Goal: Information Seeking & Learning: Learn about a topic

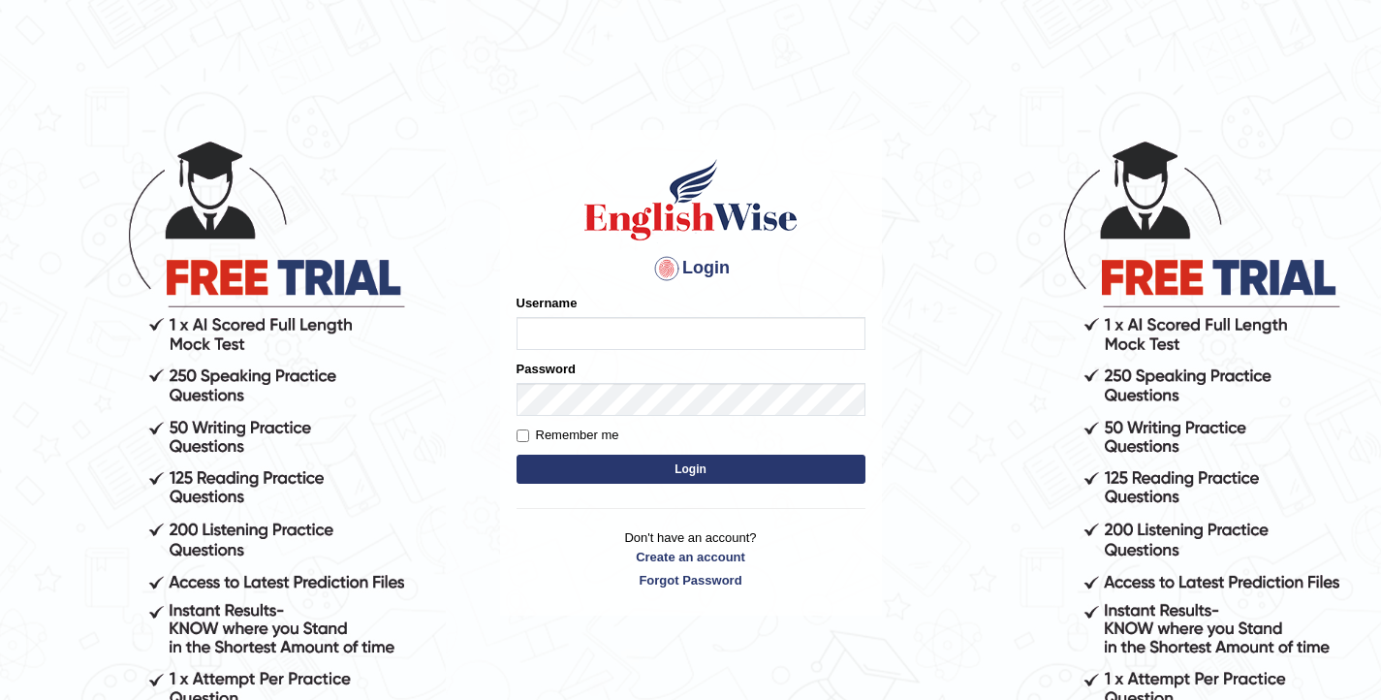
type input "elhamdavoodi"
click at [660, 476] on button "Login" at bounding box center [691, 469] width 349 height 29
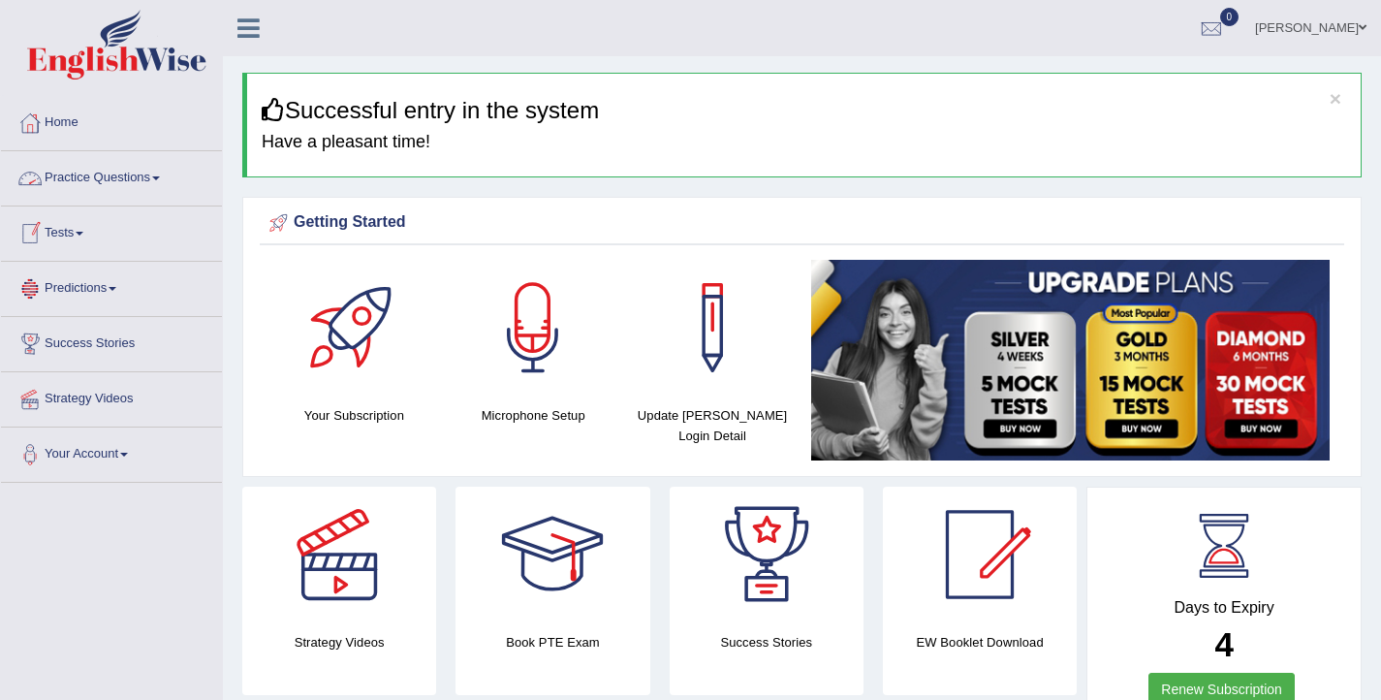
click at [147, 181] on link "Practice Questions" at bounding box center [111, 175] width 221 height 48
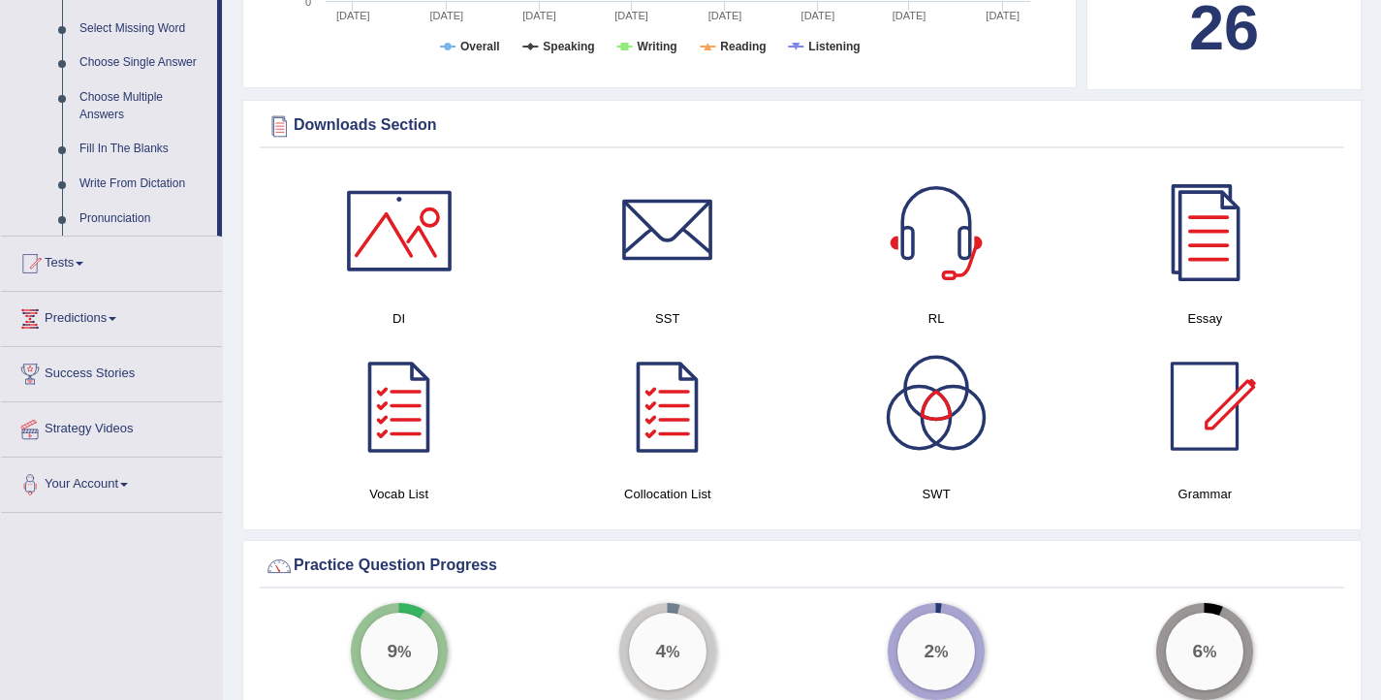
scroll to position [1091, 0]
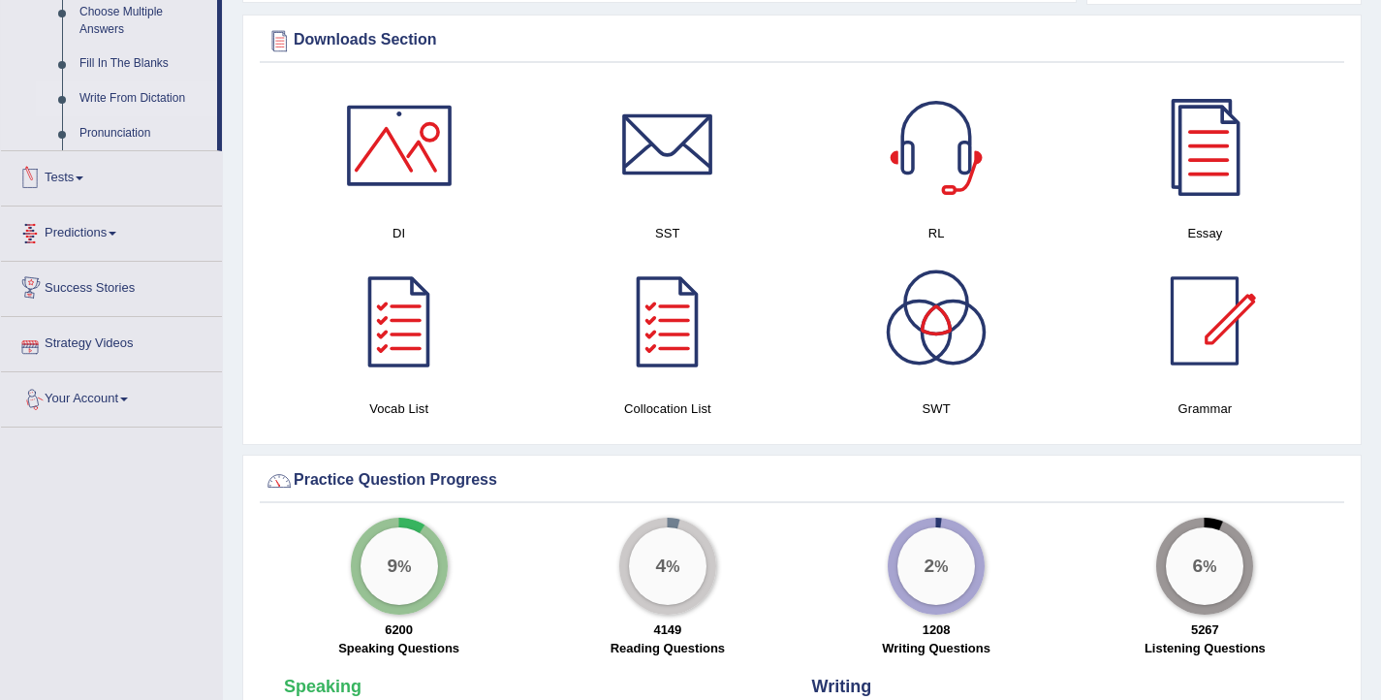
click at [164, 116] on link "Write From Dictation" at bounding box center [144, 98] width 146 height 35
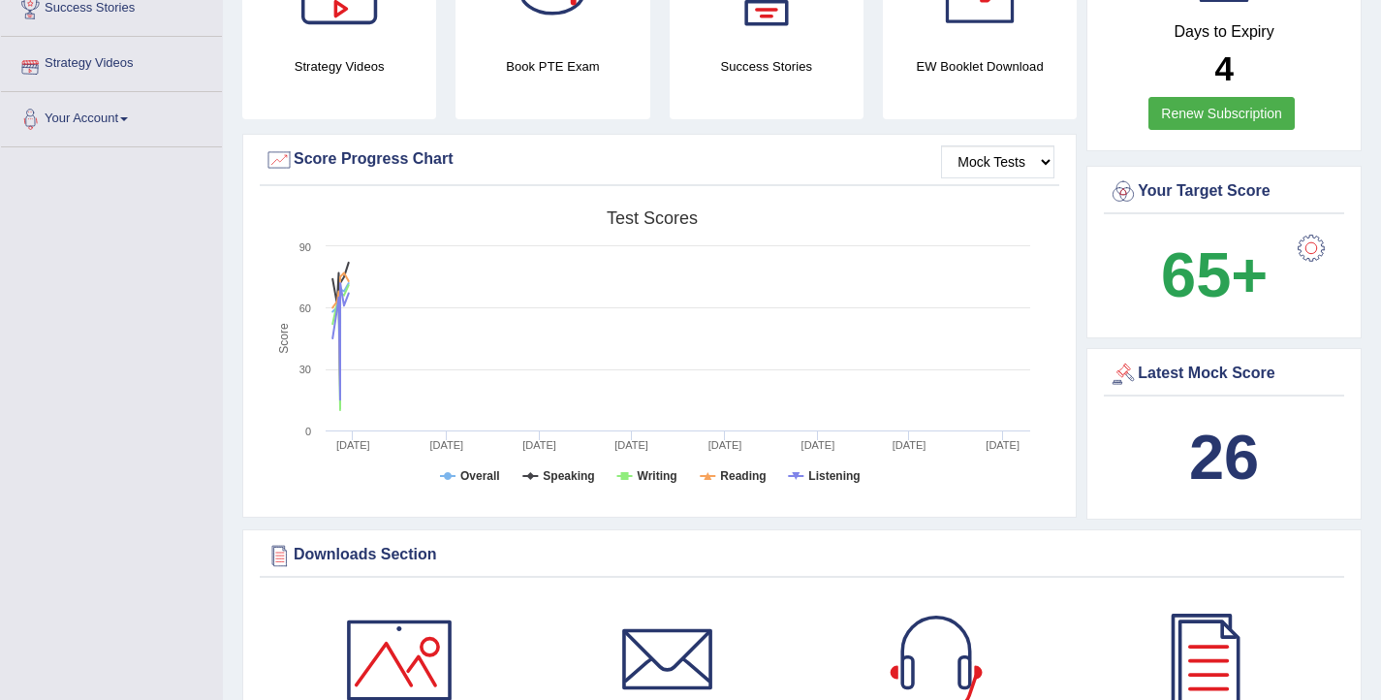
scroll to position [306, 0]
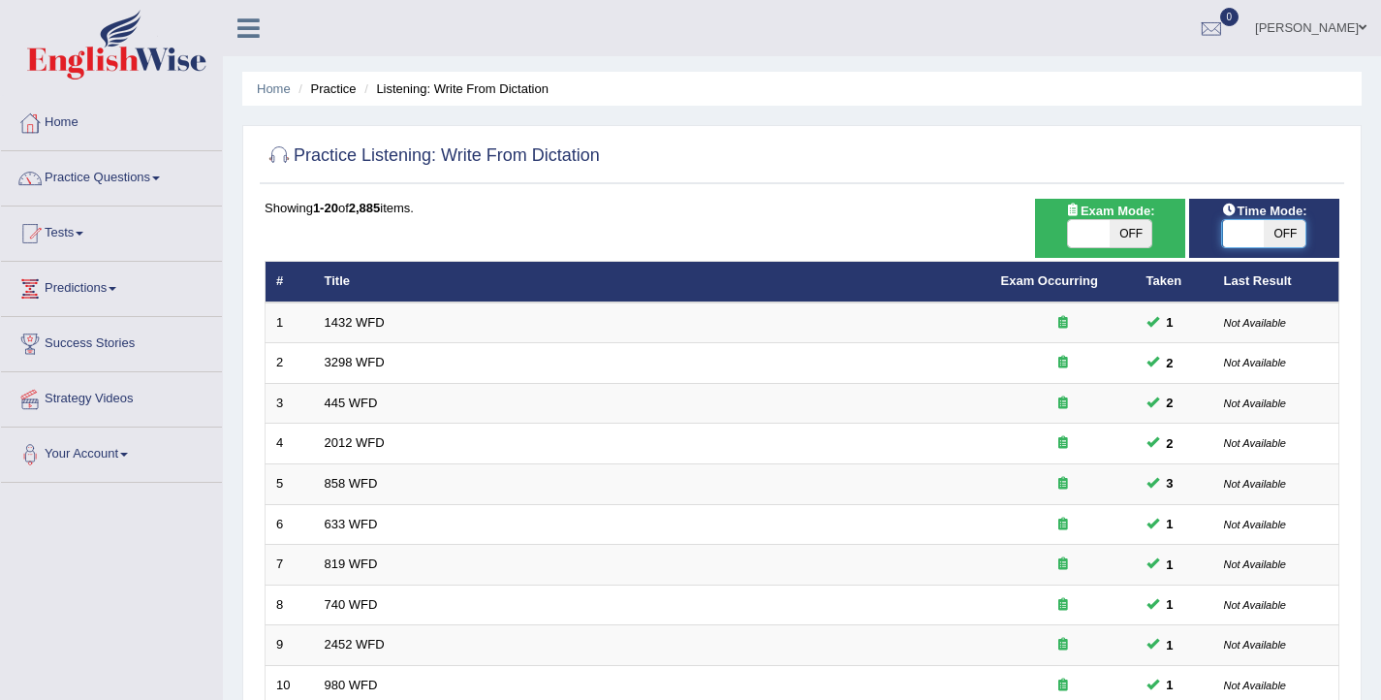
click at [1243, 243] on span at bounding box center [1244, 233] width 42 height 27
checkbox input "true"
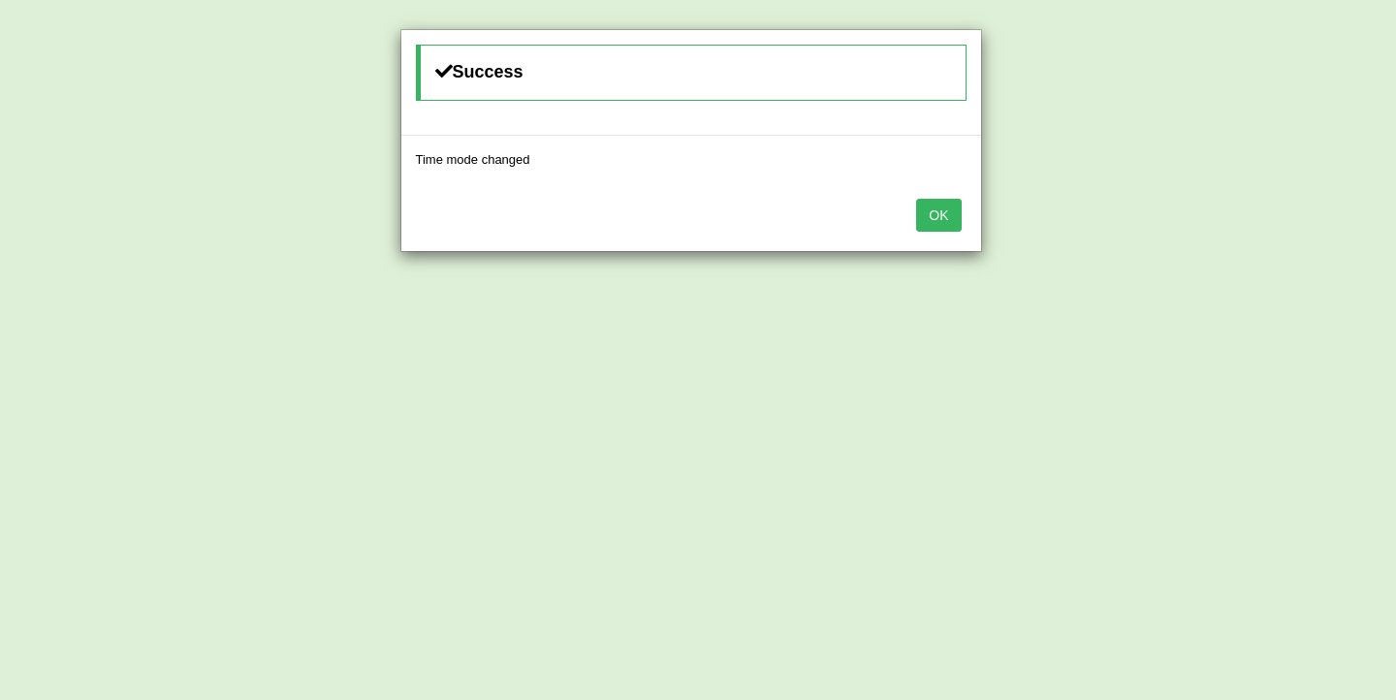
click at [935, 210] on button "OK" at bounding box center [938, 215] width 45 height 33
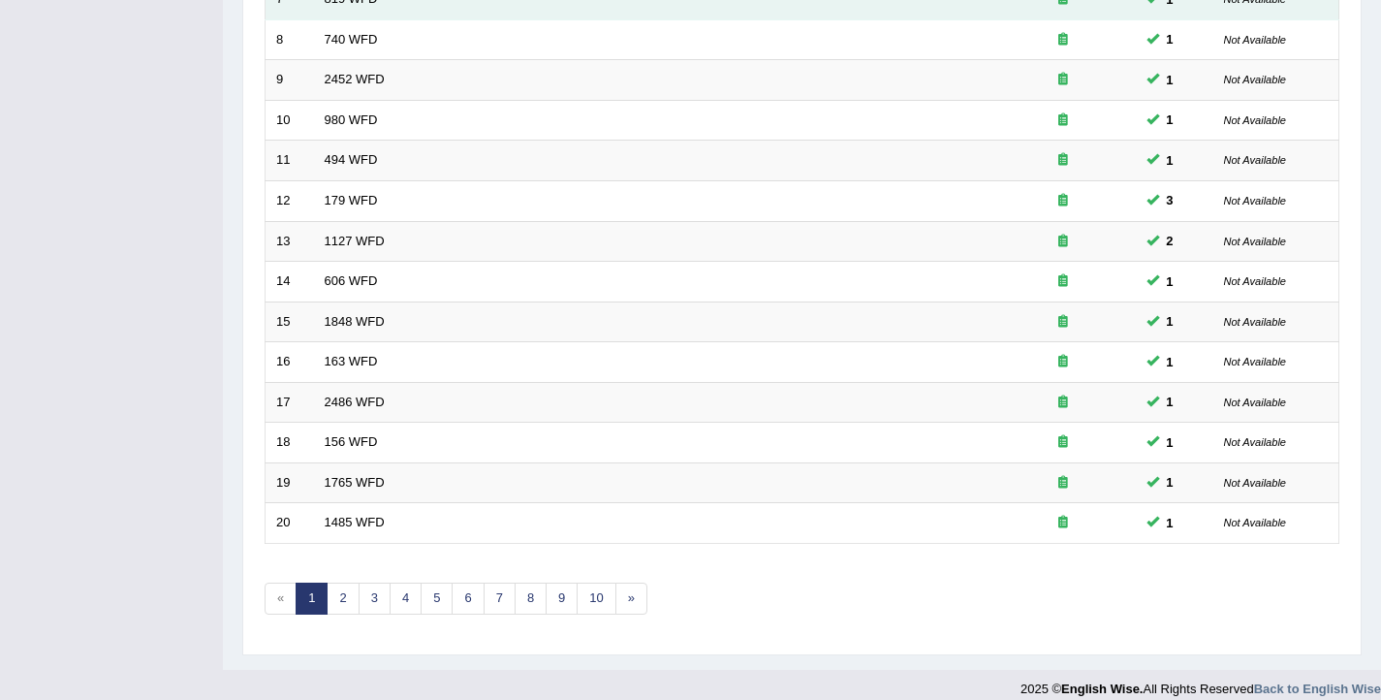
scroll to position [584, 0]
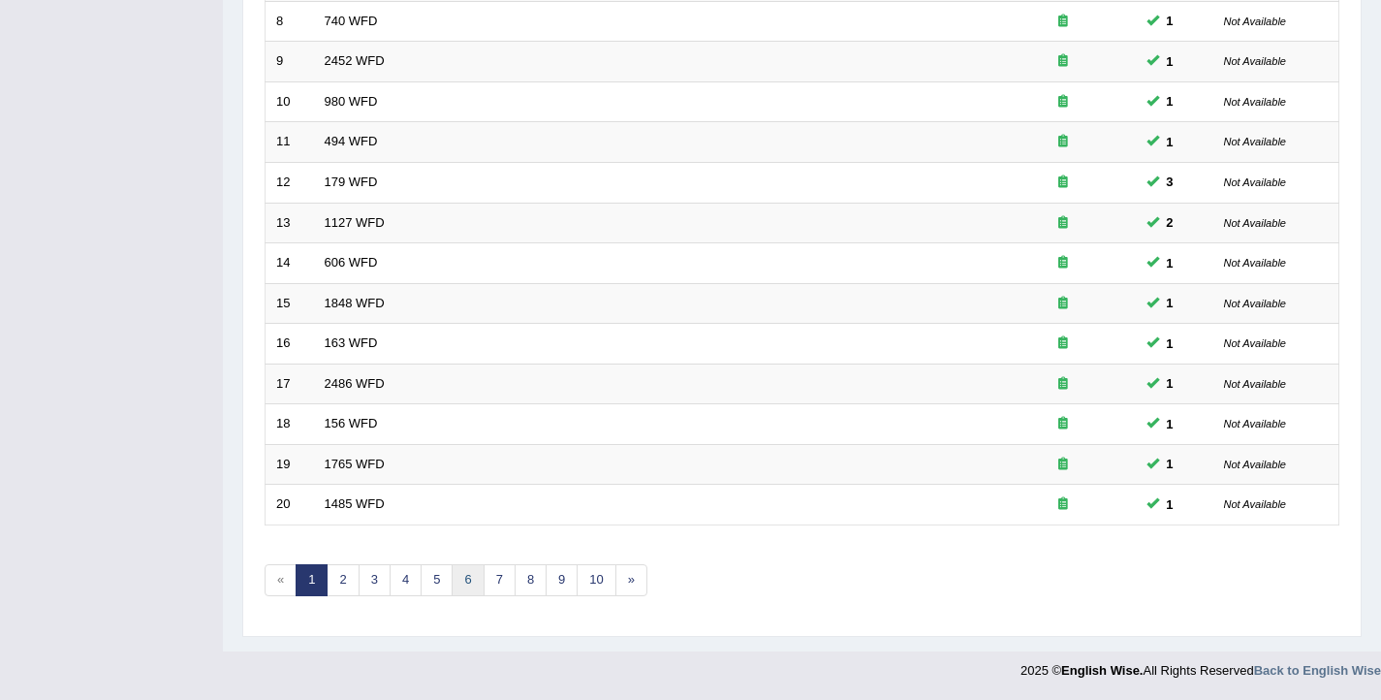
click at [460, 581] on link "6" at bounding box center [468, 580] width 32 height 32
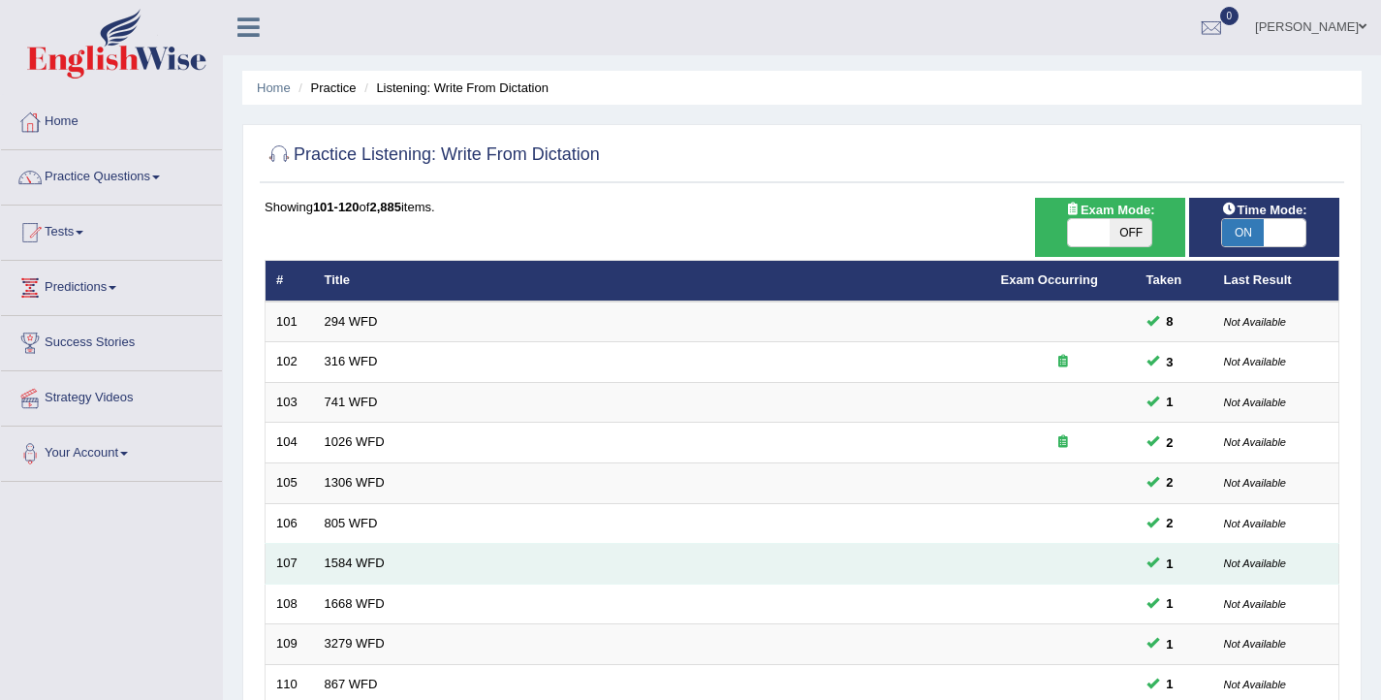
scroll to position [584, 0]
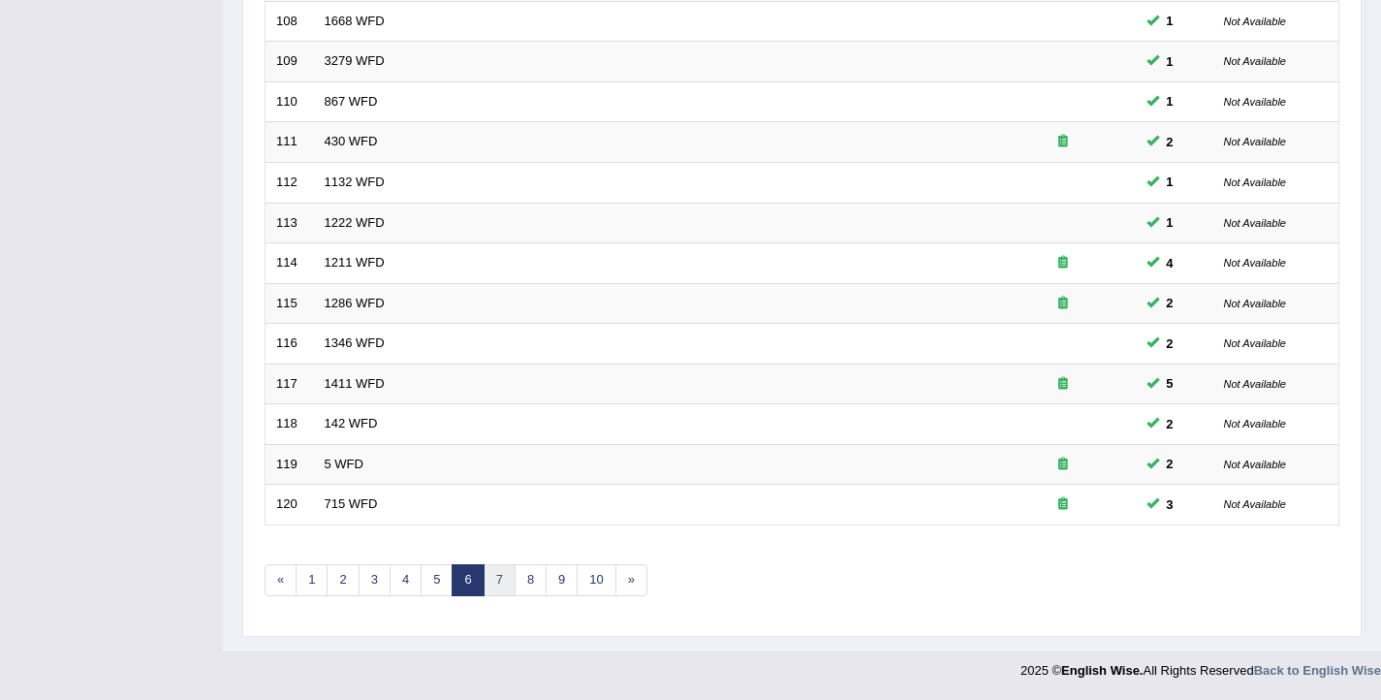
click at [490, 588] on link "7" at bounding box center [500, 580] width 32 height 32
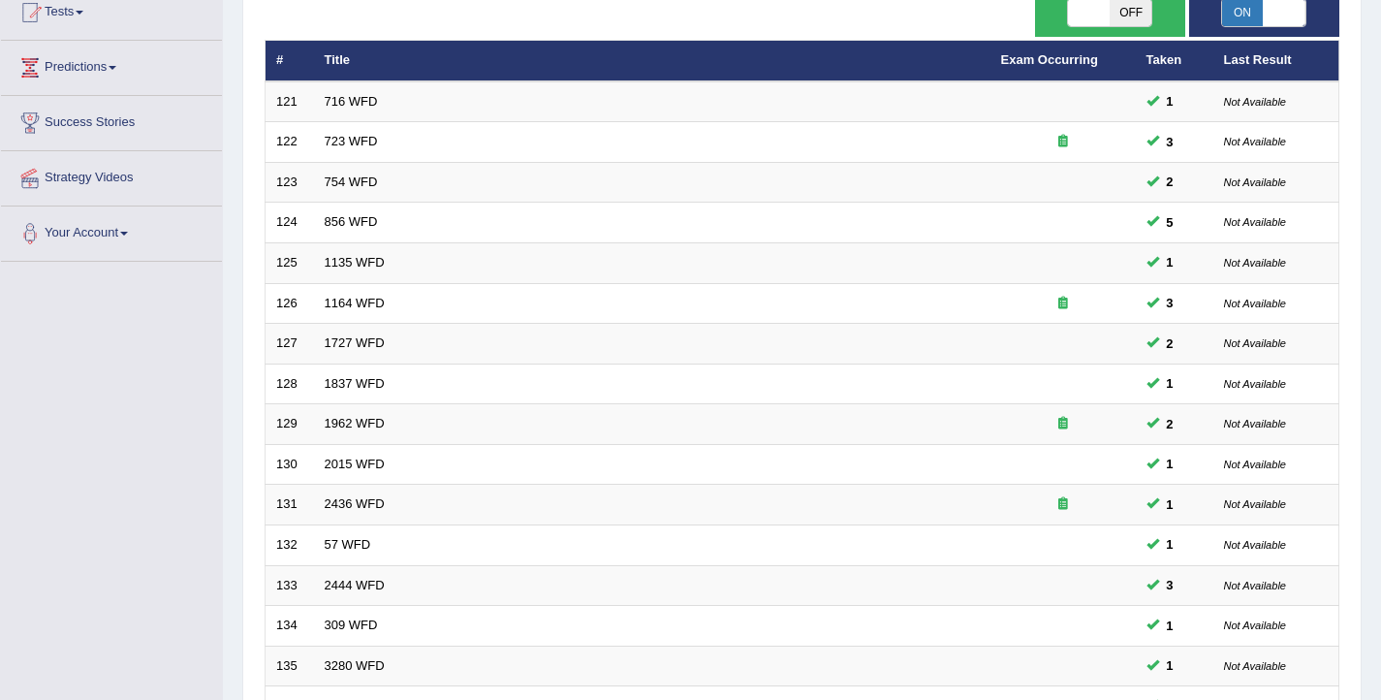
scroll to position [584, 0]
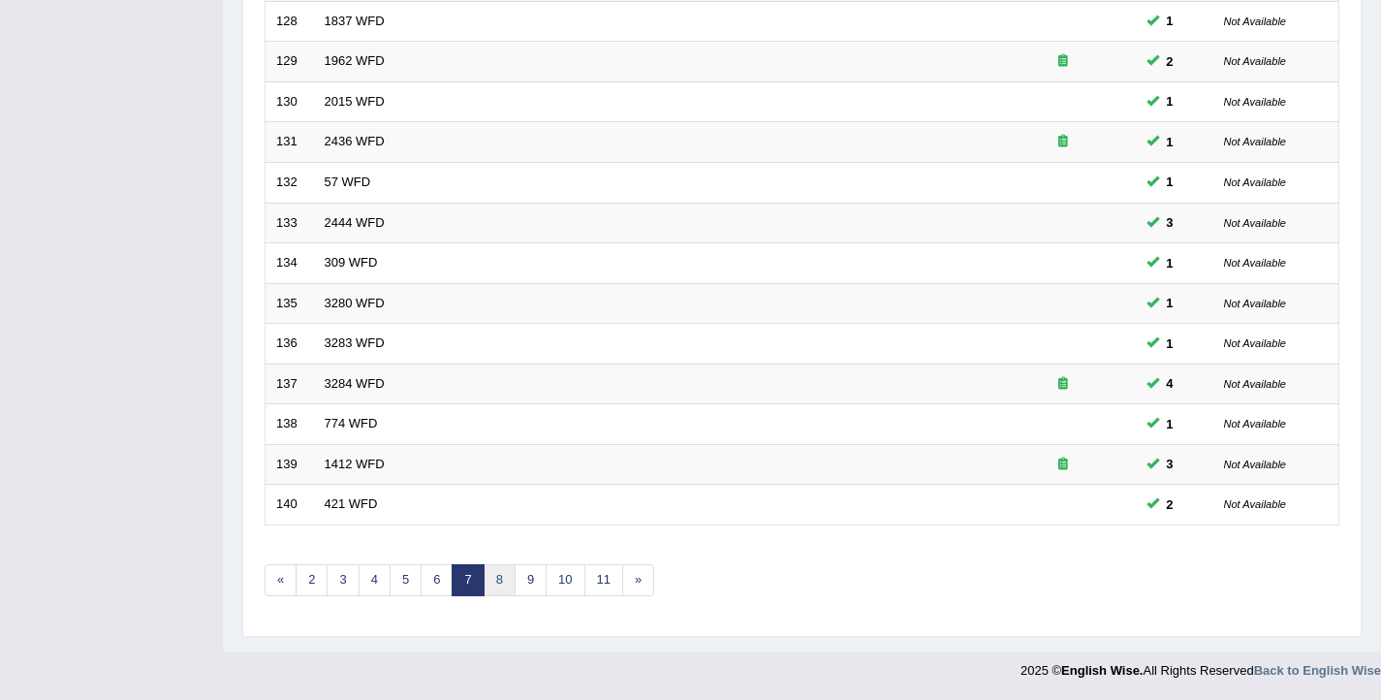
click at [508, 583] on link "8" at bounding box center [500, 580] width 32 height 32
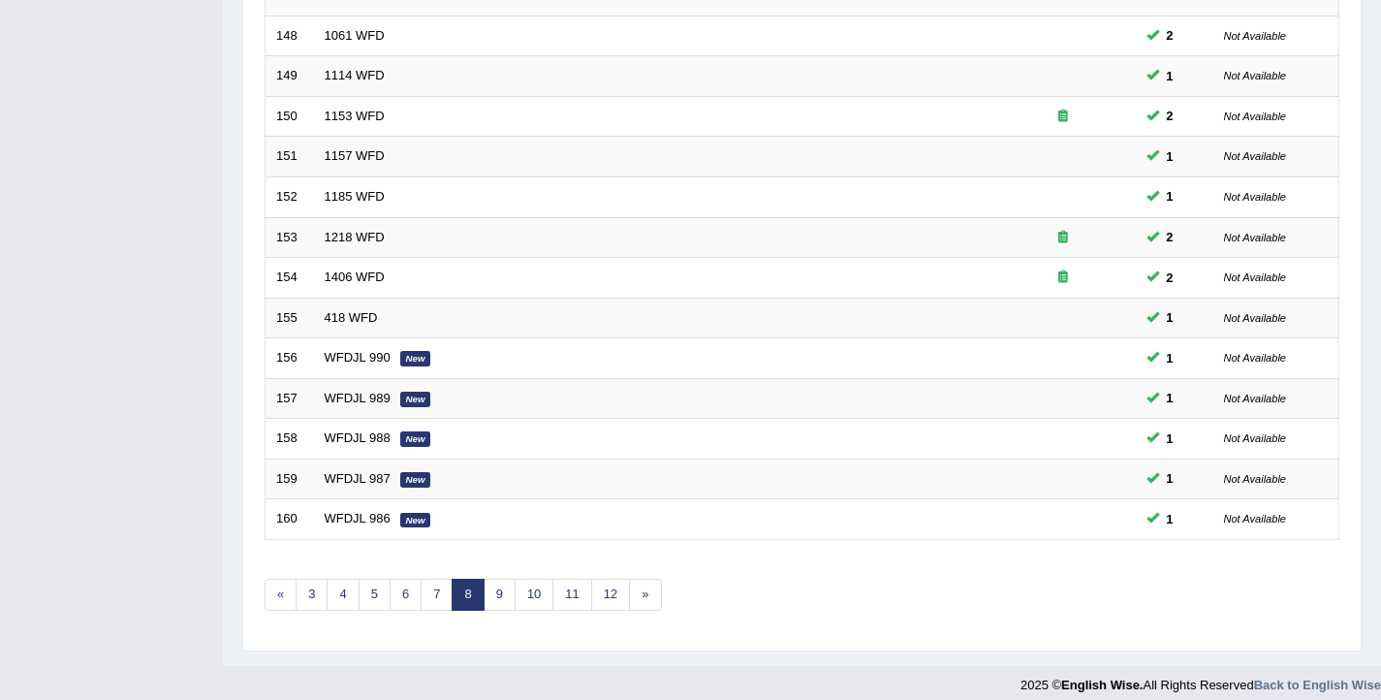
scroll to position [584, 0]
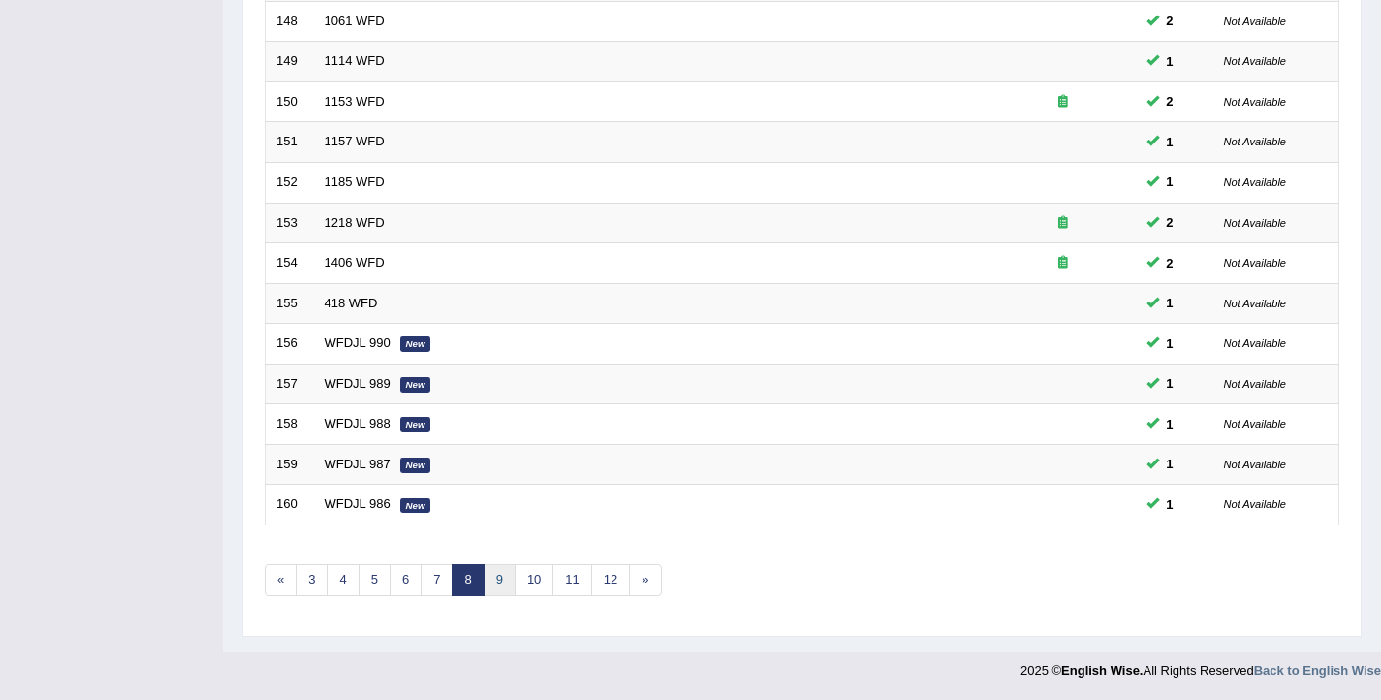
click at [492, 578] on link "9" at bounding box center [500, 580] width 32 height 32
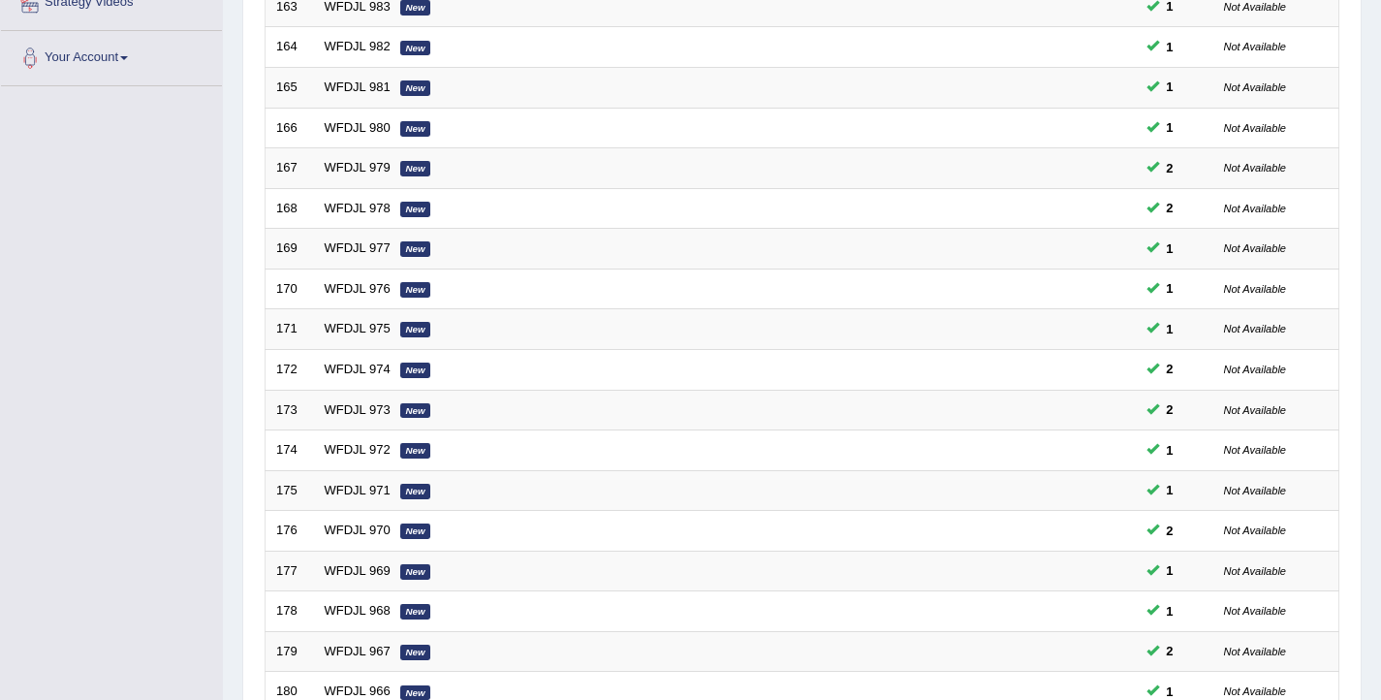
scroll to position [584, 0]
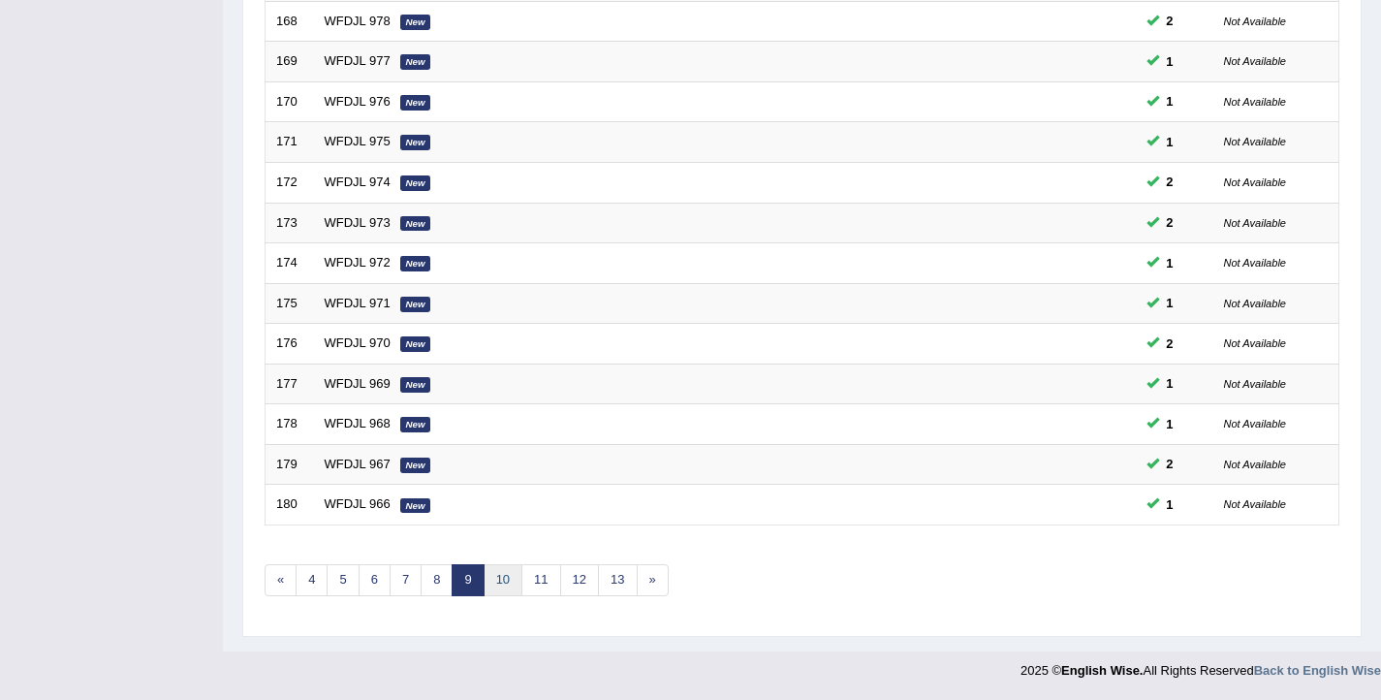
click at [506, 577] on link "10" at bounding box center [503, 580] width 39 height 32
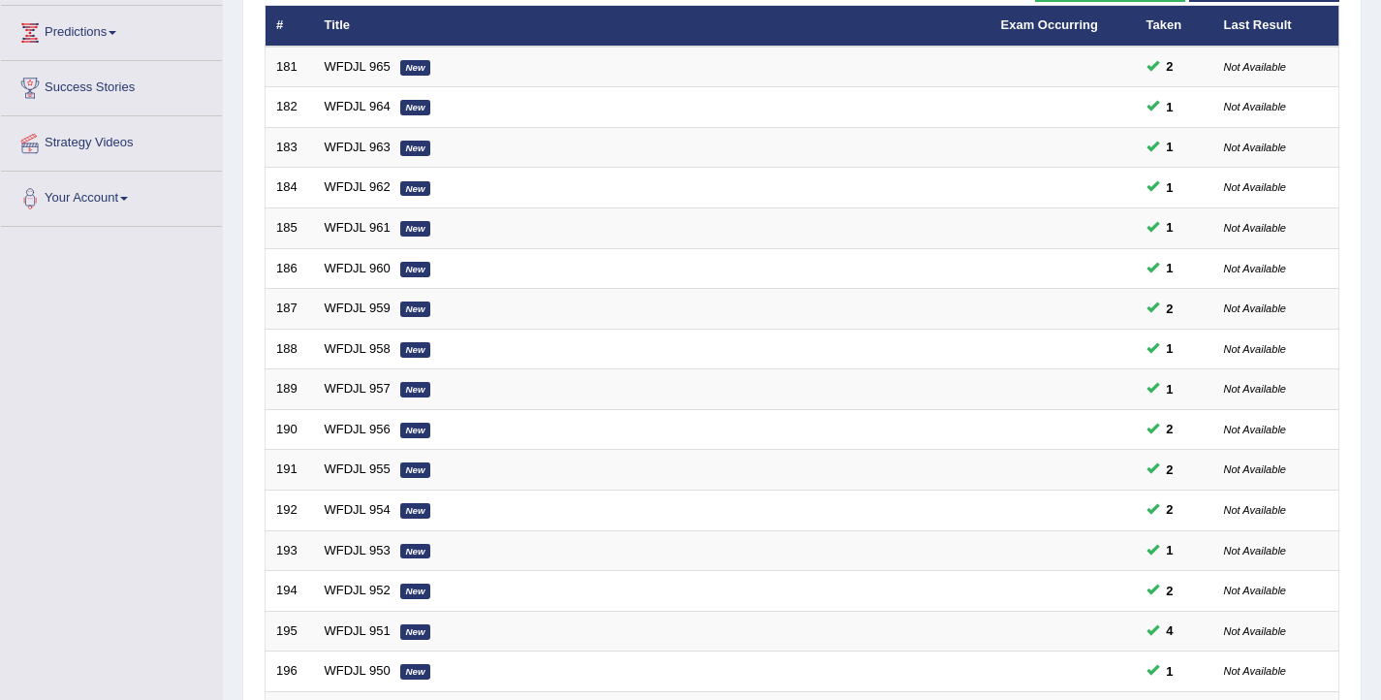
scroll to position [584, 0]
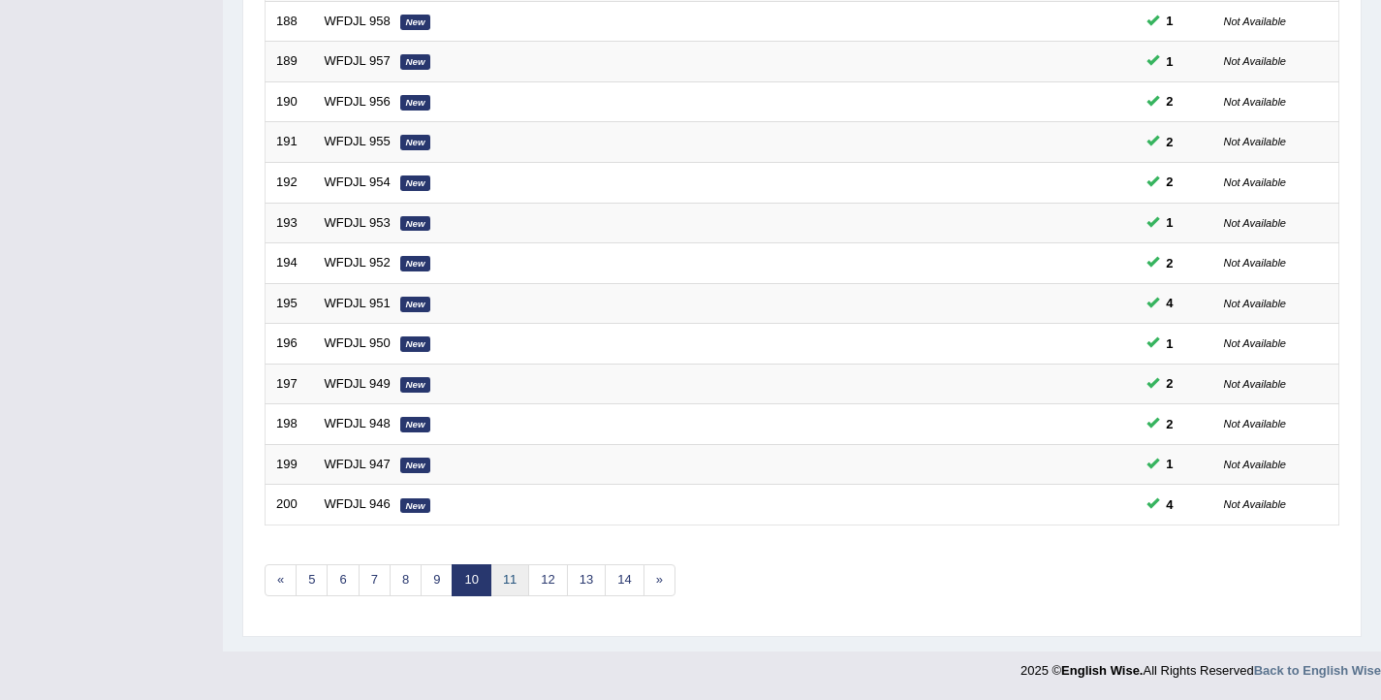
click at [502, 579] on link "11" at bounding box center [510, 580] width 39 height 32
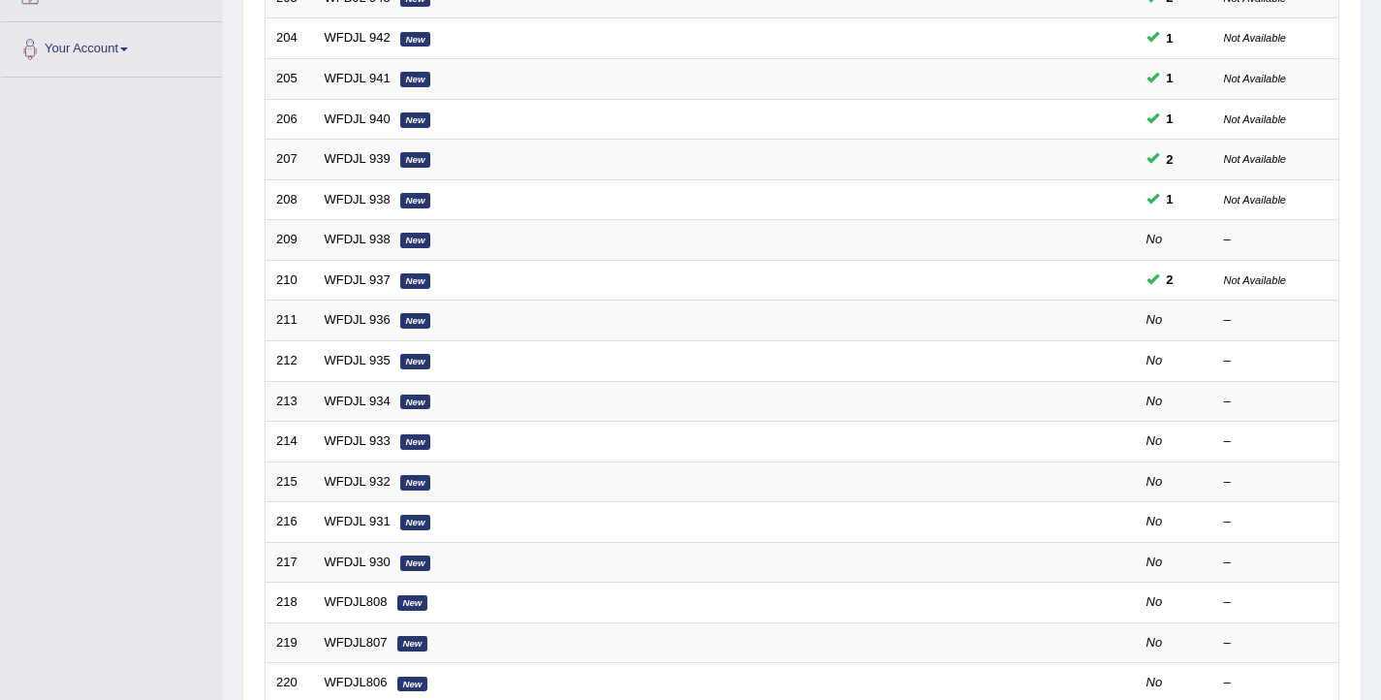
scroll to position [395, 0]
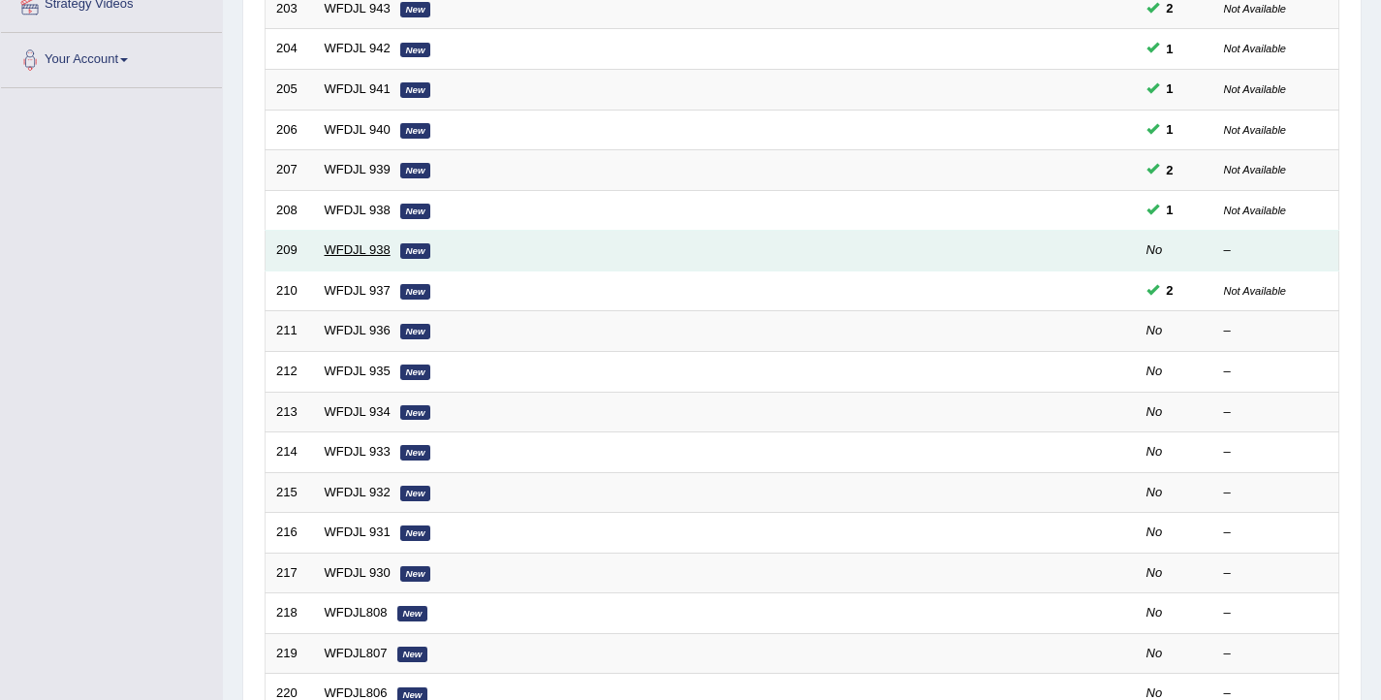
click at [367, 253] on link "WFDJL 938" at bounding box center [358, 249] width 66 height 15
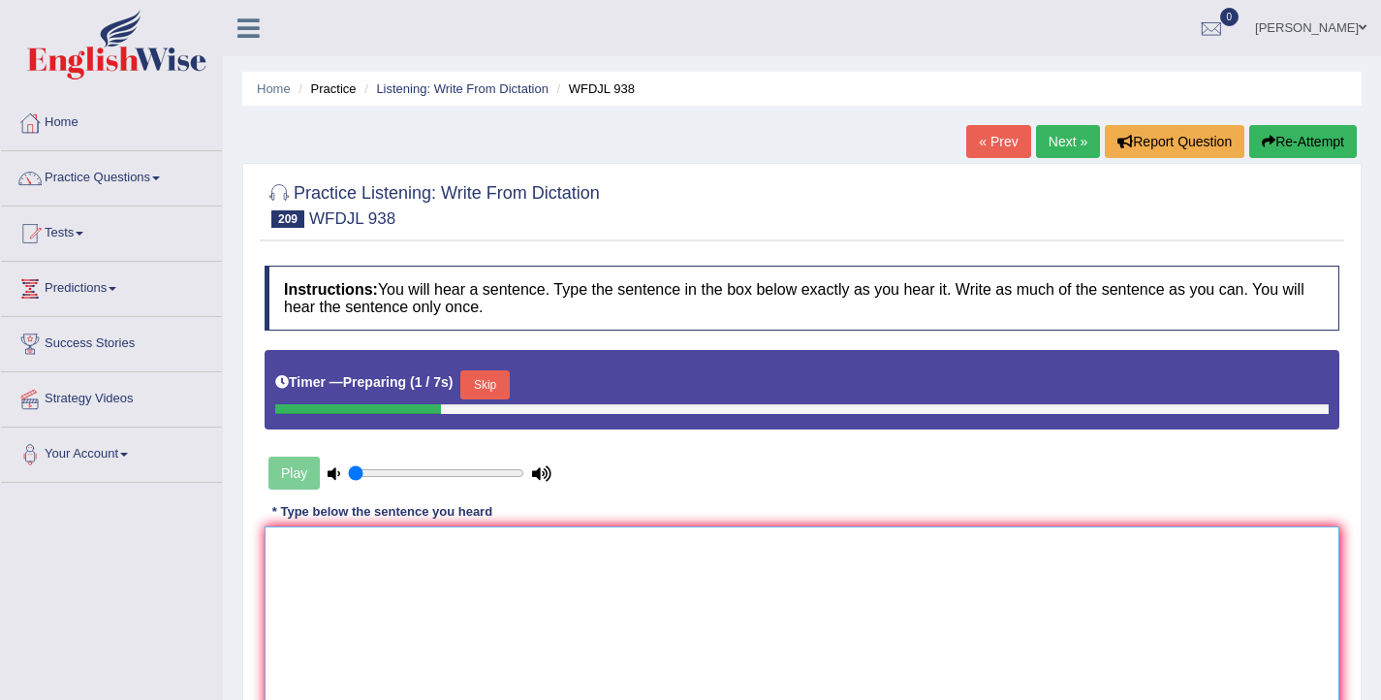
click at [471, 595] on textarea at bounding box center [802, 620] width 1075 height 188
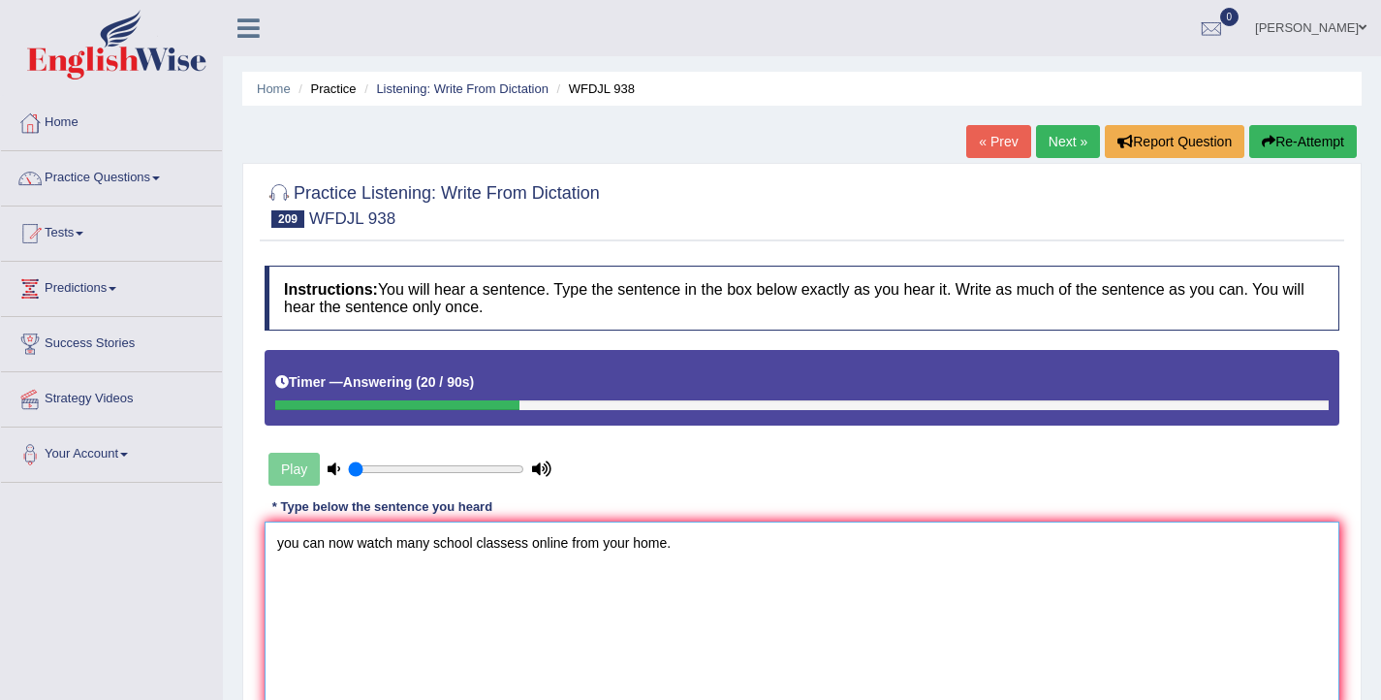
click at [282, 547] on textarea "you can now watch many school classess online from your home." at bounding box center [802, 616] width 1075 height 188
click at [532, 545] on textarea "You can now watch many school classess online from your home." at bounding box center [802, 616] width 1075 height 188
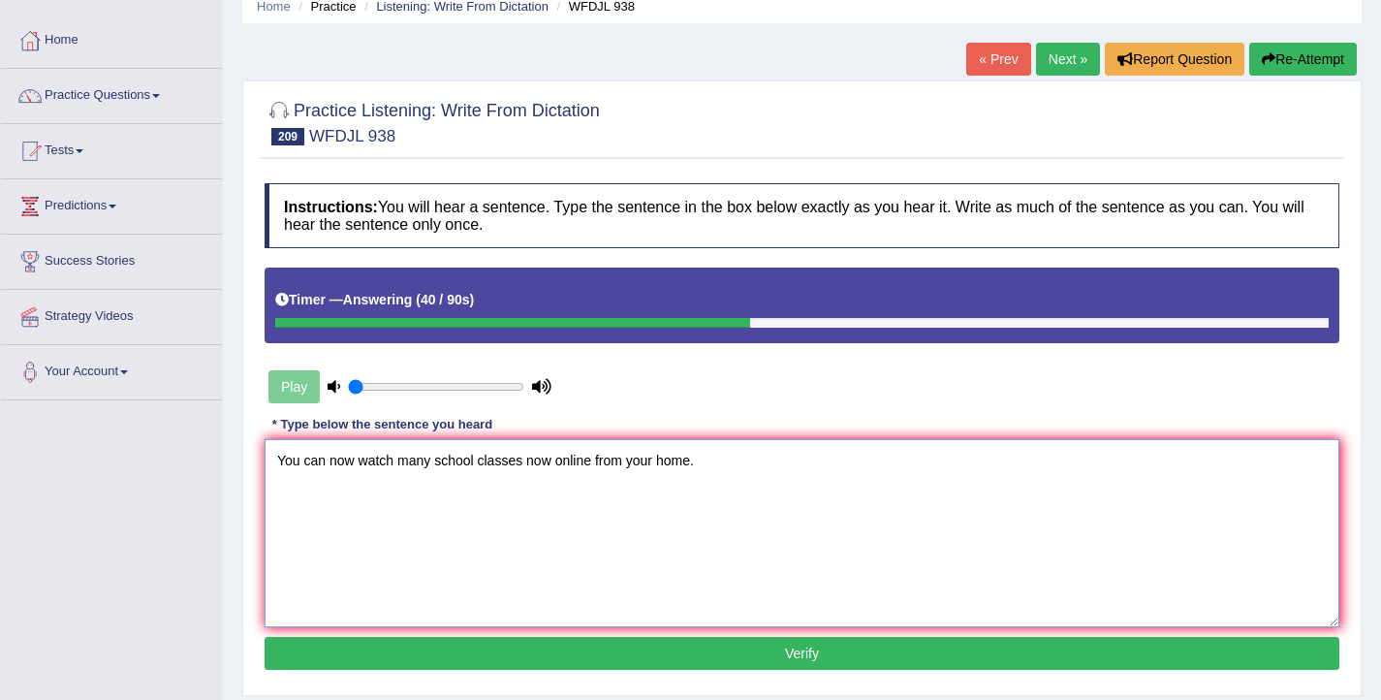
scroll to position [318, 0]
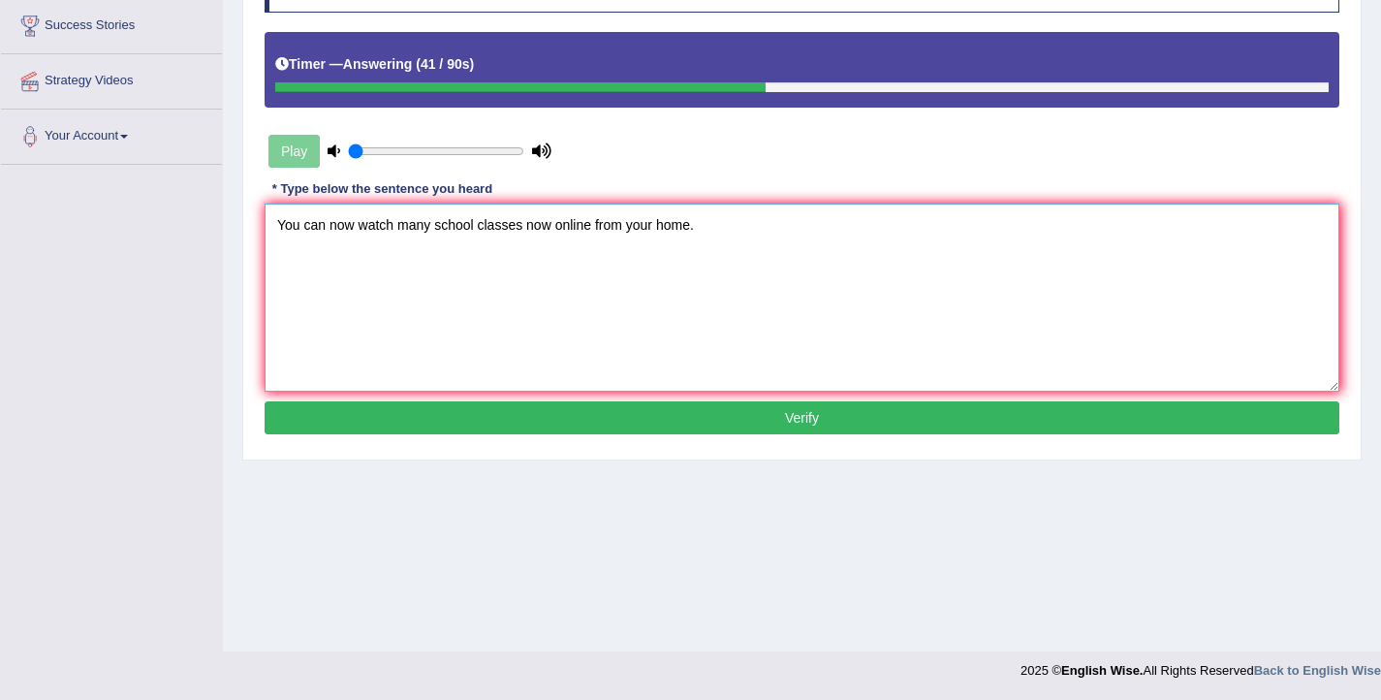
type textarea "You can now watch many school classes now online from your home."
click at [639, 423] on button "Verify" at bounding box center [802, 417] width 1075 height 33
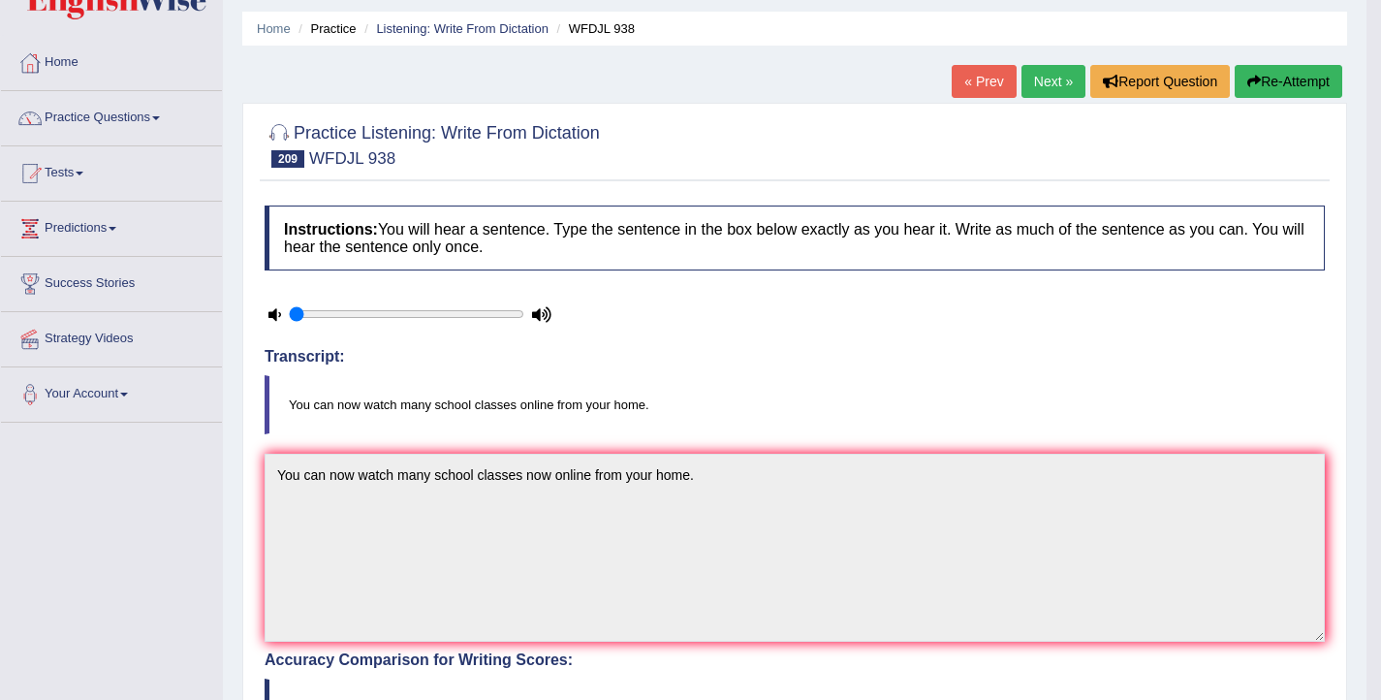
scroll to position [0, 0]
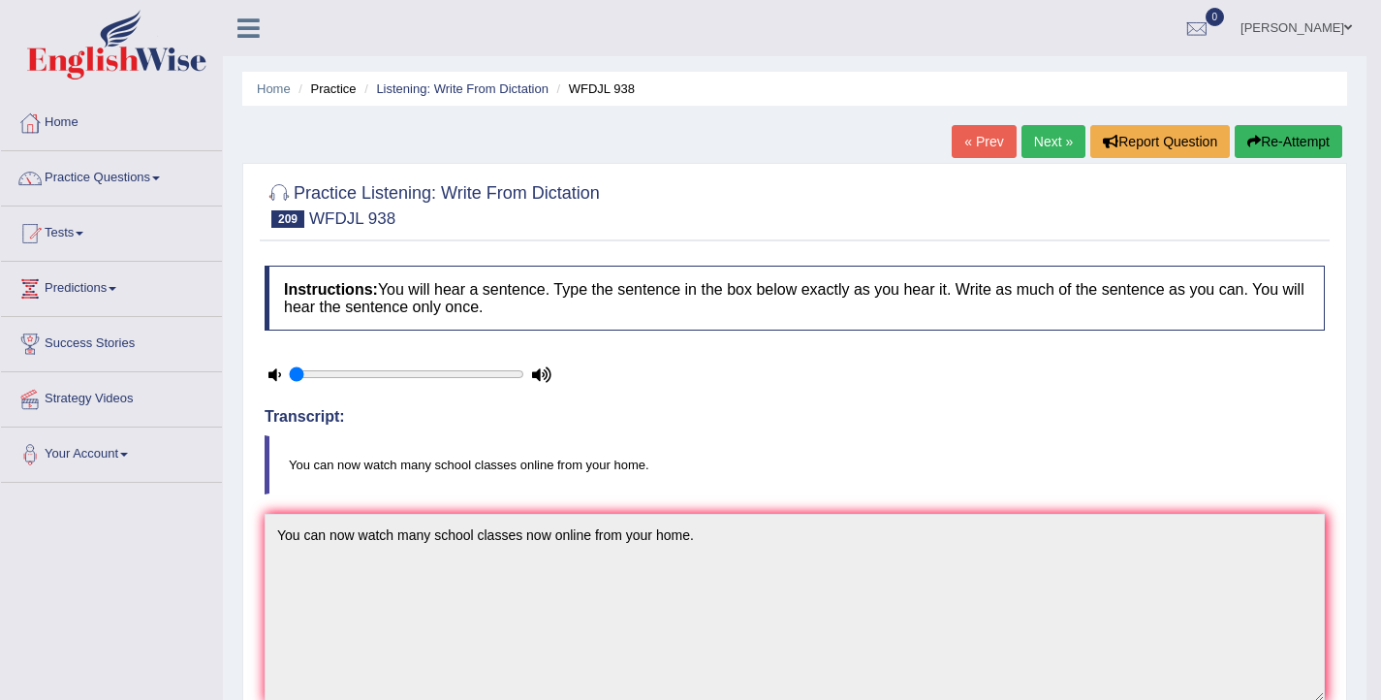
click at [1043, 133] on link "Next »" at bounding box center [1054, 141] width 64 height 33
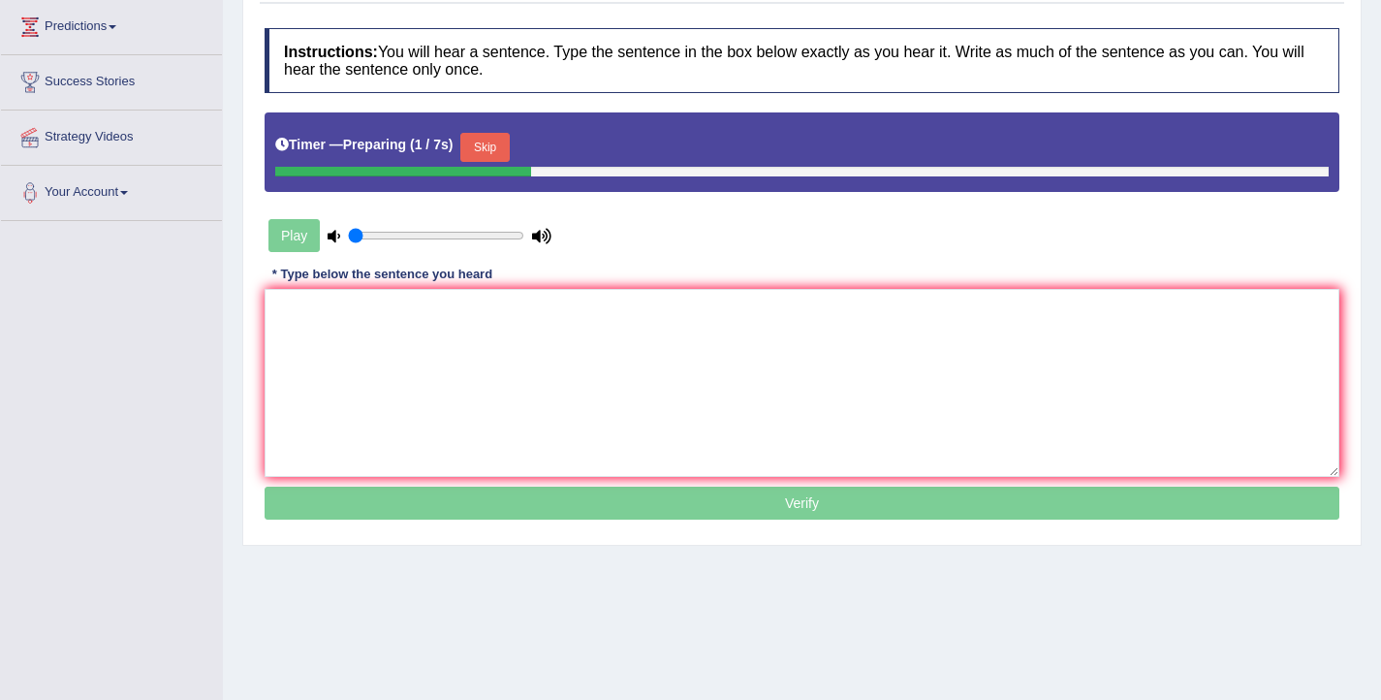
scroll to position [263, 0]
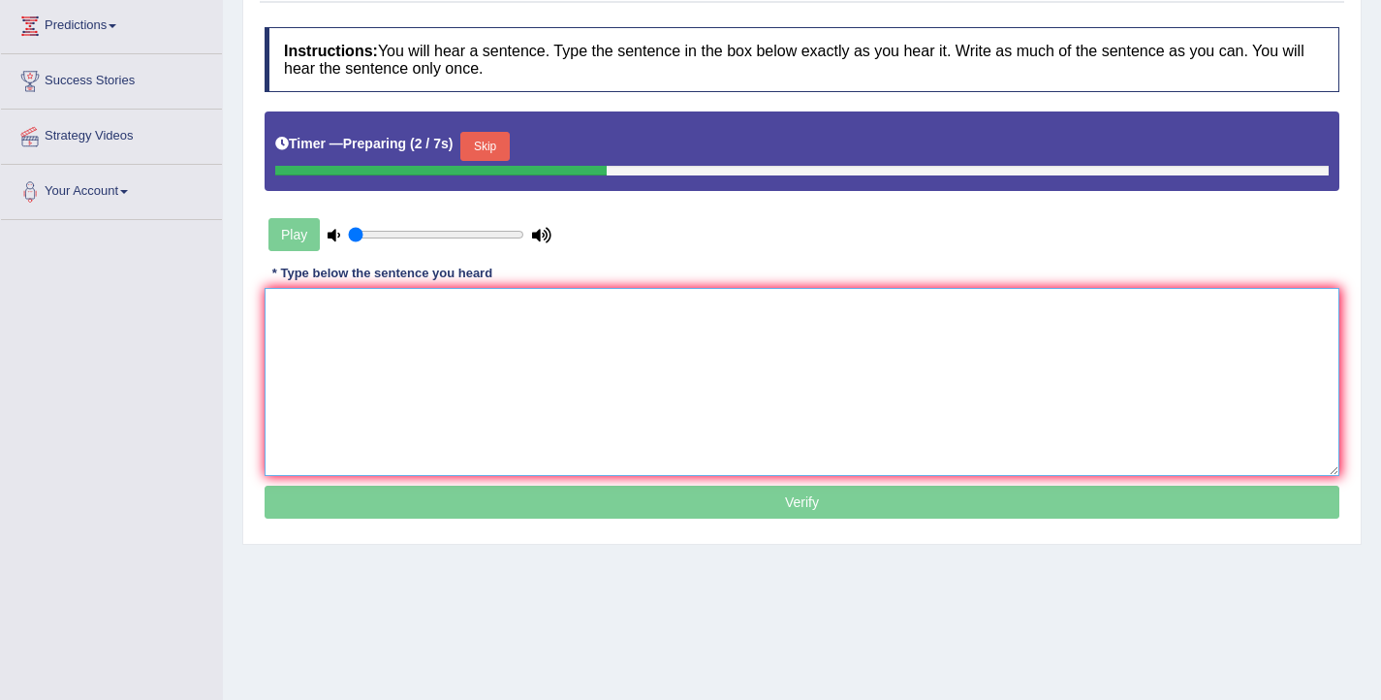
click at [590, 359] on textarea at bounding box center [802, 382] width 1075 height 188
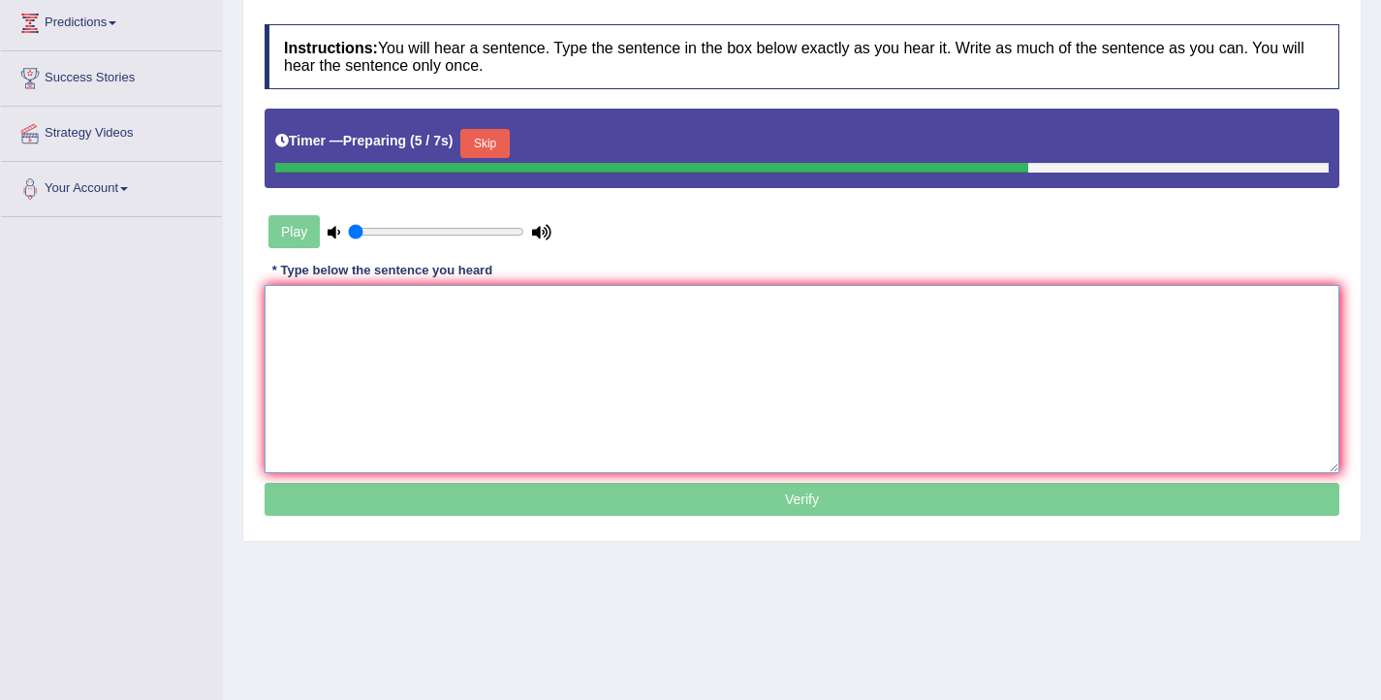
scroll to position [267, 0]
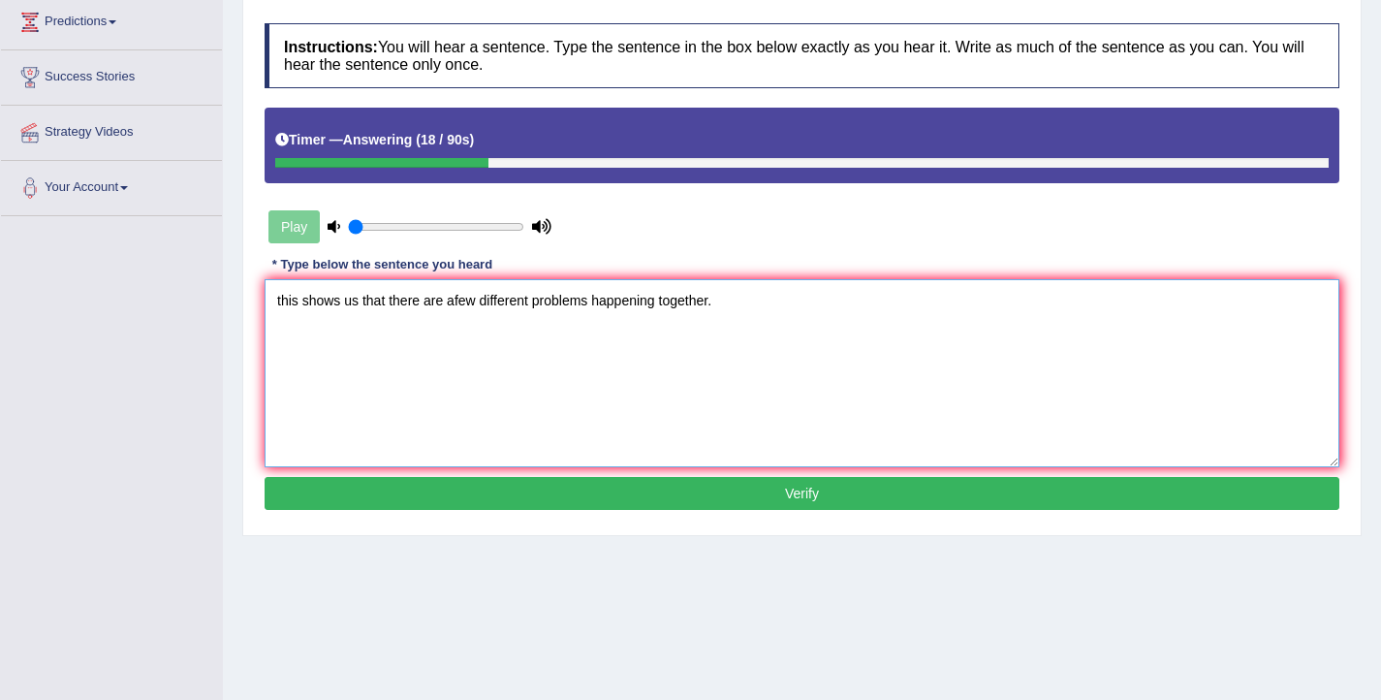
click at [281, 300] on textarea "this shows us that there are afew different problems happening together." at bounding box center [802, 373] width 1075 height 188
click at [459, 302] on textarea "This shows us that there are afew different problems happening together." at bounding box center [802, 373] width 1075 height 188
click at [596, 304] on textarea "This shows us that there are a few different problems happening together." at bounding box center [802, 373] width 1075 height 188
type textarea "This shows us that there are a few different problems that are happening togeth…"
click at [679, 505] on button "Verify" at bounding box center [802, 493] width 1075 height 33
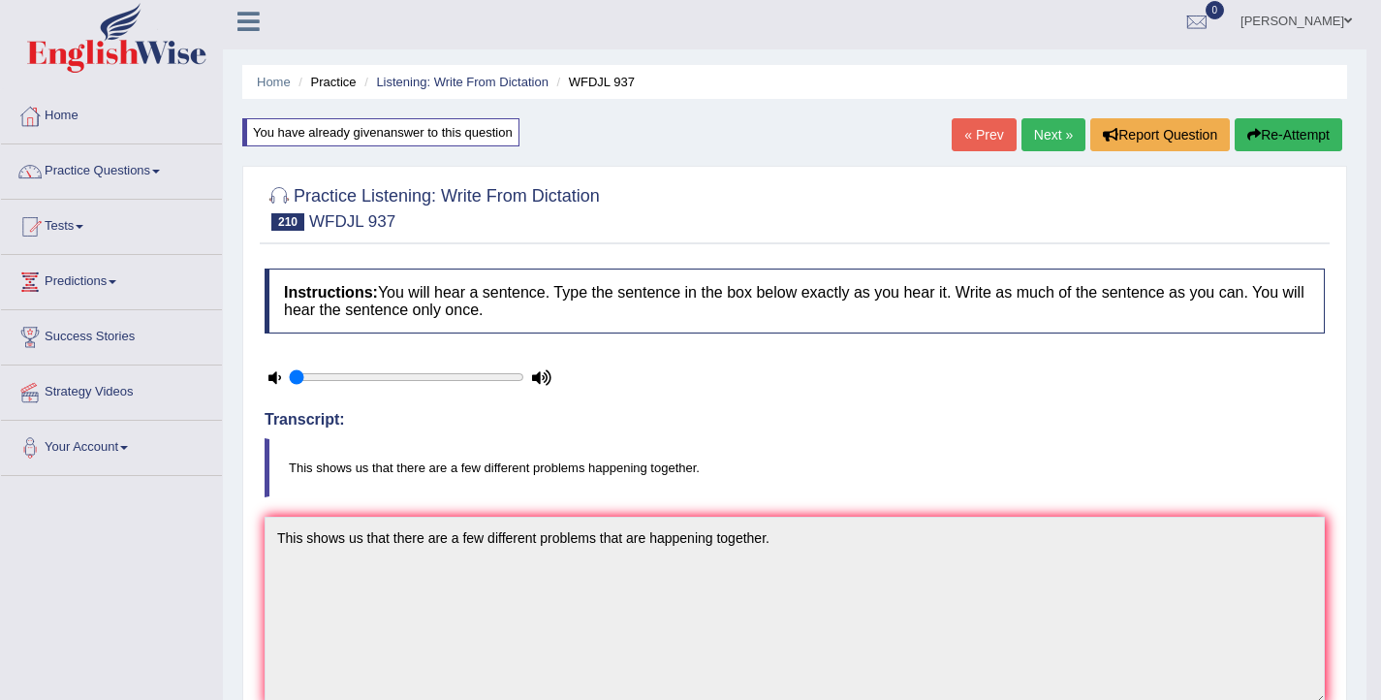
scroll to position [0, 0]
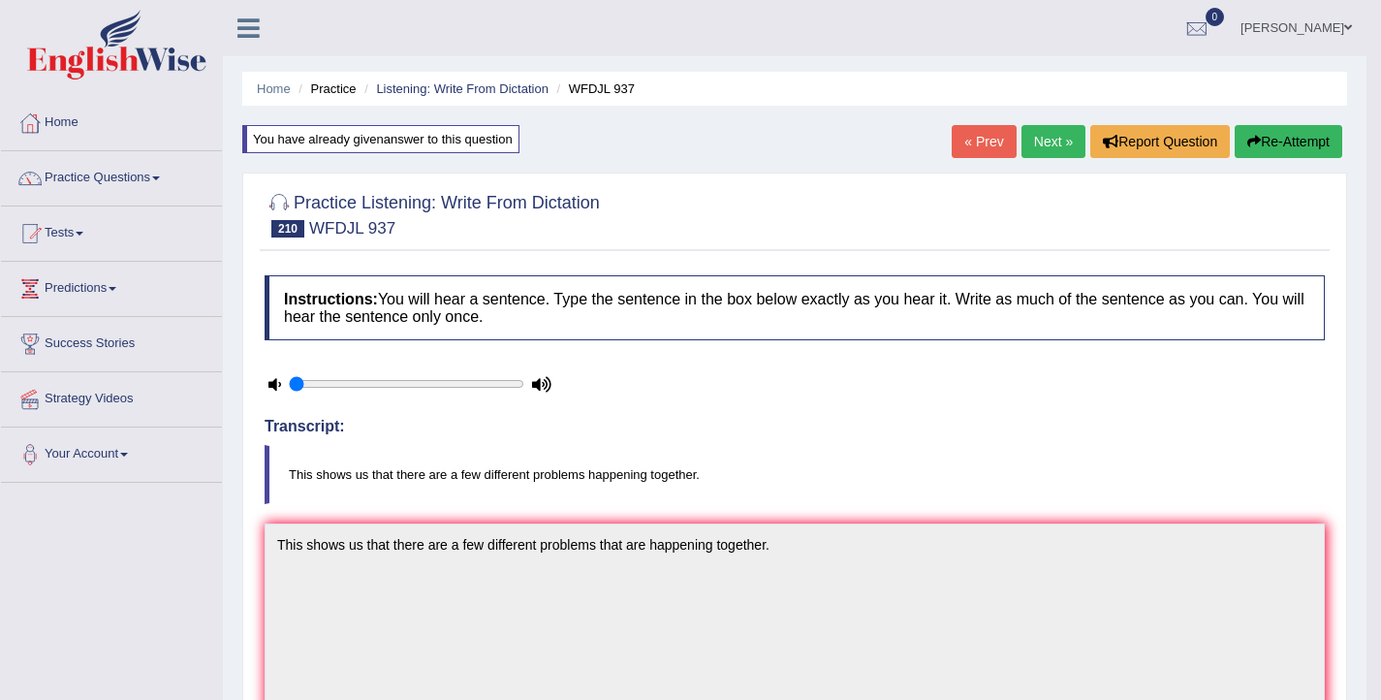
click at [1037, 143] on link "Next »" at bounding box center [1054, 141] width 64 height 33
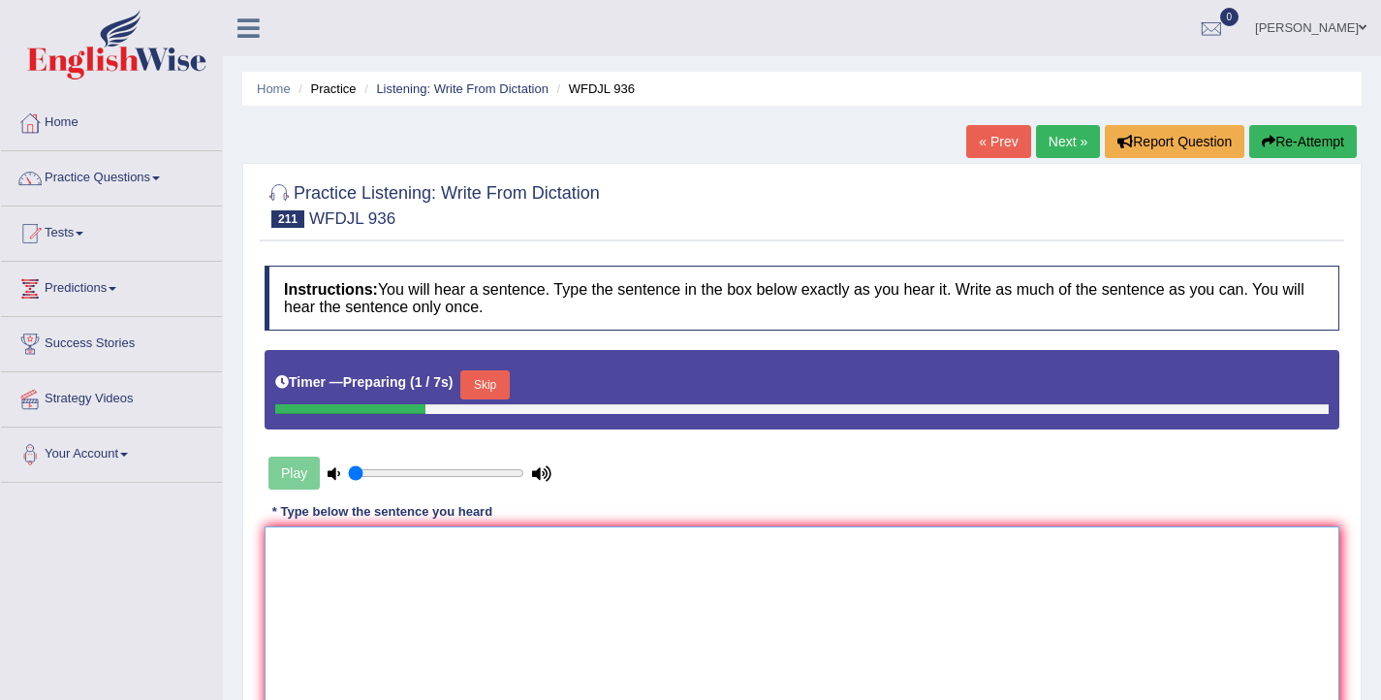
click at [635, 619] on textarea at bounding box center [802, 620] width 1075 height 188
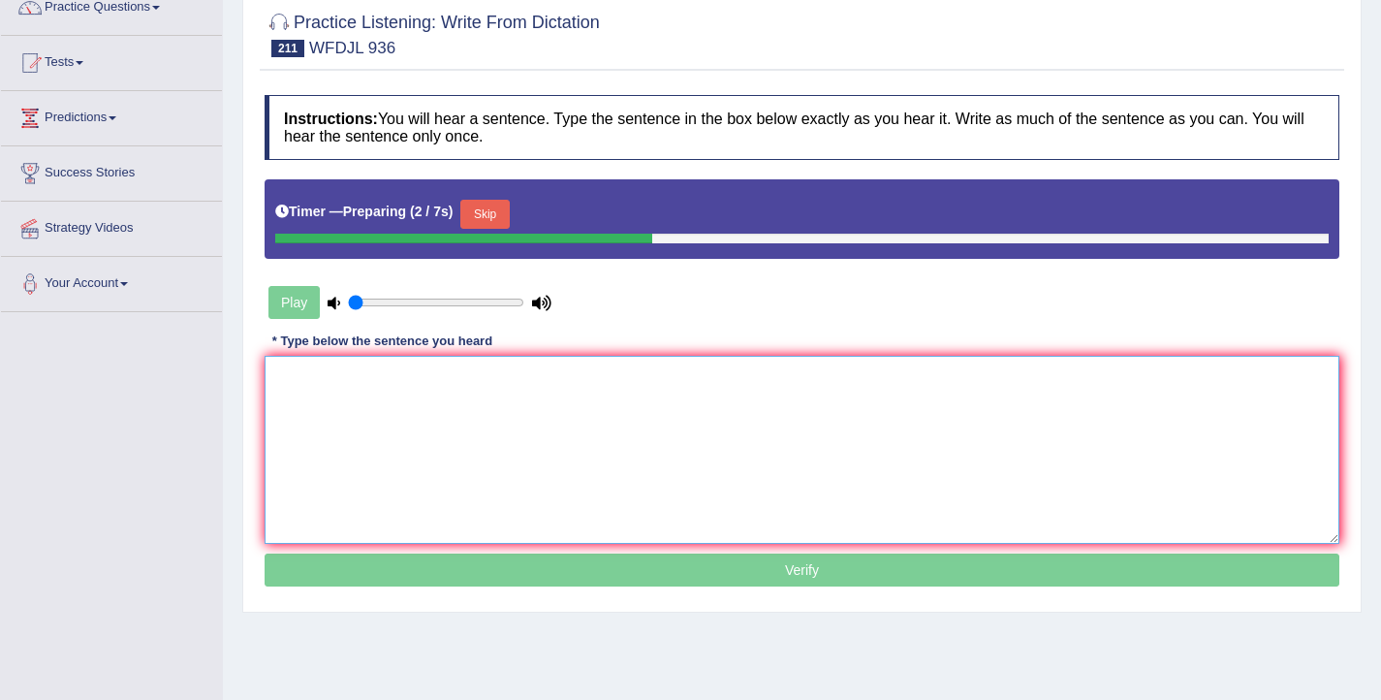
scroll to position [173, 0]
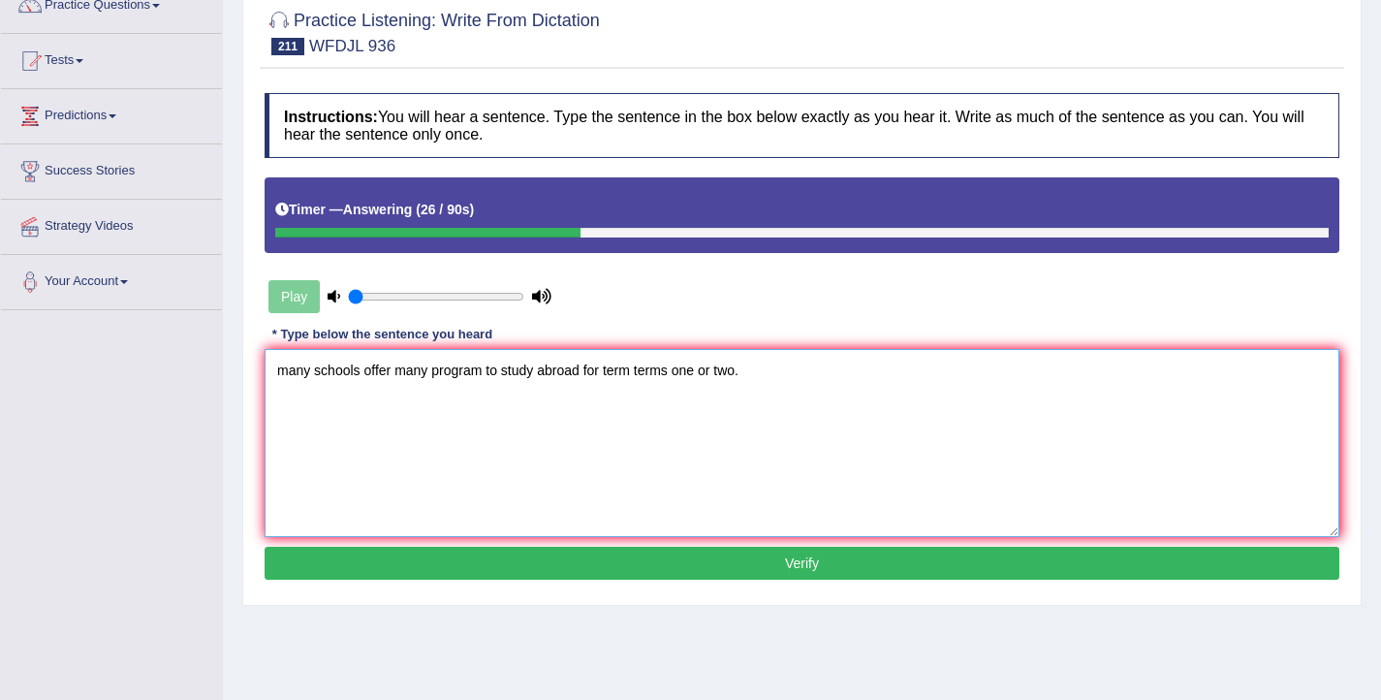
click at [288, 373] on textarea "many schools offer many program to study abroad for term terms one or two." at bounding box center [802, 443] width 1075 height 188
click at [431, 370] on textarea "Many schools offer many program to study abroad for term terms one or two." at bounding box center [802, 443] width 1075 height 188
click at [585, 374] on textarea "Many schools offer many different various program to study abroad for term term…" at bounding box center [802, 443] width 1075 height 188
click at [768, 371] on textarea "Many schools offer many different various program programs to study abroad for …" at bounding box center [802, 443] width 1075 height 188
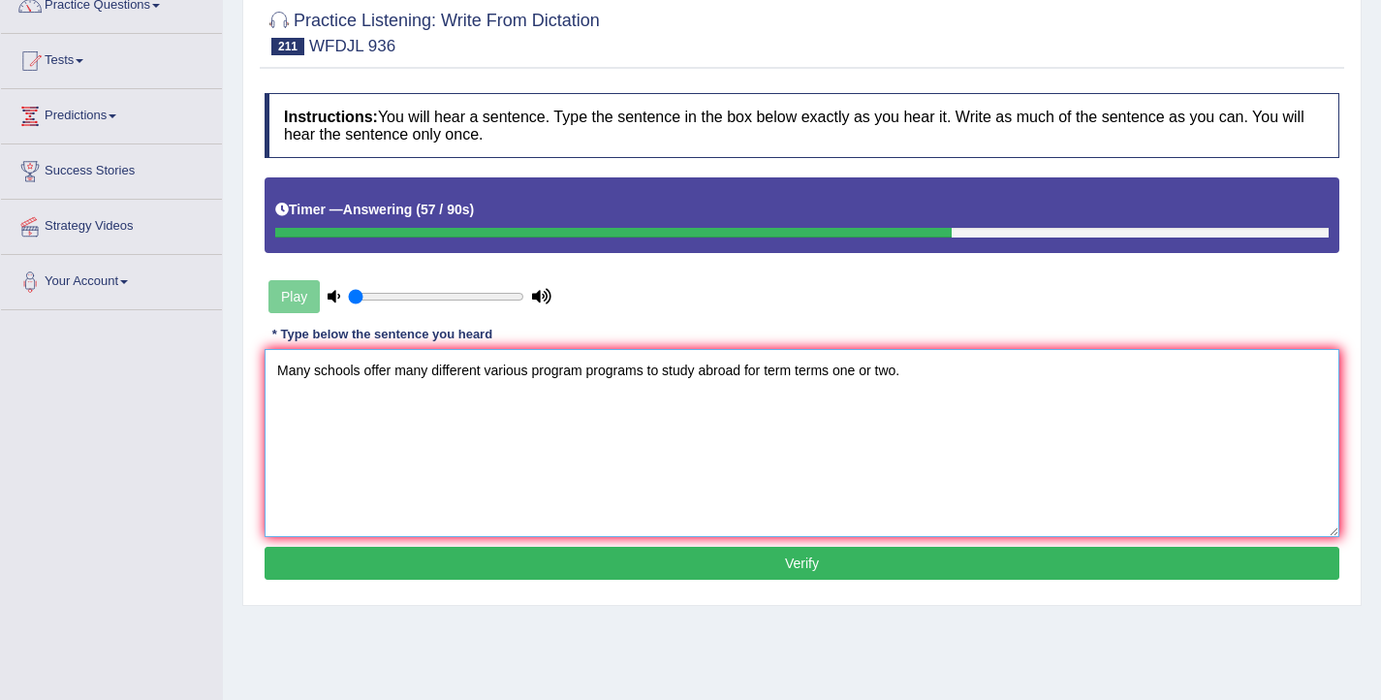
type textarea "Many schools offer many different various program programs to study abroad for …"
click at [799, 564] on button "Verify" at bounding box center [802, 563] width 1075 height 33
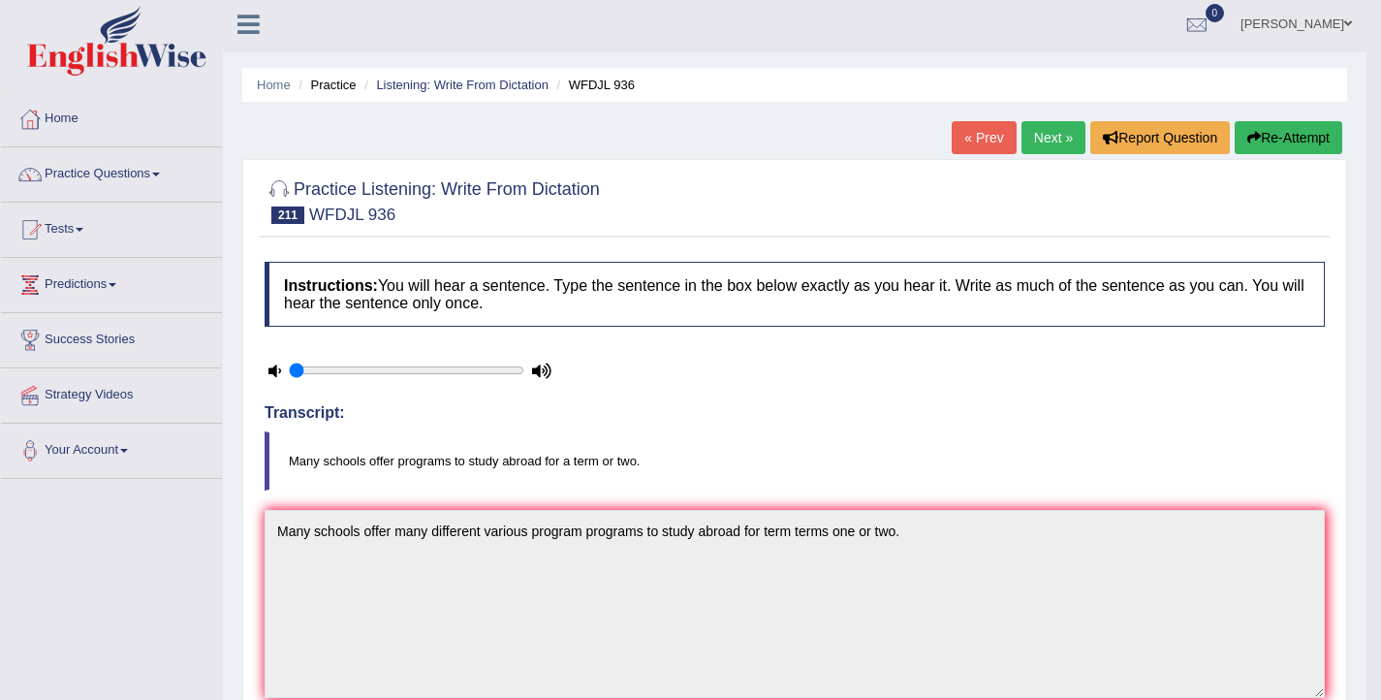
scroll to position [0, 0]
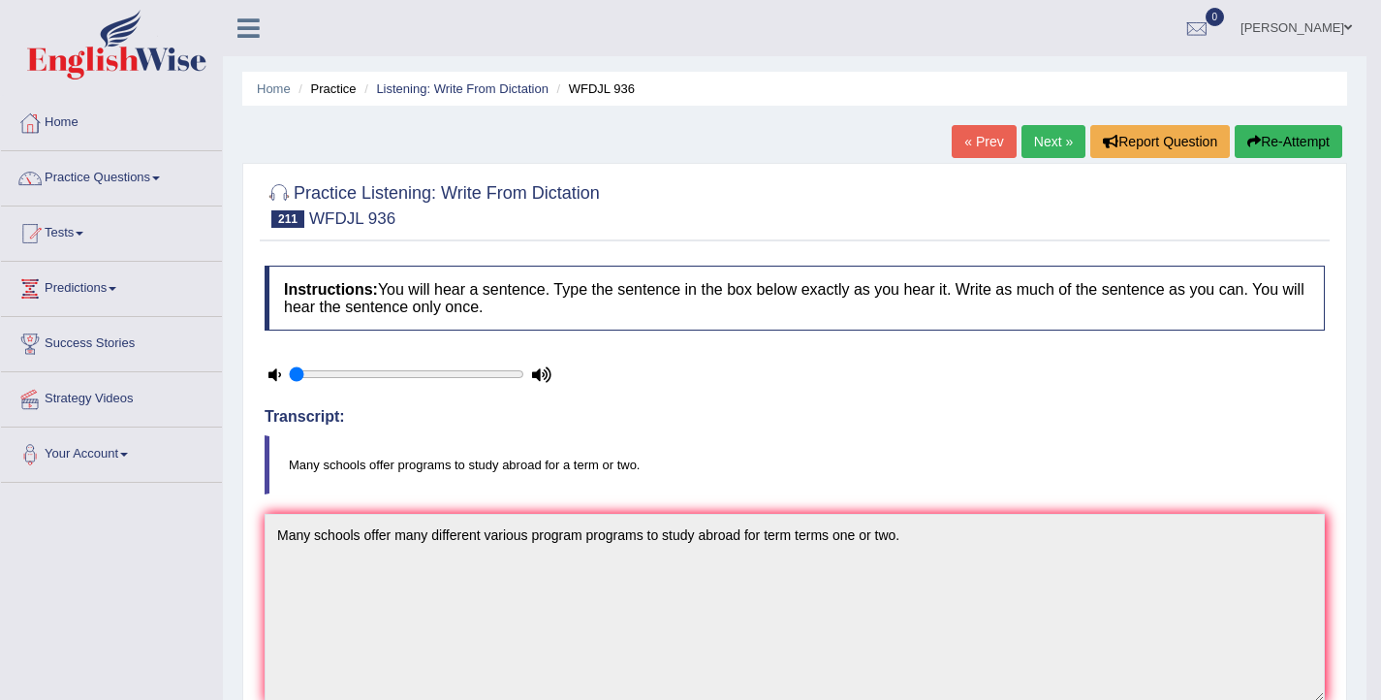
click at [1039, 144] on link "Next »" at bounding box center [1054, 141] width 64 height 33
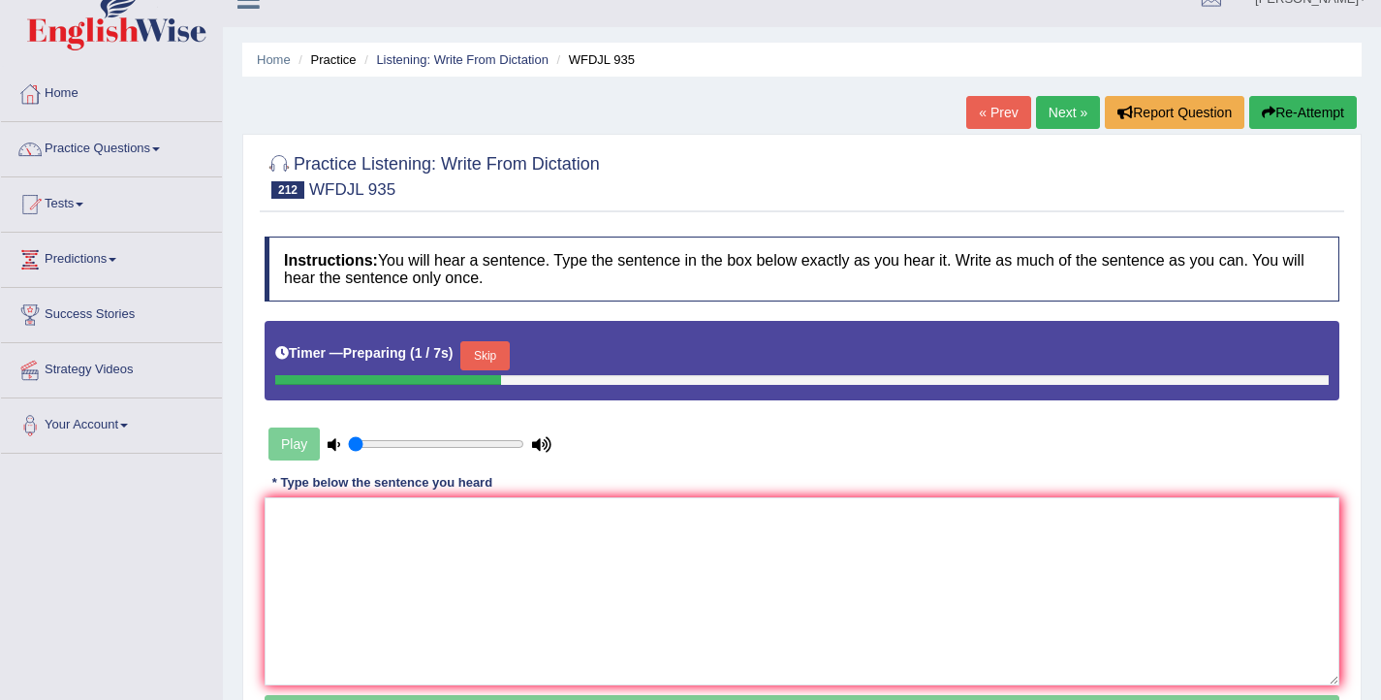
scroll to position [45, 0]
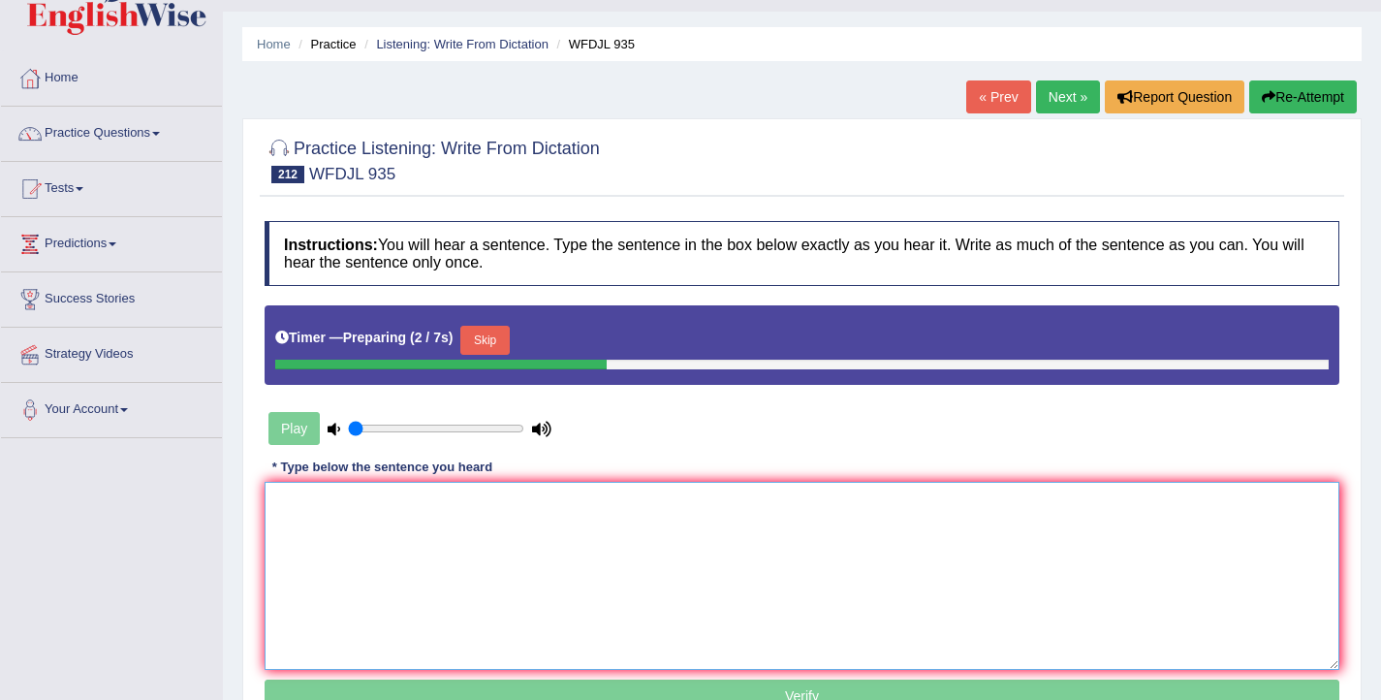
click at [551, 524] on textarea at bounding box center [802, 576] width 1075 height 188
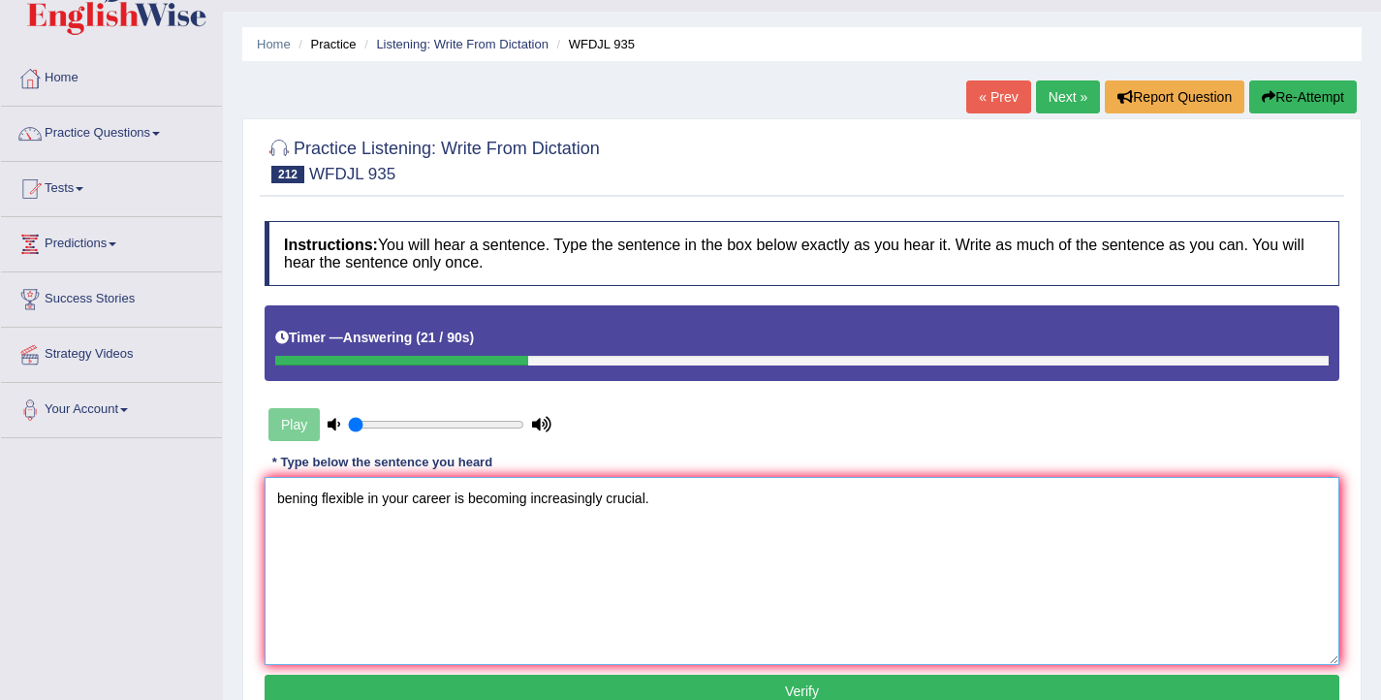
click at [286, 499] on textarea "bening flexible in your career is becoming increasingly crucial." at bounding box center [802, 571] width 1075 height 188
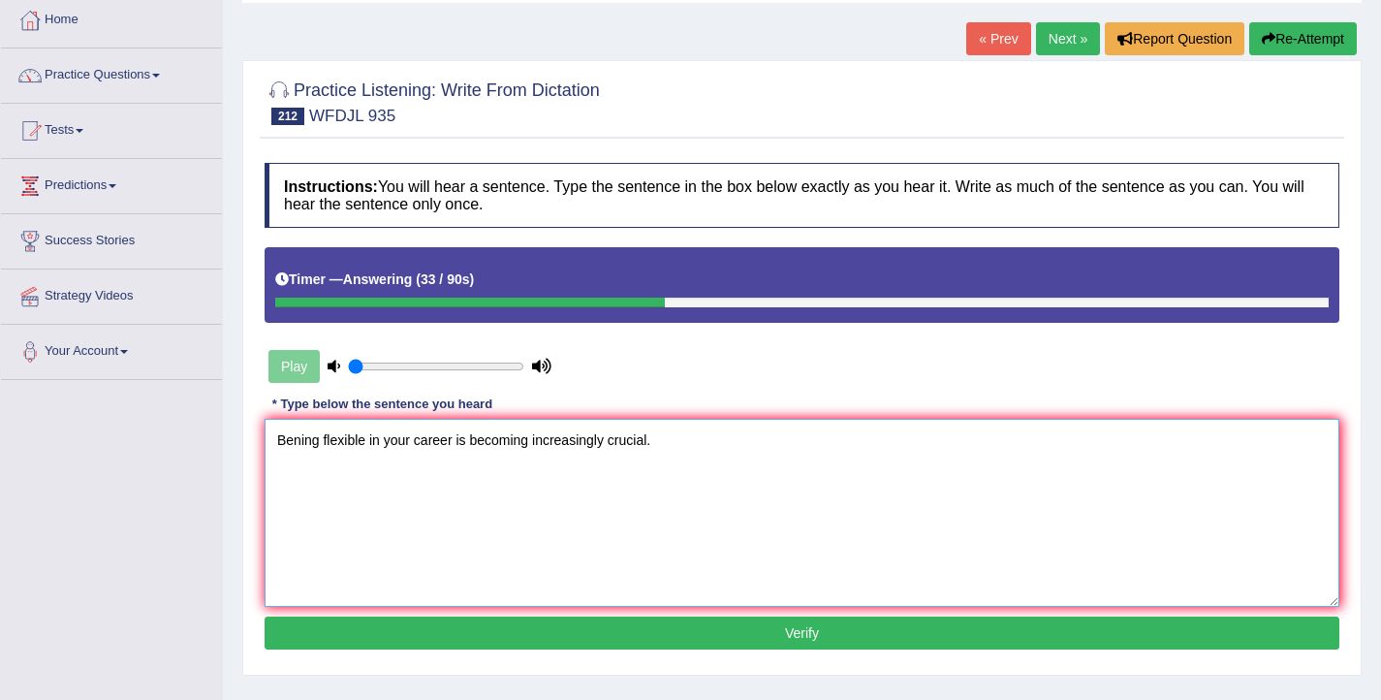
scroll to position [134, 0]
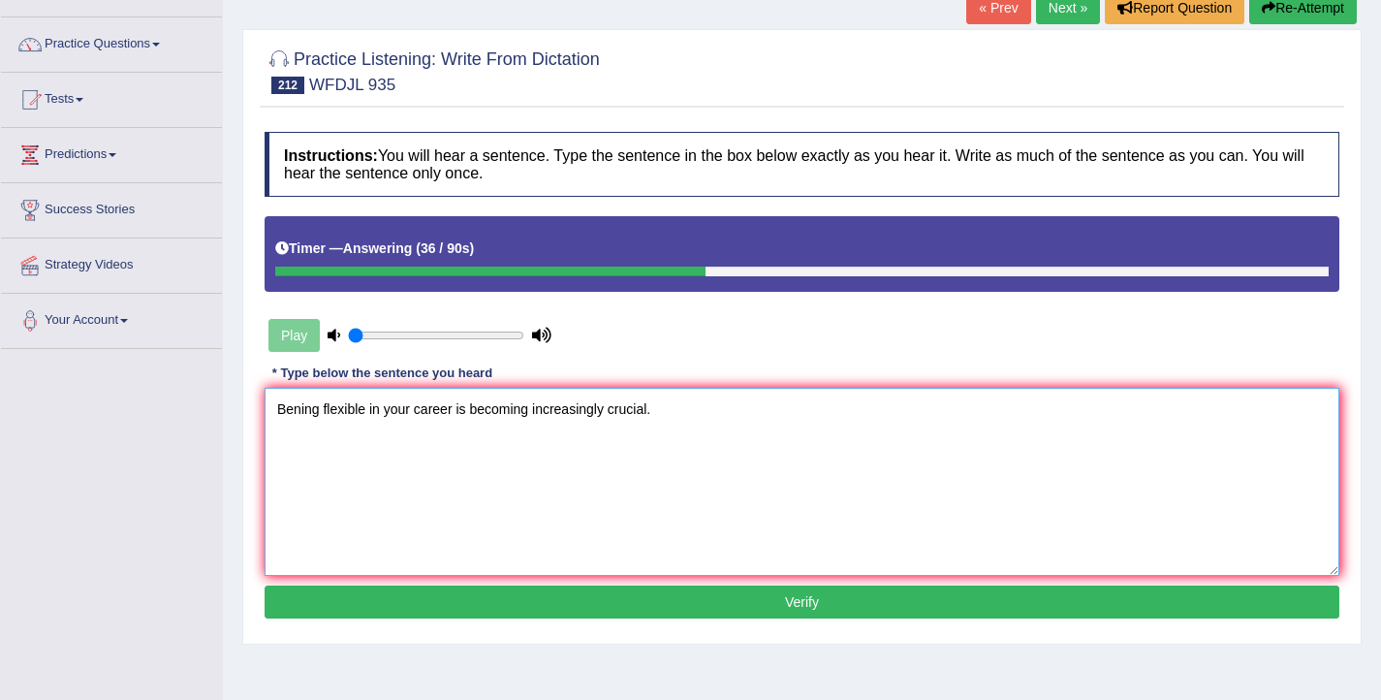
click at [300, 412] on textarea "Bening flexible in your career is becoming increasingly crucial." at bounding box center [802, 482] width 1075 height 188
click at [446, 413] on textarea "Being flexible in your career is becoming increasingly crucial." at bounding box center [802, 482] width 1075 height 188
type textarea "Being flexible in your career careers is becoming increasingly crucial."
click at [598, 610] on button "Verify" at bounding box center [802, 602] width 1075 height 33
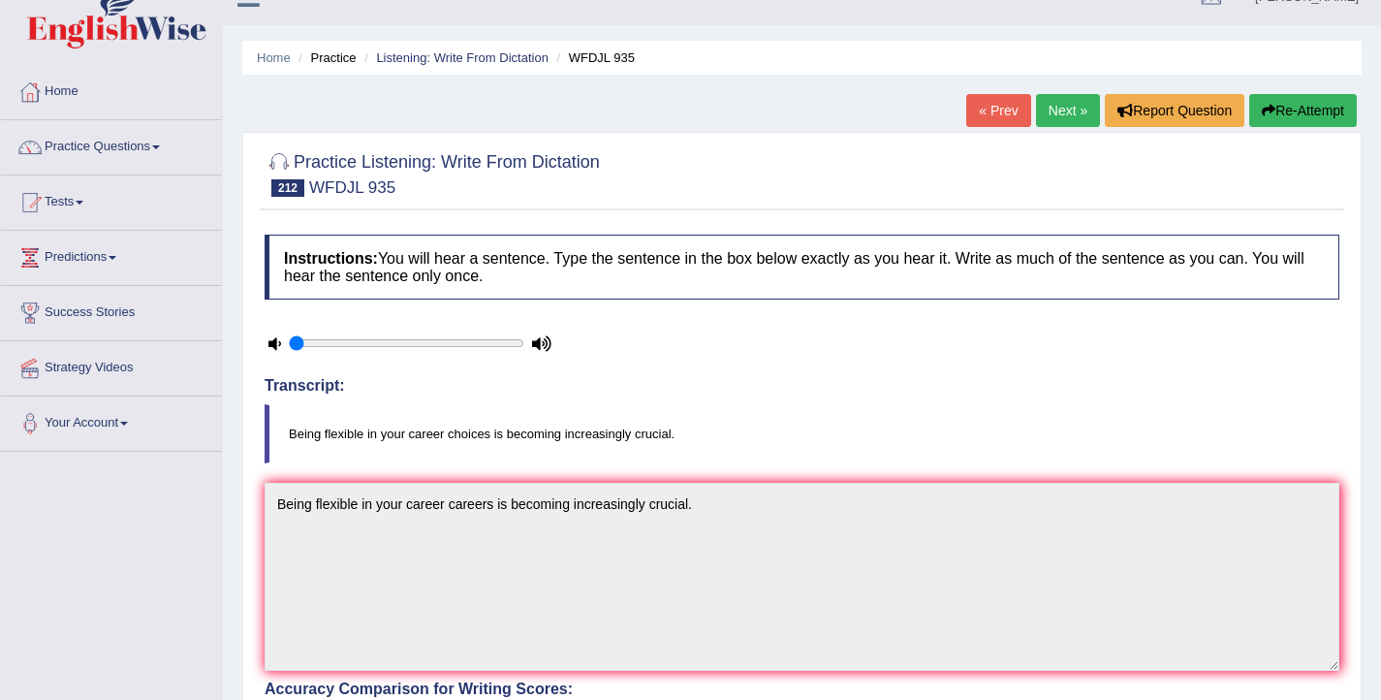
scroll to position [20, 0]
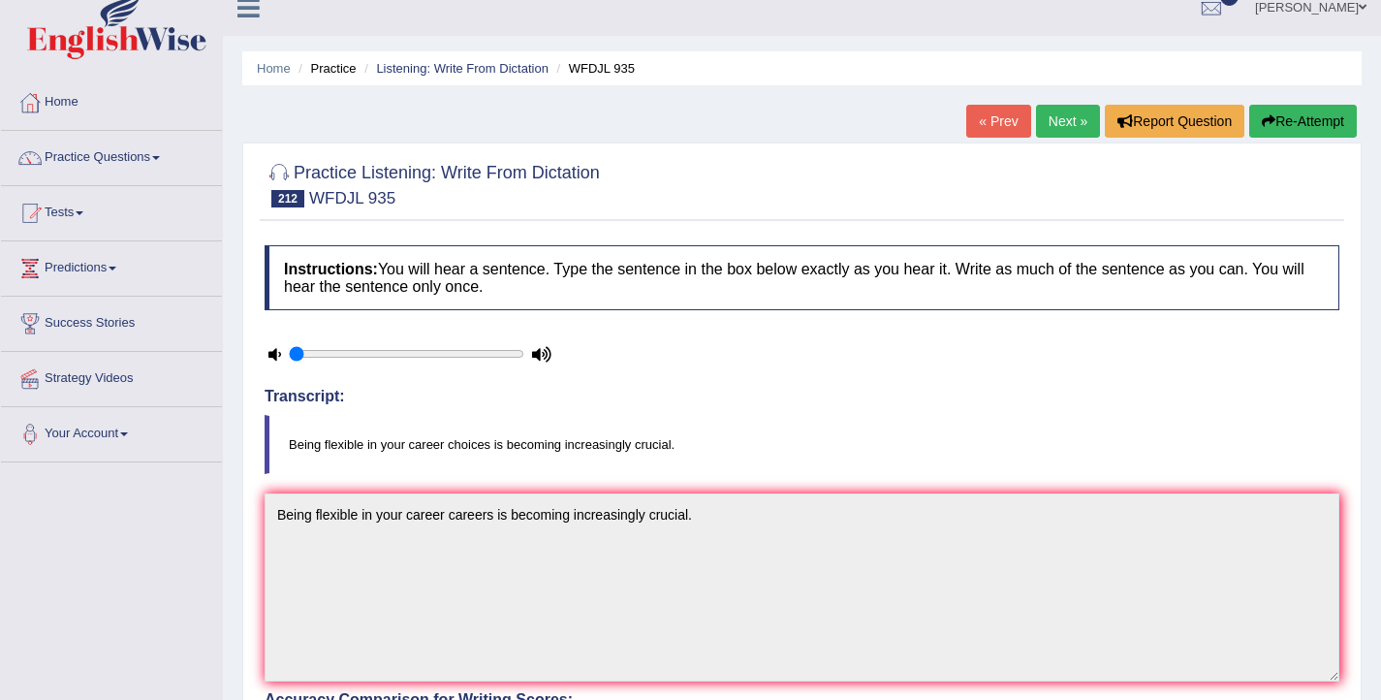
click at [1287, 121] on button "Re-Attempt" at bounding box center [1304, 121] width 108 height 33
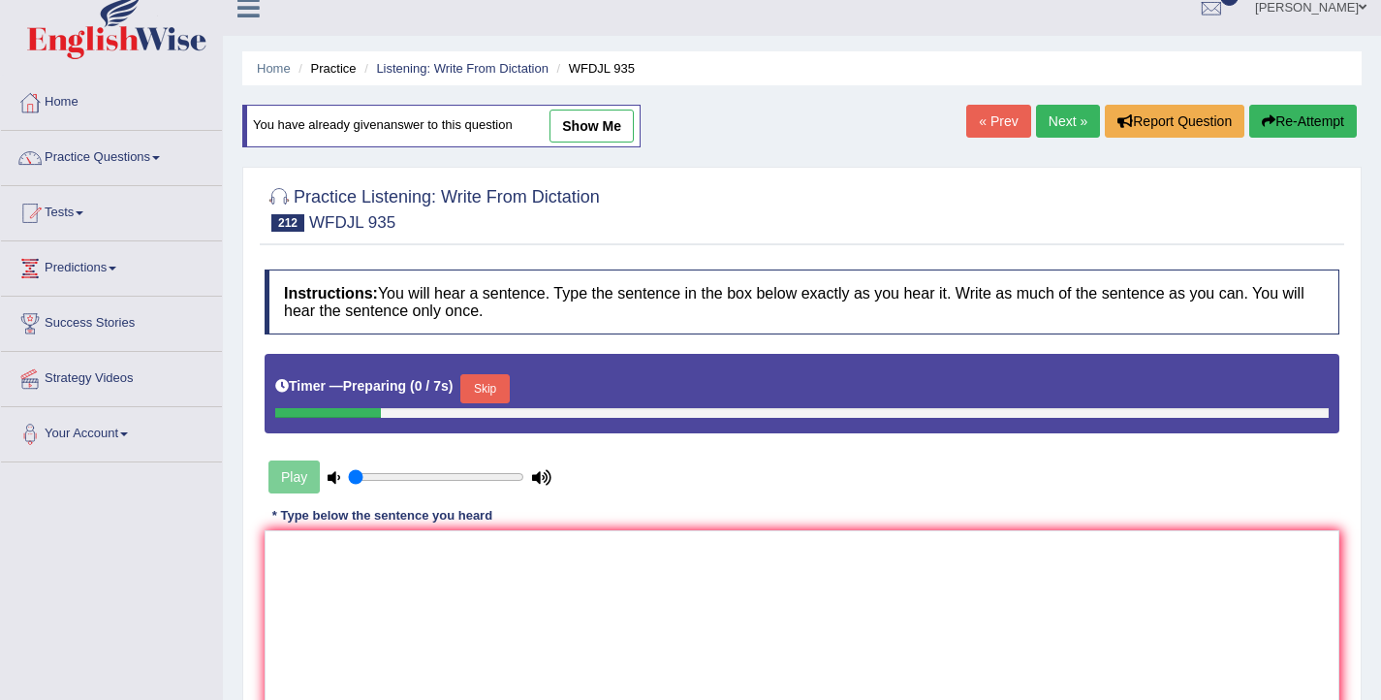
click at [490, 391] on button "Skip" at bounding box center [484, 388] width 48 height 29
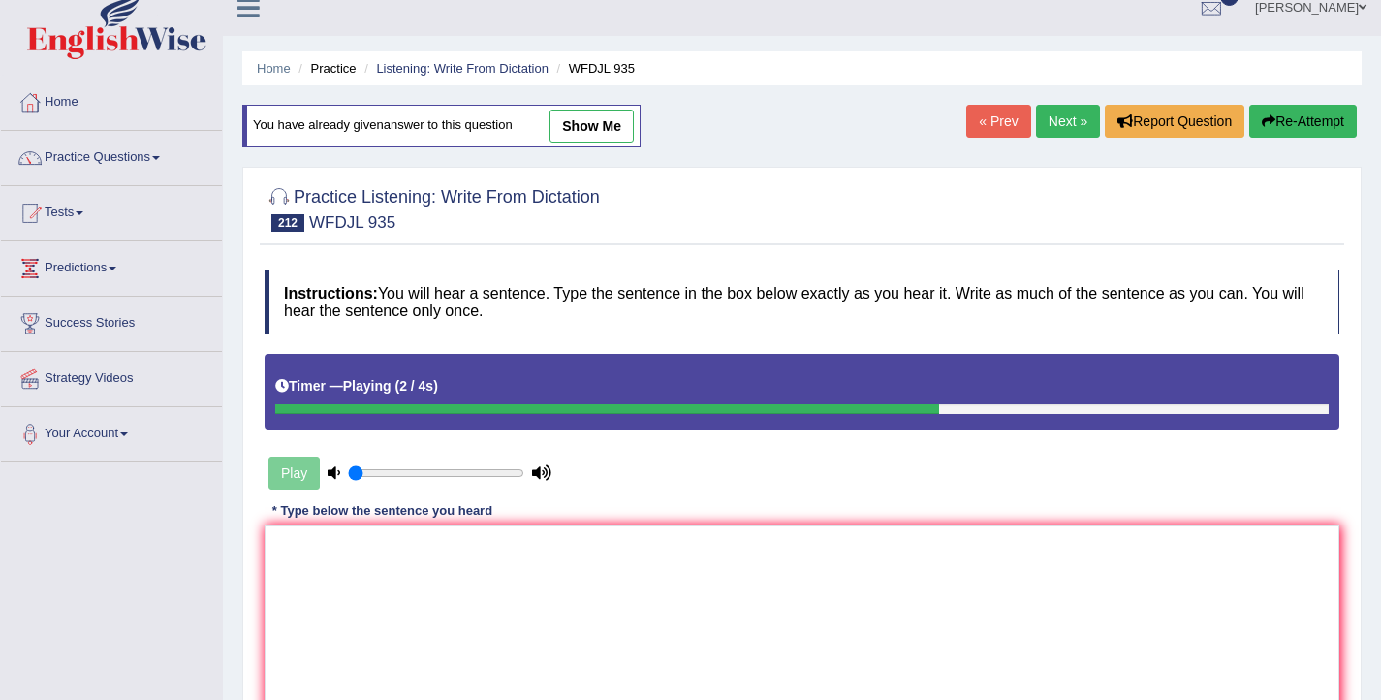
click at [1067, 129] on link "Next »" at bounding box center [1068, 121] width 64 height 33
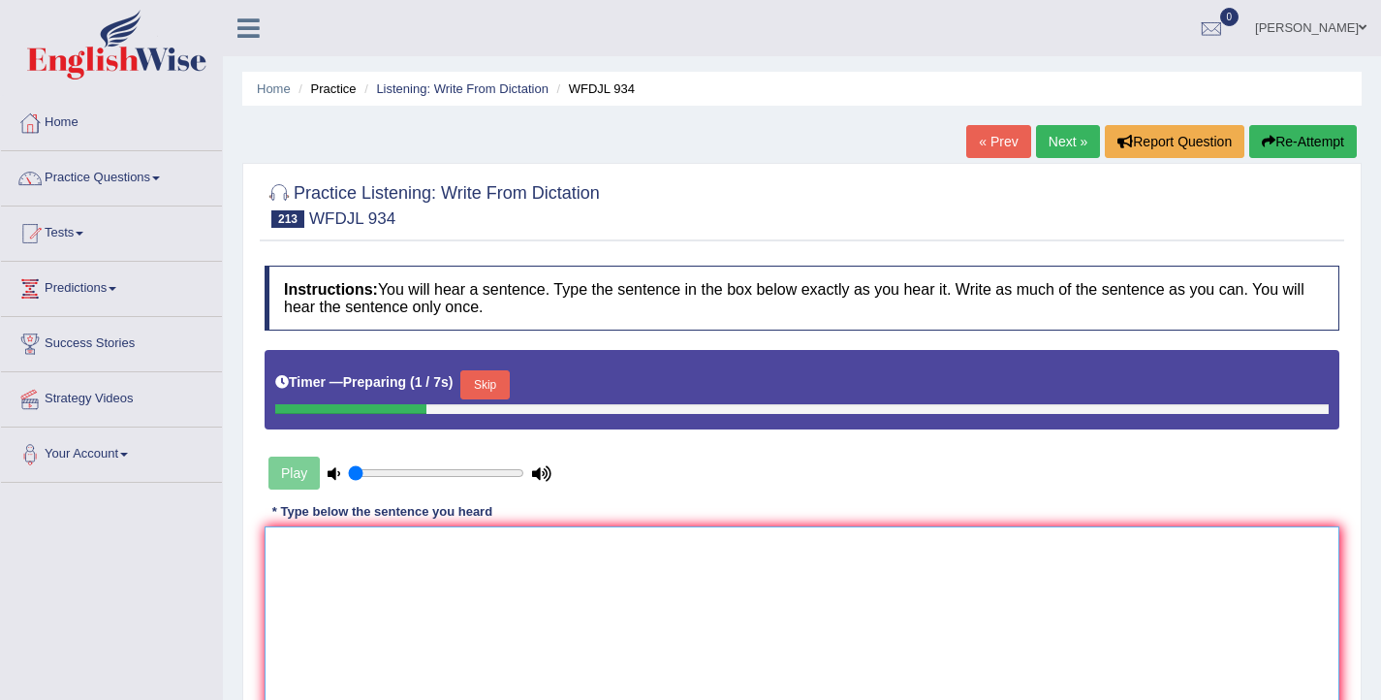
click at [526, 563] on textarea at bounding box center [802, 620] width 1075 height 188
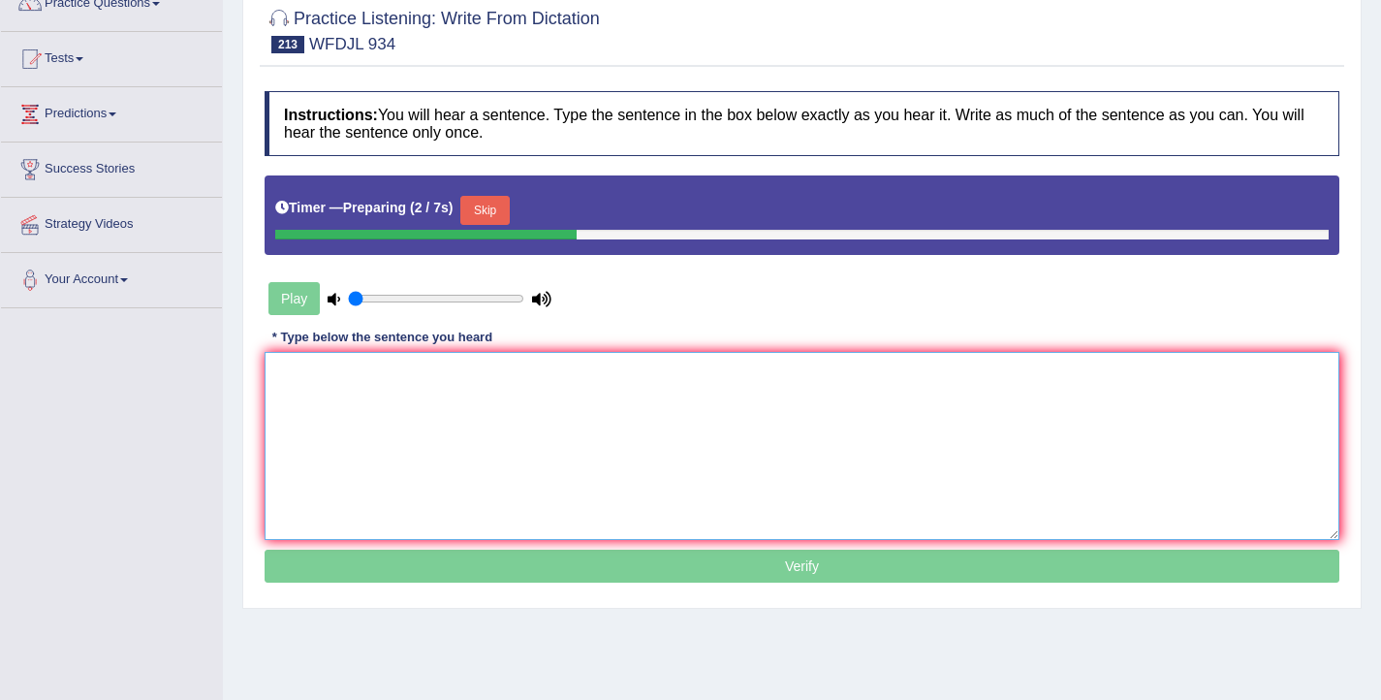
scroll to position [177, 0]
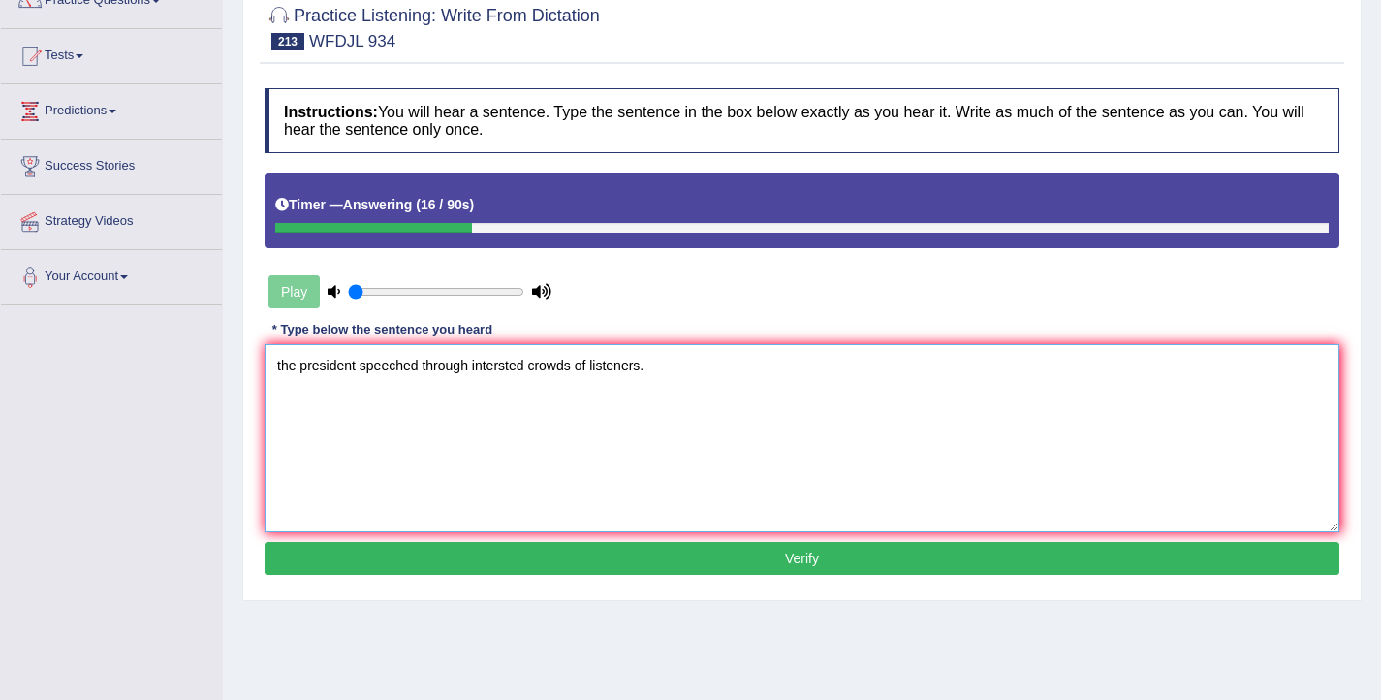
click at [281, 366] on textarea "the president speeched through intersted crowds of listeners." at bounding box center [802, 438] width 1075 height 188
click at [425, 371] on textarea "The president speeched through intersted crowds of listeners." at bounding box center [802, 438] width 1075 height 188
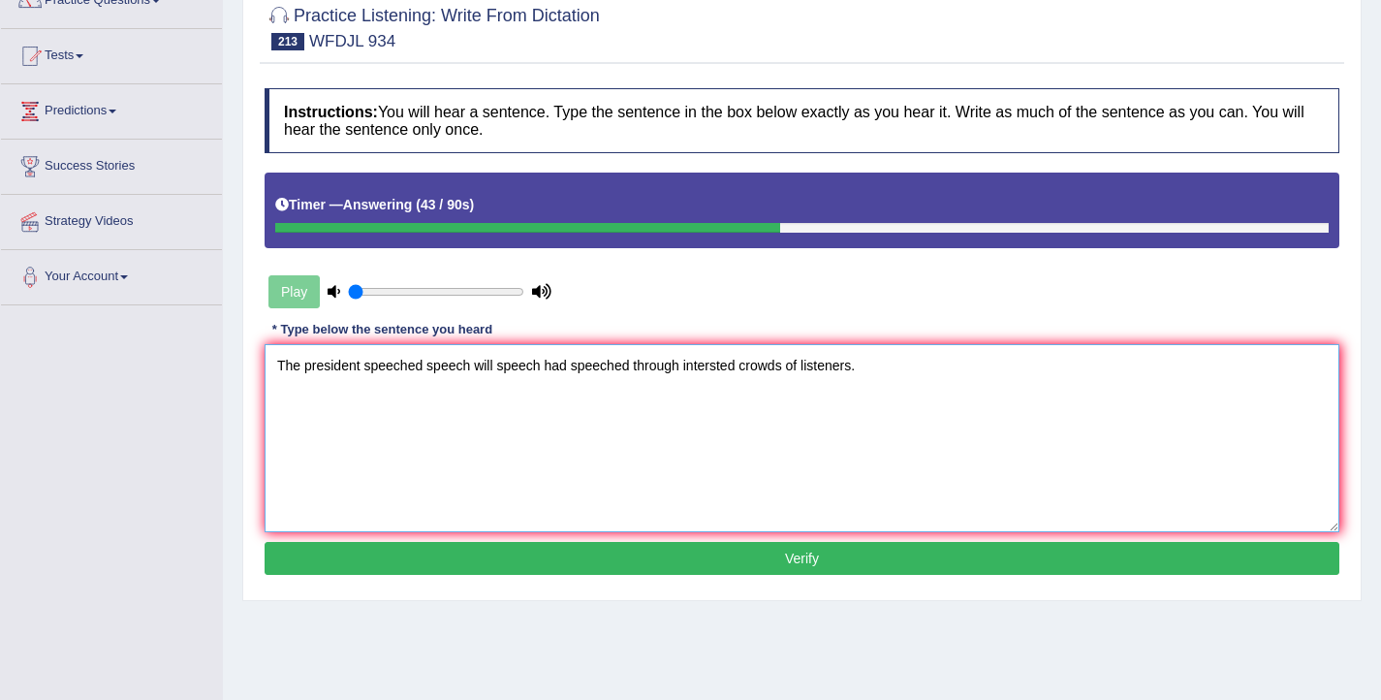
click at [686, 371] on textarea "The president speeched speech will speech had speeched through intersted crowds…" at bounding box center [802, 438] width 1075 height 188
click at [906, 368] on textarea "The president speeched speech will speech had speeched through many thousands o…" at bounding box center [802, 438] width 1075 height 188
type textarea "The president speeched speech will speech had speeched through many thousands o…"
click at [852, 563] on button "Verify" at bounding box center [802, 558] width 1075 height 33
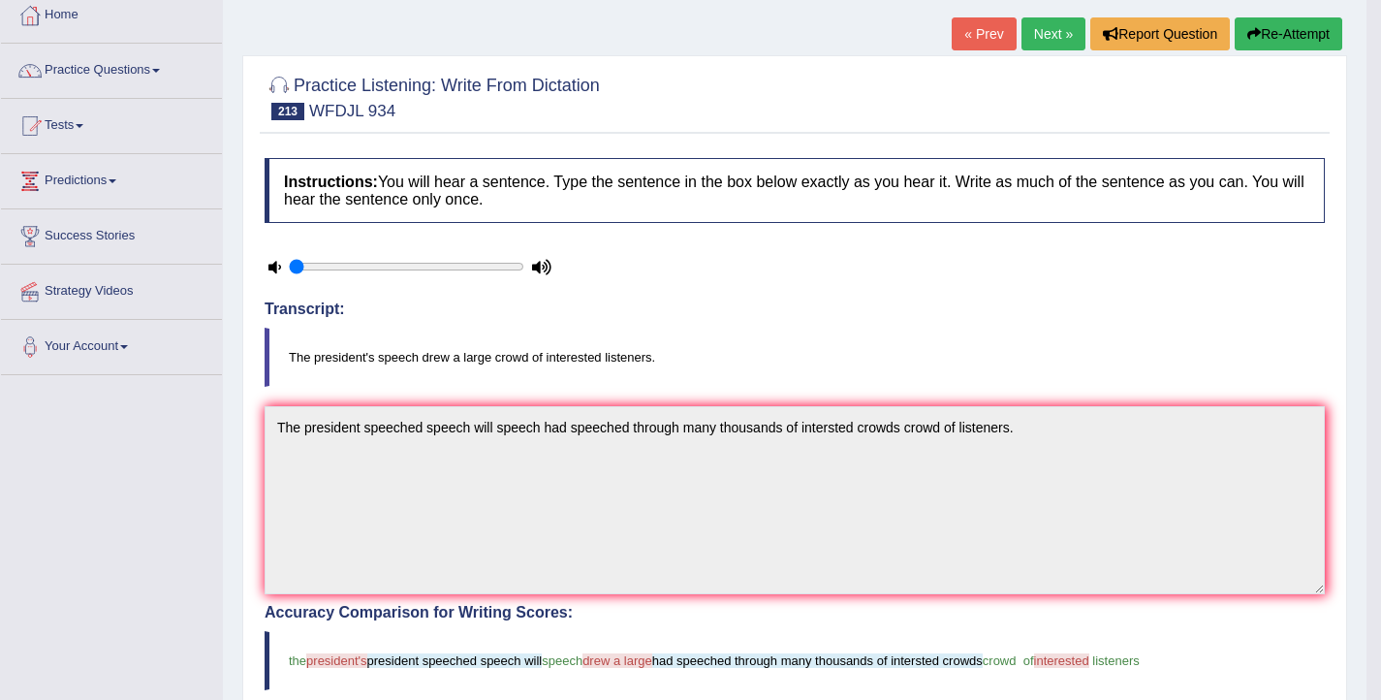
scroll to position [109, 0]
click at [1270, 31] on button "Re-Attempt" at bounding box center [1289, 32] width 108 height 33
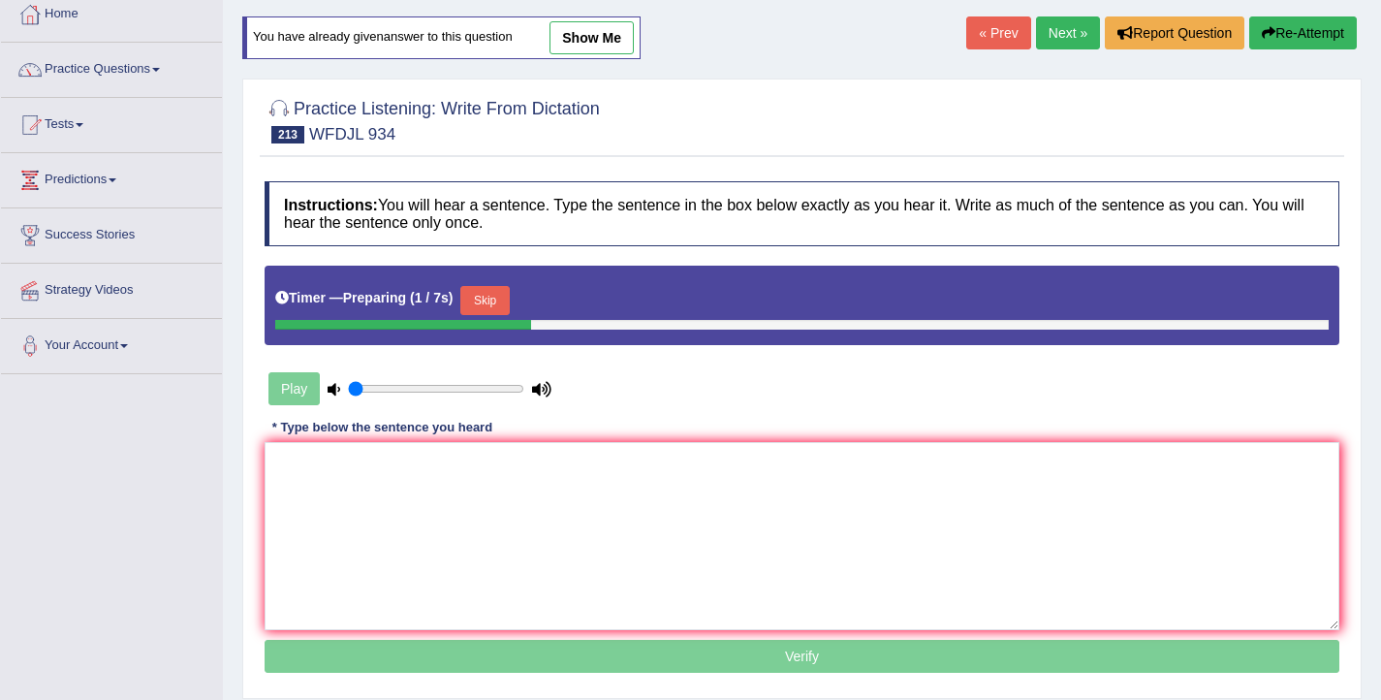
click at [500, 296] on button "Skip" at bounding box center [484, 300] width 48 height 29
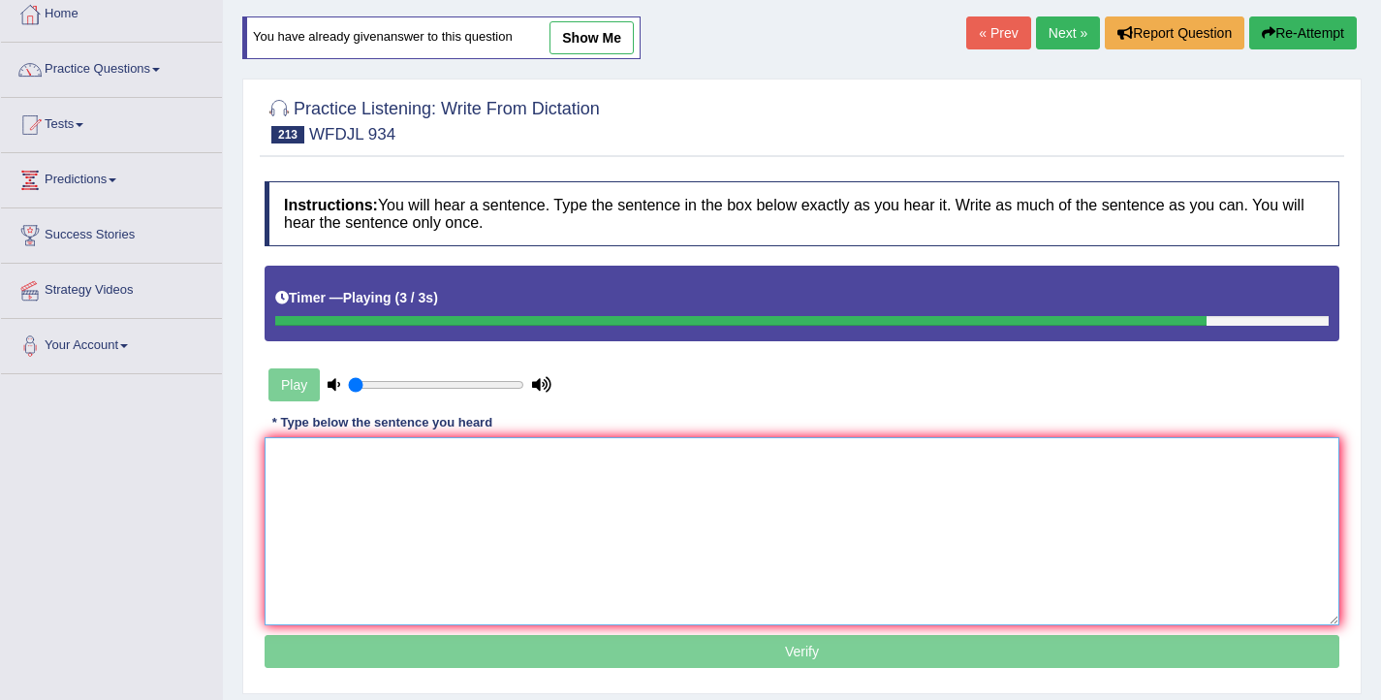
click at [417, 529] on textarea at bounding box center [802, 531] width 1075 height 188
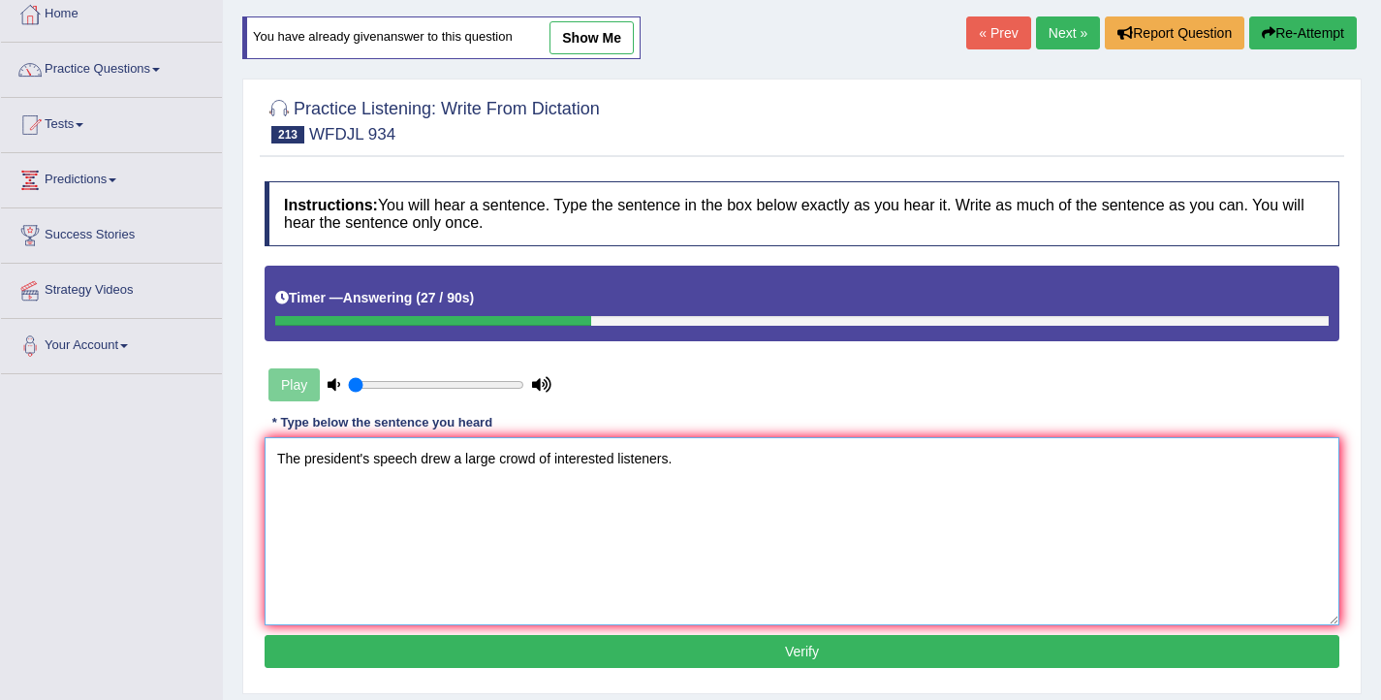
type textarea "The president's speech drew a large crowd of interested listeners."
click at [527, 665] on button "Verify" at bounding box center [802, 651] width 1075 height 33
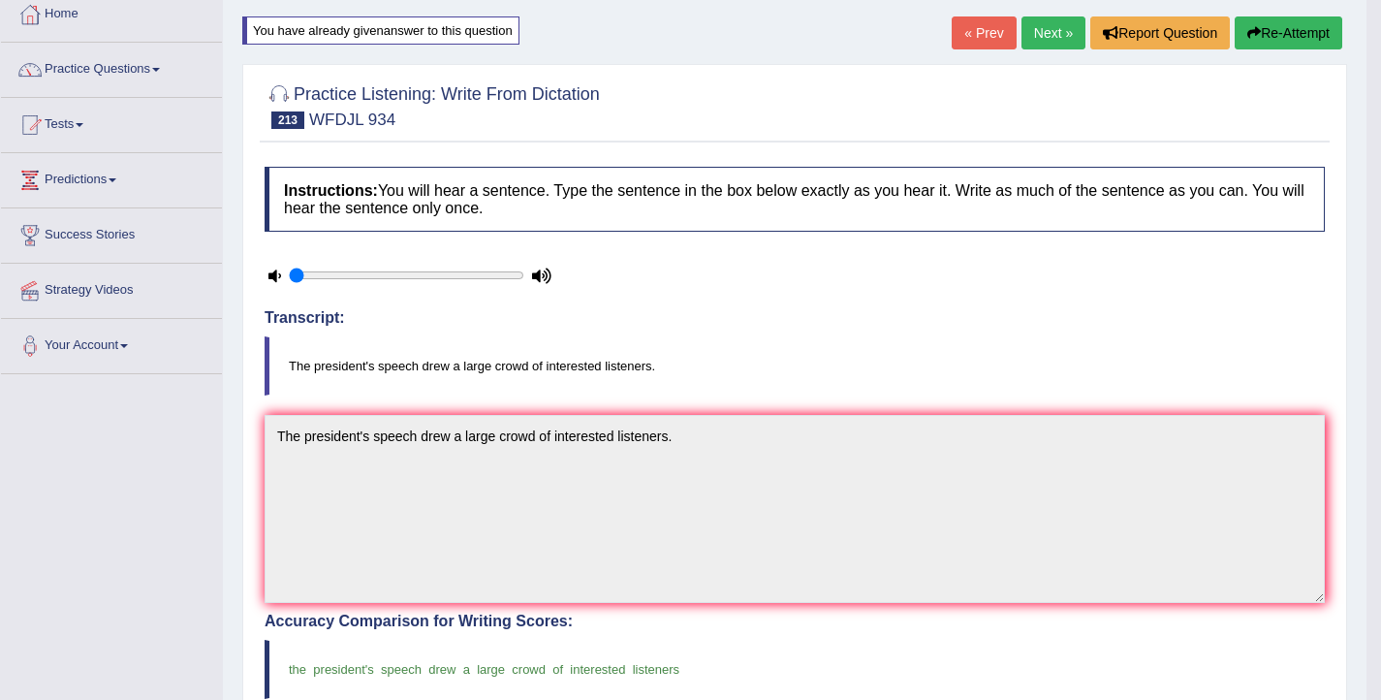
click at [1040, 34] on link "Next »" at bounding box center [1054, 32] width 64 height 33
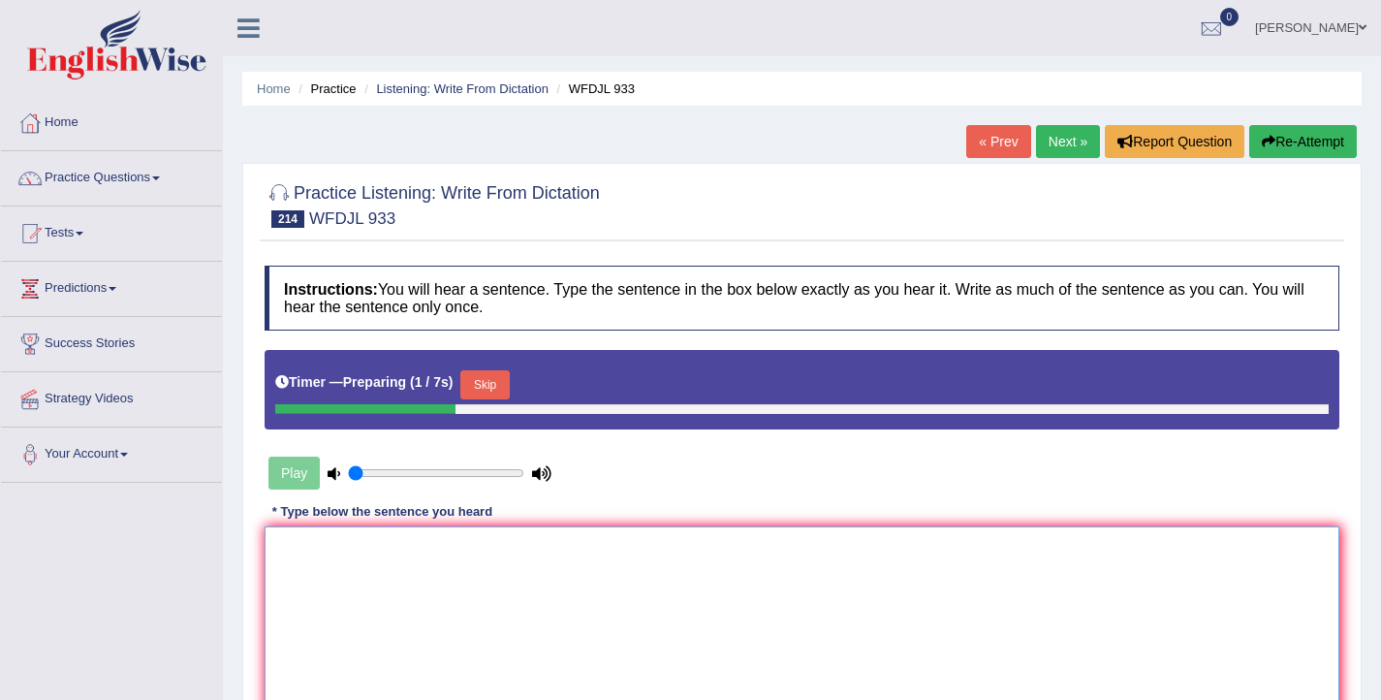
click at [498, 567] on textarea at bounding box center [802, 620] width 1075 height 188
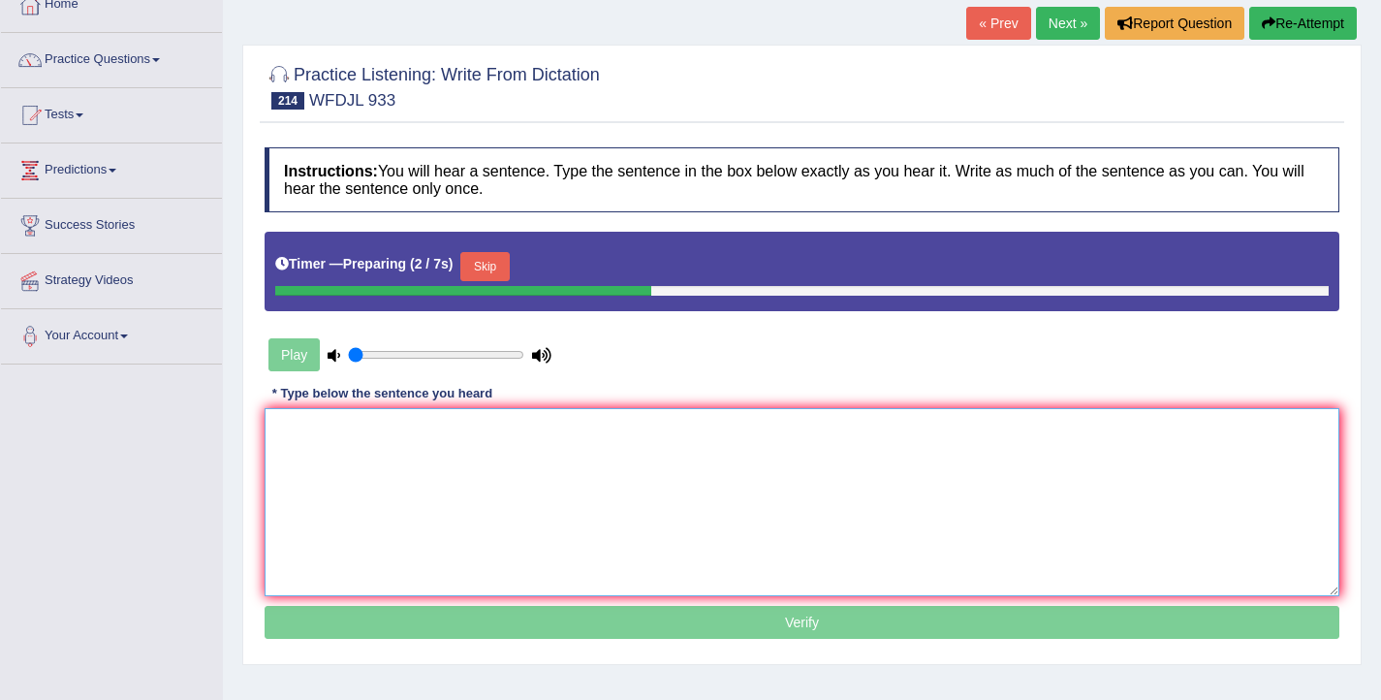
scroll to position [130, 0]
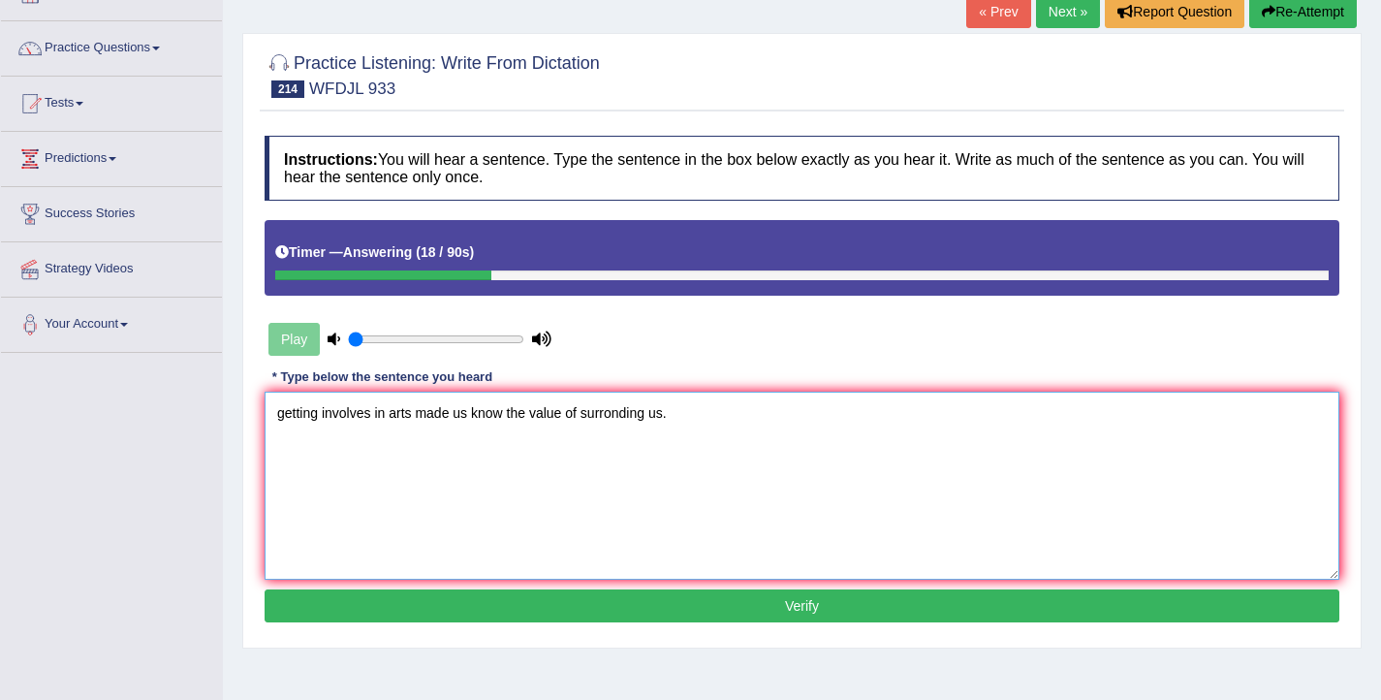
click at [284, 419] on textarea "getting involves in arts made us know the value of surronding us." at bounding box center [802, 486] width 1075 height 188
click at [392, 413] on textarea "Getting involves in arts made us know the value of surronding us." at bounding box center [802, 486] width 1075 height 188
click at [497, 419] on textarea "Getting involves in the art arts made us know the value of surronding us." at bounding box center [802, 486] width 1075 height 188
click at [375, 420] on textarea "Getting involves in the art arts made us know the value of surronding us." at bounding box center [802, 486] width 1075 height 188
click at [551, 420] on textarea "Getting involves involved in the art arts made us know the value of surronding …" at bounding box center [802, 486] width 1075 height 188
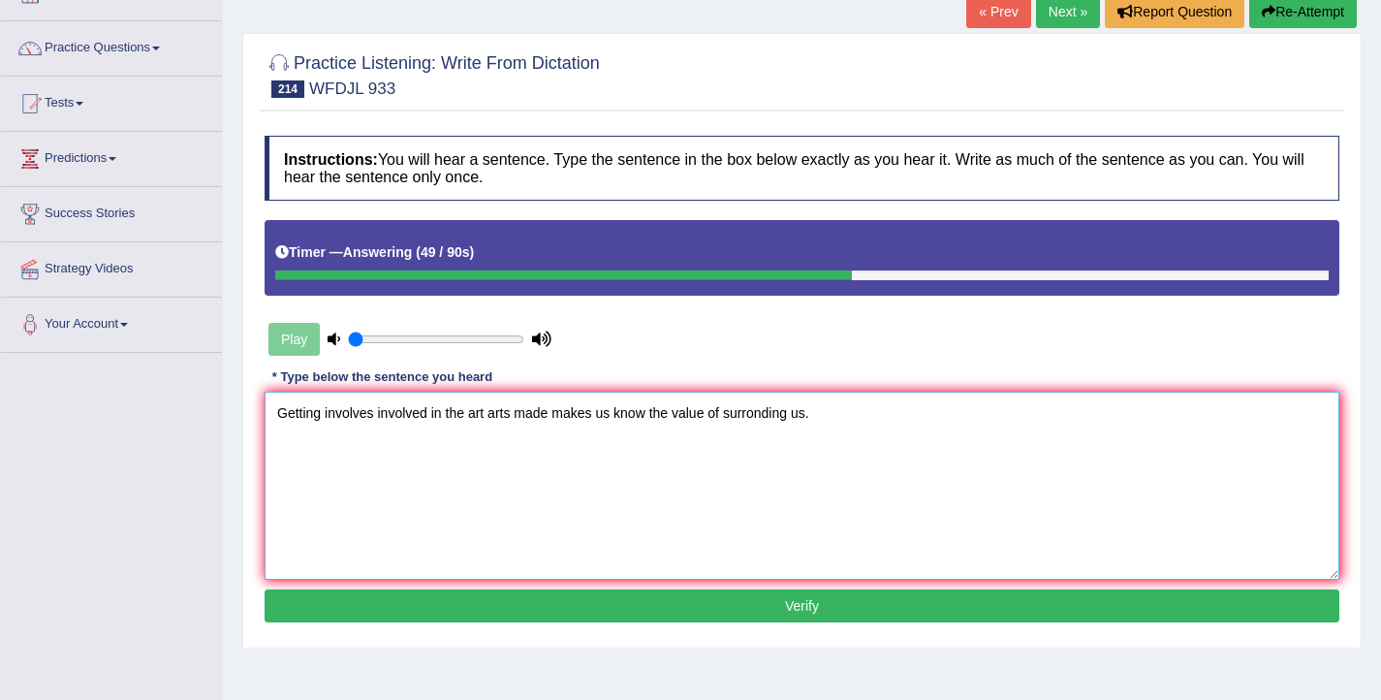
click at [725, 416] on textarea "Getting involves involved in the art arts made makes us know the value of surro…" at bounding box center [802, 486] width 1075 height 188
type textarea "Getting involves involved in the art arts made makes us know the value of the s…"
click at [745, 618] on button "Verify" at bounding box center [802, 605] width 1075 height 33
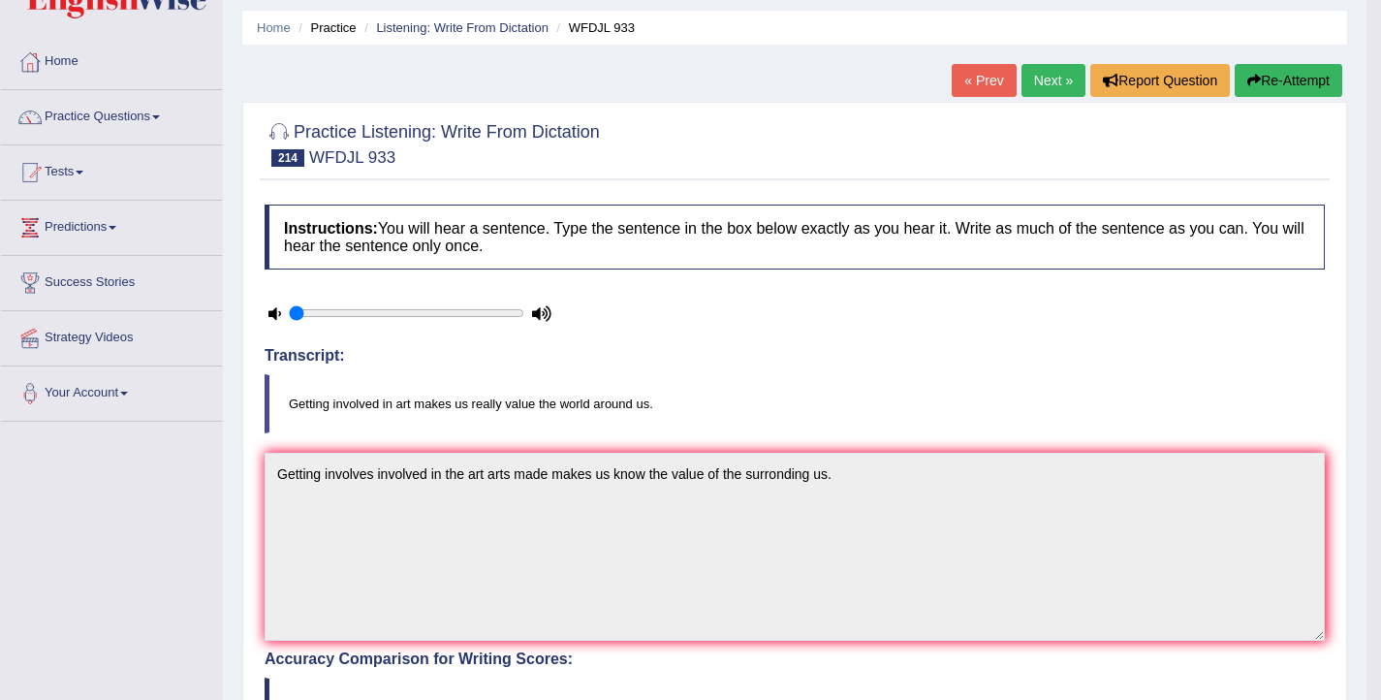
scroll to position [55, 0]
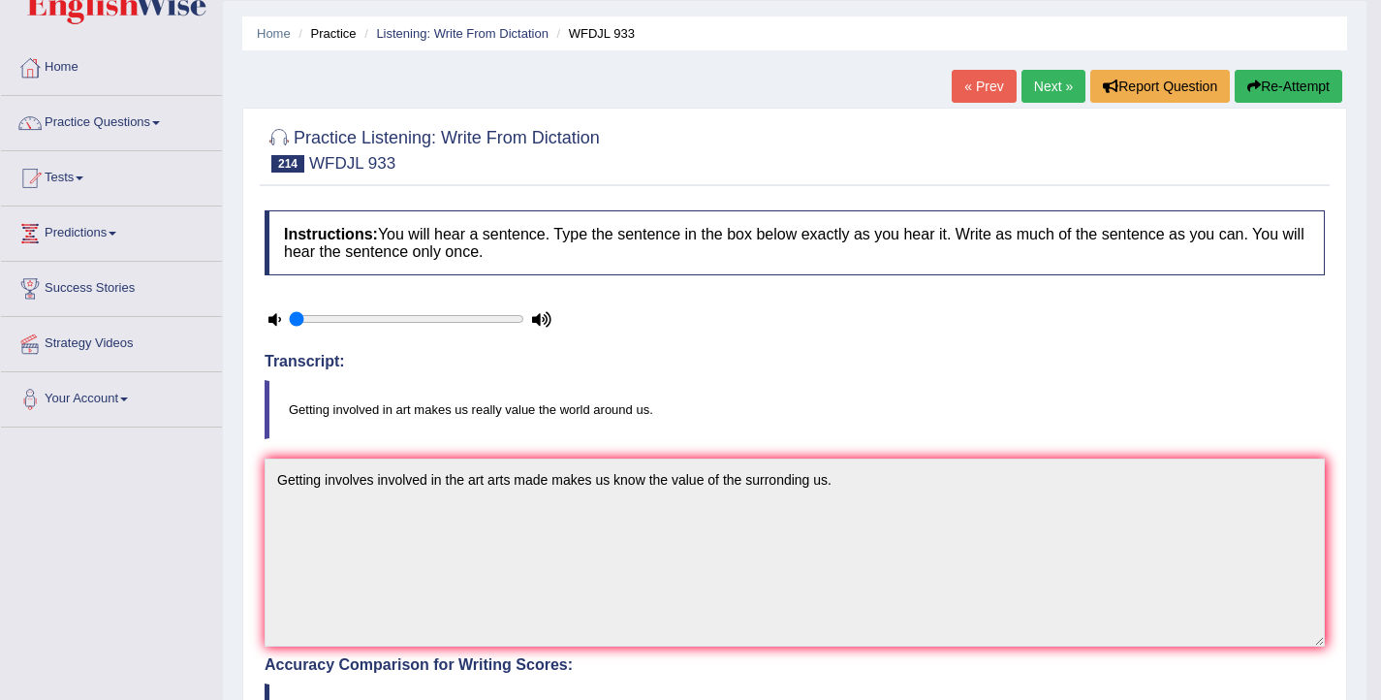
click at [1261, 90] on button "Re-Attempt" at bounding box center [1289, 86] width 108 height 33
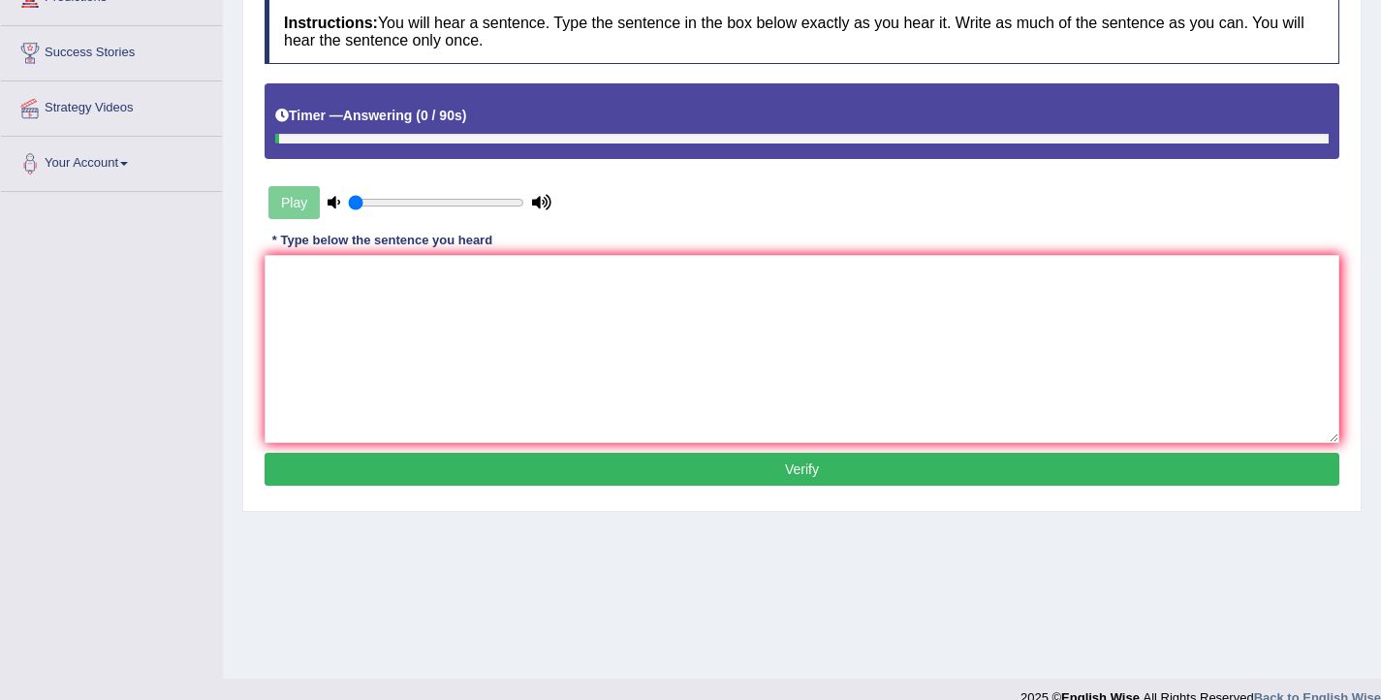
scroll to position [318, 0]
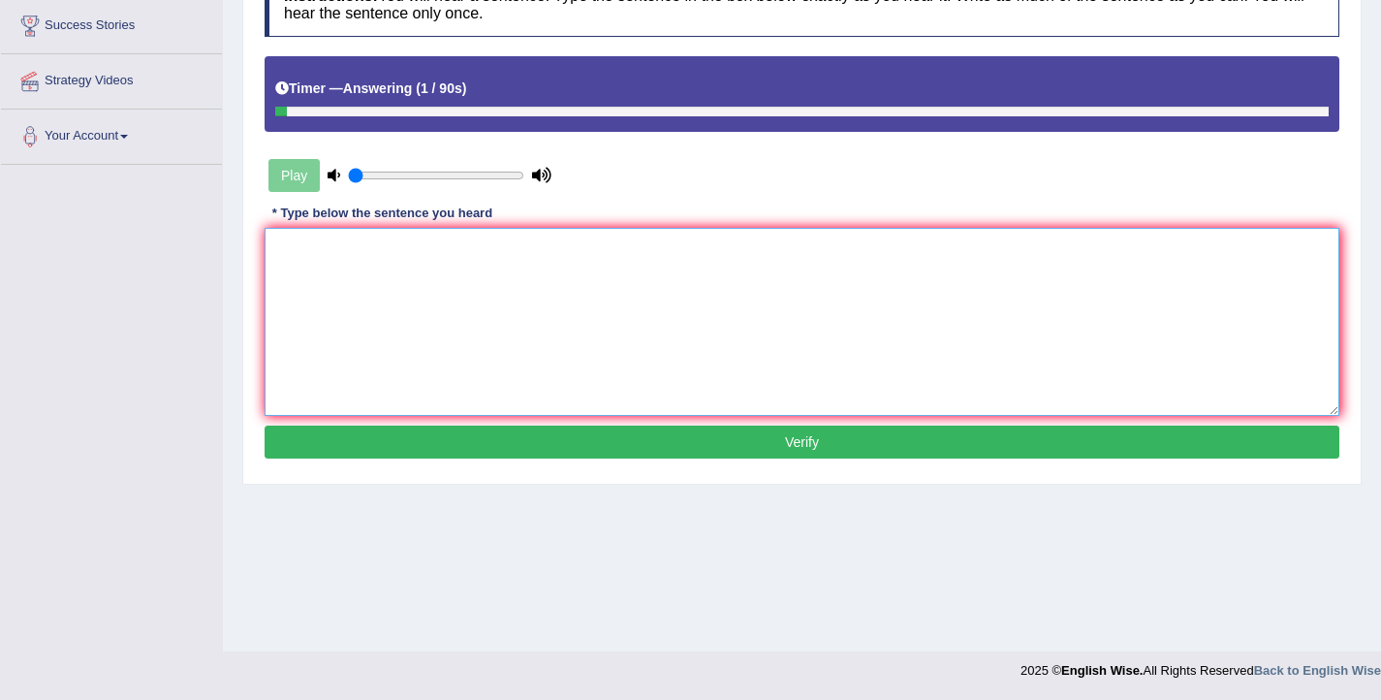
click at [677, 335] on textarea at bounding box center [802, 322] width 1075 height 188
click at [480, 255] on textarea "getting involved in art makes us value" at bounding box center [802, 322] width 1075 height 188
click at [473, 253] on textarea "getting involved in art makes us value" at bounding box center [802, 322] width 1075 height 188
click at [563, 256] on textarea "getting involved in art makes us really value" at bounding box center [802, 322] width 1075 height 188
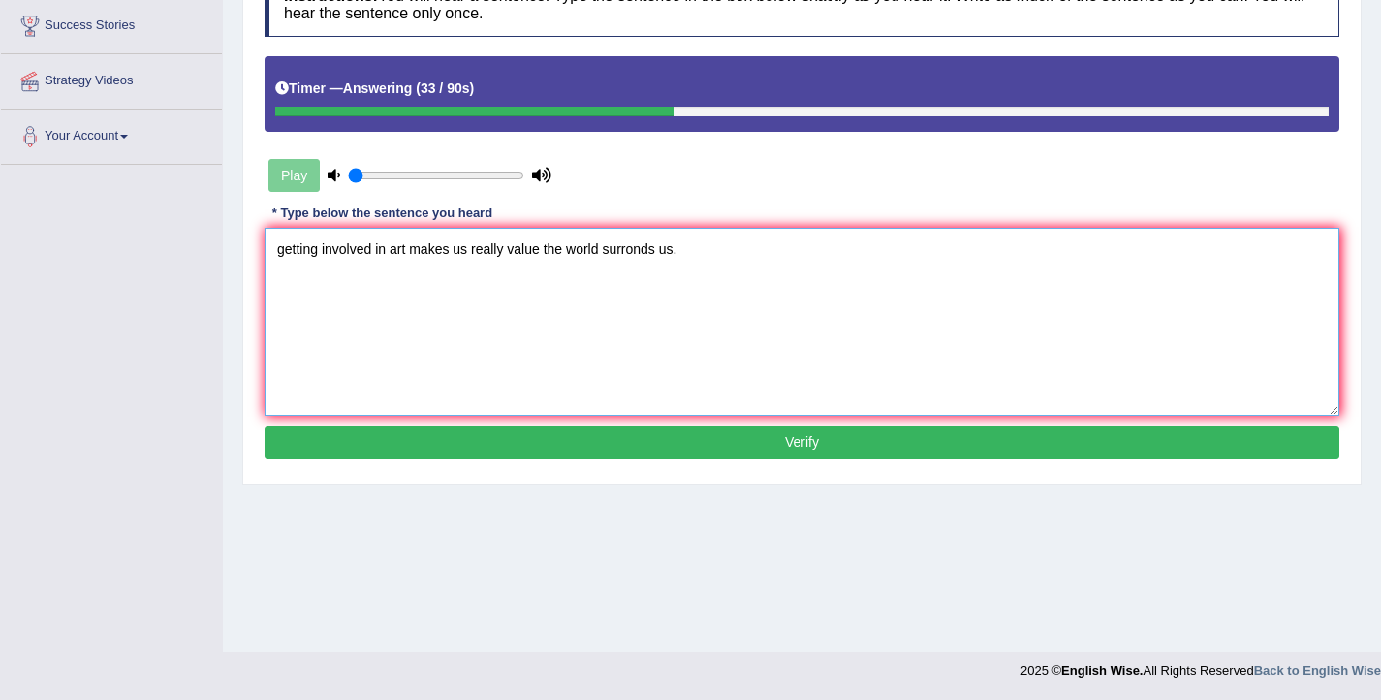
click at [285, 251] on textarea "getting involved in art makes us really value the world surronds us." at bounding box center [802, 322] width 1075 height 188
click at [452, 251] on textarea "Getting involved in art makes us really value the world surronds us." at bounding box center [802, 322] width 1075 height 188
click at [697, 251] on textarea "Getting involved in art makes made us really value the world surronds us." at bounding box center [802, 322] width 1075 height 188
type textarea "Getting involved in art makes made us really value the world surronds surrounds…"
click at [680, 455] on button "Verify" at bounding box center [802, 442] width 1075 height 33
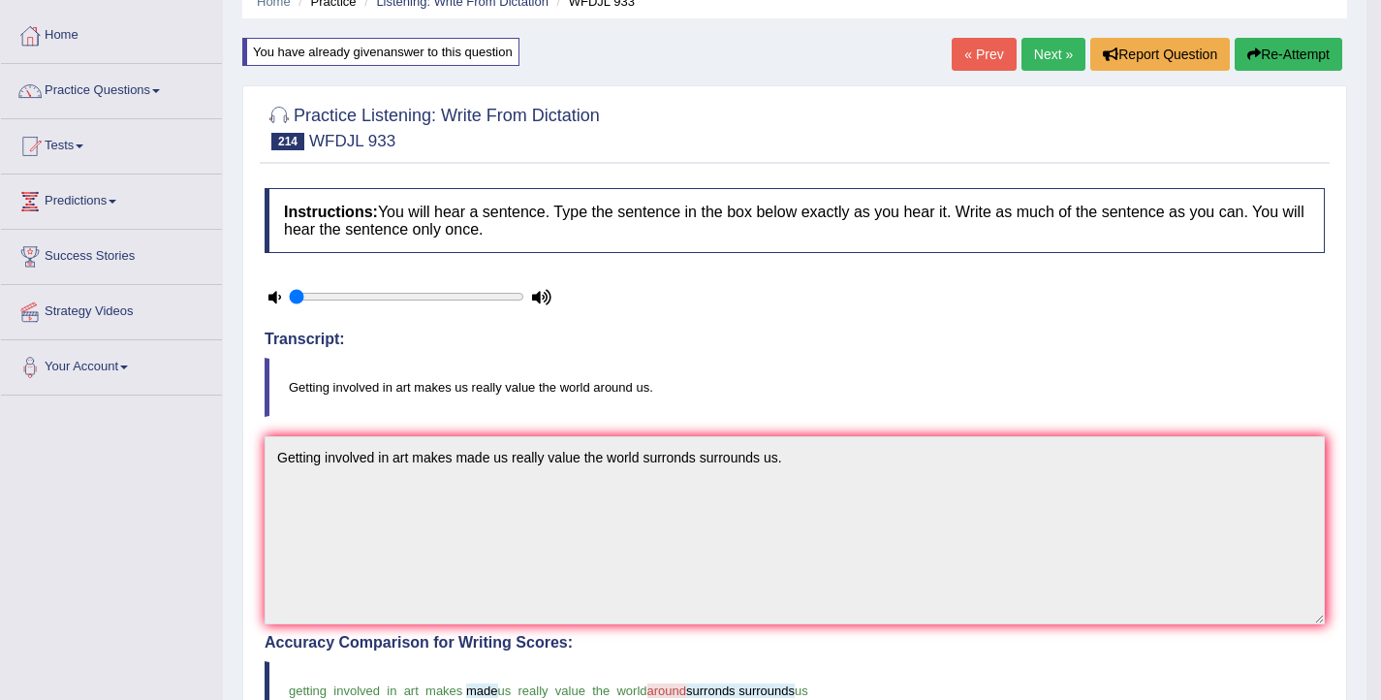
scroll to position [63, 0]
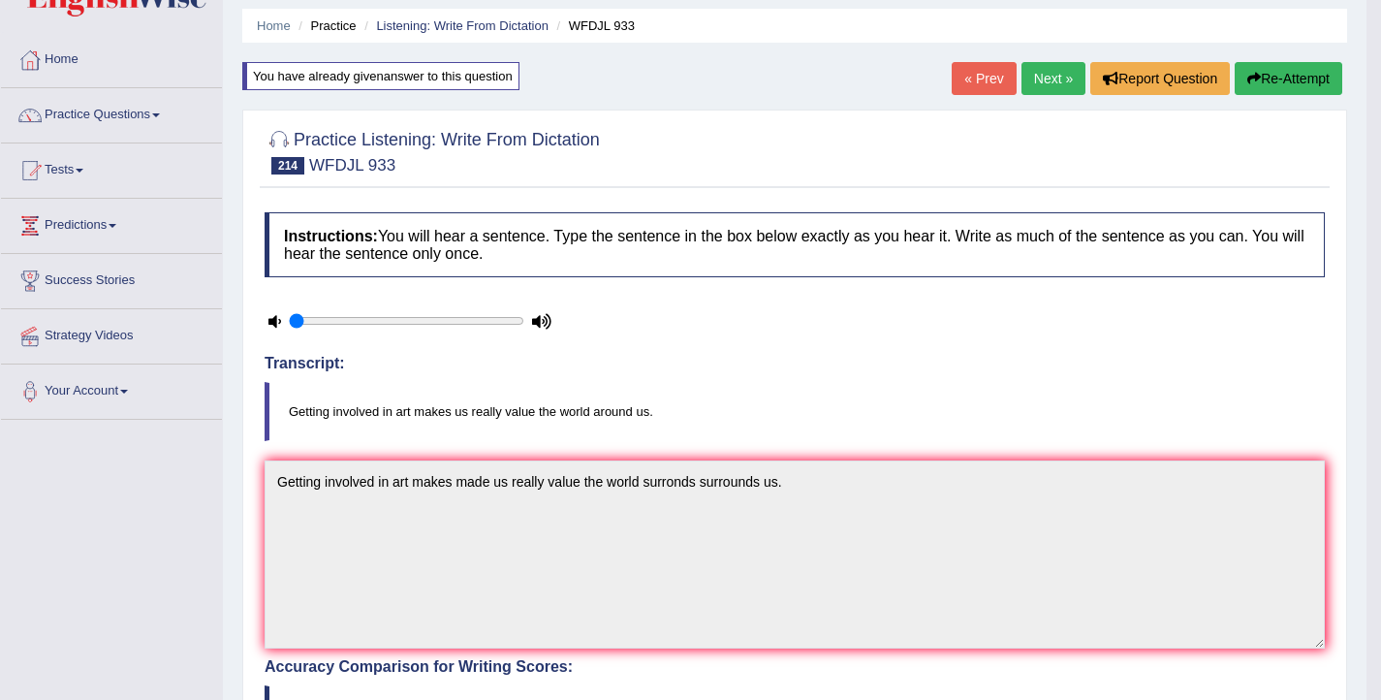
click at [1042, 88] on link "Next »" at bounding box center [1054, 78] width 64 height 33
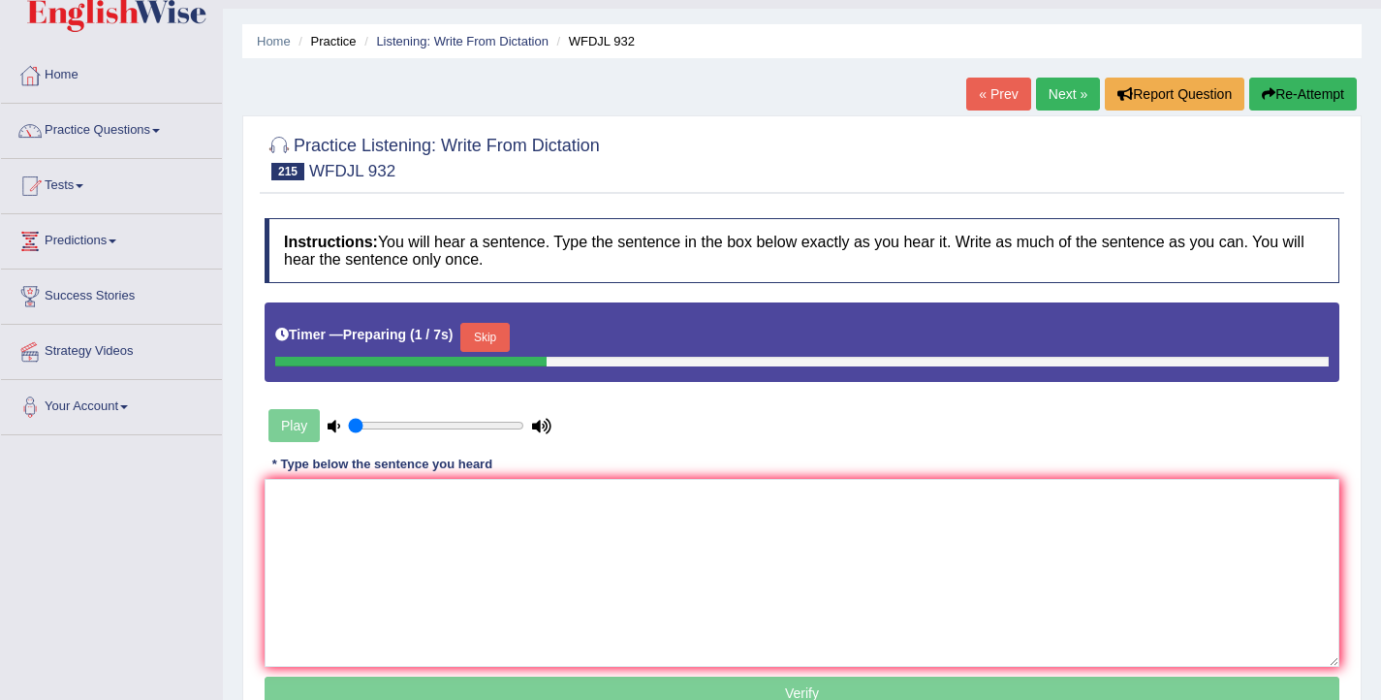
scroll to position [59, 0]
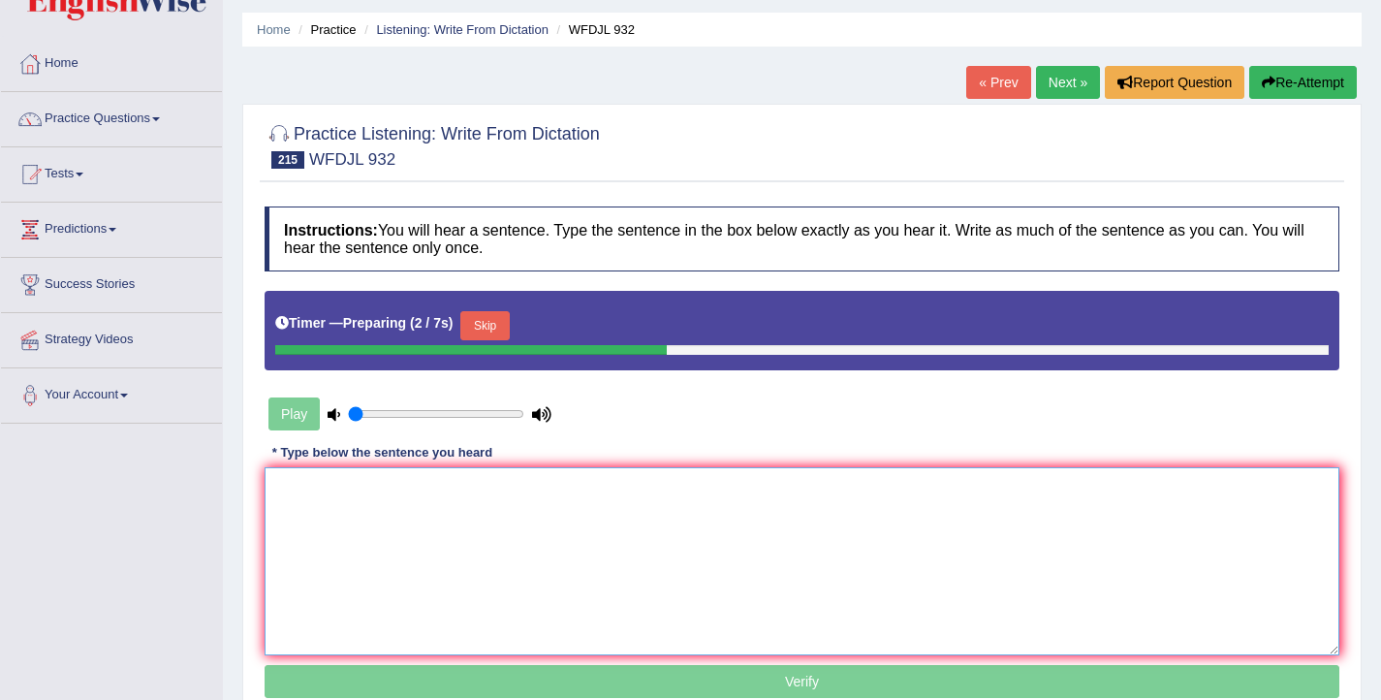
click at [622, 583] on textarea at bounding box center [802, 561] width 1075 height 188
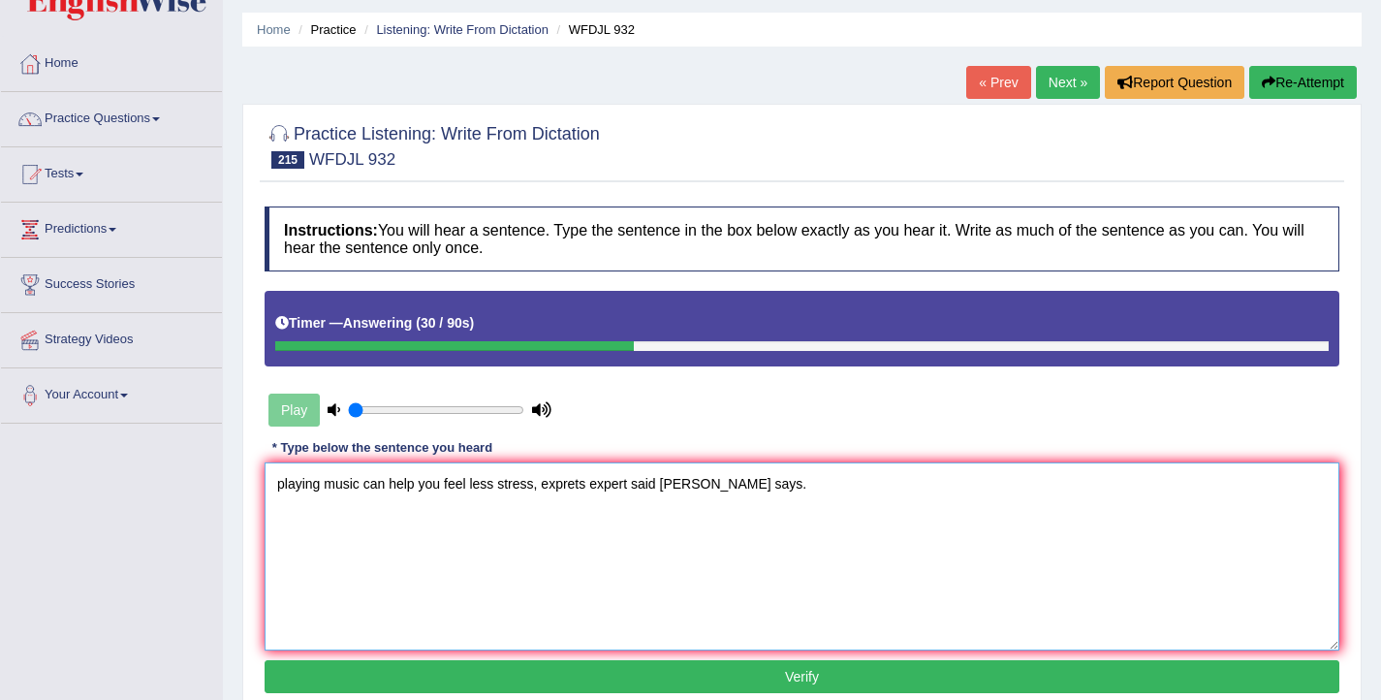
click at [284, 488] on textarea "playing music can help you feel less stress, exprets expert said [PERSON_NAME] …" at bounding box center [802, 556] width 1075 height 188
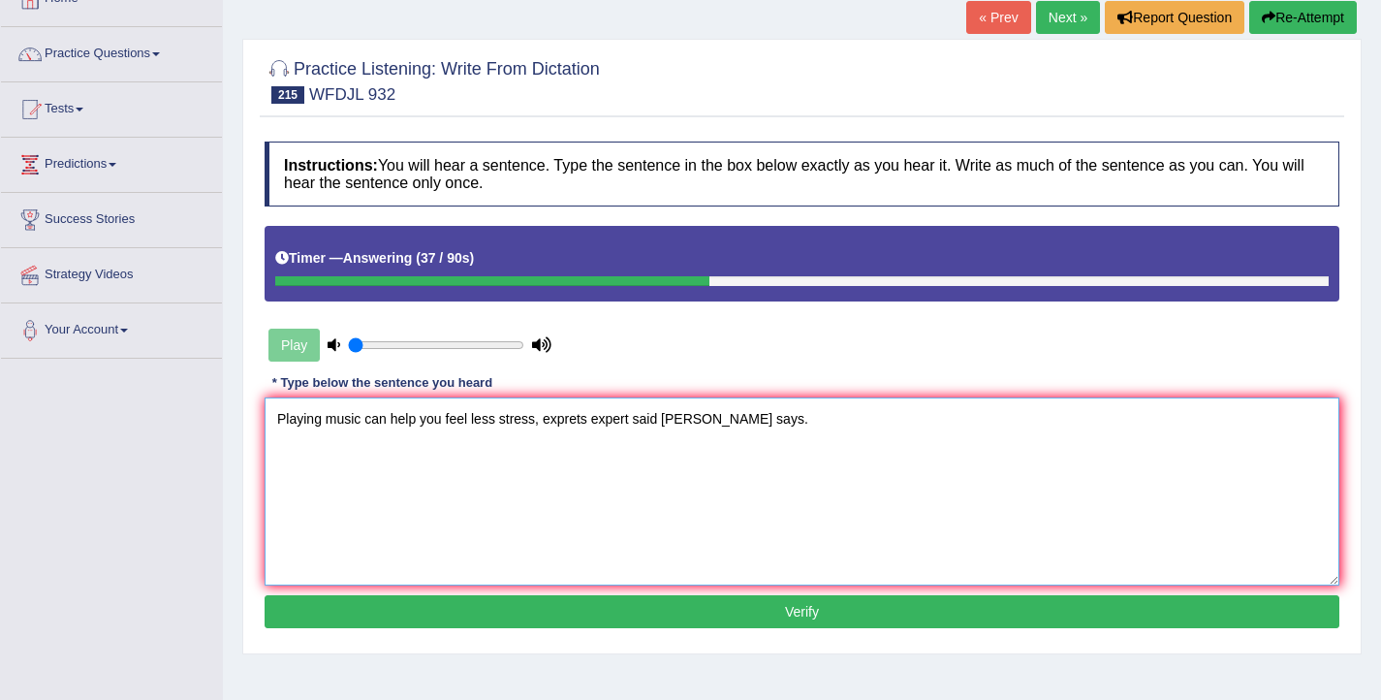
scroll to position [126, 0]
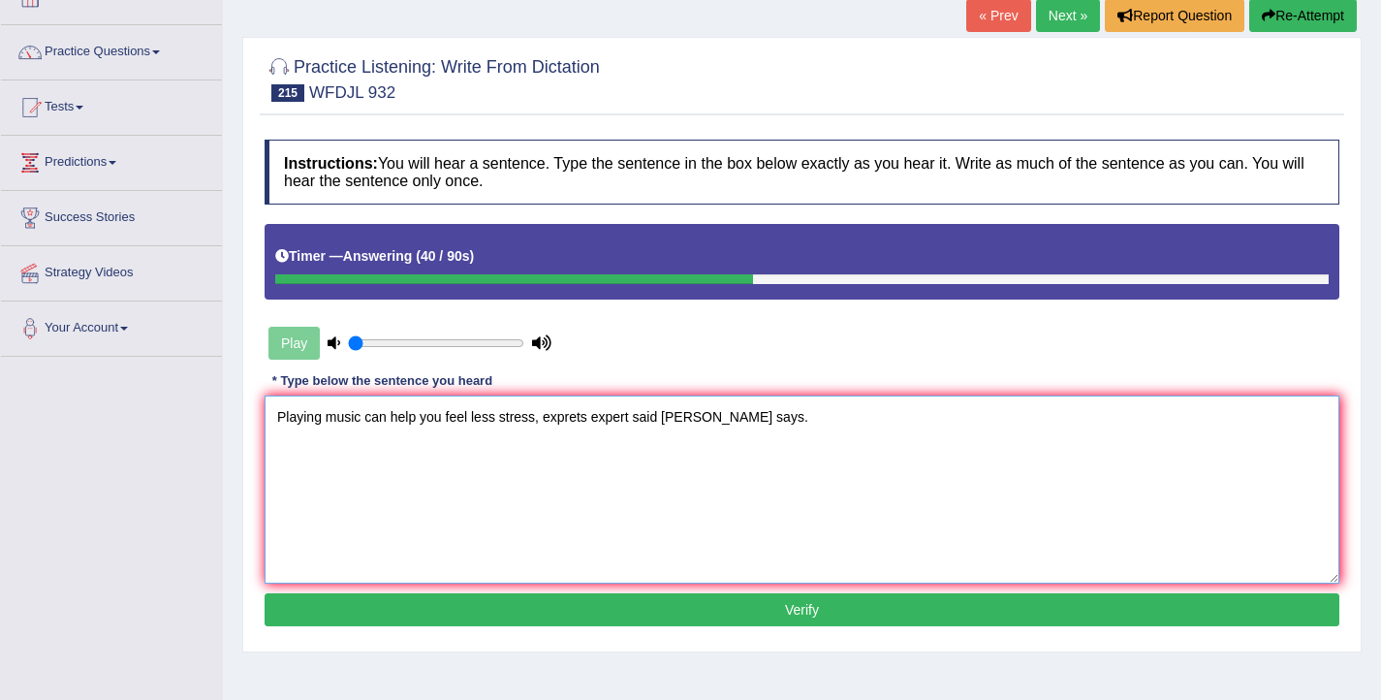
click at [535, 422] on textarea "Playing music can help you feel less stress, exprets expert said [PERSON_NAME] …" at bounding box center [802, 490] width 1075 height 188
type textarea "Playing music can help you feel less stress stress less, exprets expert said [P…"
click at [593, 610] on button "Verify" at bounding box center [802, 609] width 1075 height 33
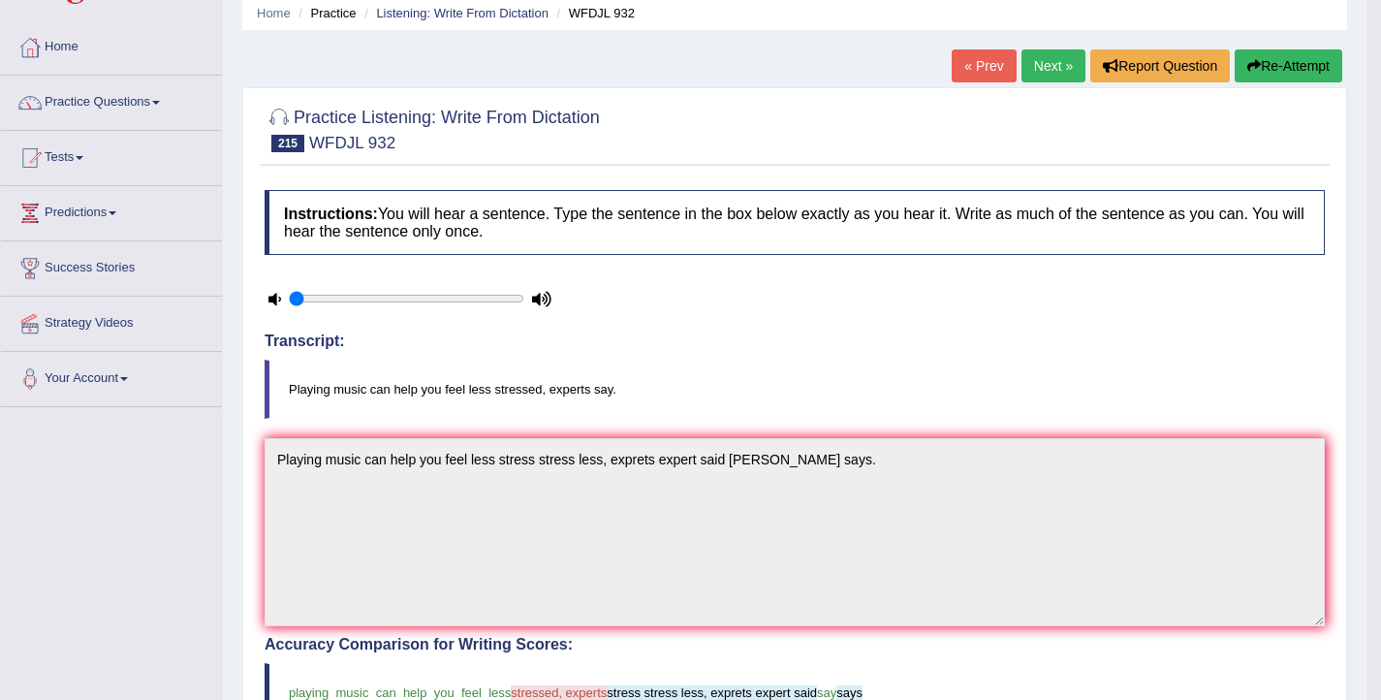
scroll to position [0, 0]
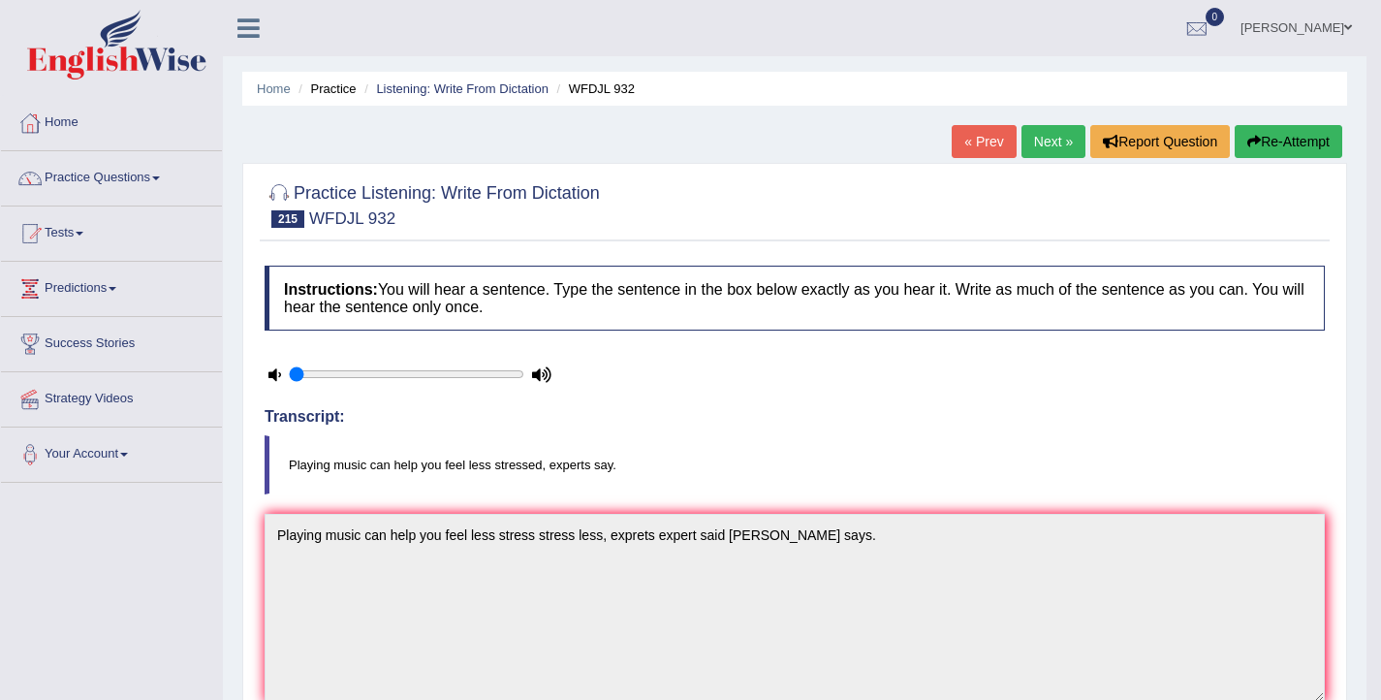
click at [1052, 143] on link "Next »" at bounding box center [1054, 141] width 64 height 33
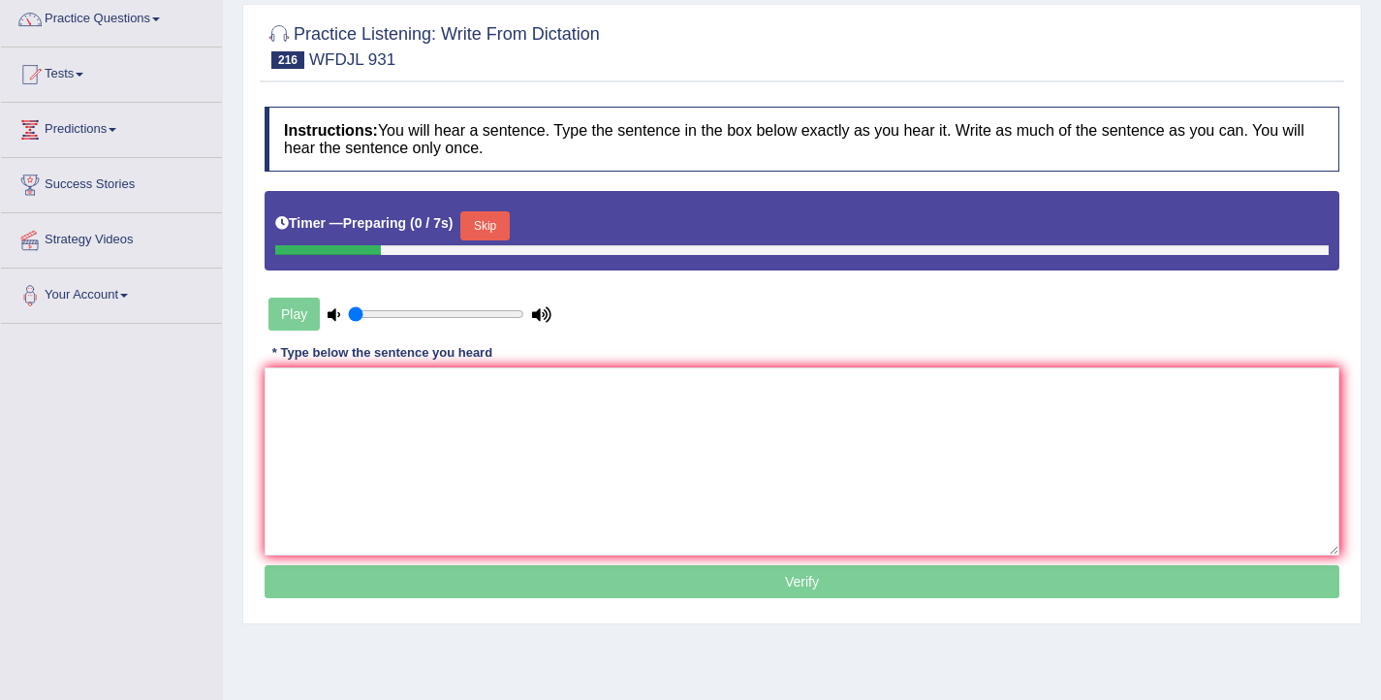
scroll to position [160, 0]
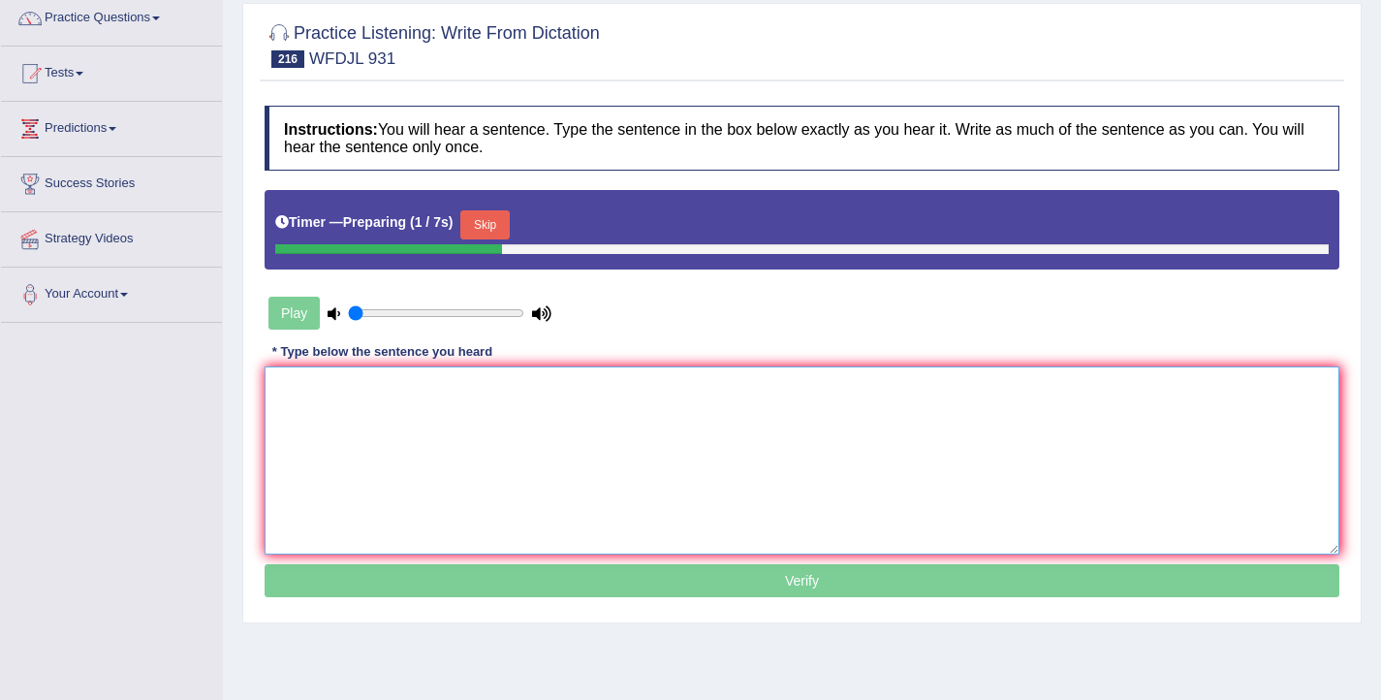
click at [715, 463] on textarea at bounding box center [802, 460] width 1075 height 188
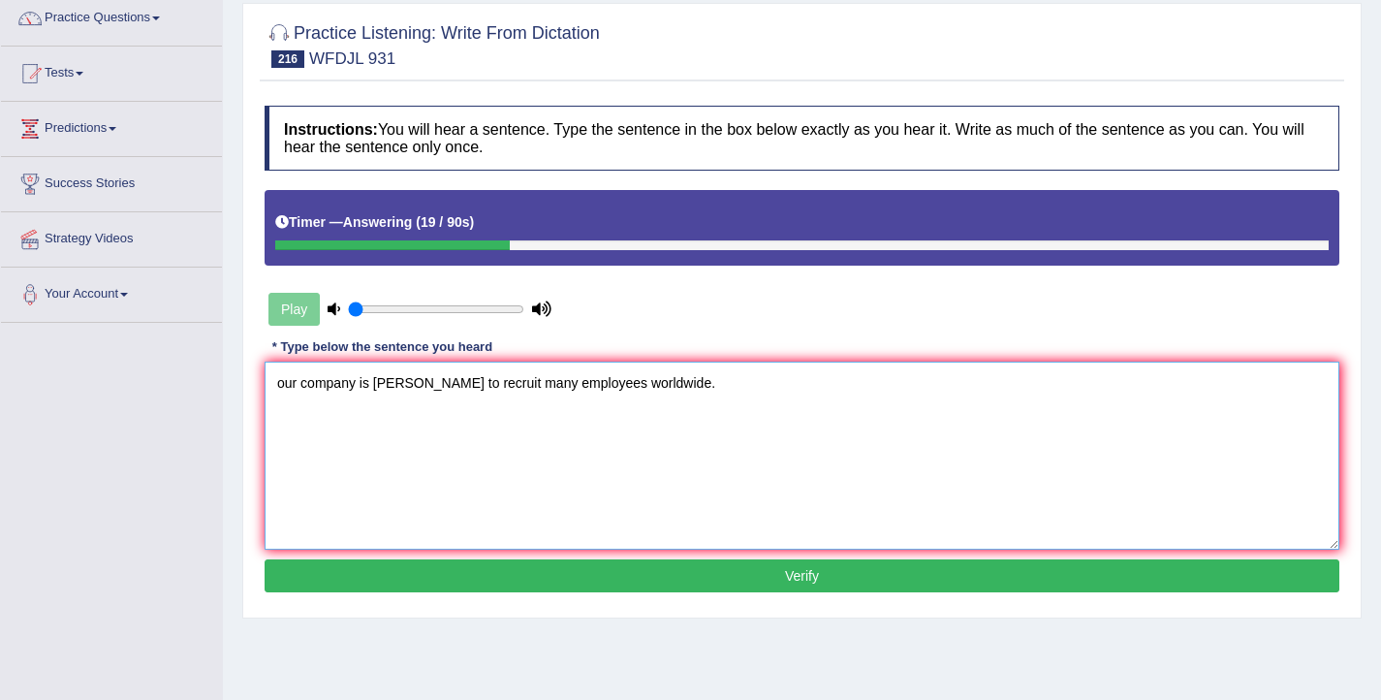
click at [285, 387] on textarea "our company is lanning to recruit many employees worldwide." at bounding box center [802, 456] width 1075 height 188
click at [376, 383] on textarea "Our company is lanning to recruit many employees worldwide." at bounding box center [802, 456] width 1075 height 188
click at [429, 387] on textarea "Our company is planning to recruit many employees worldwide." at bounding box center [802, 456] width 1075 height 188
type textarea "Our company is planning planned will plan to recruit many employees worldwide."
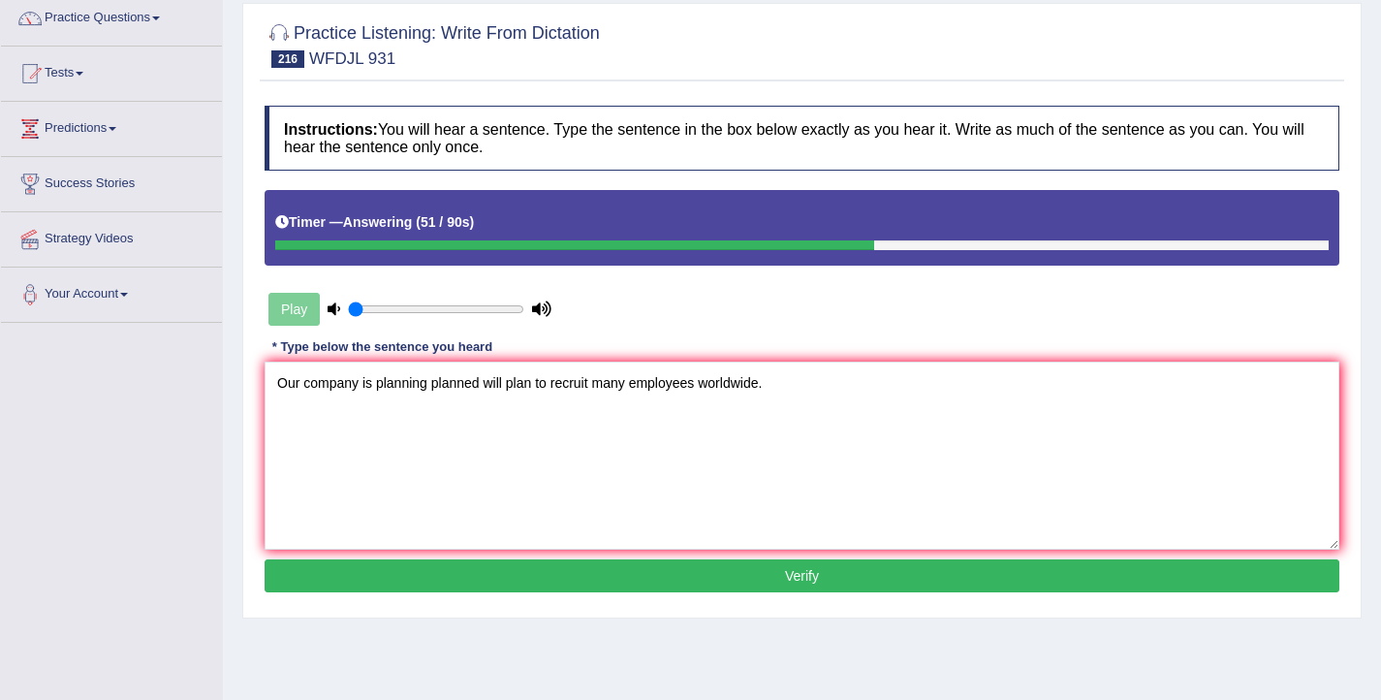
click at [649, 575] on button "Verify" at bounding box center [802, 575] width 1075 height 33
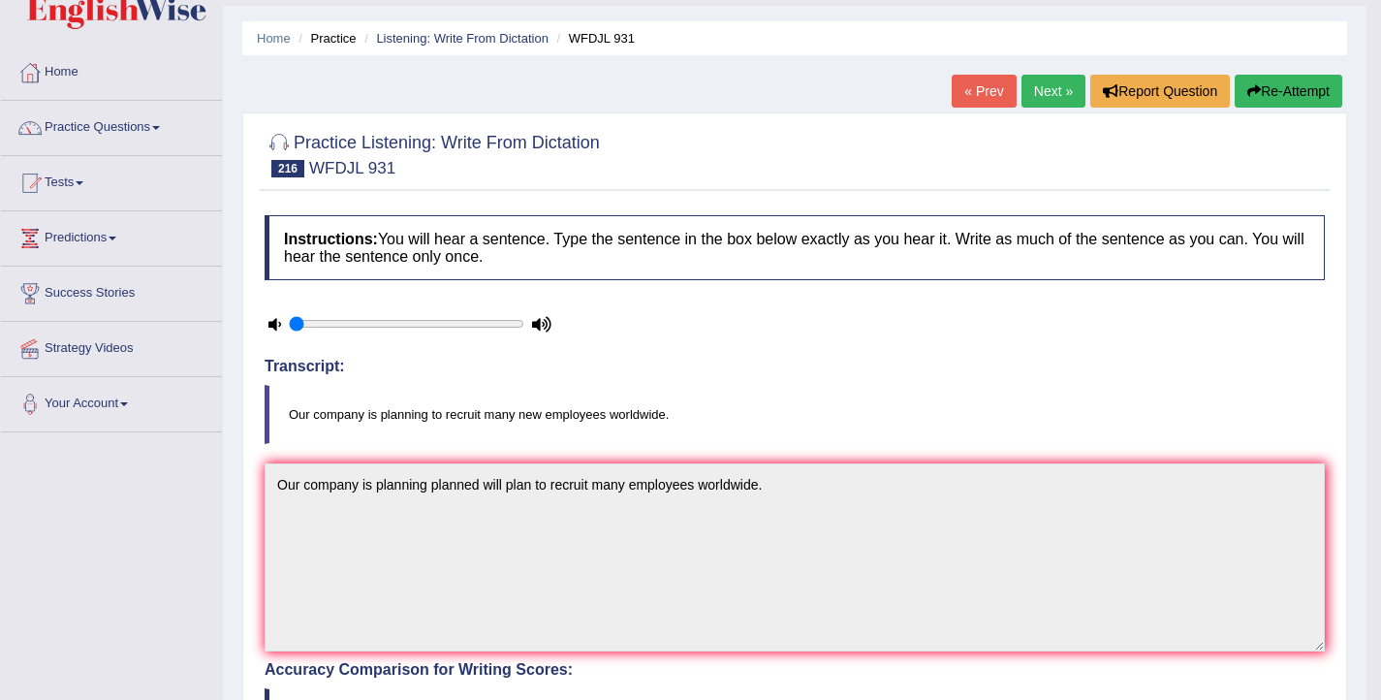
scroll to position [0, 0]
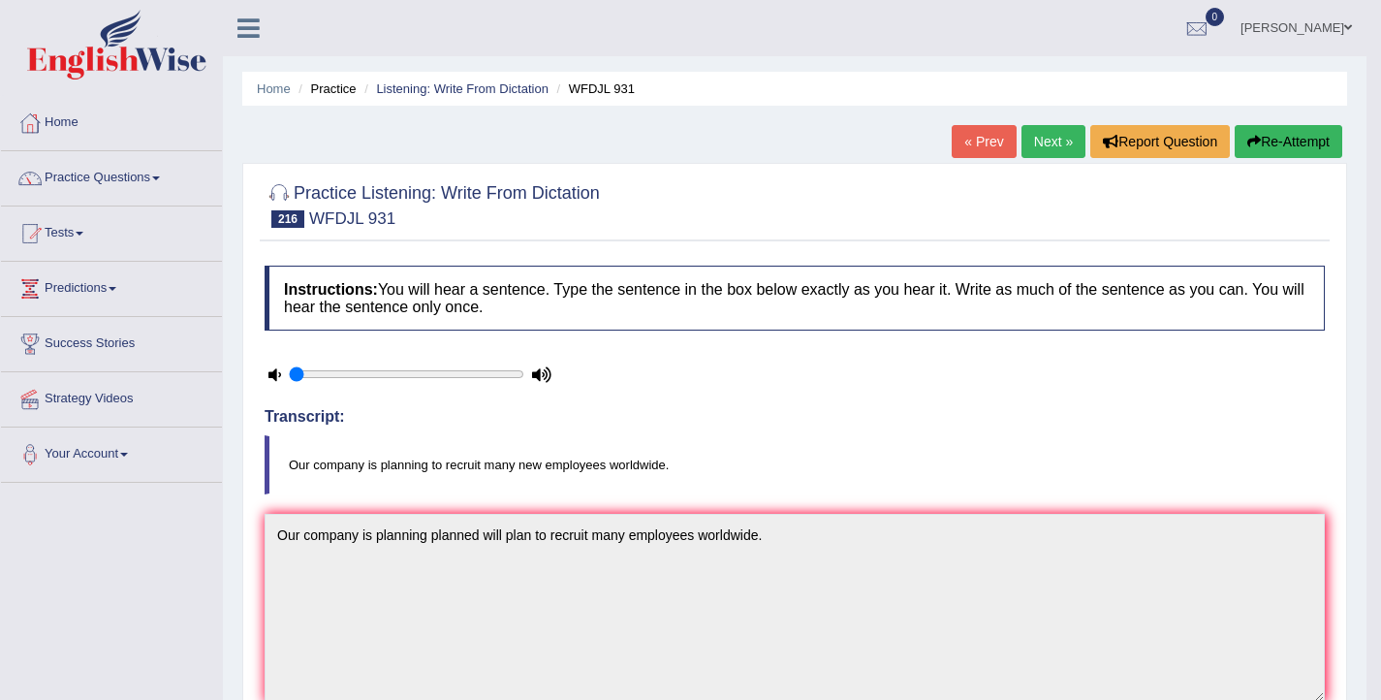
click at [1046, 139] on link "Next »" at bounding box center [1054, 141] width 64 height 33
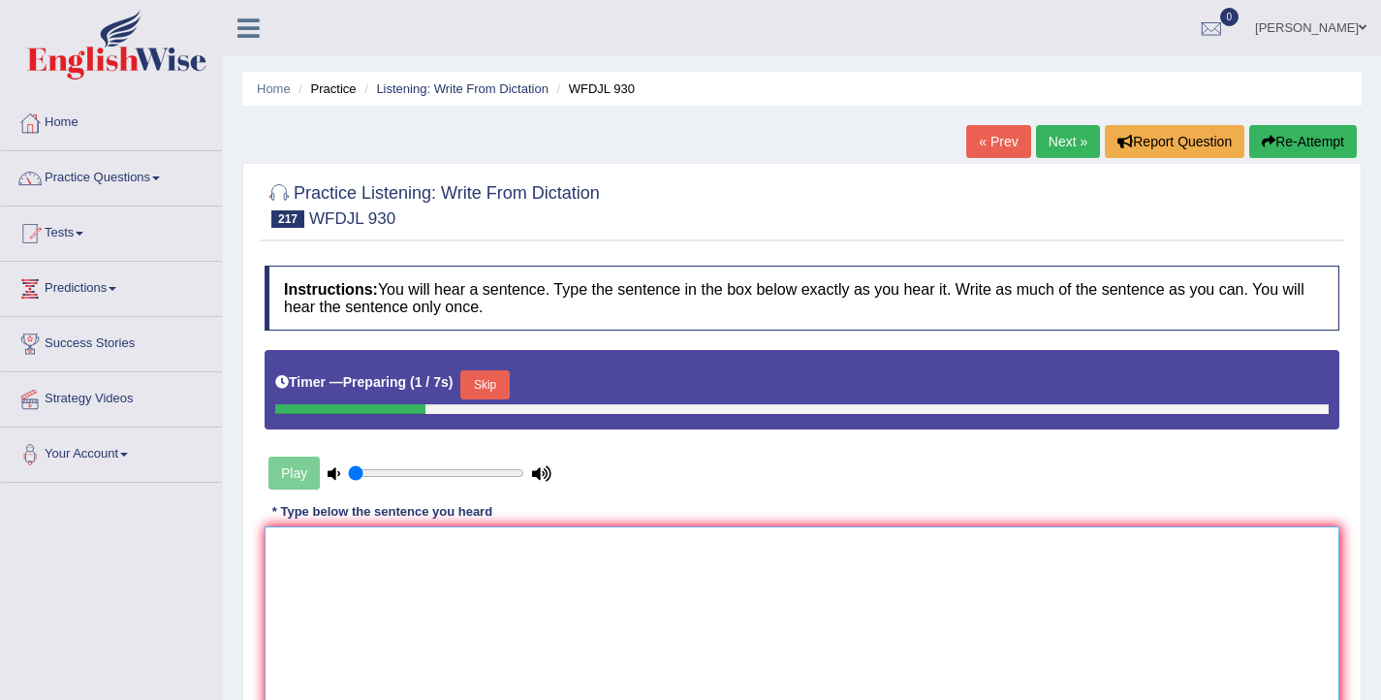
click at [628, 587] on textarea at bounding box center [802, 620] width 1075 height 188
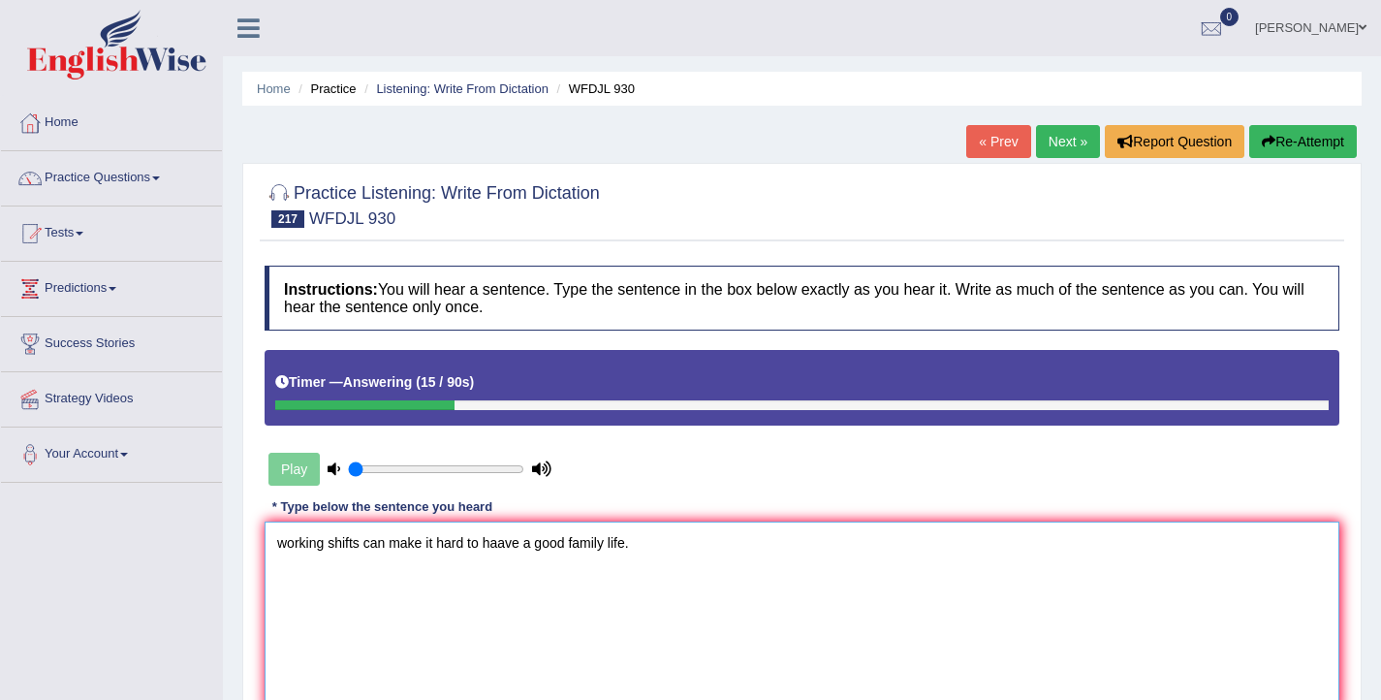
click at [288, 548] on textarea "working shifts can make it hard to haave a good family life." at bounding box center [802, 616] width 1075 height 188
click at [502, 544] on textarea "Working shifts can make it hard to haave a good family life." at bounding box center [802, 616] width 1075 height 188
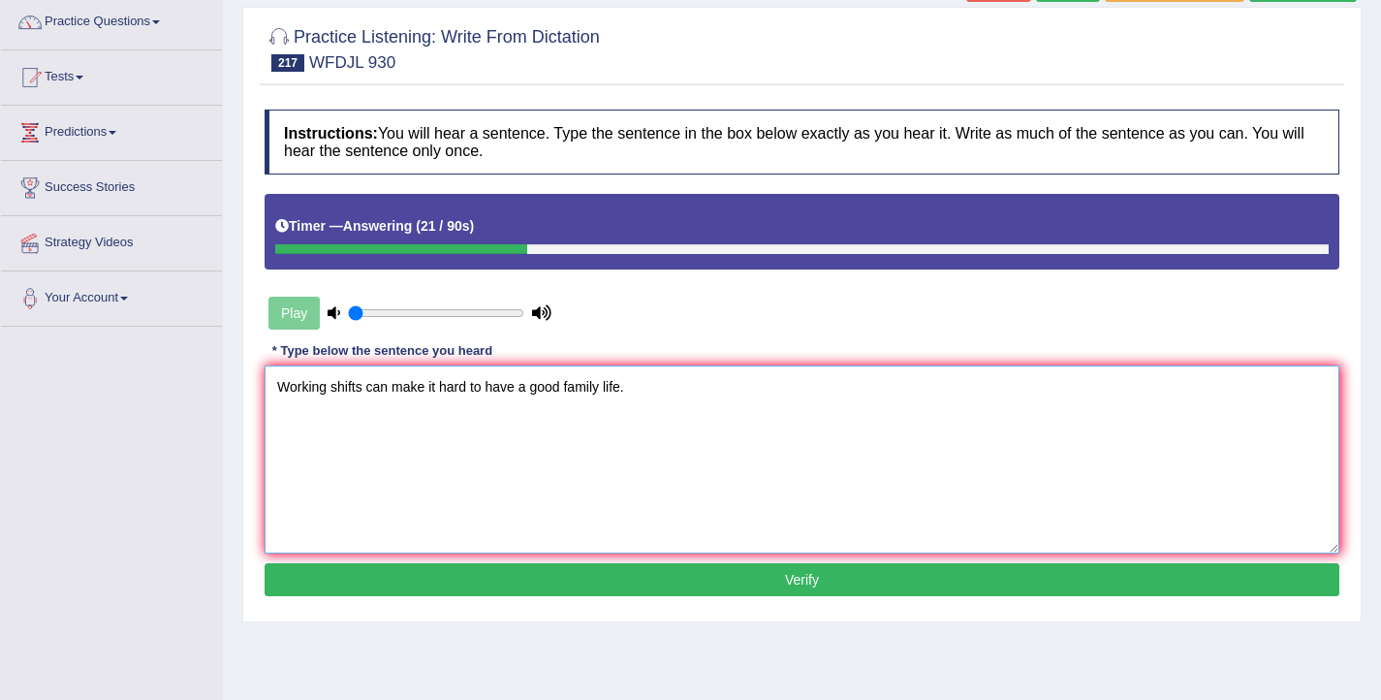
scroll to position [197, 0]
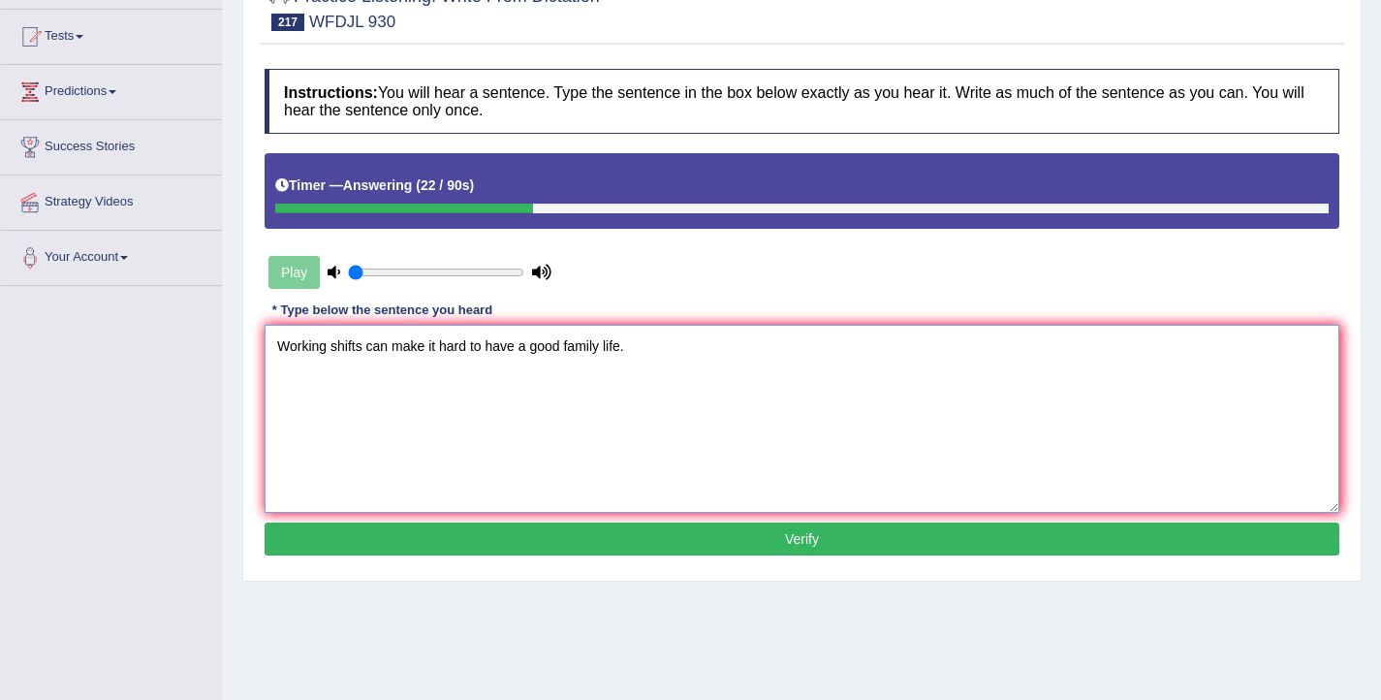
type textarea "Working shifts can make it hard to have a good family life."
click at [631, 551] on button "Verify" at bounding box center [802, 539] width 1075 height 33
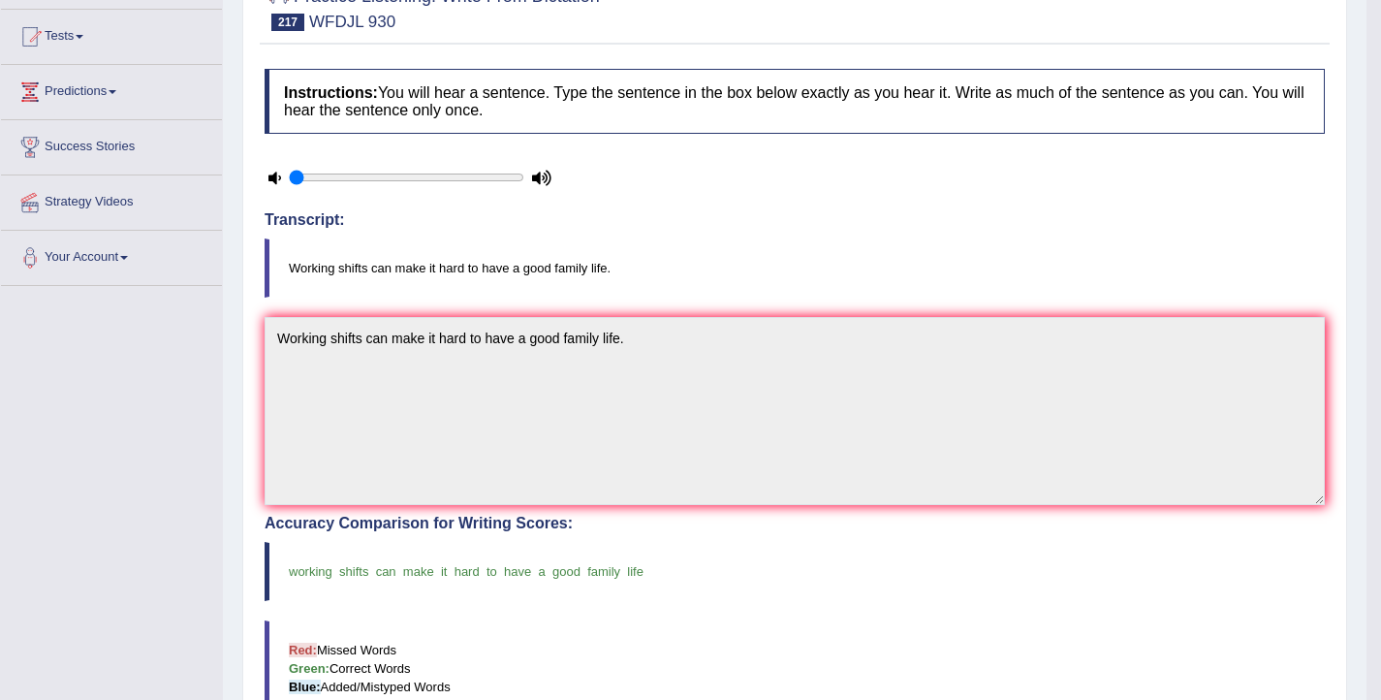
scroll to position [0, 0]
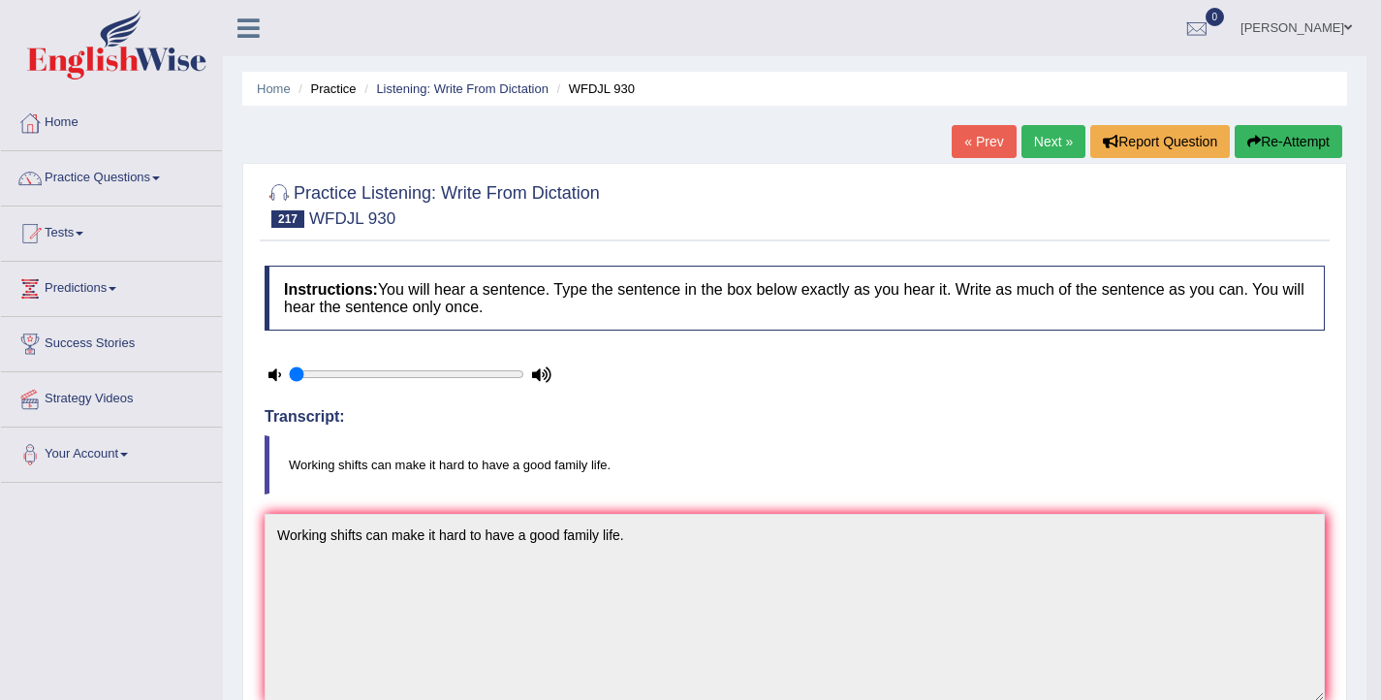
click at [1035, 147] on link "Next »" at bounding box center [1054, 141] width 64 height 33
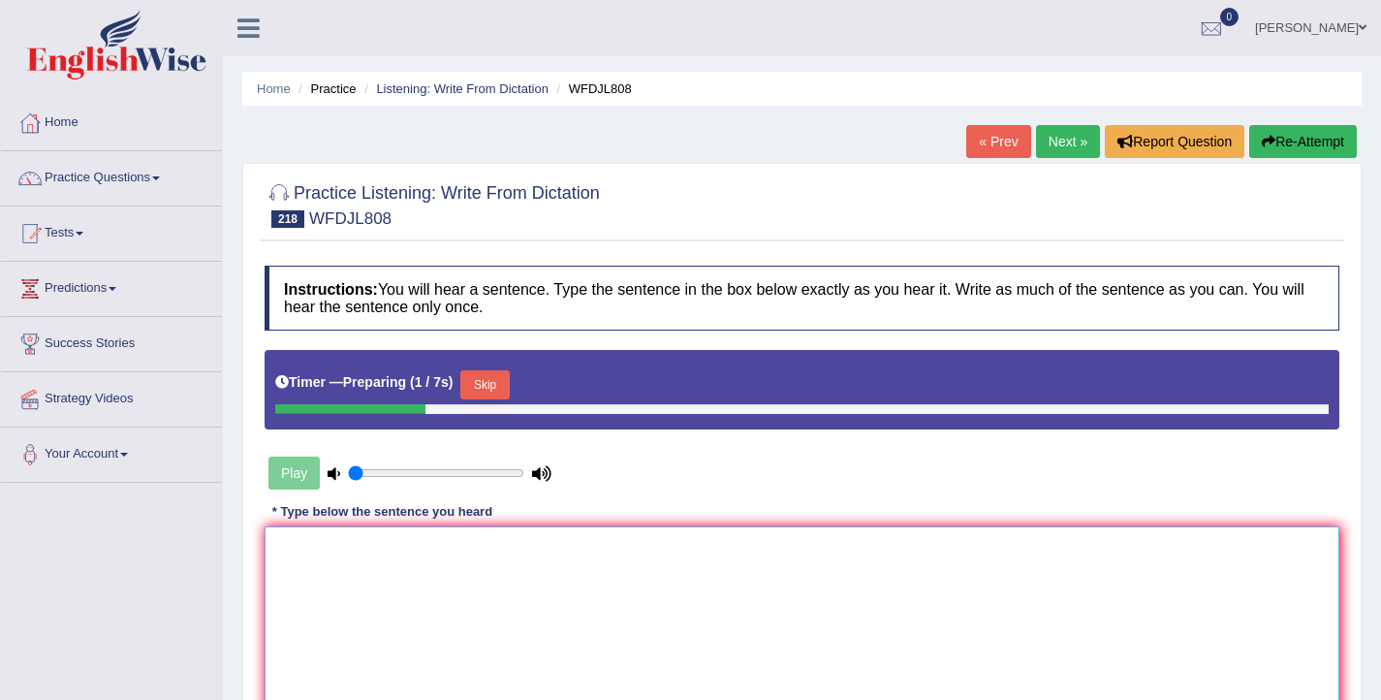
click at [669, 581] on textarea at bounding box center [802, 620] width 1075 height 188
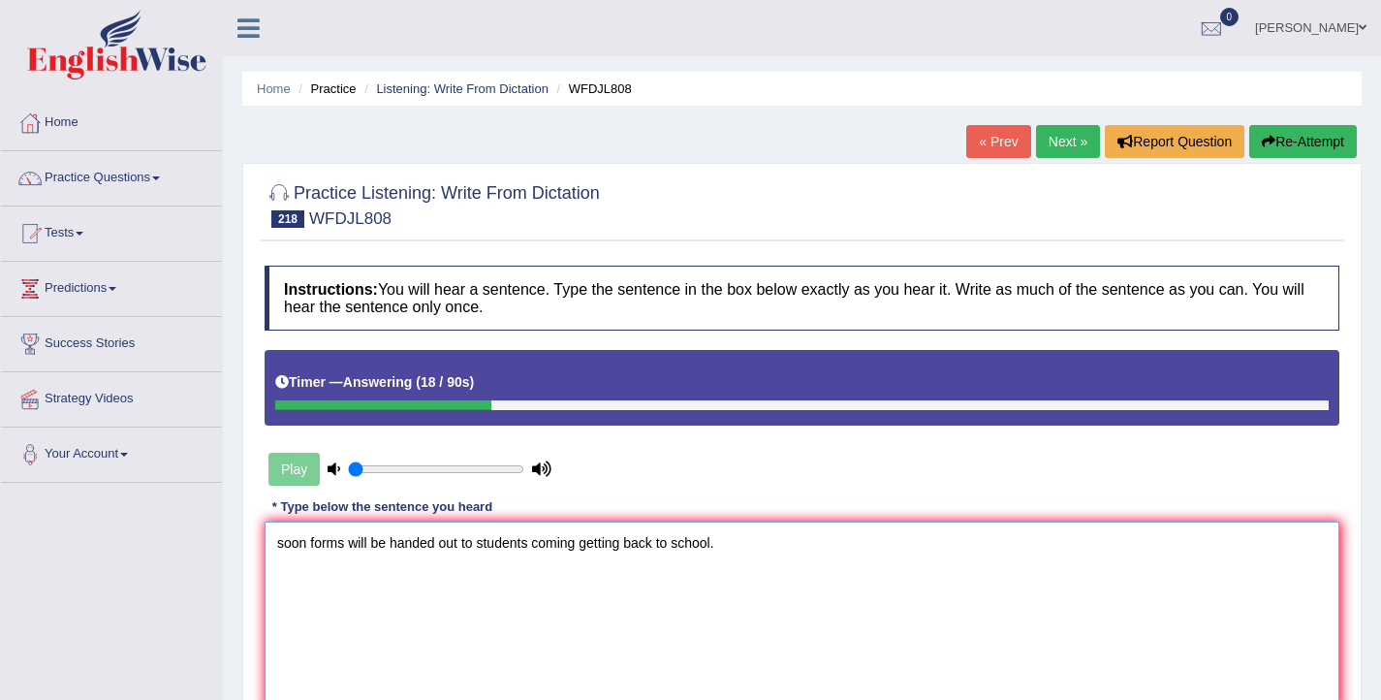
click at [281, 547] on textarea "soon forms will be handed out to students coming getting back to school." at bounding box center [802, 616] width 1075 height 188
click at [485, 544] on textarea "Soon forms will be handed out to students coming getting back to school." at bounding box center [802, 616] width 1075 height 188
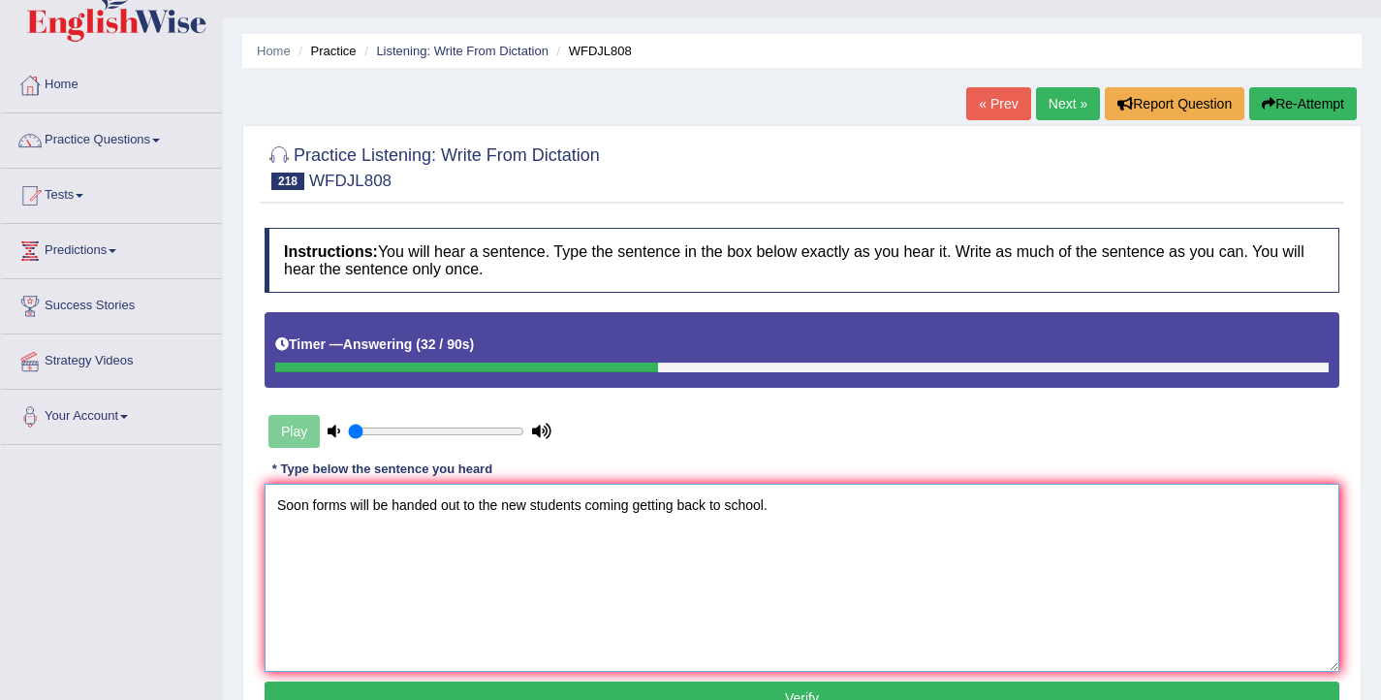
scroll to position [47, 0]
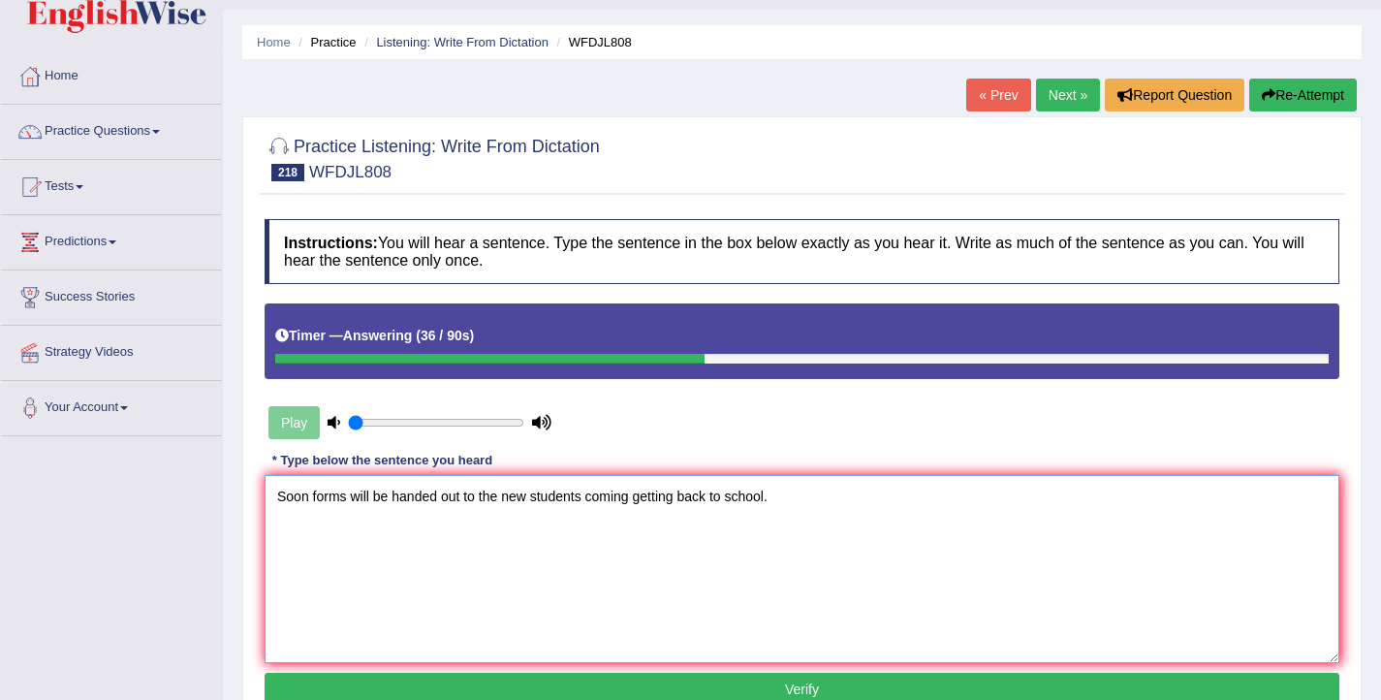
click at [734, 495] on textarea "Soon forms will be handed out to the new students coming getting back to school." at bounding box center [802, 569] width 1075 height 188
type textarea "Soon forms will be handed out to the new students coming getting back to the sc…"
click at [810, 683] on button "Verify" at bounding box center [802, 689] width 1075 height 33
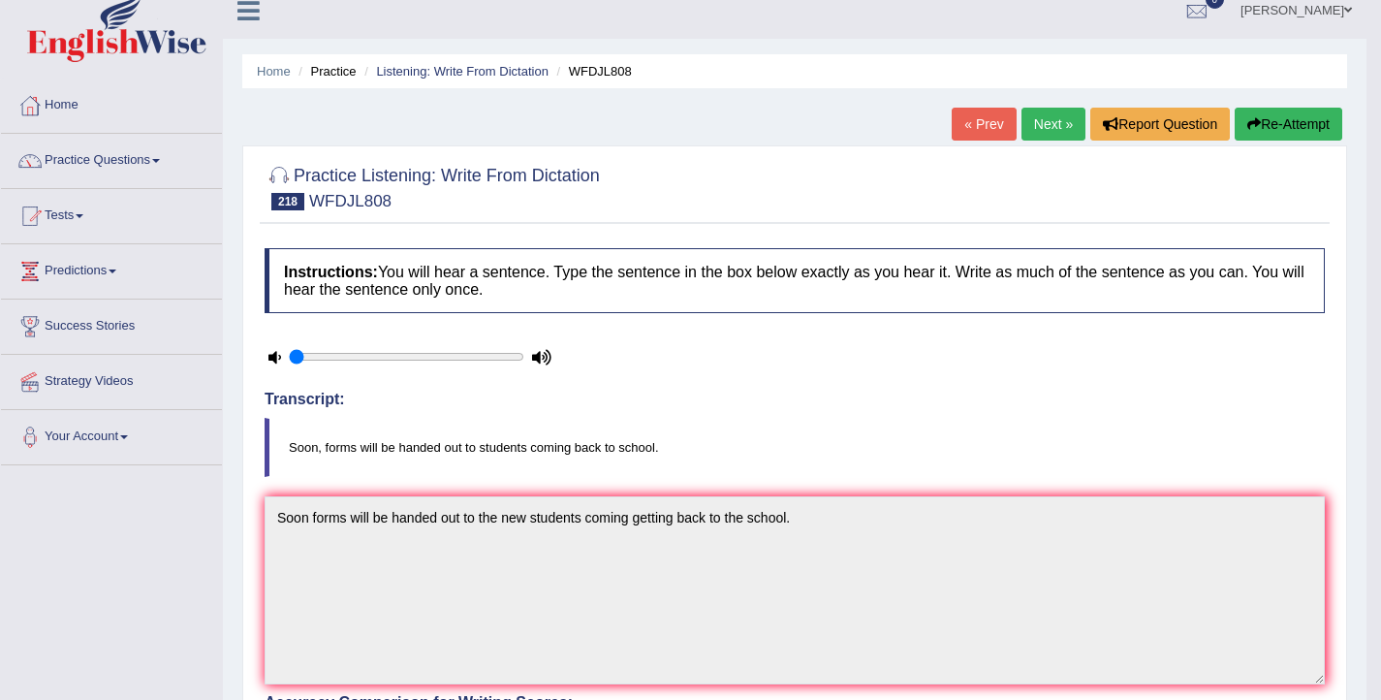
scroll to position [0, 0]
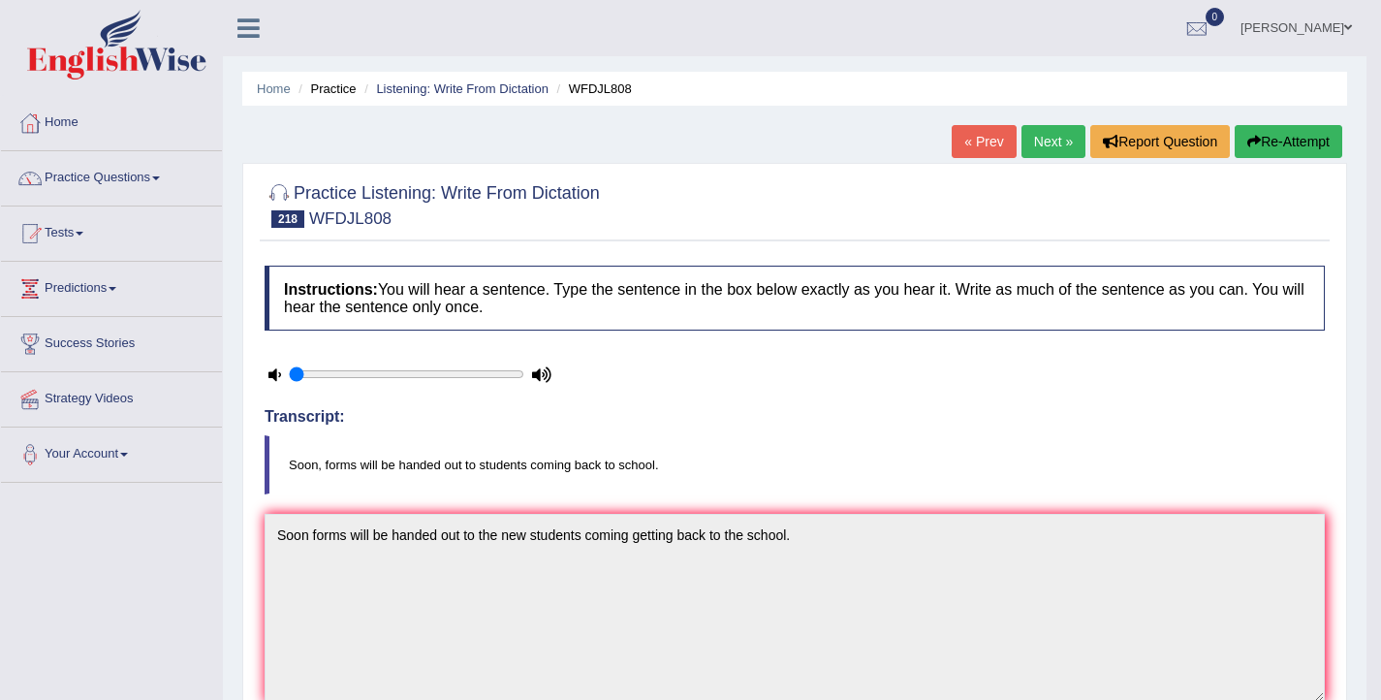
click at [1031, 140] on link "Next »" at bounding box center [1054, 141] width 64 height 33
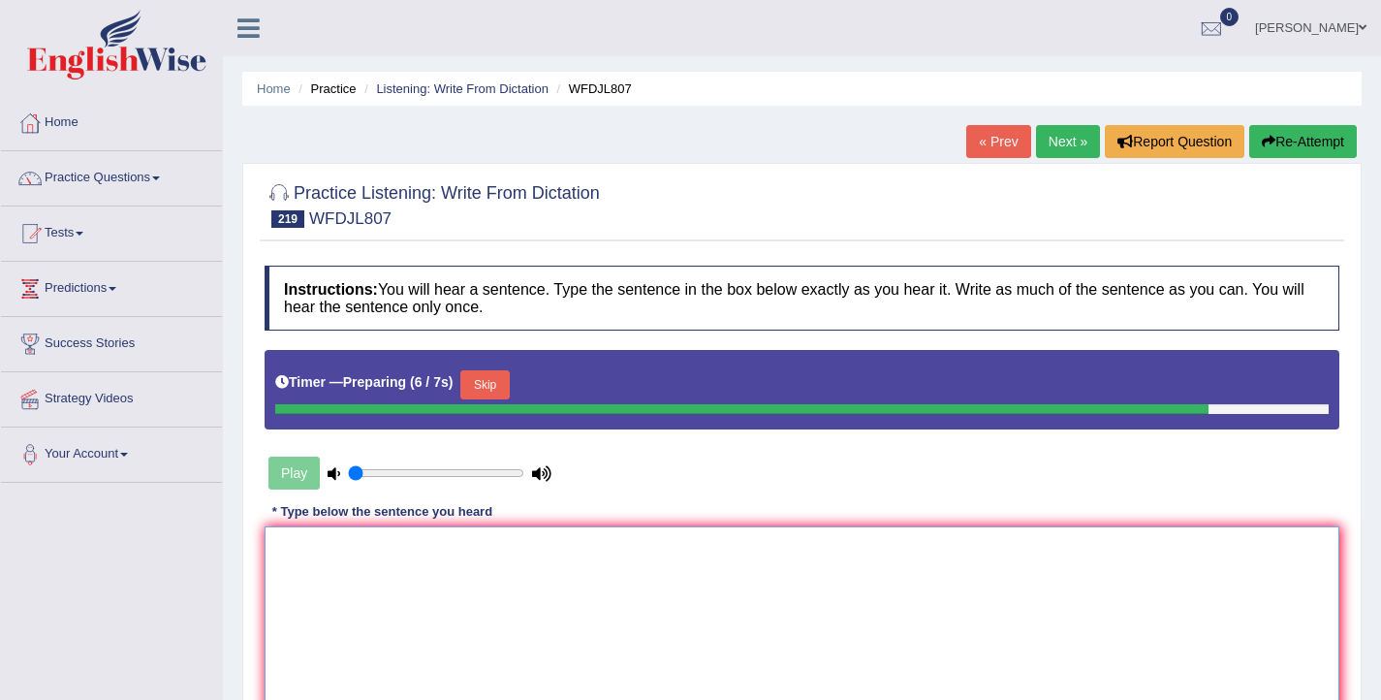
click at [700, 662] on textarea at bounding box center [802, 620] width 1075 height 188
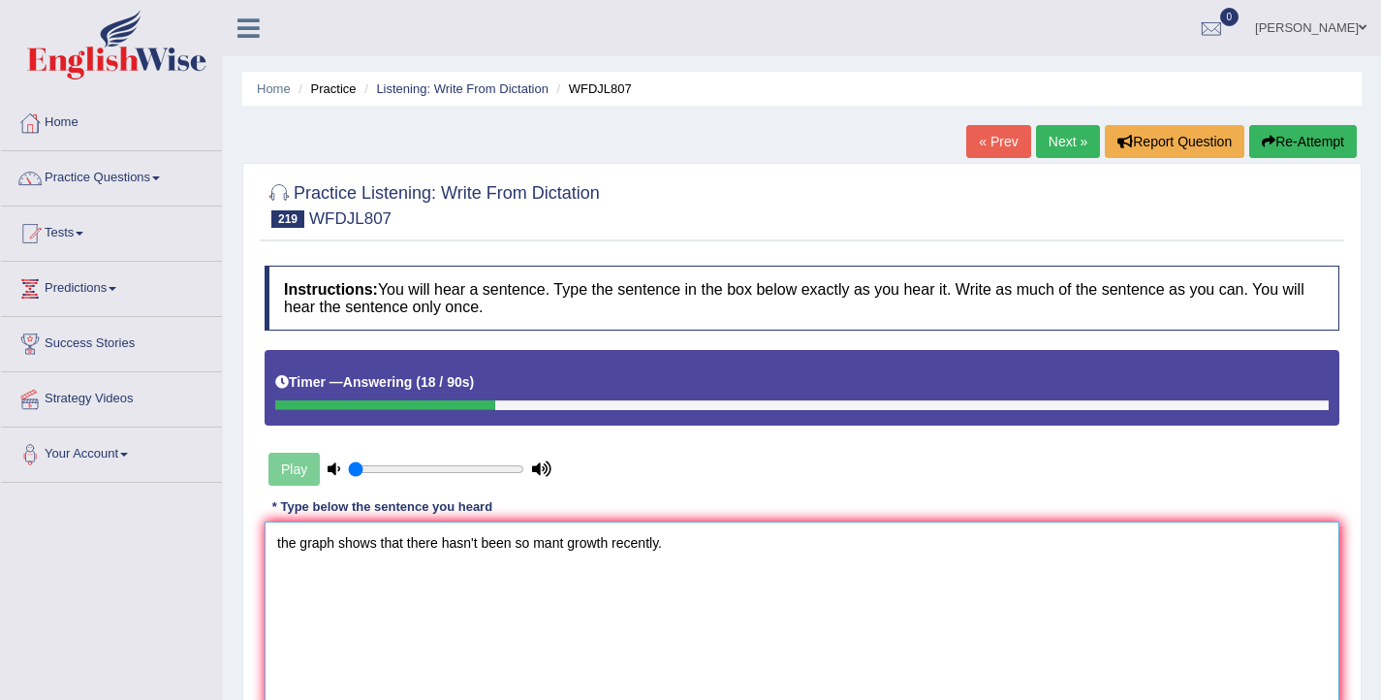
click at [278, 542] on textarea "the graph shows that there hasn't been so mant growth recently." at bounding box center [802, 616] width 1075 height 188
click at [280, 550] on textarea "the graph shows that there hasn't been so mant growth recently." at bounding box center [802, 616] width 1075 height 188
click at [486, 549] on textarea "The graph shows that there hasn't been so mant growth recently." at bounding box center [802, 616] width 1075 height 188
click at [619, 543] on textarea "The graph shows that there hasn't has not been so mant growth recently." at bounding box center [802, 616] width 1075 height 188
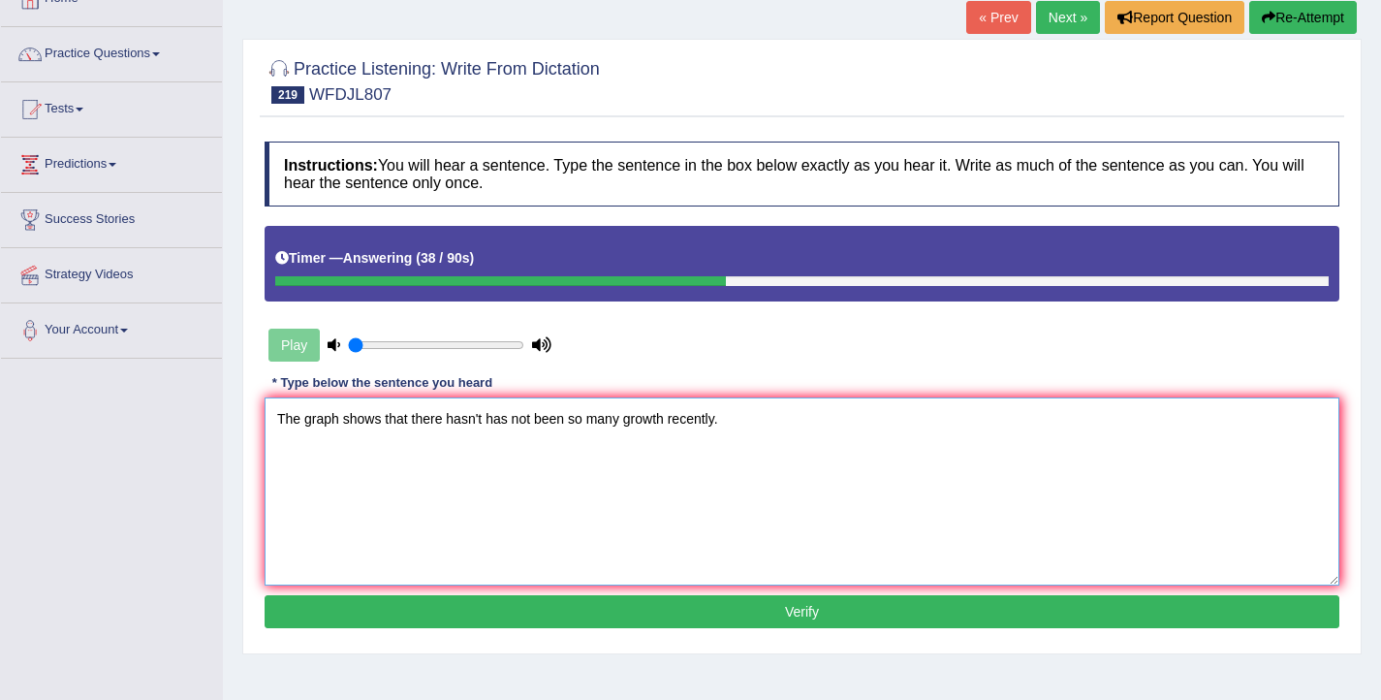
scroll to position [127, 0]
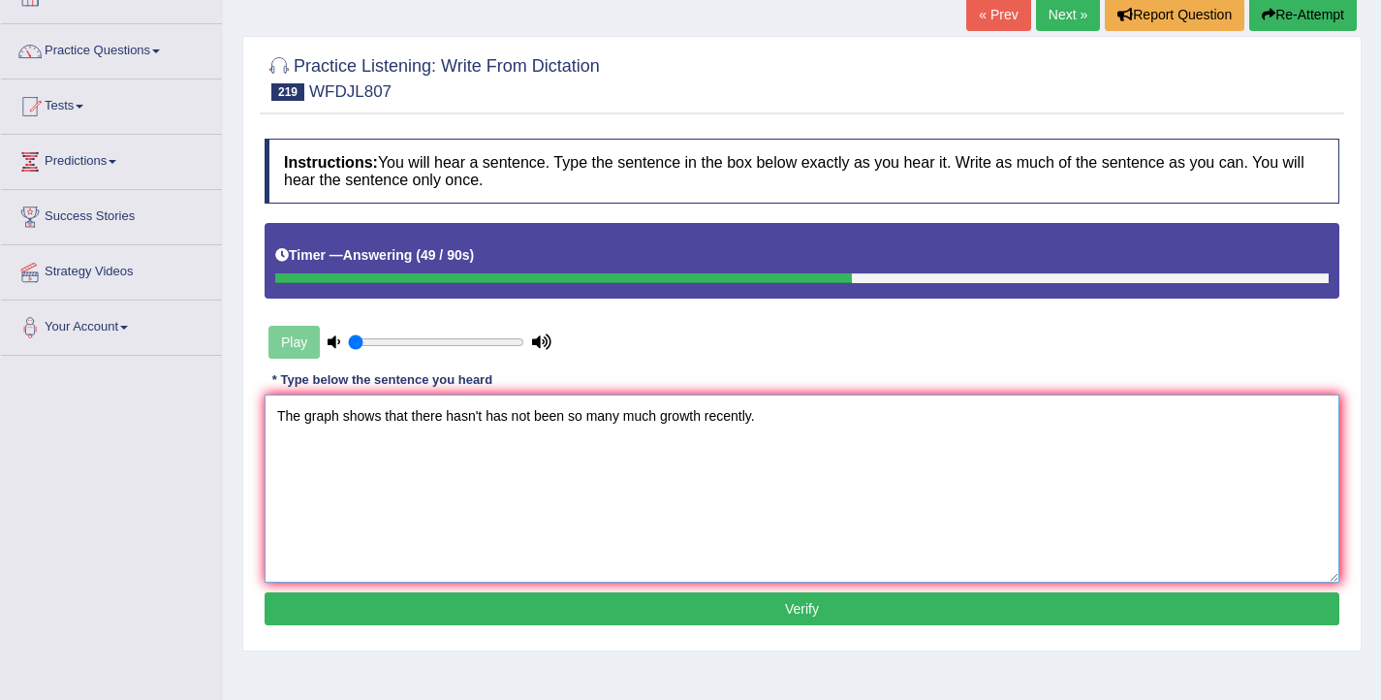
type textarea "The graph shows that there hasn't has not been so many much growth recently."
click at [646, 616] on button "Verify" at bounding box center [802, 608] width 1075 height 33
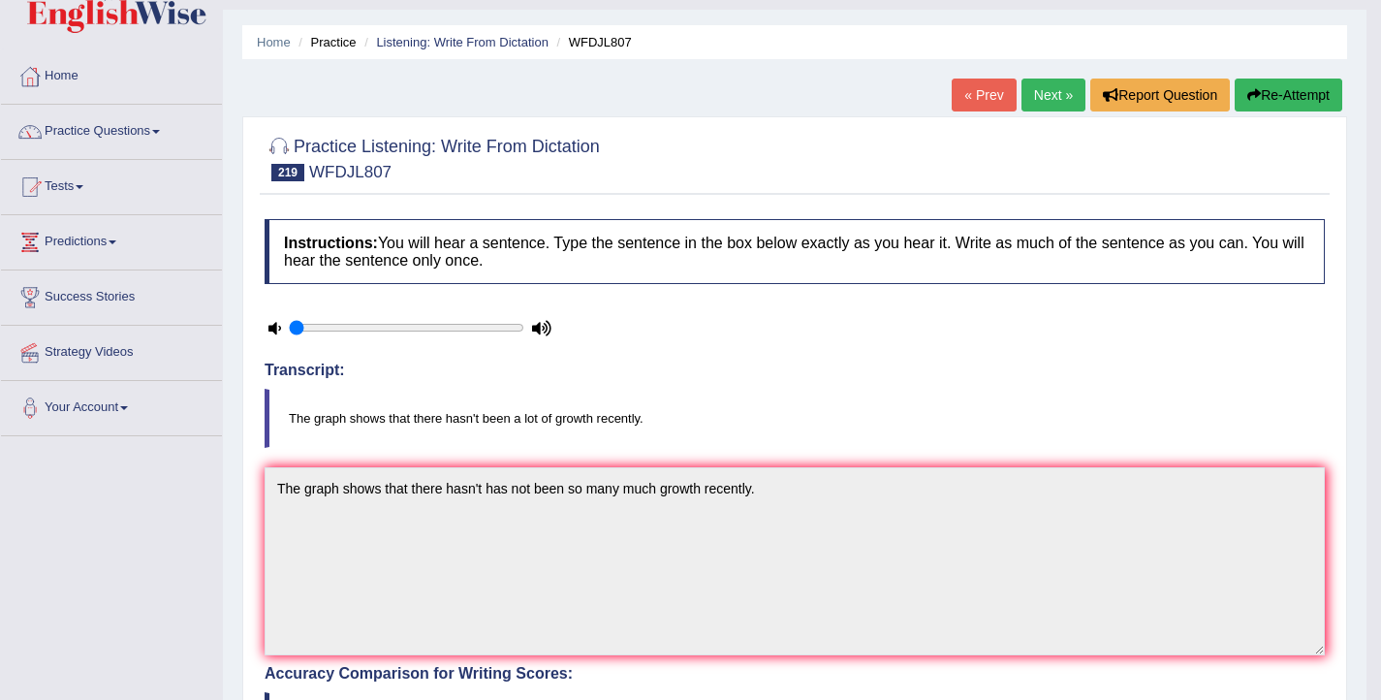
scroll to position [45, 0]
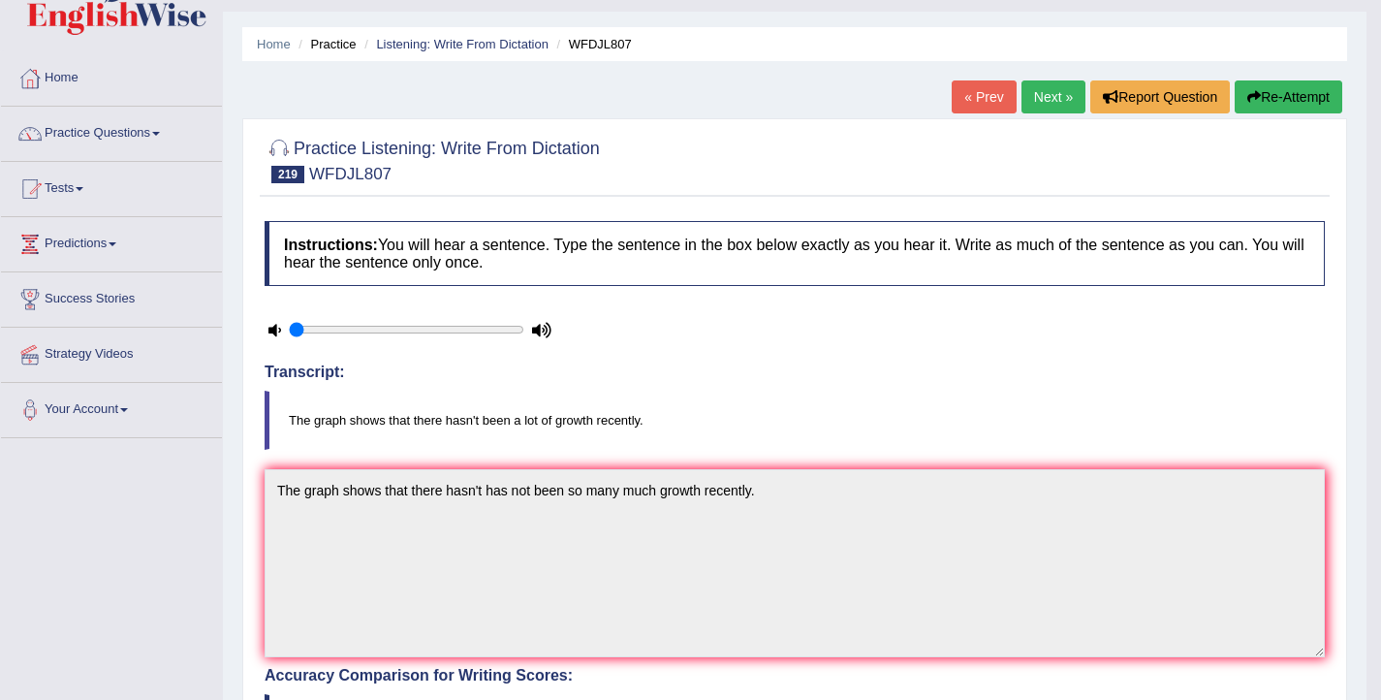
click at [1028, 95] on link "Next »" at bounding box center [1054, 96] width 64 height 33
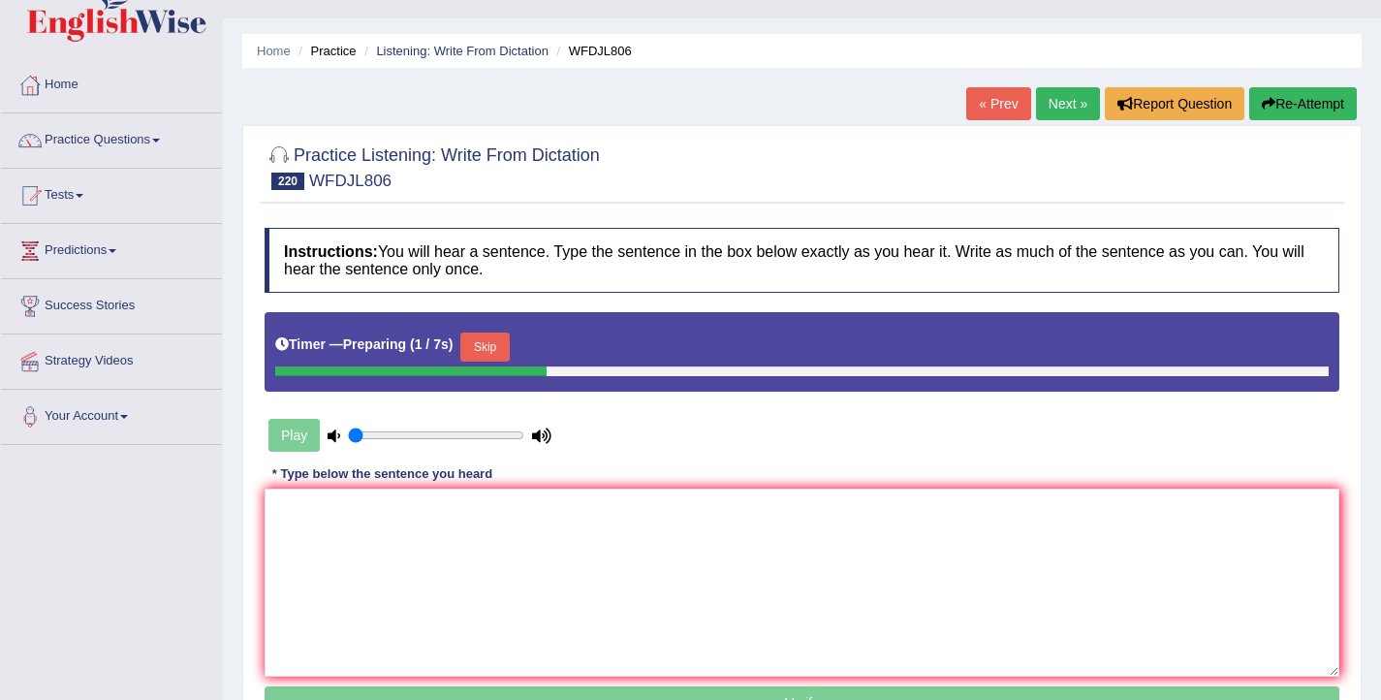
scroll to position [40, 0]
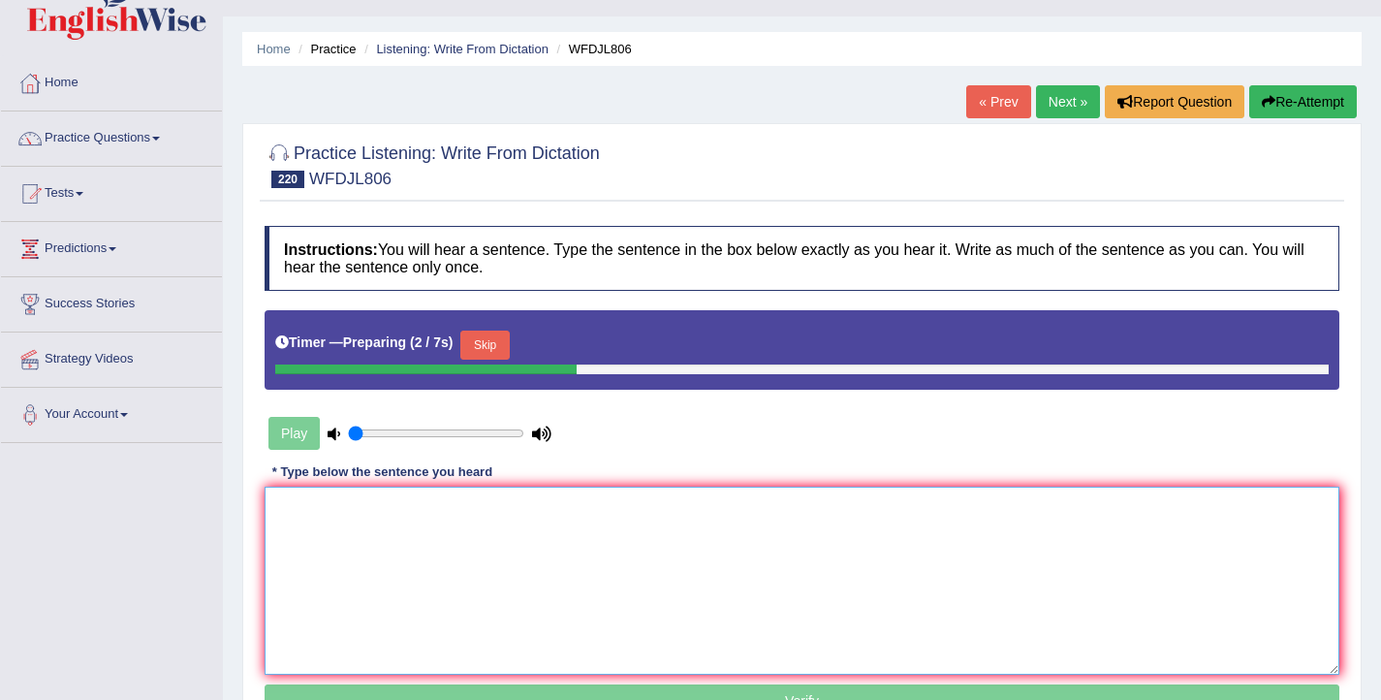
click at [583, 543] on textarea at bounding box center [802, 581] width 1075 height 188
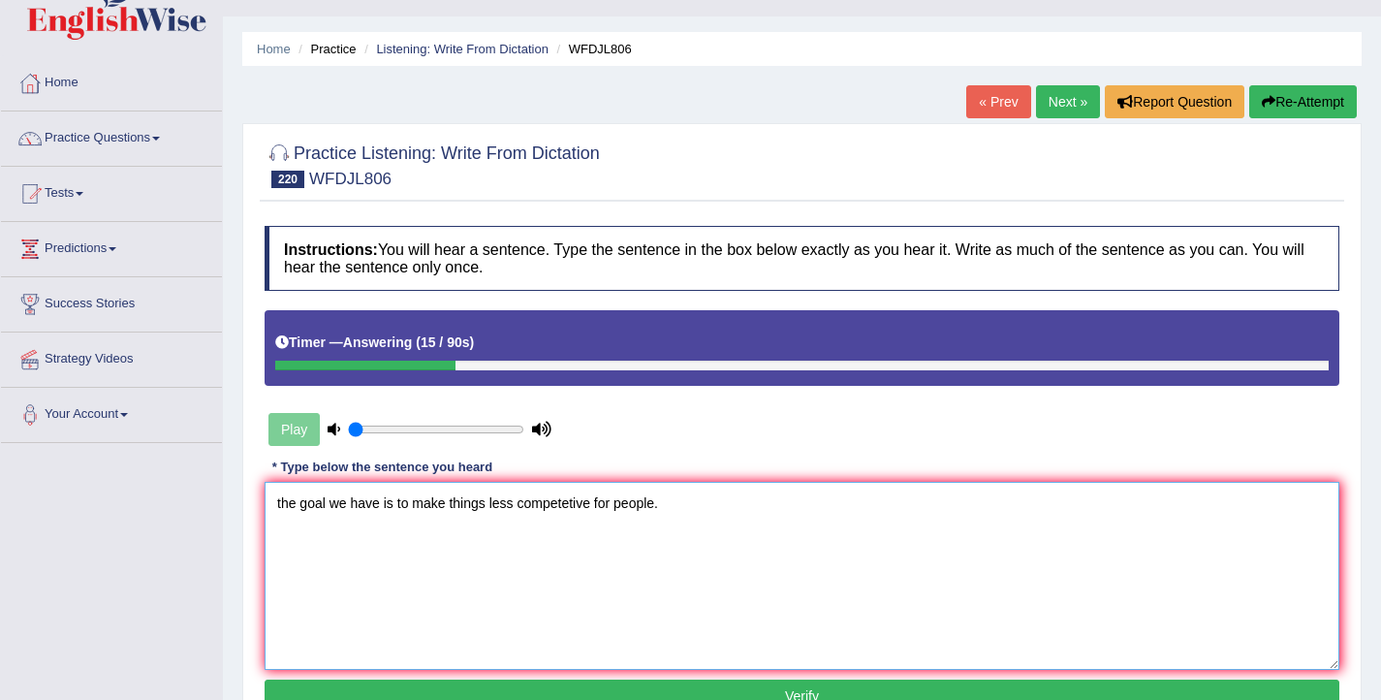
click at [281, 507] on textarea "the goal we have is to make things less competetive for people." at bounding box center [802, 576] width 1075 height 188
click at [574, 508] on textarea "The goal we have is to make things less competetive for people." at bounding box center [802, 576] width 1075 height 188
click at [595, 508] on textarea "The goal we have is to make things less competative for people." at bounding box center [802, 576] width 1075 height 188
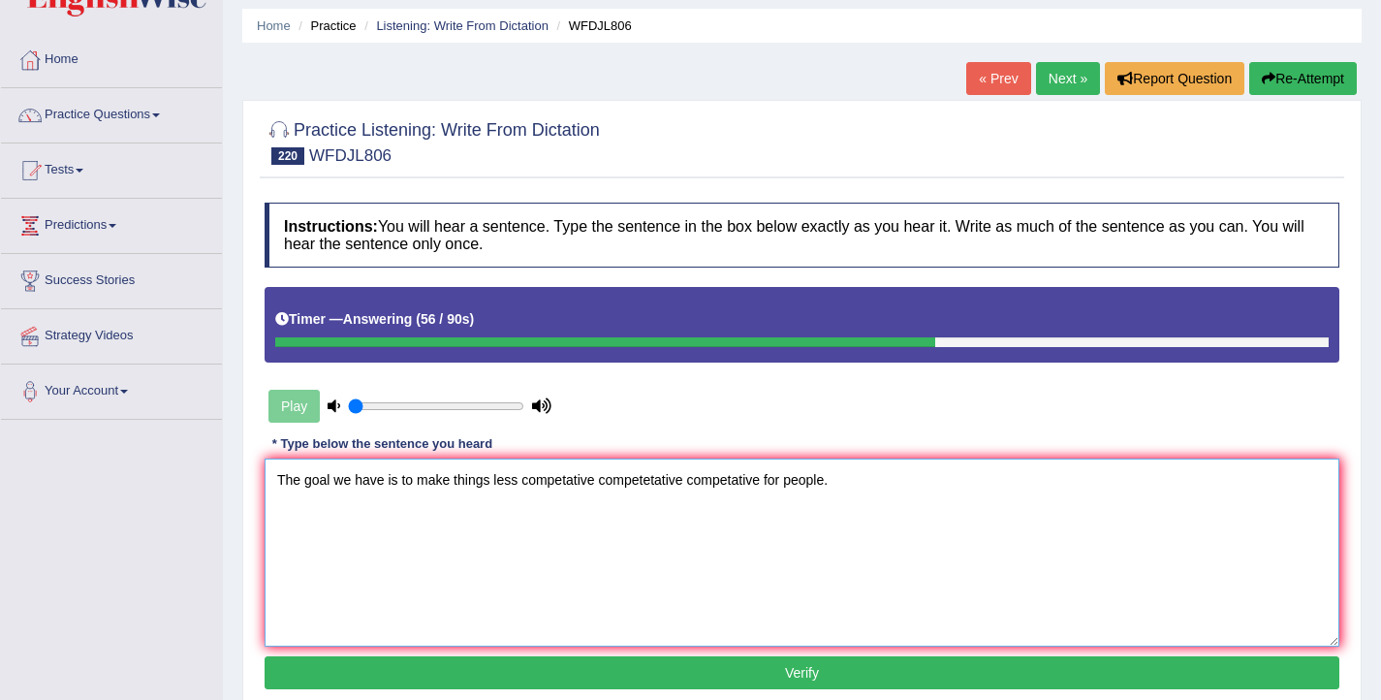
scroll to position [78, 0]
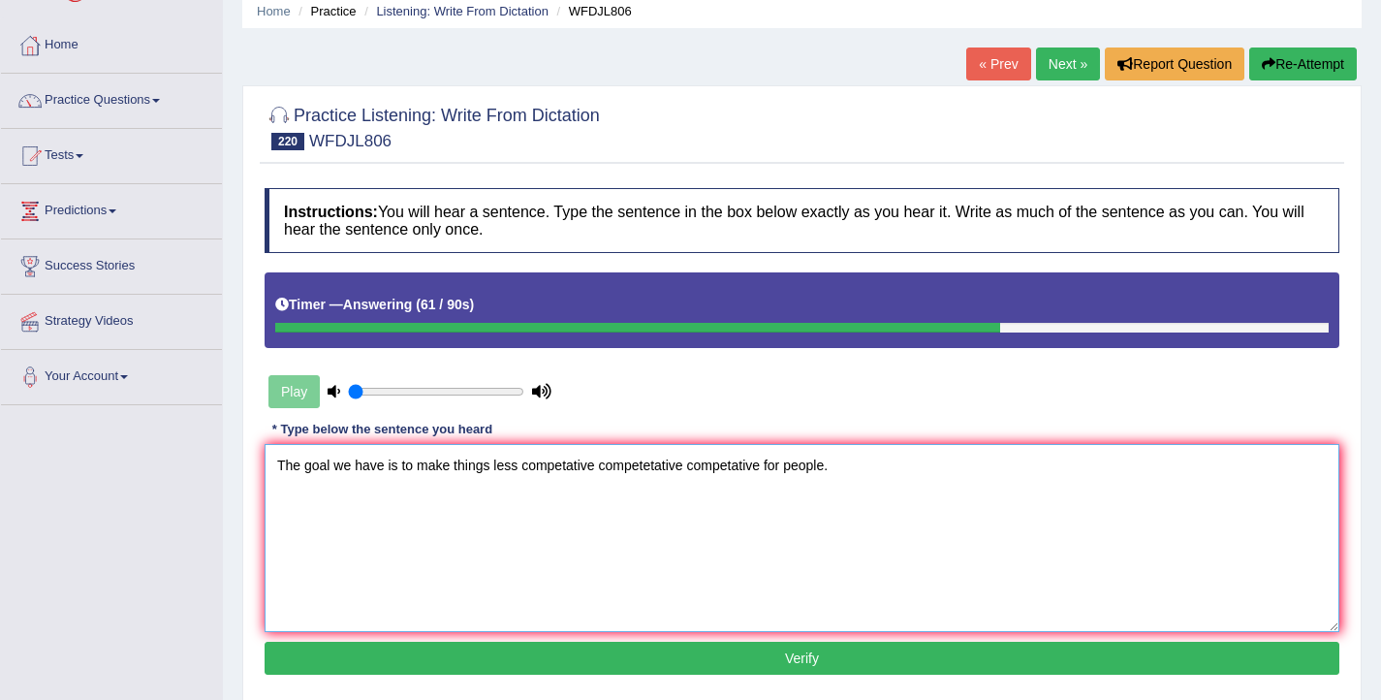
type textarea "The goal we have is to make things less competative competetative competative f…"
click at [651, 654] on button "Verify" at bounding box center [802, 658] width 1075 height 33
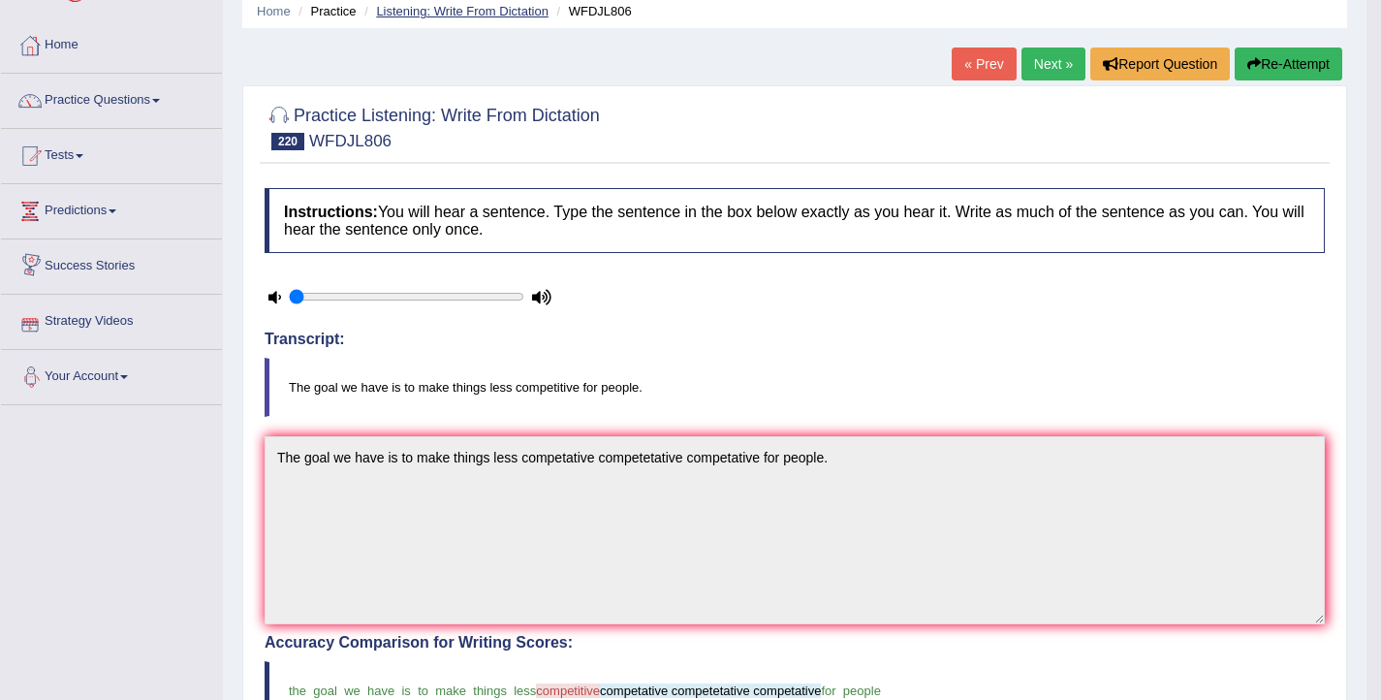
click at [476, 16] on link "Listening: Write From Dictation" at bounding box center [462, 11] width 173 height 15
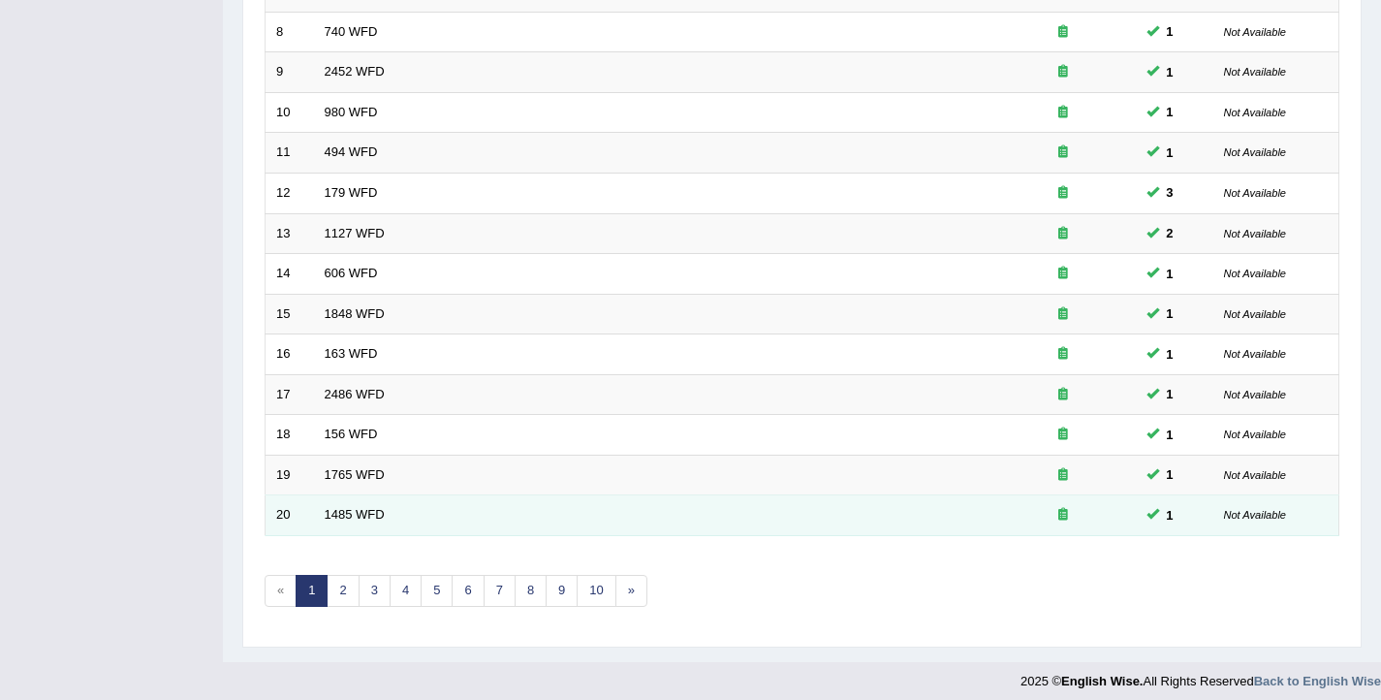
scroll to position [584, 0]
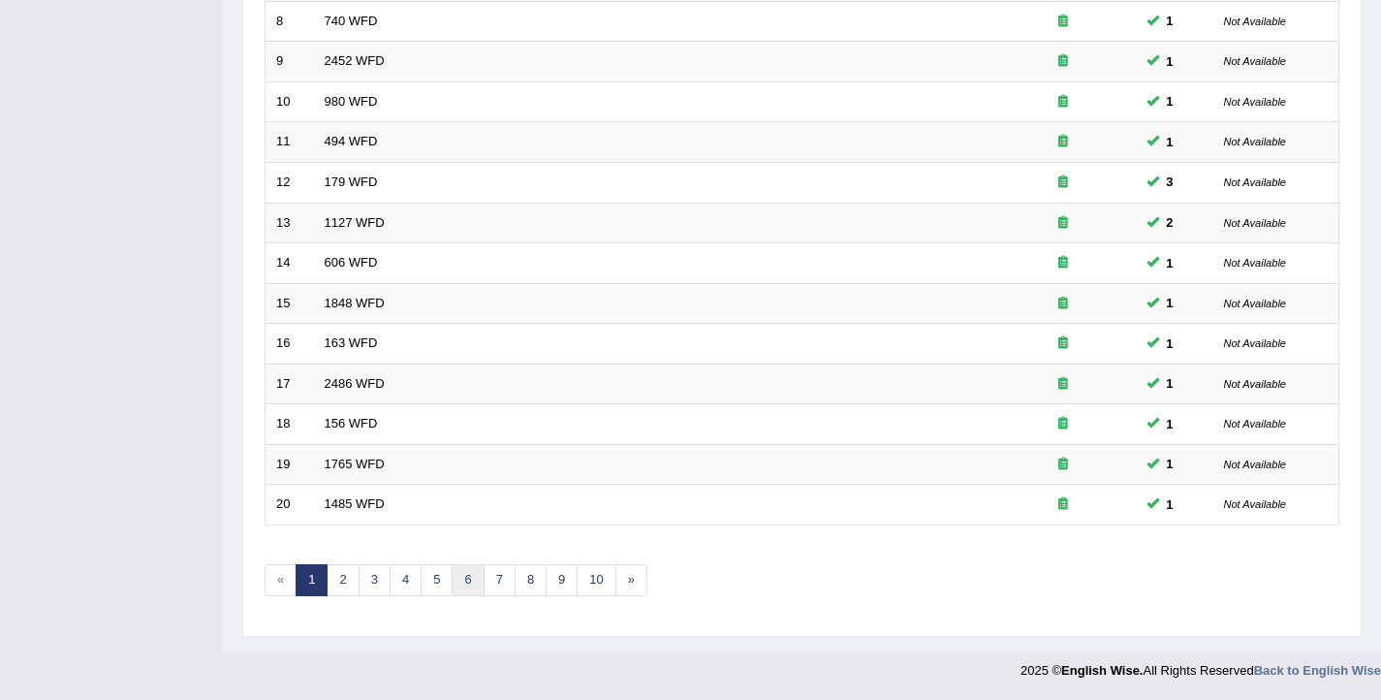
click at [469, 583] on link "6" at bounding box center [468, 580] width 32 height 32
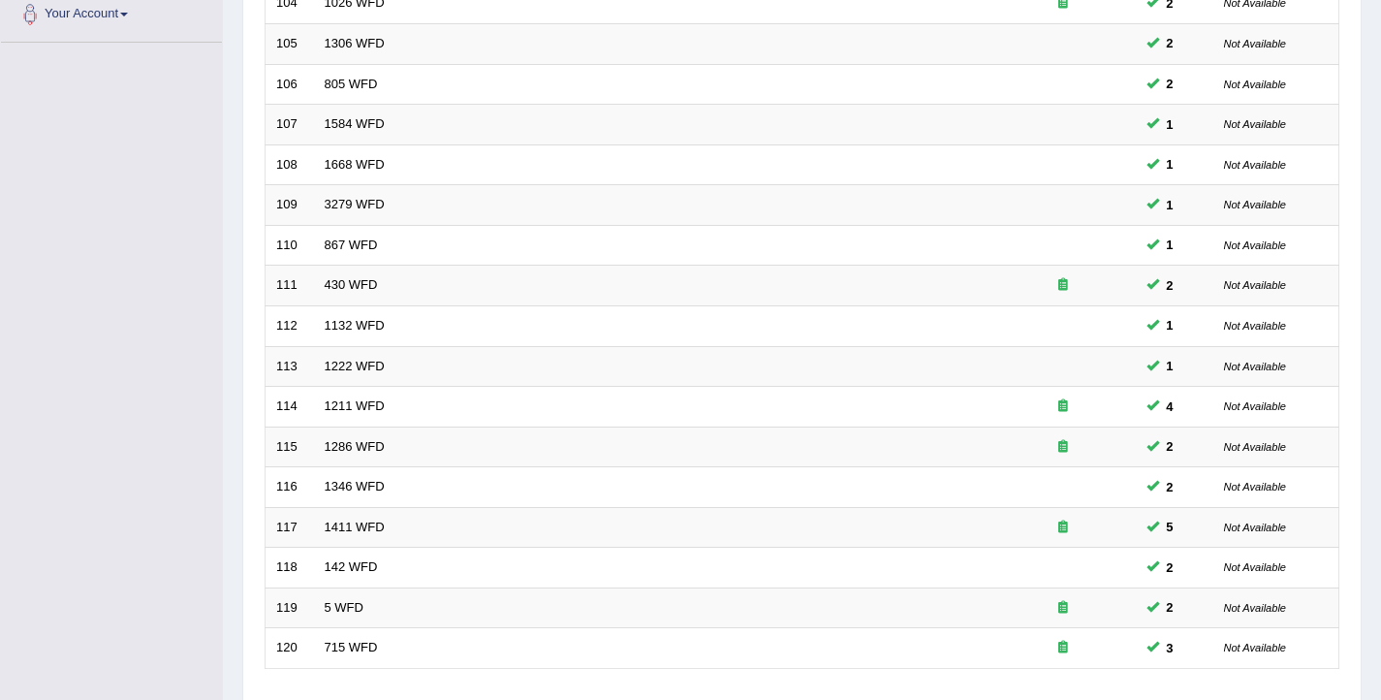
scroll to position [584, 0]
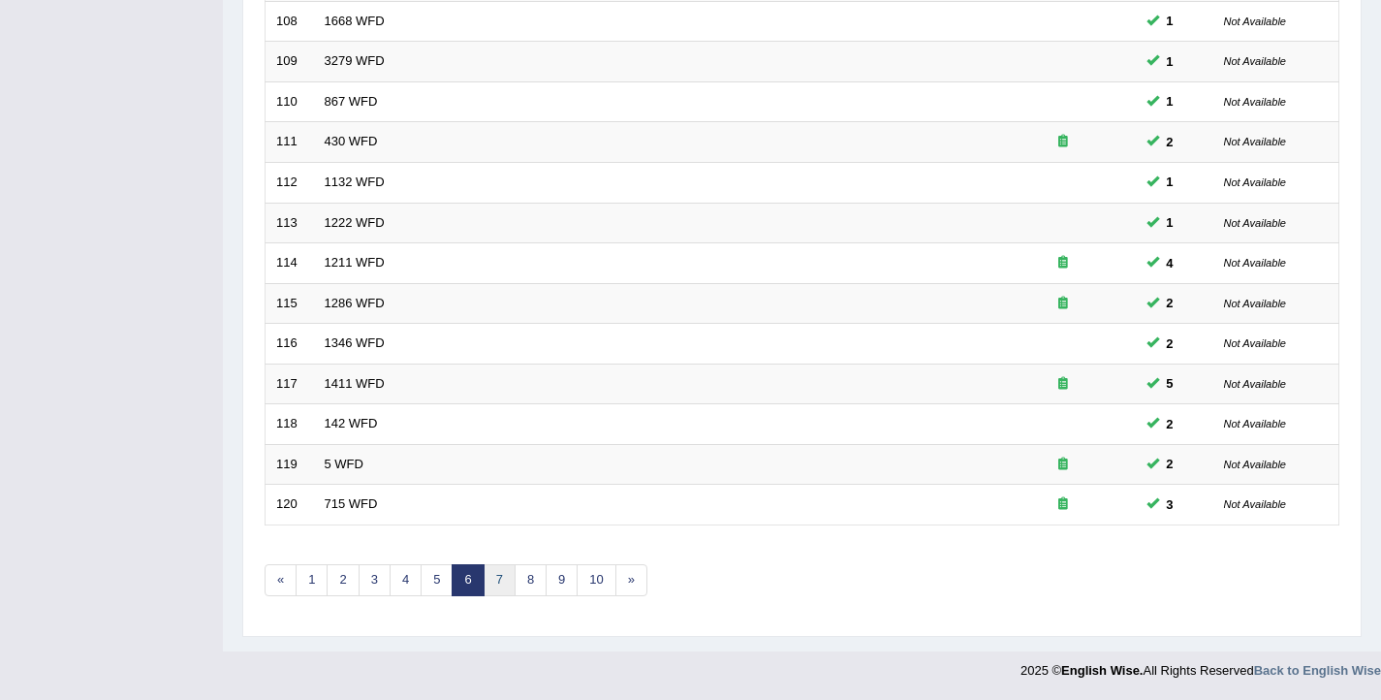
click at [486, 577] on link "7" at bounding box center [500, 580] width 32 height 32
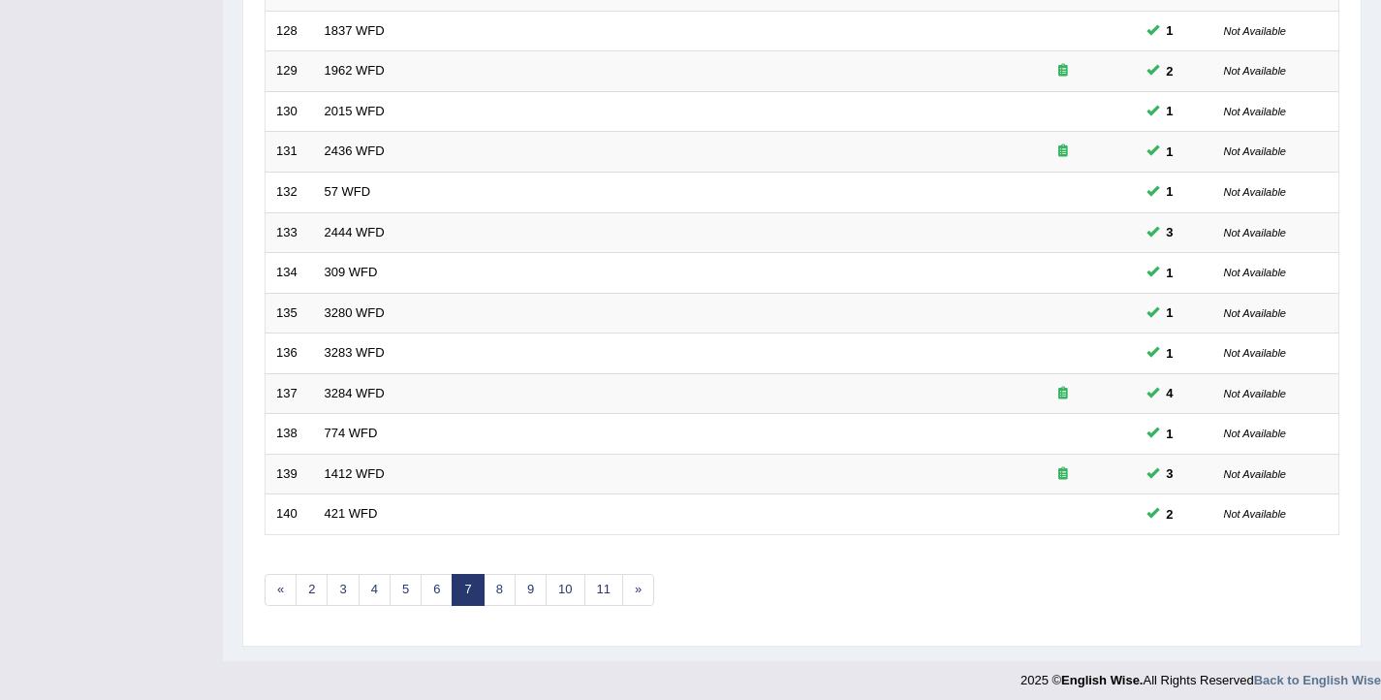
scroll to position [584, 0]
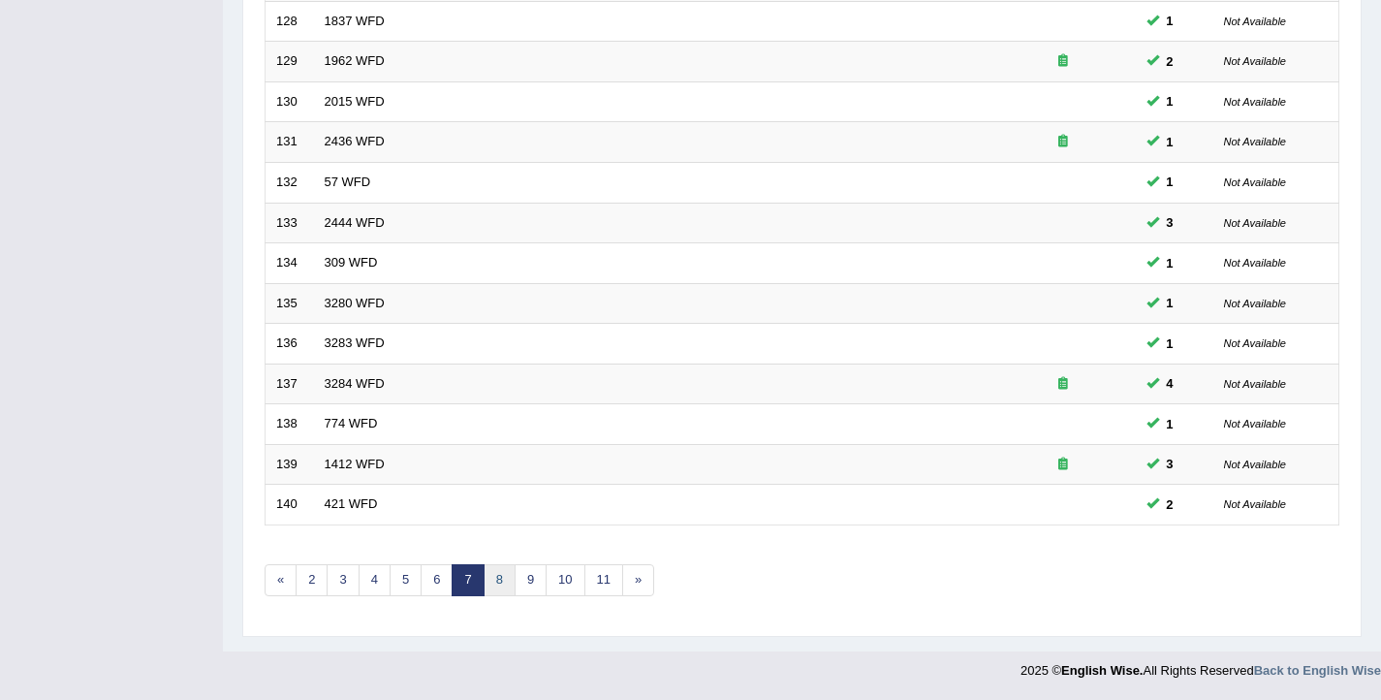
click at [495, 576] on link "8" at bounding box center [500, 580] width 32 height 32
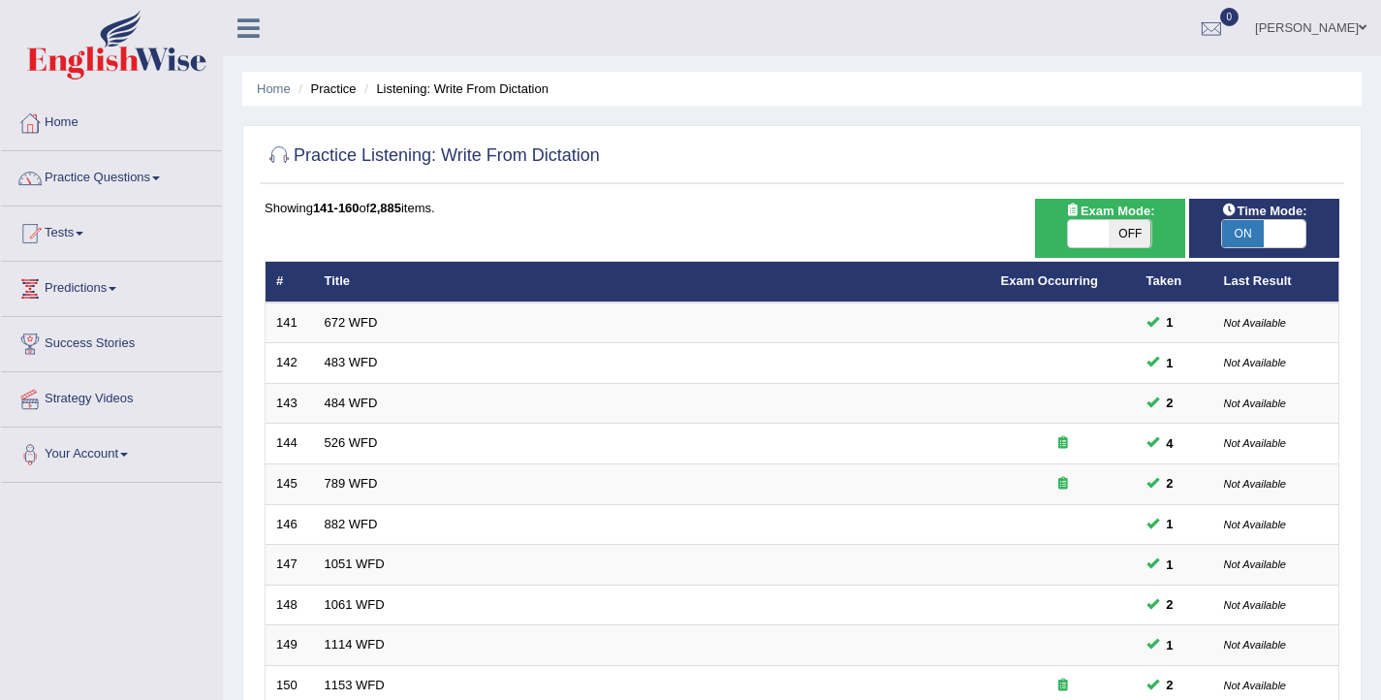
scroll to position [584, 0]
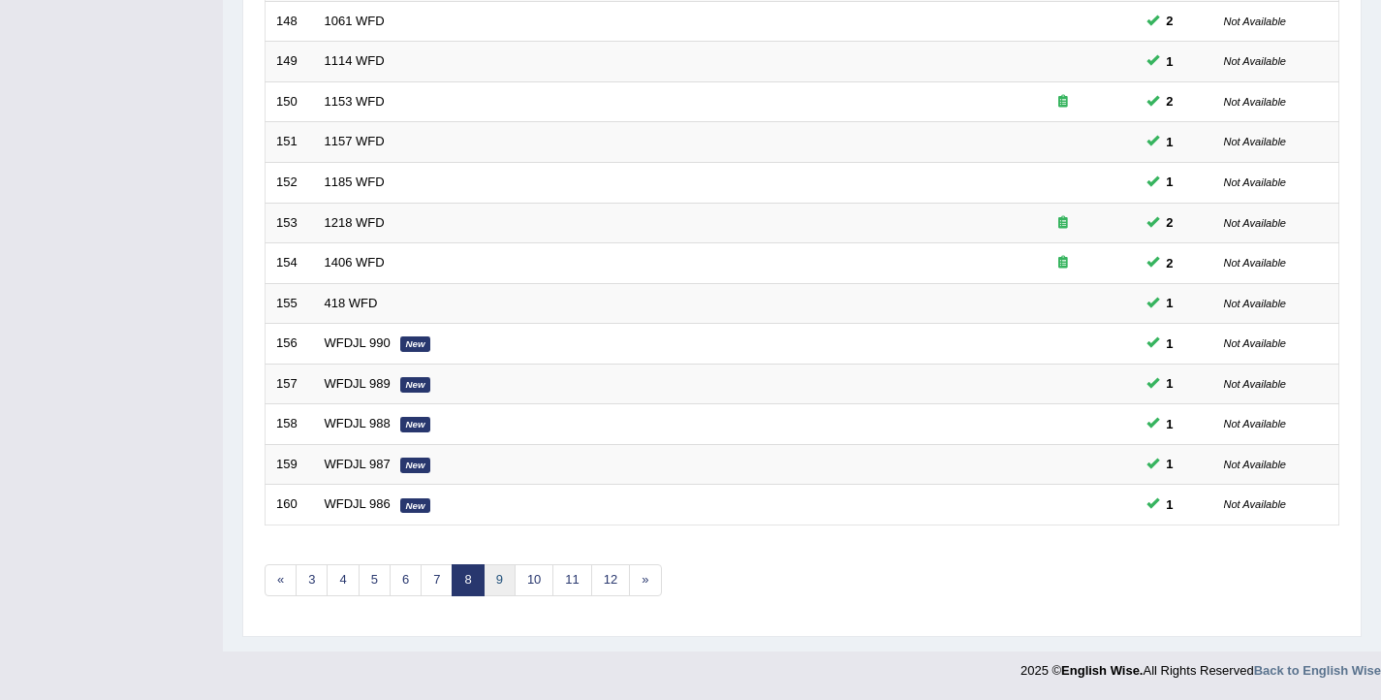
click at [500, 580] on link "9" at bounding box center [500, 580] width 32 height 32
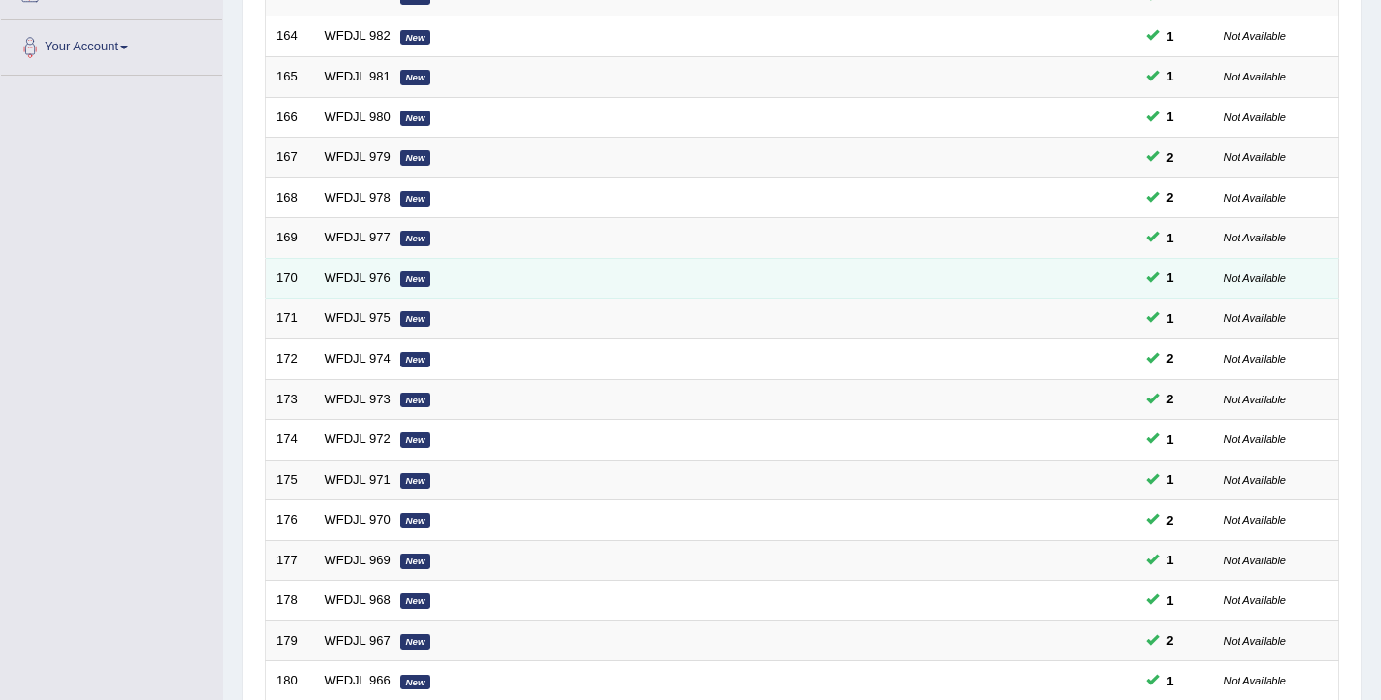
scroll to position [538, 0]
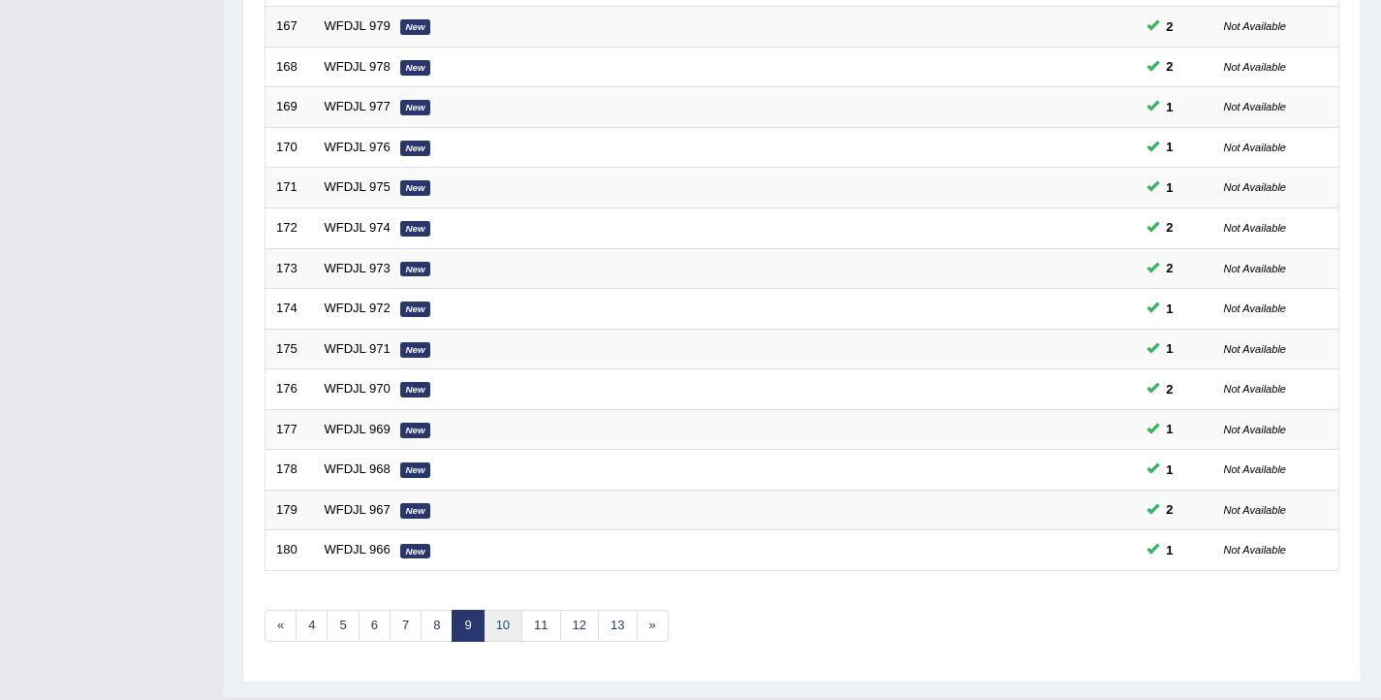
click at [502, 618] on link "10" at bounding box center [503, 626] width 39 height 32
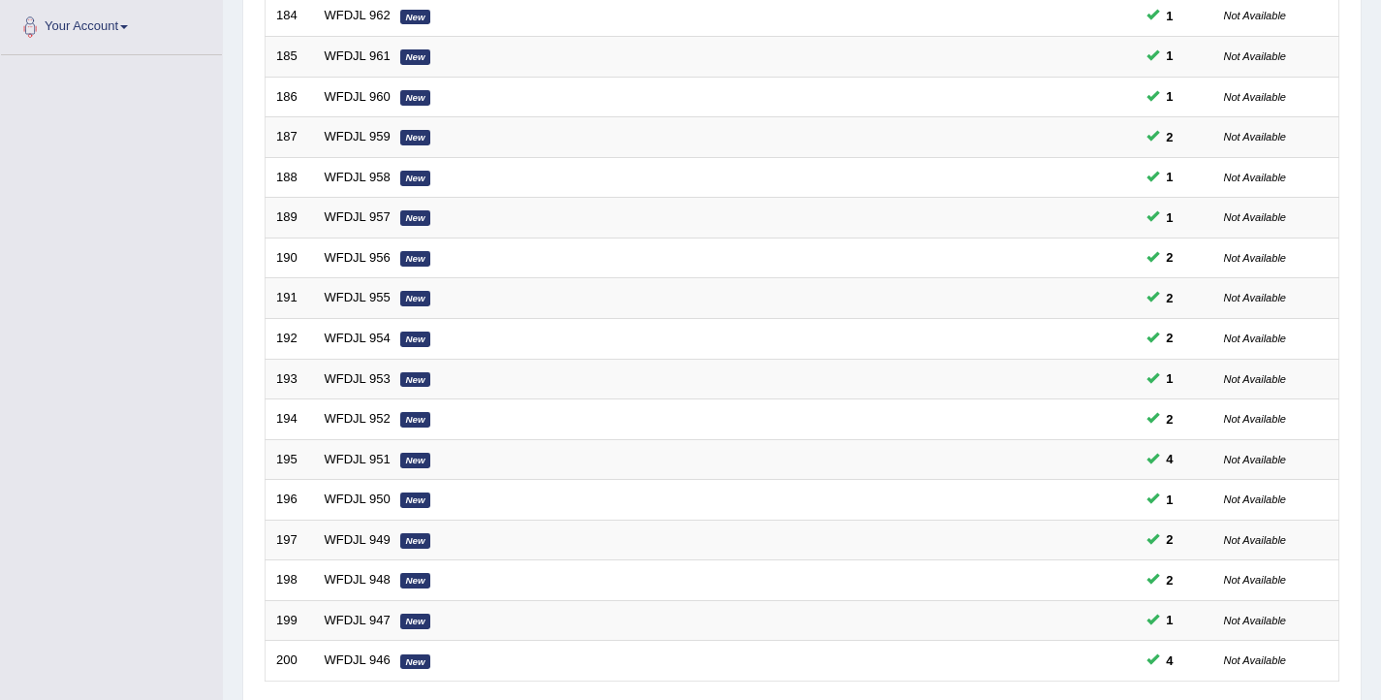
scroll to position [584, 0]
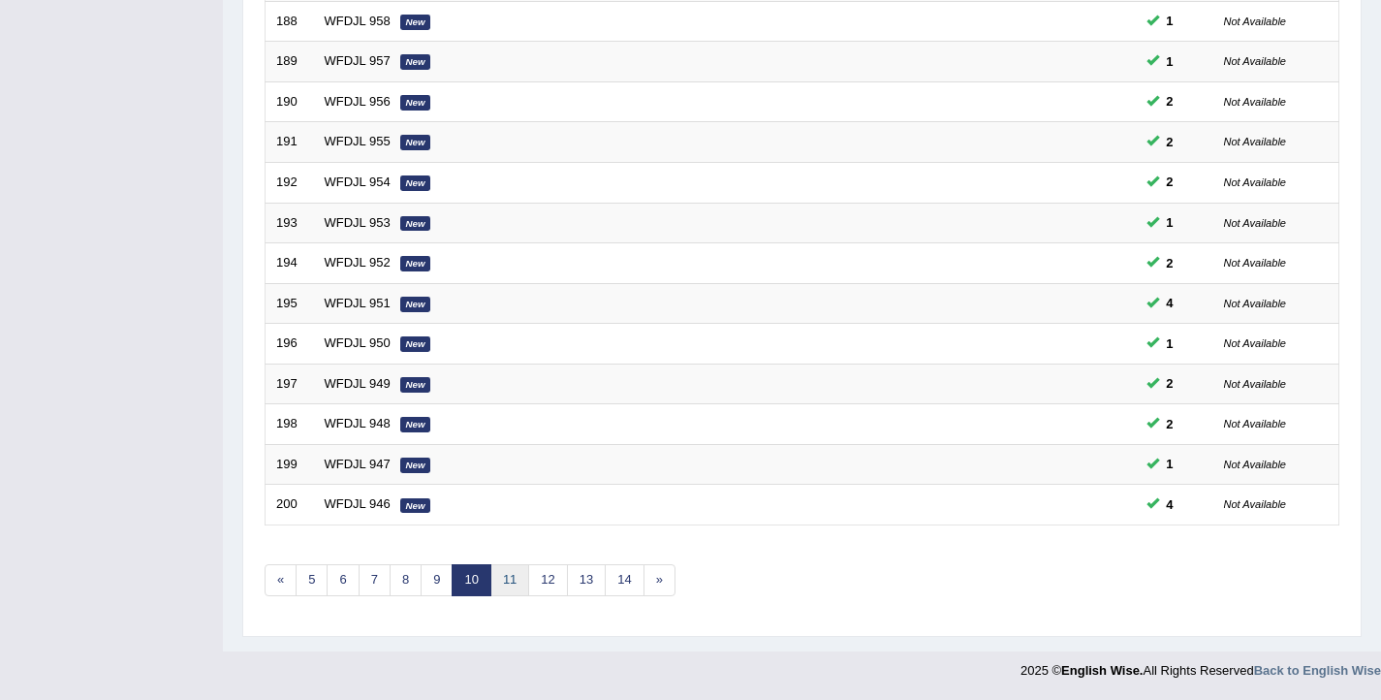
click at [507, 591] on link "11" at bounding box center [510, 580] width 39 height 32
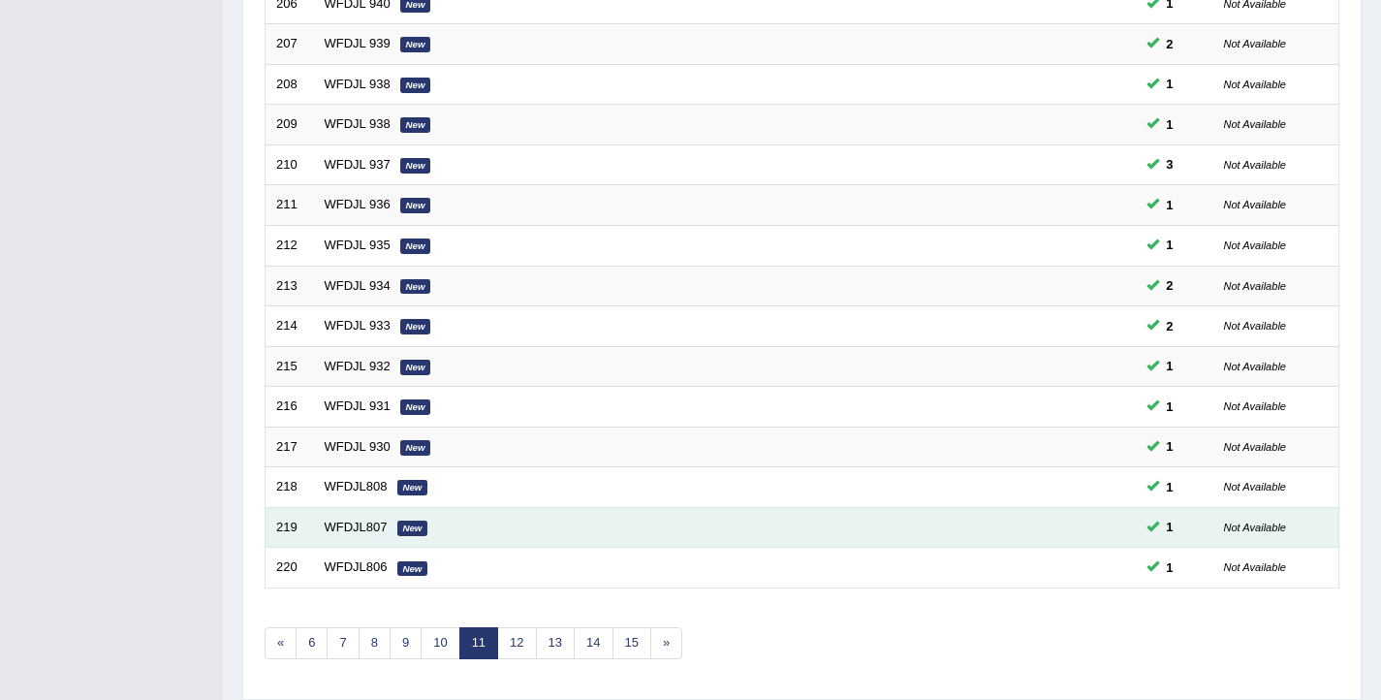
scroll to position [584, 0]
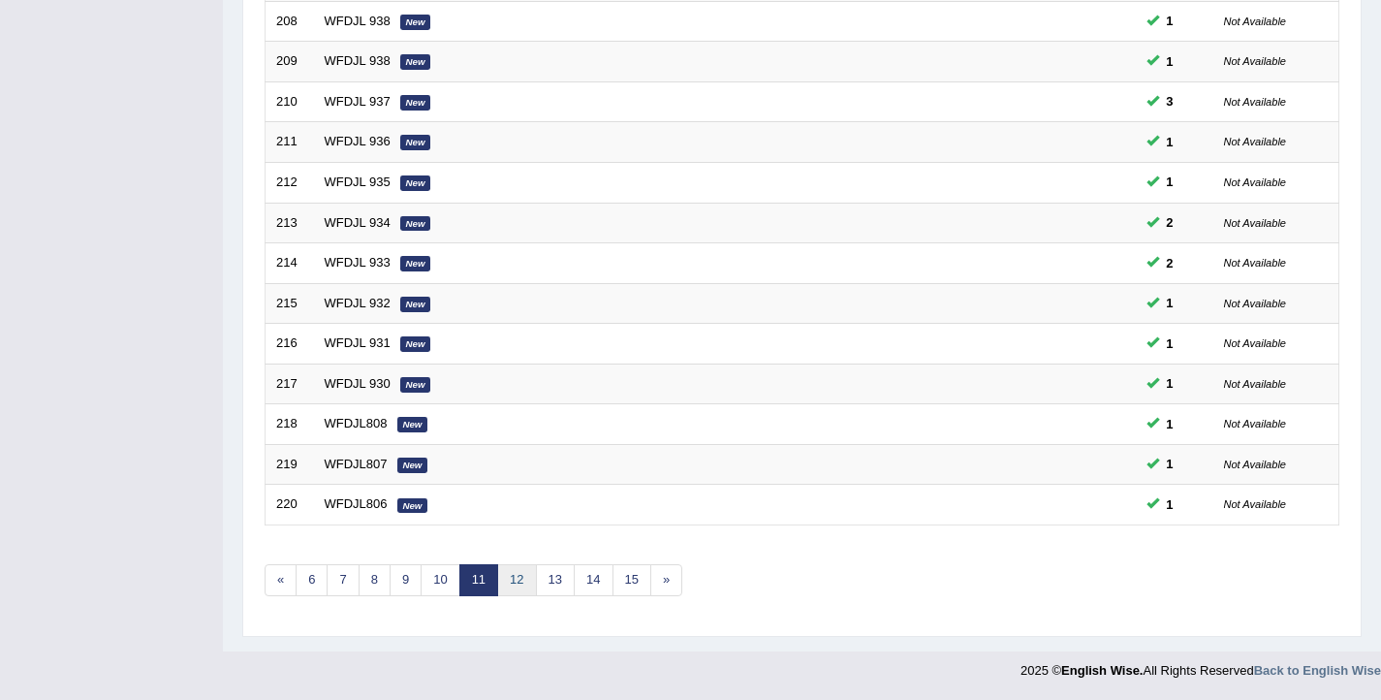
click at [517, 589] on link "12" at bounding box center [516, 580] width 39 height 32
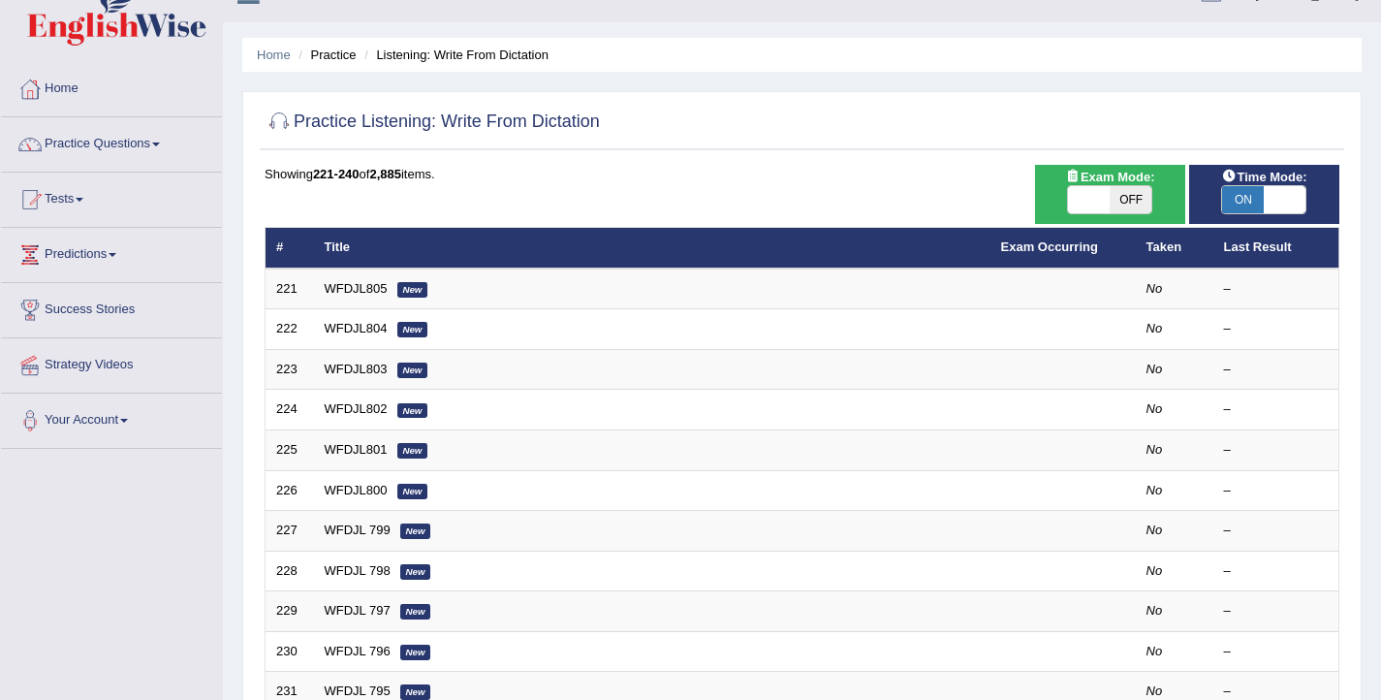
scroll to position [19, 0]
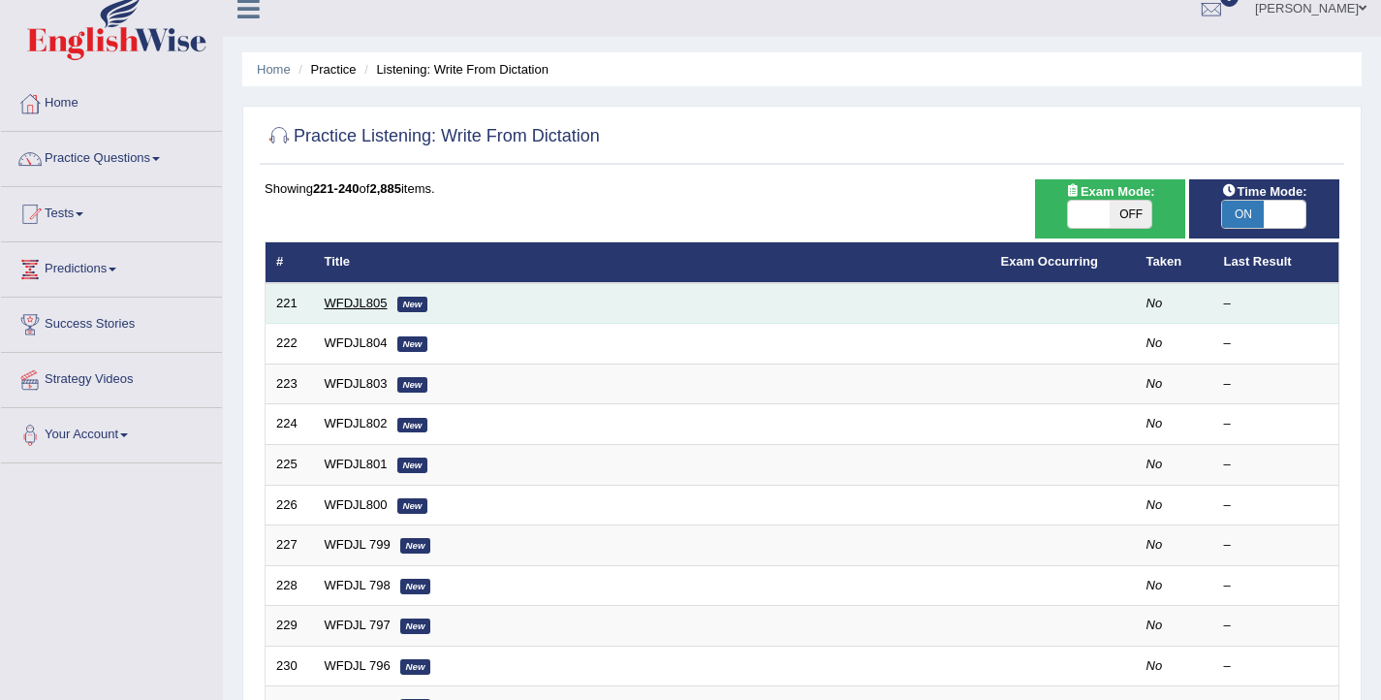
click at [376, 300] on link "WFDJL805" at bounding box center [356, 303] width 63 height 15
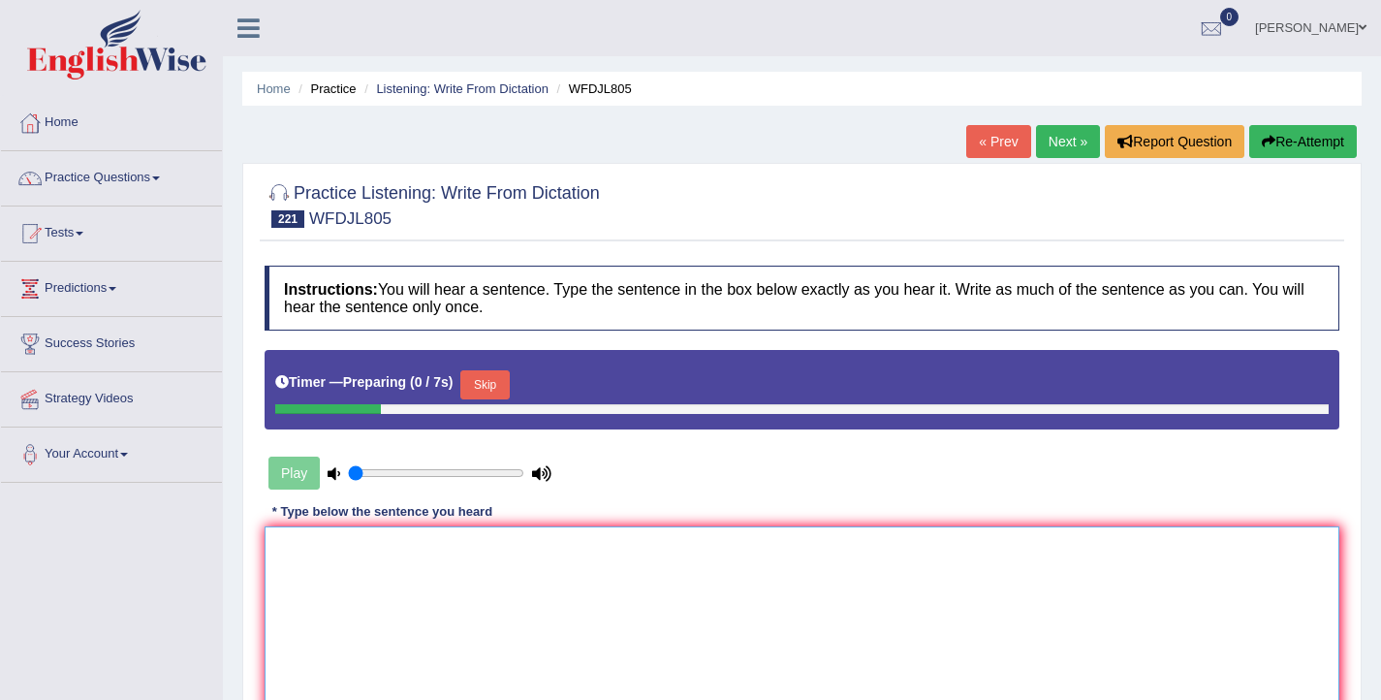
click at [473, 583] on textarea at bounding box center [802, 620] width 1075 height 188
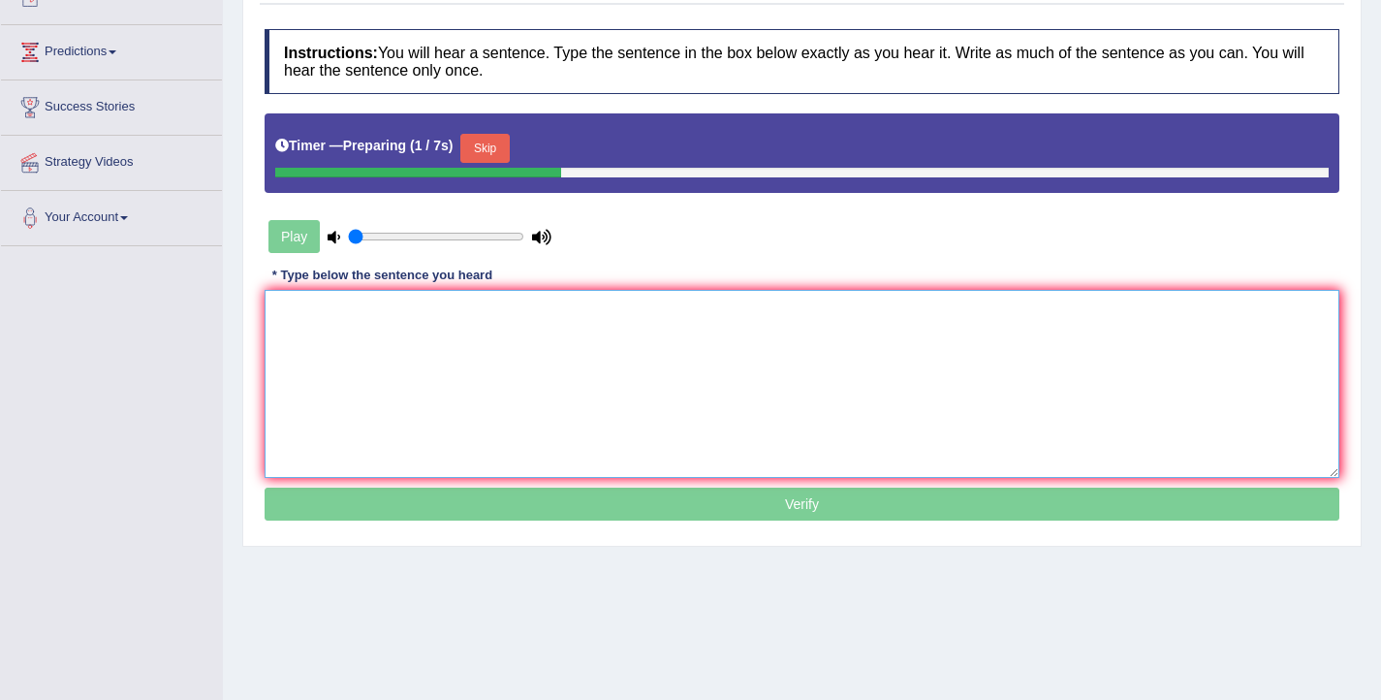
scroll to position [238, 0]
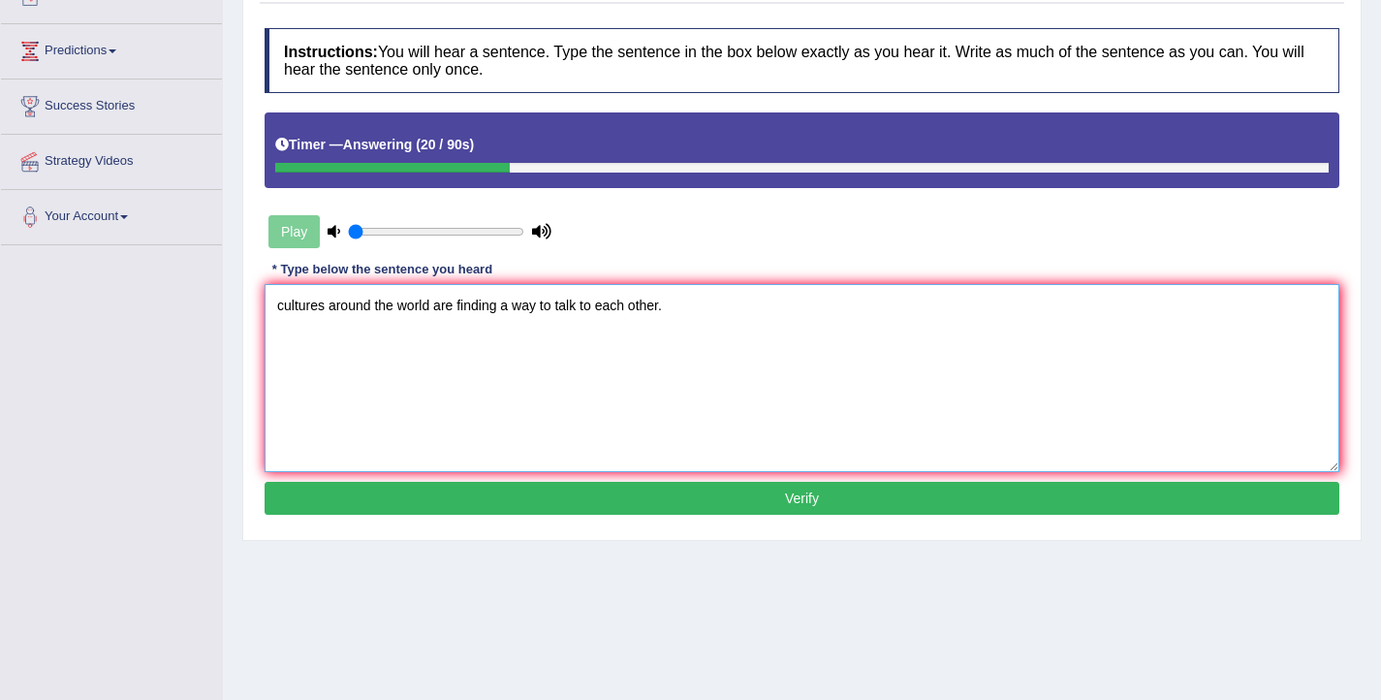
click at [285, 302] on textarea "cultures around the world are finding a way to talk to each other." at bounding box center [802, 378] width 1075 height 188
click at [459, 308] on textarea "Cultures around the world are finding a way to talk to each other." at bounding box center [802, 378] width 1075 height 188
click at [327, 308] on textarea "Cultures around the world are is finding a way to talk to each other." at bounding box center [802, 378] width 1075 height 188
click at [563, 310] on textarea "Cultures Culture around the world are is finding a way to talk to each other." at bounding box center [802, 378] width 1075 height 188
type textarea "Cultures Culture around the world are is finding finds found find a way to talk…"
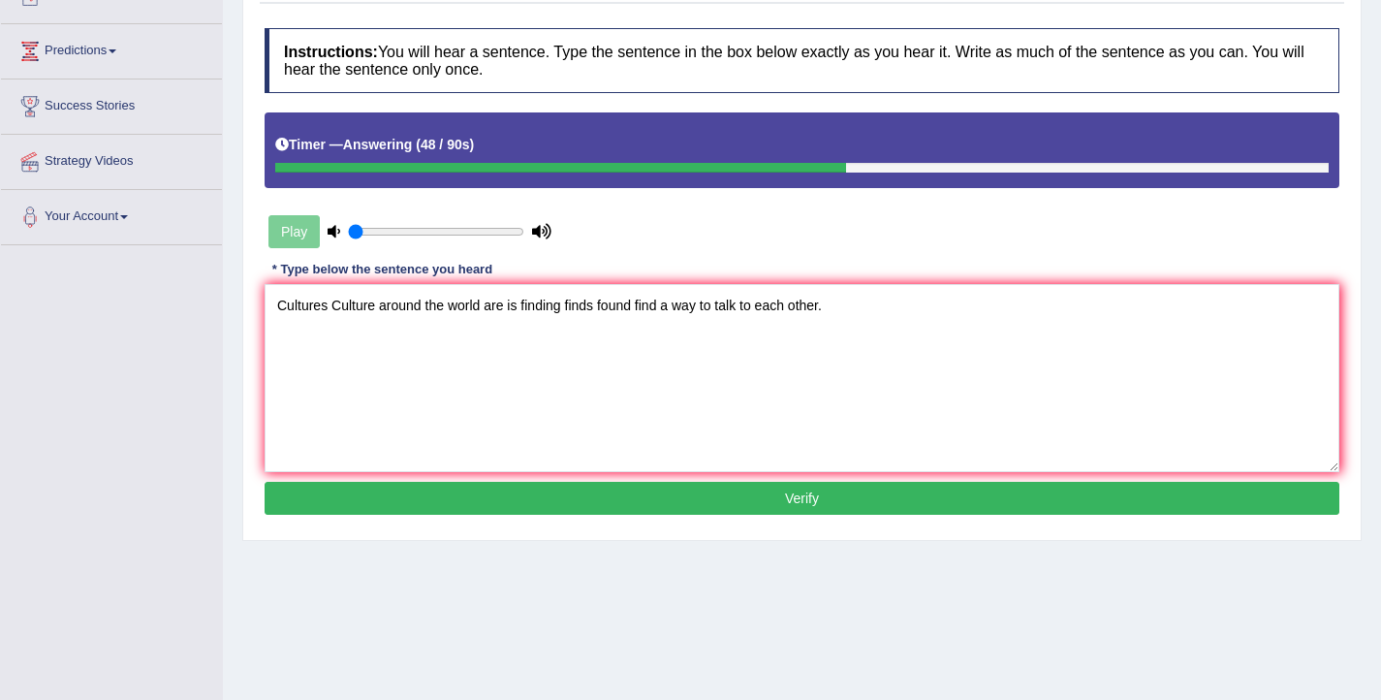
click at [707, 495] on button "Verify" at bounding box center [802, 498] width 1075 height 33
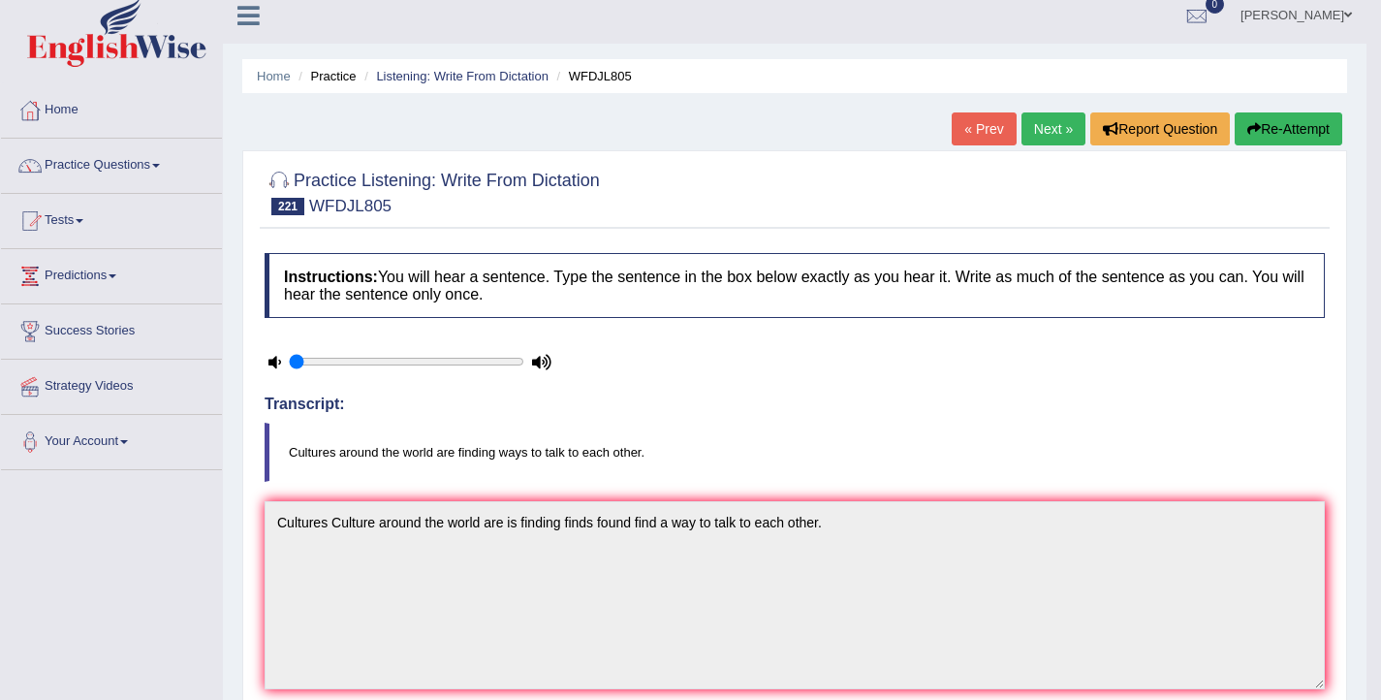
scroll to position [0, 0]
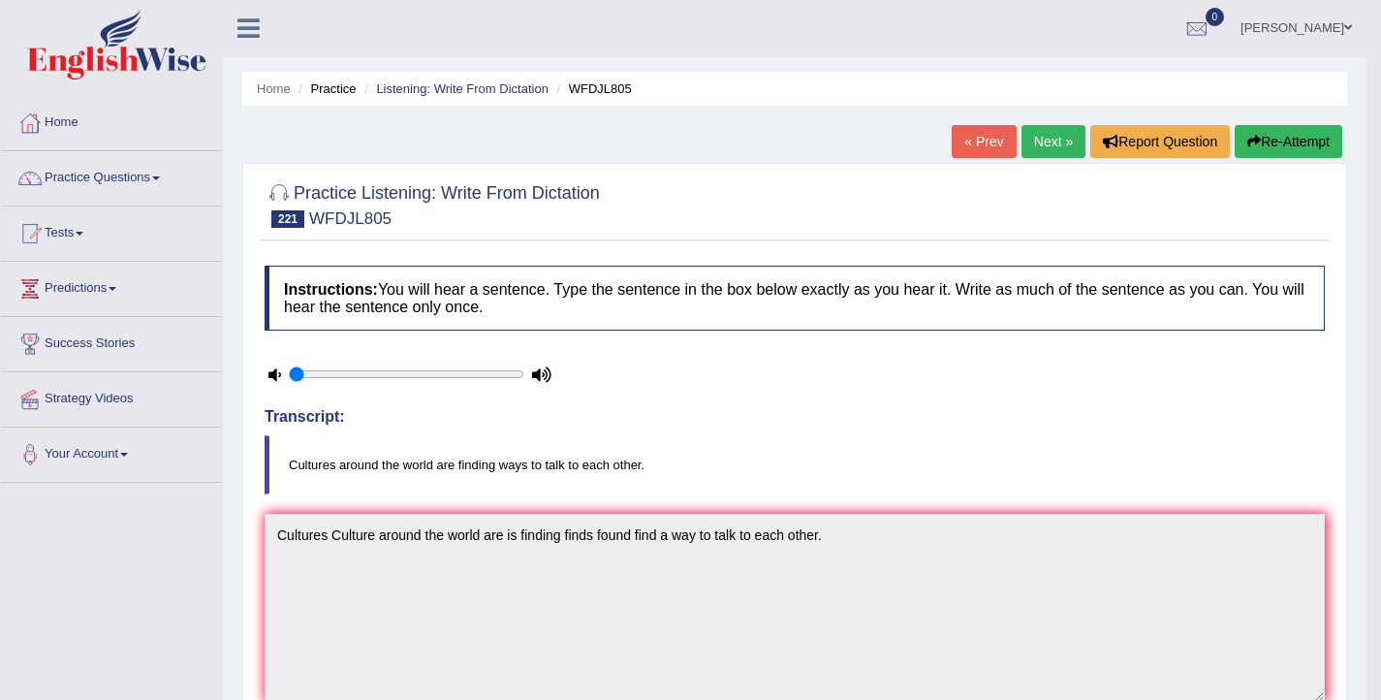
click at [1043, 148] on link "Next »" at bounding box center [1054, 141] width 64 height 33
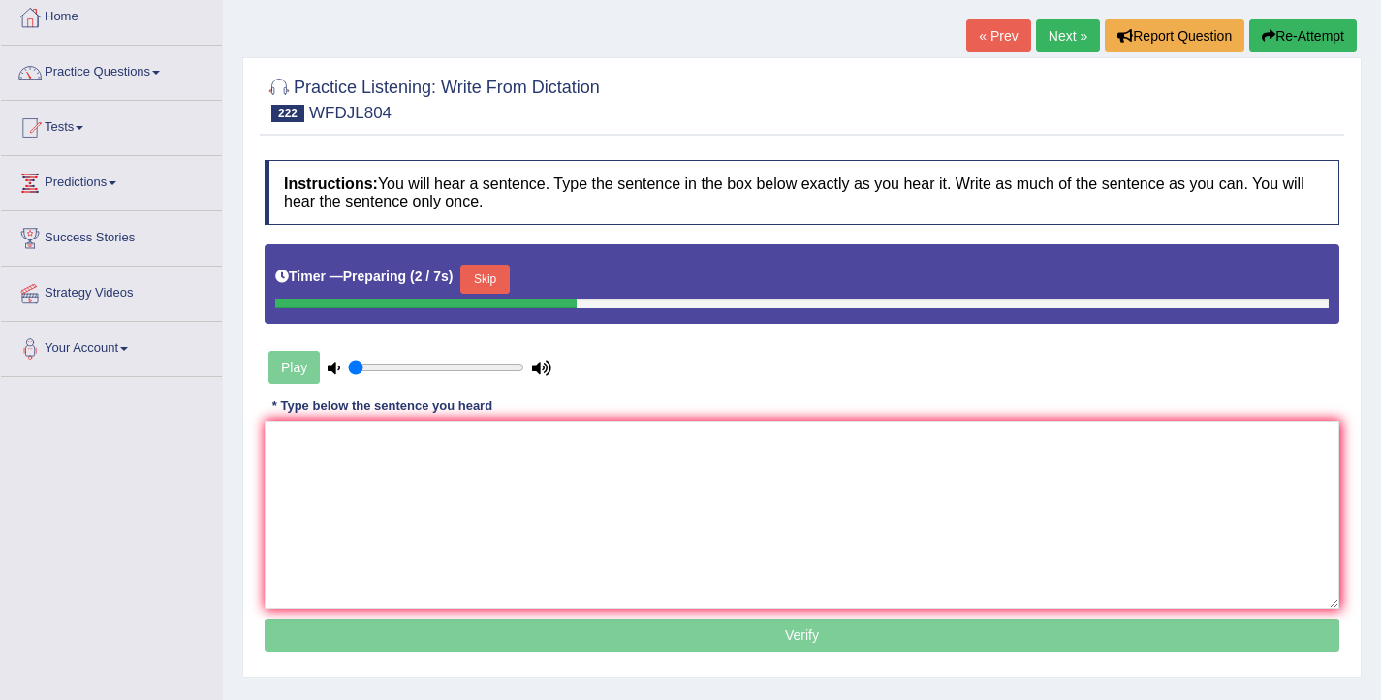
scroll to position [108, 0]
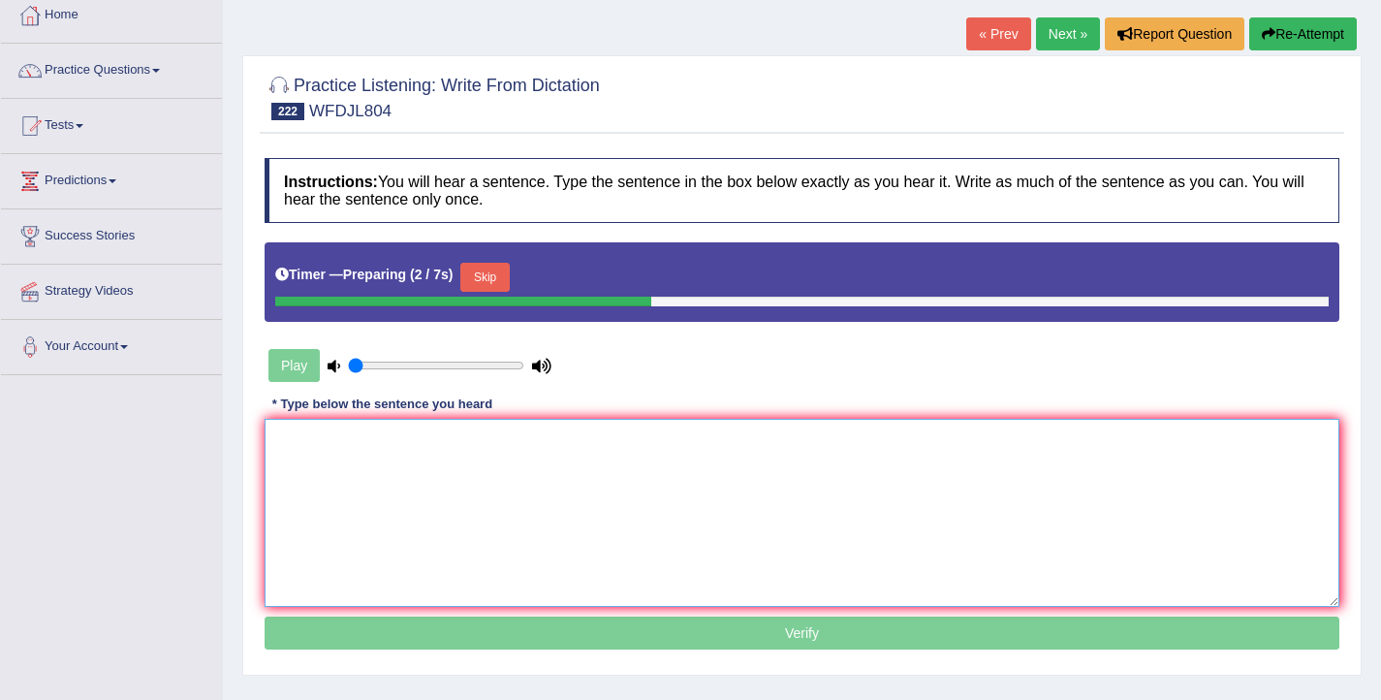
click at [797, 459] on textarea at bounding box center [802, 513] width 1075 height 188
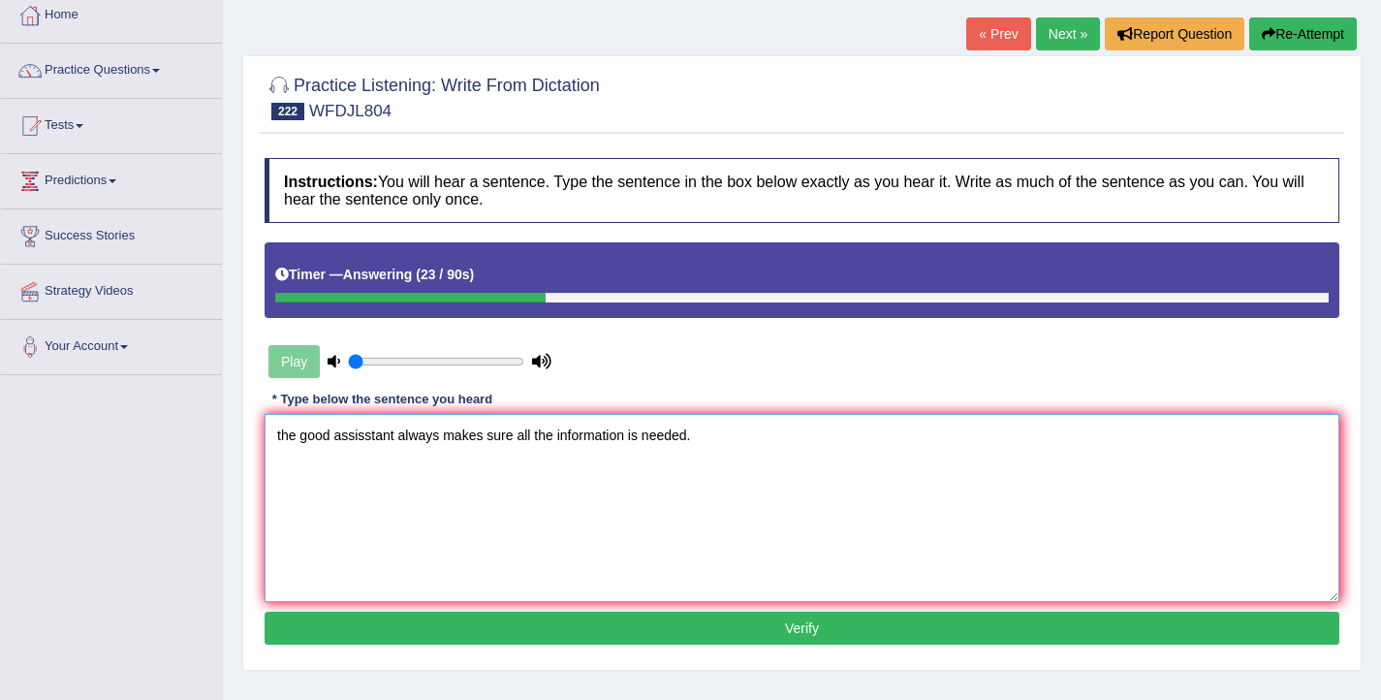
click at [282, 441] on textarea "the good assisstant always makes sure all the information is needed." at bounding box center [802, 508] width 1075 height 188
click at [303, 432] on textarea "The good assisstant always makes sure all the information is needed." at bounding box center [802, 508] width 1075 height 188
click at [498, 437] on textarea "The A good assisstant always makes sure all the information is needed." at bounding box center [802, 508] width 1075 height 188
click at [608, 433] on textarea "The A good assisstant always makes make made sure all the information is needed." at bounding box center [802, 508] width 1075 height 188
click at [685, 436] on textarea "The A good assisstant always makes make made sure to get all the information is…" at bounding box center [802, 508] width 1075 height 188
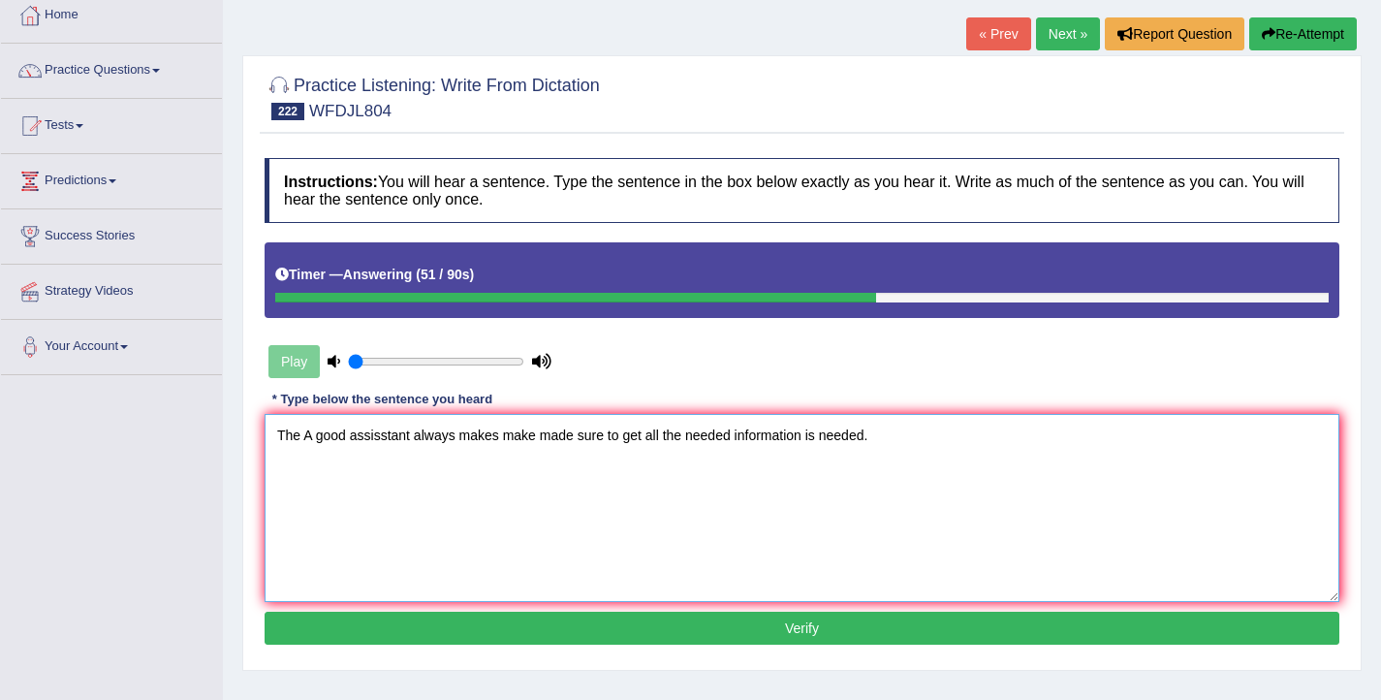
type textarea "The A good assisstant always makes make made sure to get all the needed informa…"
click at [753, 631] on button "Verify" at bounding box center [802, 628] width 1075 height 33
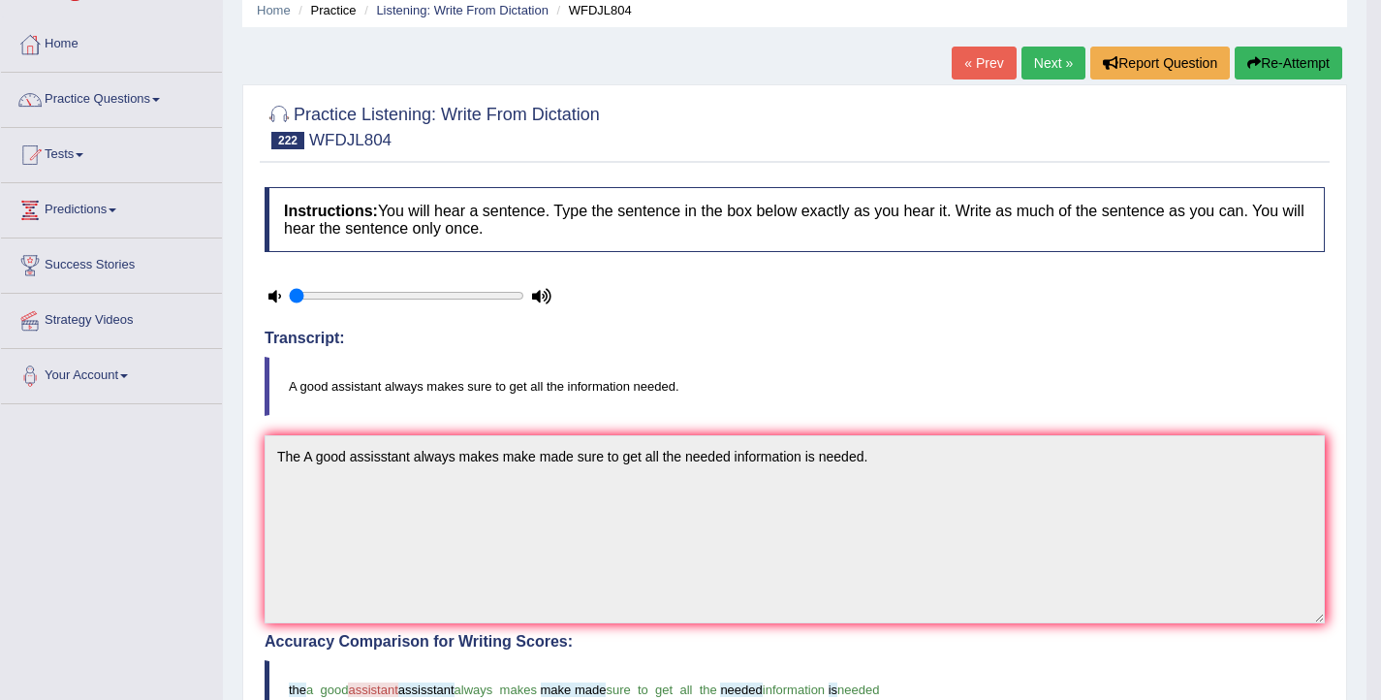
scroll to position [75, 0]
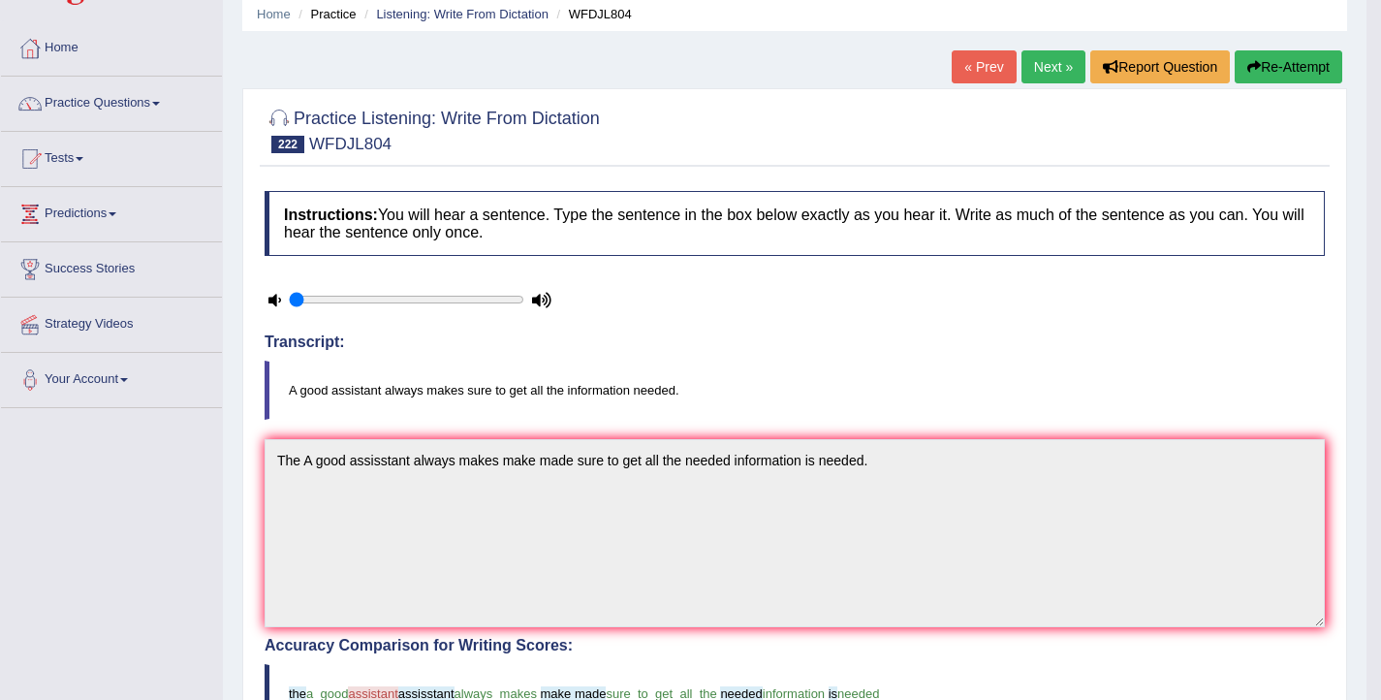
click at [1028, 71] on link "Next »" at bounding box center [1054, 66] width 64 height 33
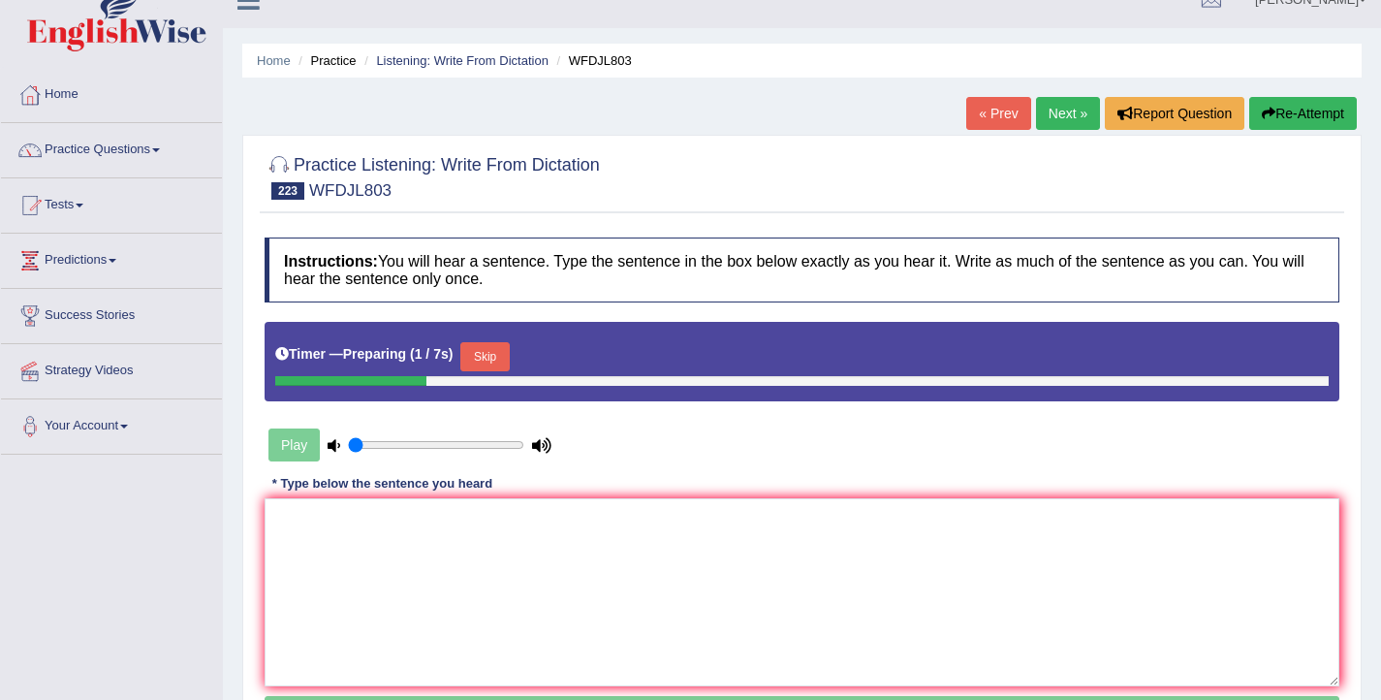
scroll to position [32, 0]
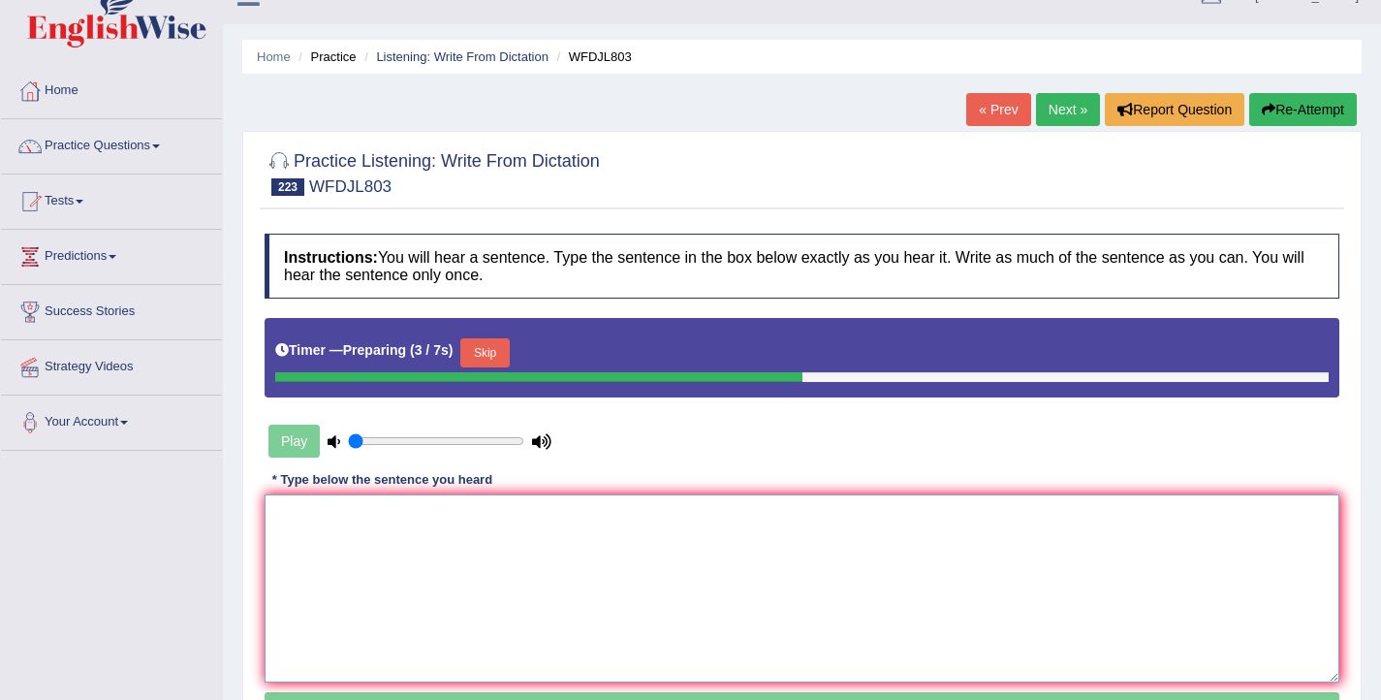
click at [426, 547] on textarea at bounding box center [802, 588] width 1075 height 188
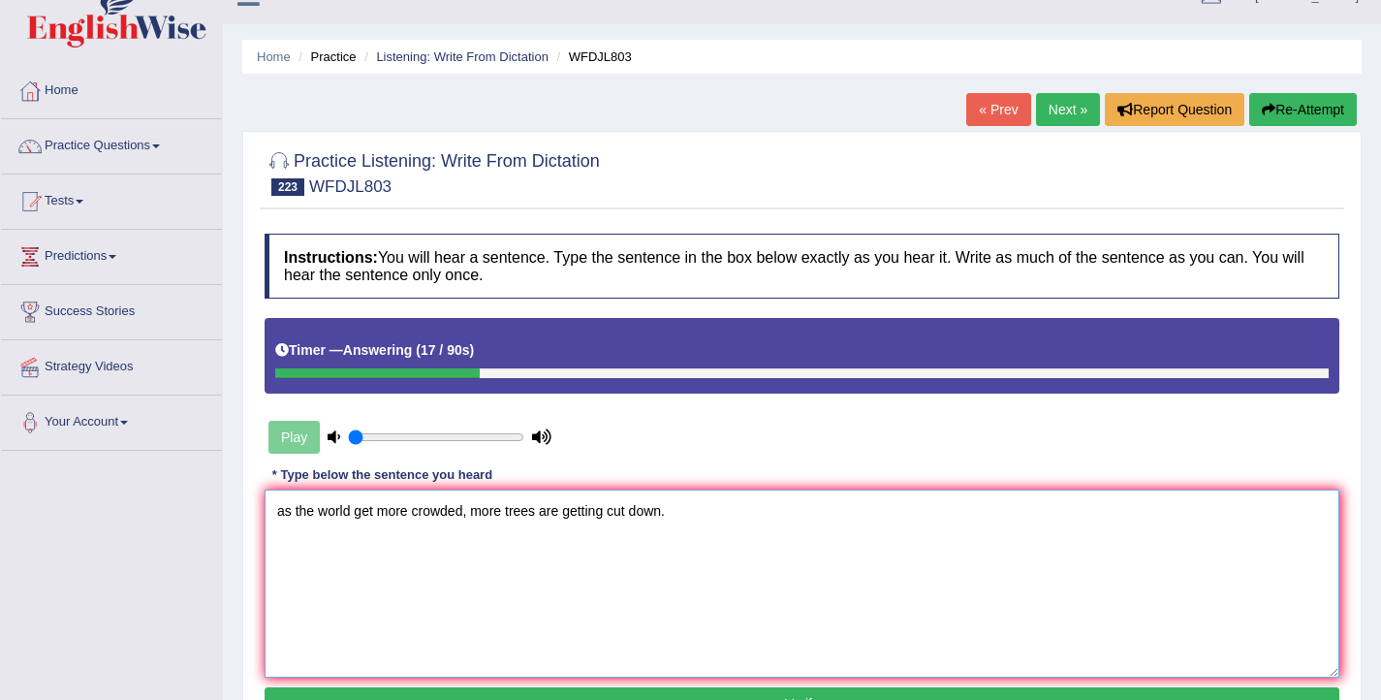
click at [285, 515] on textarea "as the world get more crowded, more trees are getting cut down." at bounding box center [802, 584] width 1075 height 188
click at [375, 512] on textarea "As the world get more crowded, more trees are getting cut down." at bounding box center [802, 584] width 1075 height 188
click at [508, 517] on textarea "As the world gets get more crowded, more trees are getting cut down." at bounding box center [802, 584] width 1075 height 188
click at [662, 514] on textarea "As the world gets get more crowded, the more trees are getting cut down." at bounding box center [802, 584] width 1075 height 188
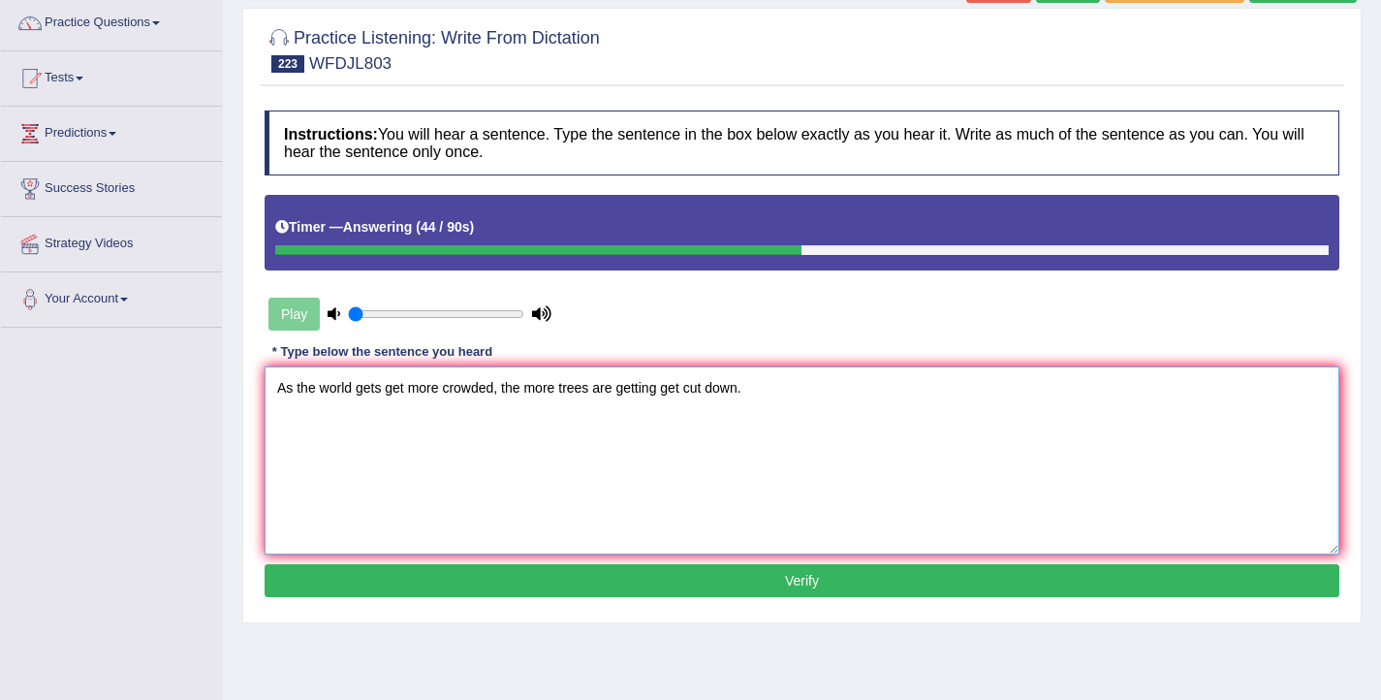
scroll to position [160, 0]
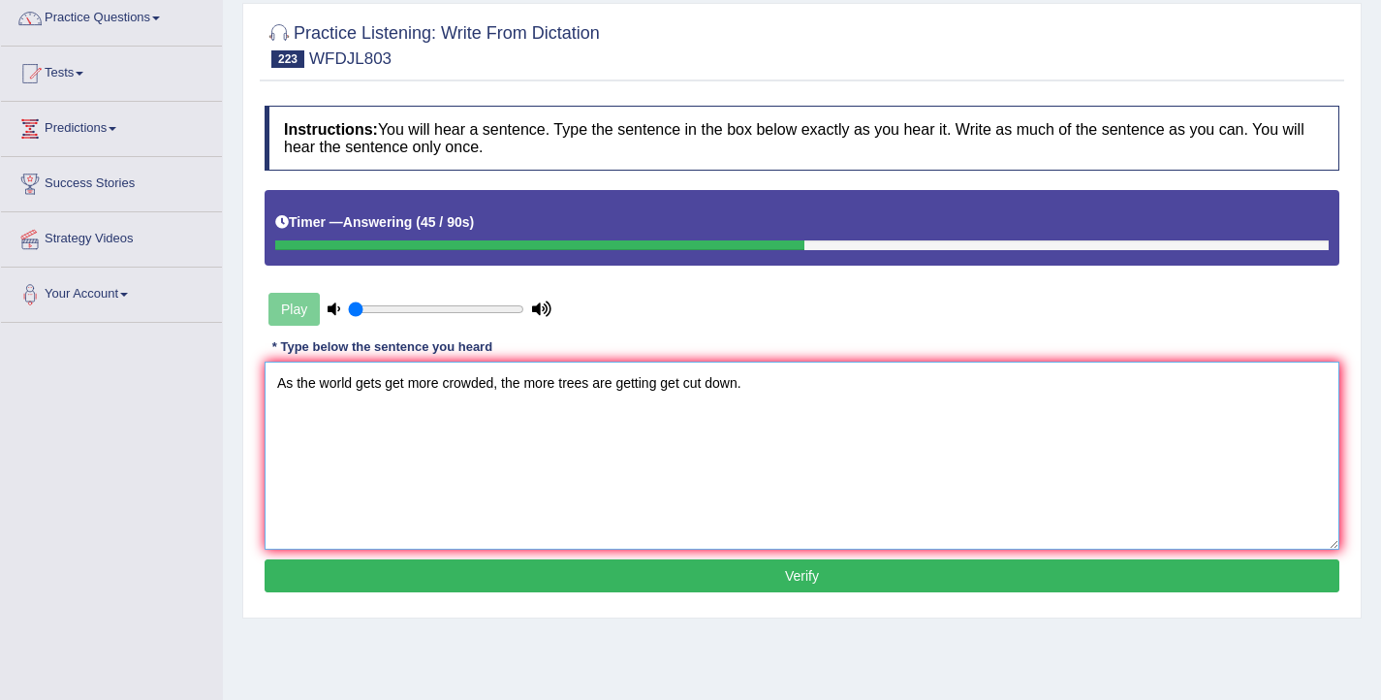
type textarea "As the world gets get more crowded, the more trees are getting get cut down."
click at [662, 576] on button "Verify" at bounding box center [802, 575] width 1075 height 33
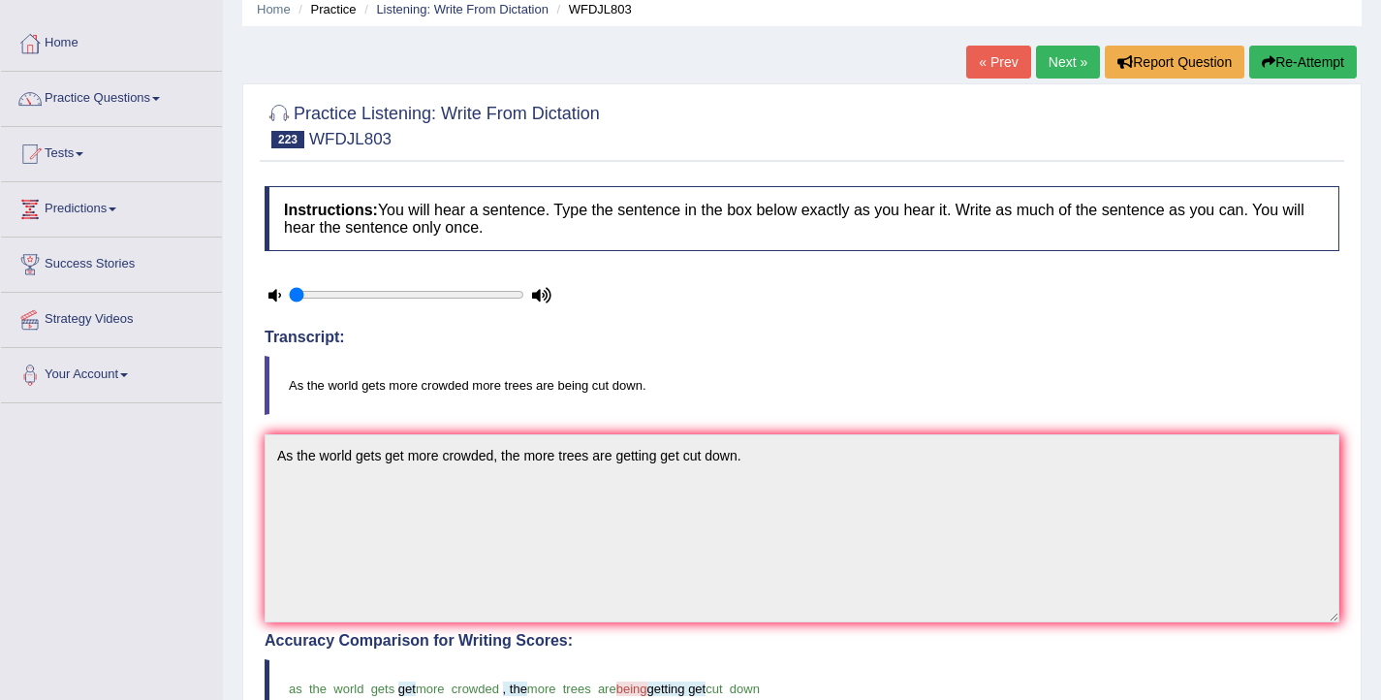
scroll to position [0, 0]
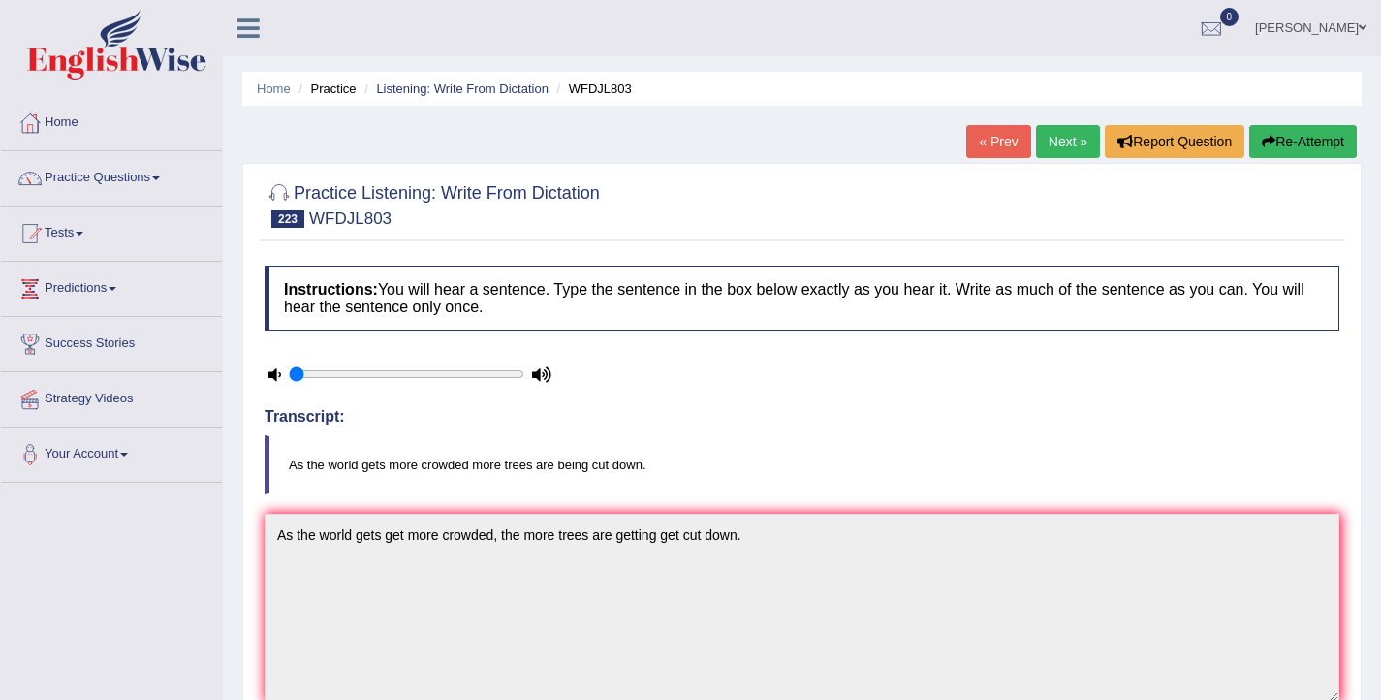
click at [1285, 143] on button "Re-Attempt" at bounding box center [1304, 141] width 108 height 33
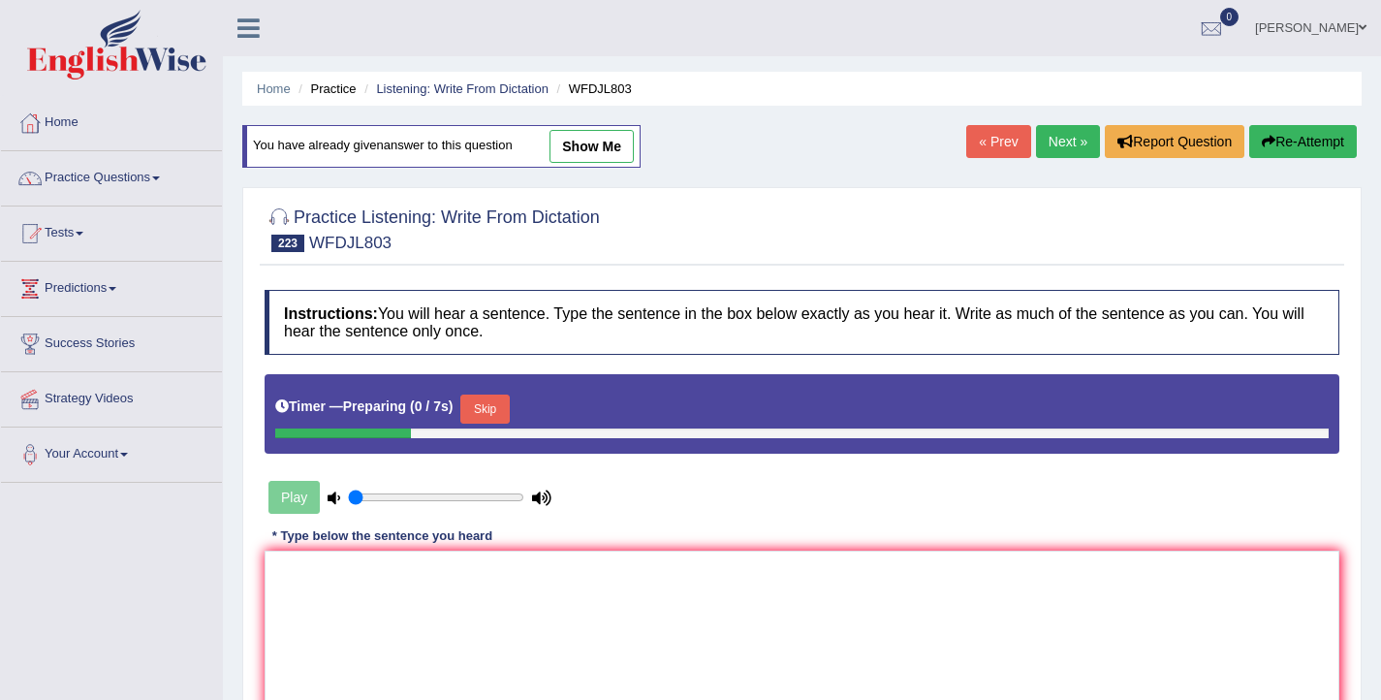
click at [497, 416] on button "Skip" at bounding box center [484, 409] width 48 height 29
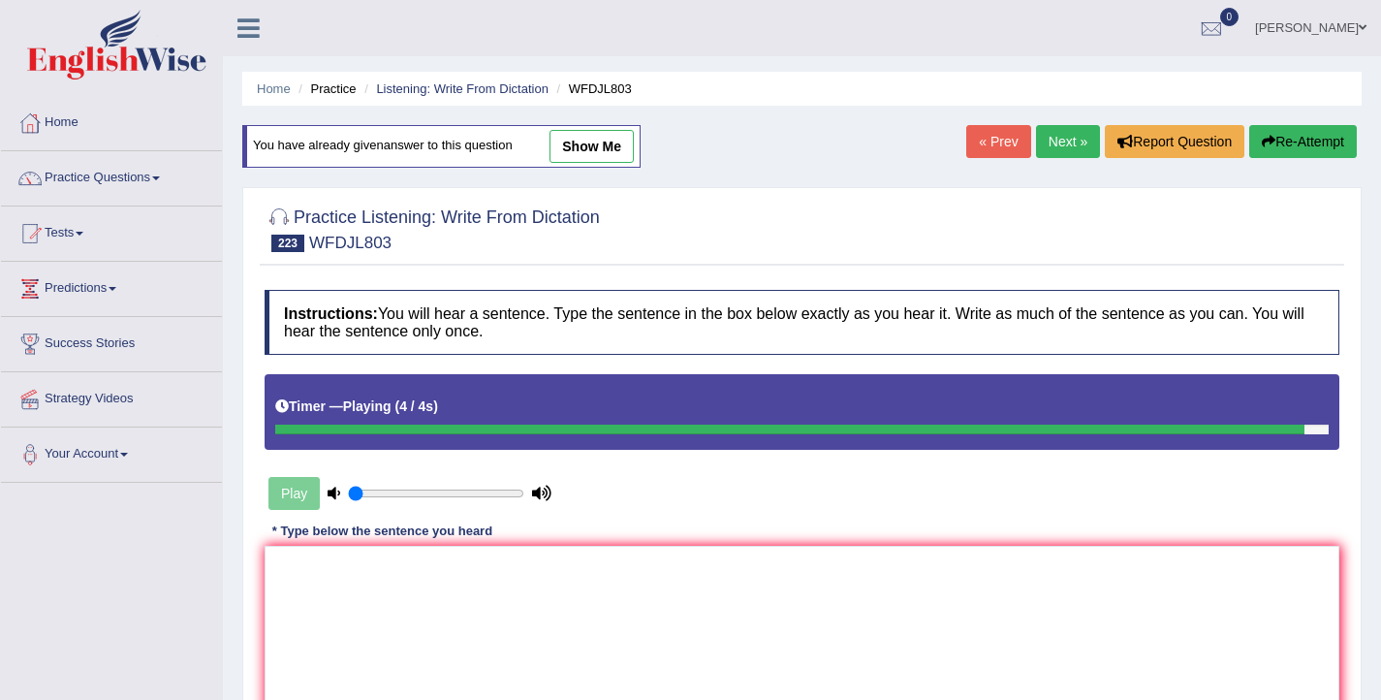
click at [1051, 146] on link "Next »" at bounding box center [1068, 141] width 64 height 33
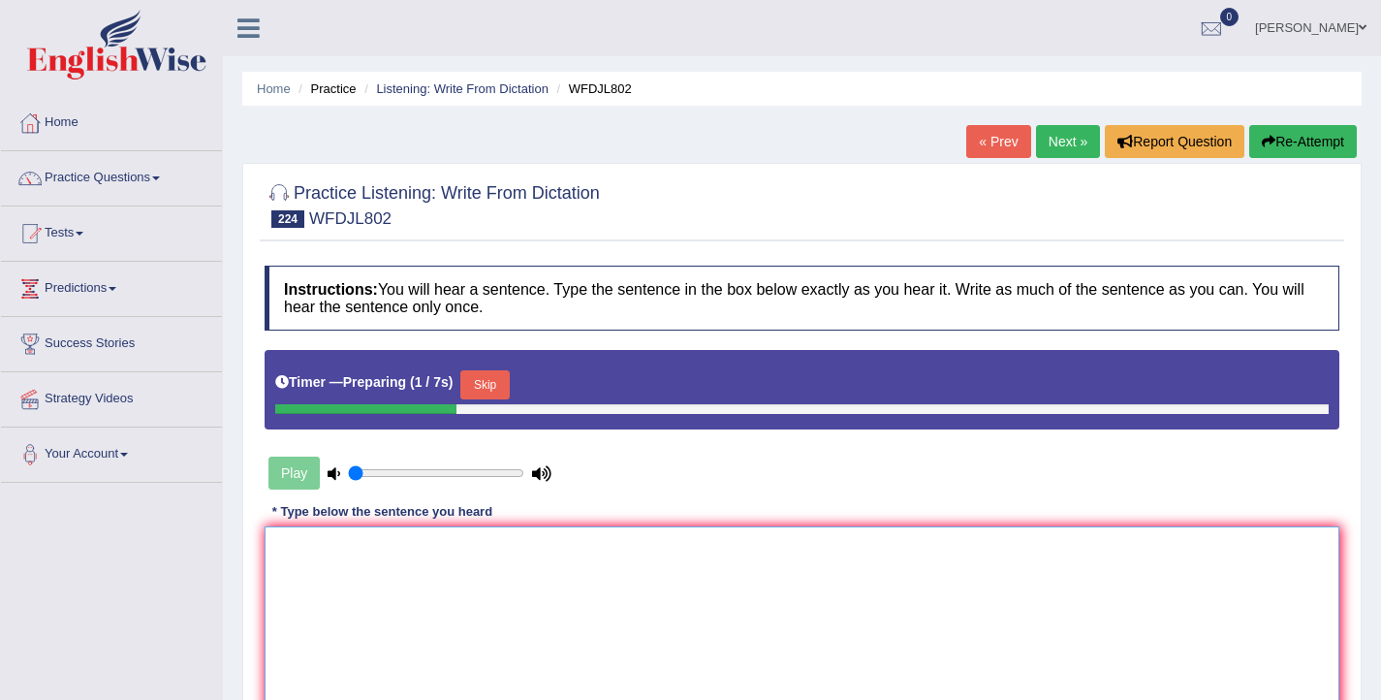
click at [582, 567] on textarea at bounding box center [802, 620] width 1075 height 188
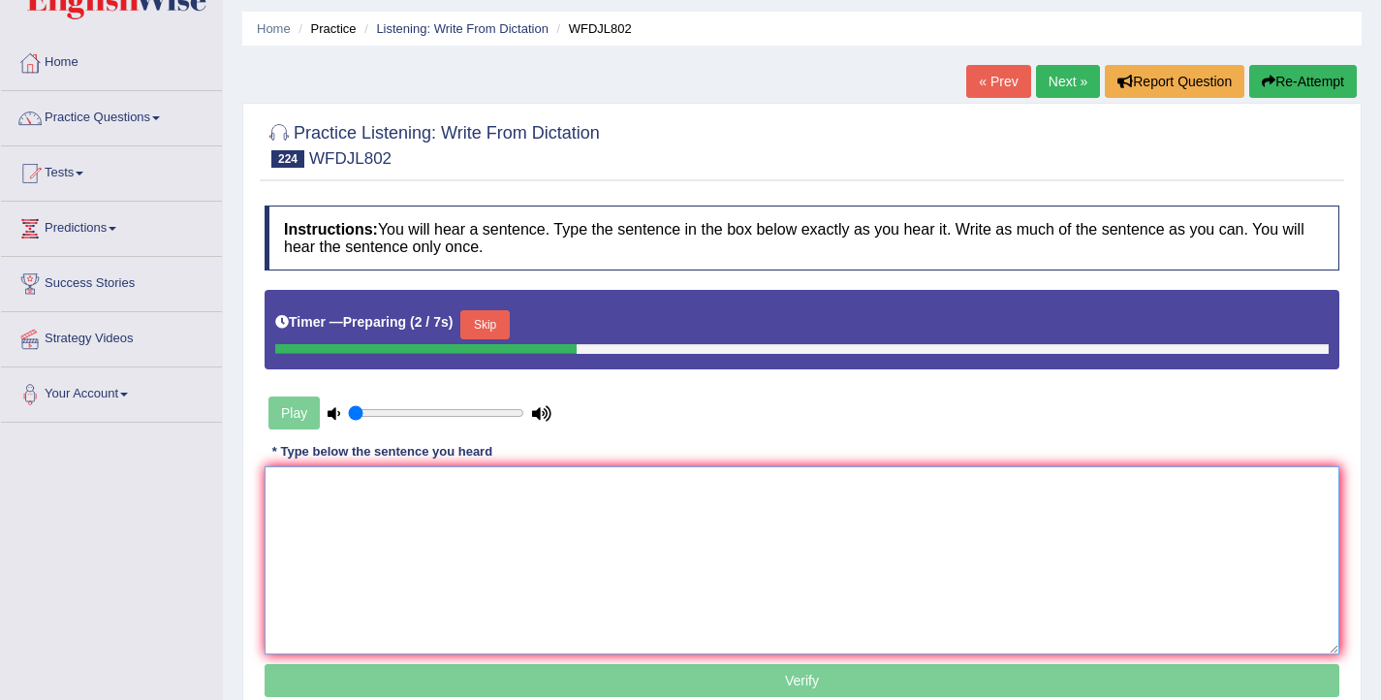
scroll to position [116, 0]
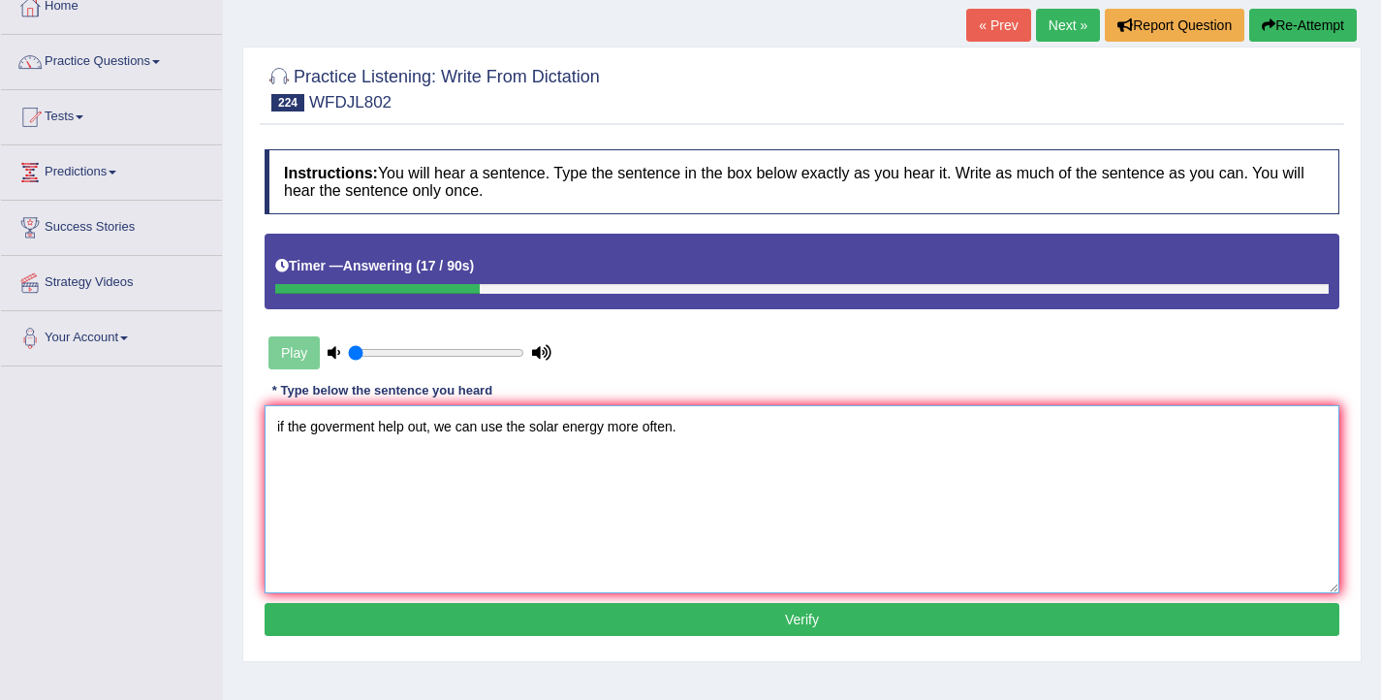
click at [282, 427] on textarea "if the goverment help out, we can use the solar energy more often." at bounding box center [802, 499] width 1075 height 188
click at [404, 428] on textarea "If the goverment help out, we can use the solar energy more often." at bounding box center [802, 499] width 1075 height 188
click at [435, 432] on textarea "If the goverment helps out, we can use the solar energy more often." at bounding box center [802, 499] width 1075 height 188
click at [556, 434] on textarea "If the goverment helps out helped out, we can use the solar energy more often." at bounding box center [802, 499] width 1075 height 188
type textarea "If the goverment helps out helped out, we can could use the solar energy more o…"
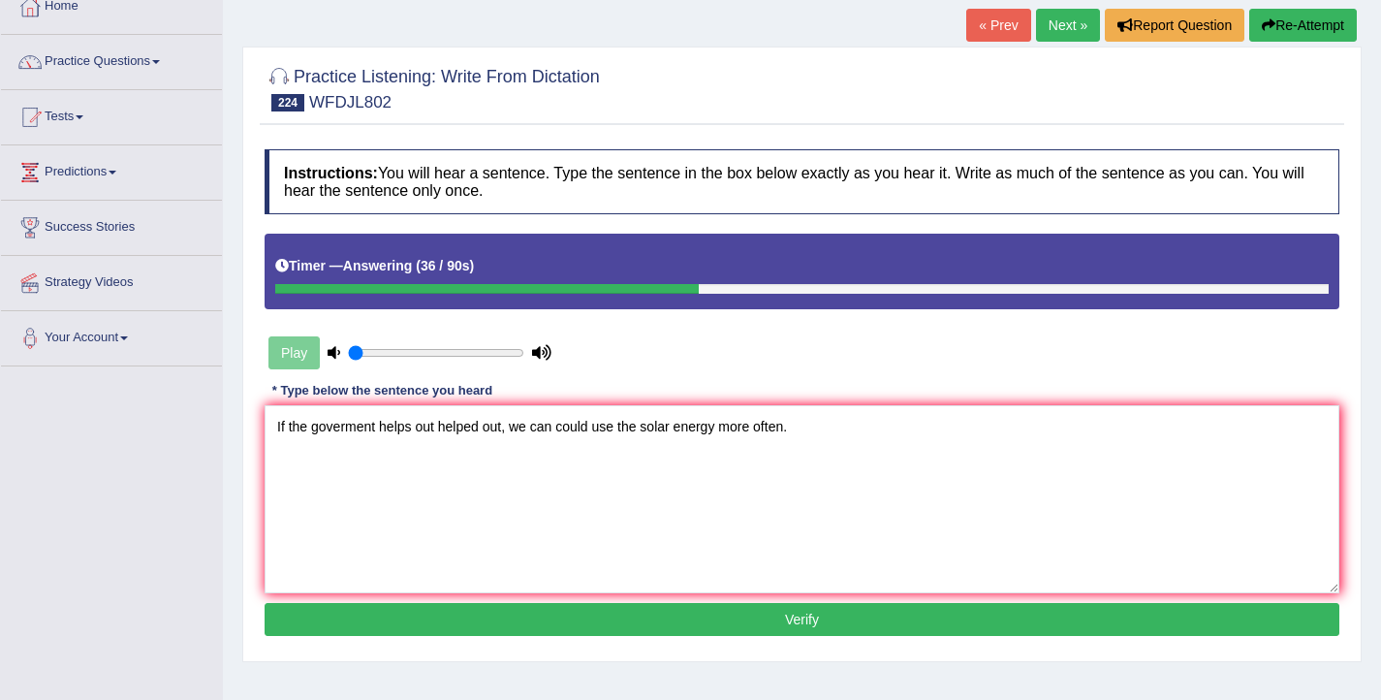
click at [659, 616] on button "Verify" at bounding box center [802, 619] width 1075 height 33
